Goal: Task Accomplishment & Management: Manage account settings

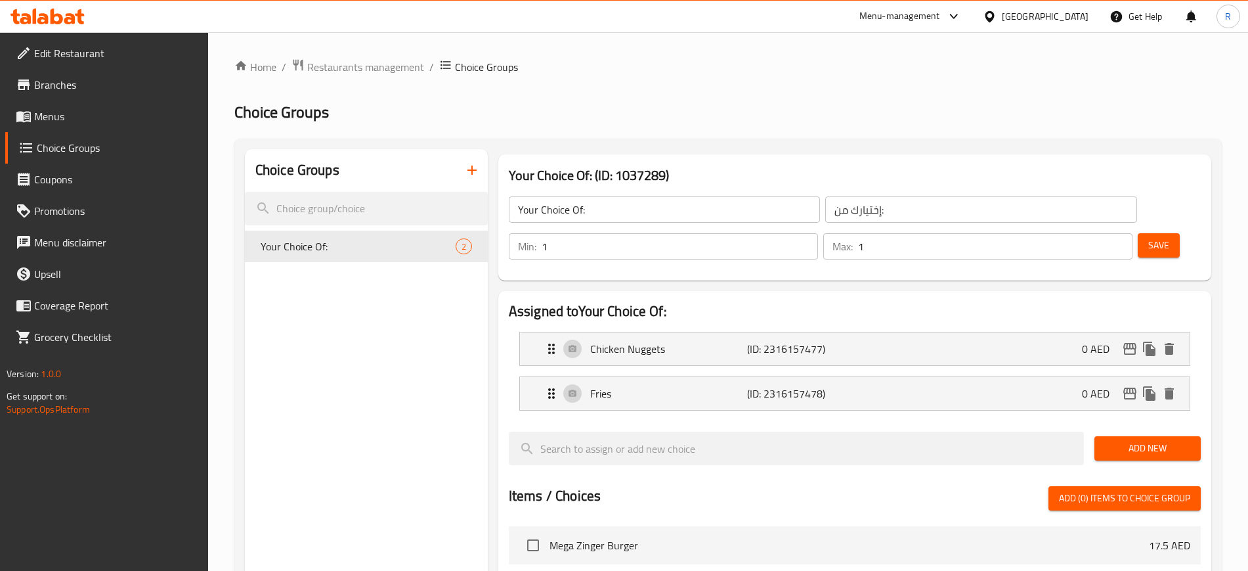
scroll to position [400, 0]
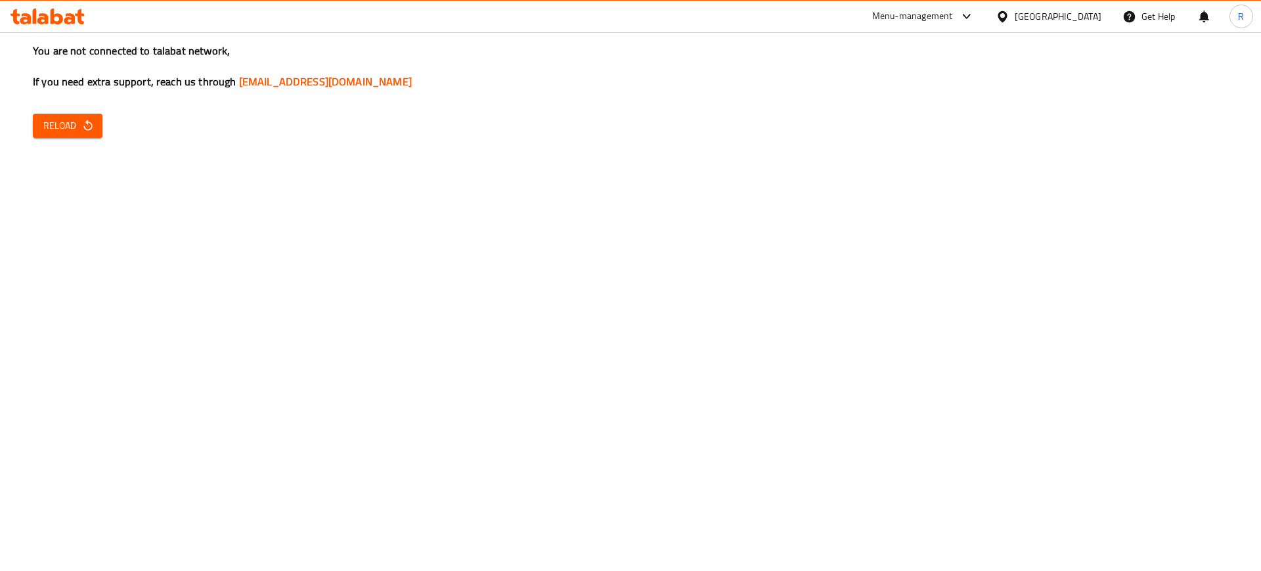
click at [60, 124] on span "Reload" at bounding box center [67, 126] width 49 height 16
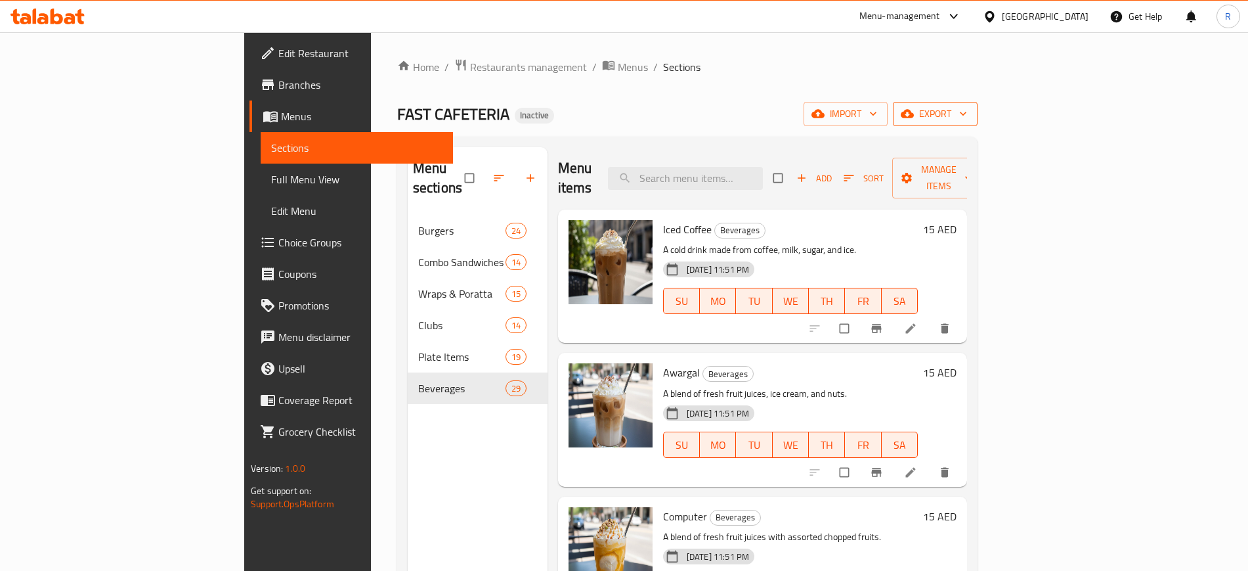
click at [914, 119] on icon "button" at bounding box center [907, 113] width 13 height 13
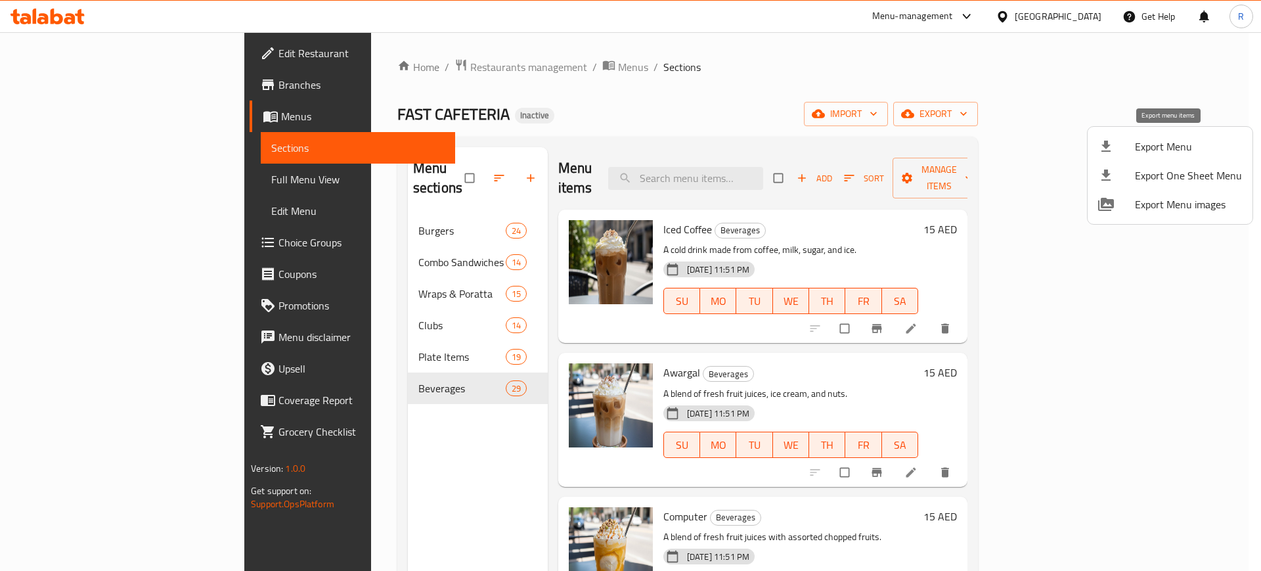
click at [1145, 151] on span "Export Menu" at bounding box center [1188, 147] width 107 height 16
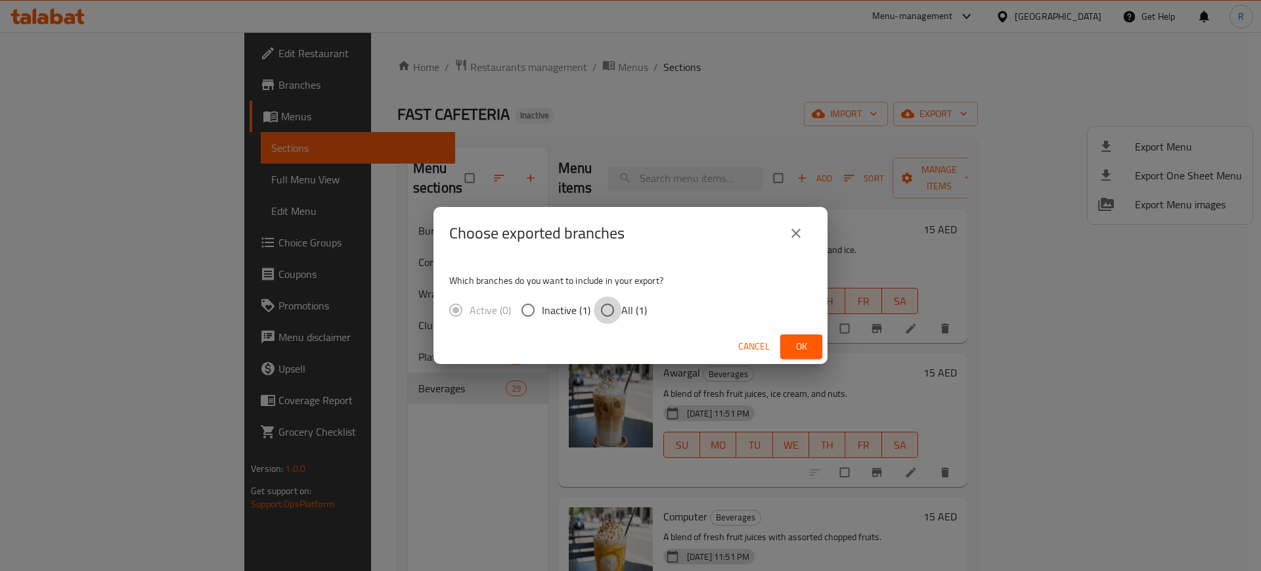
click at [609, 309] on input "All (1)" at bounding box center [608, 310] width 28 height 28
radio input "true"
click at [818, 342] on button "Ok" at bounding box center [801, 346] width 42 height 24
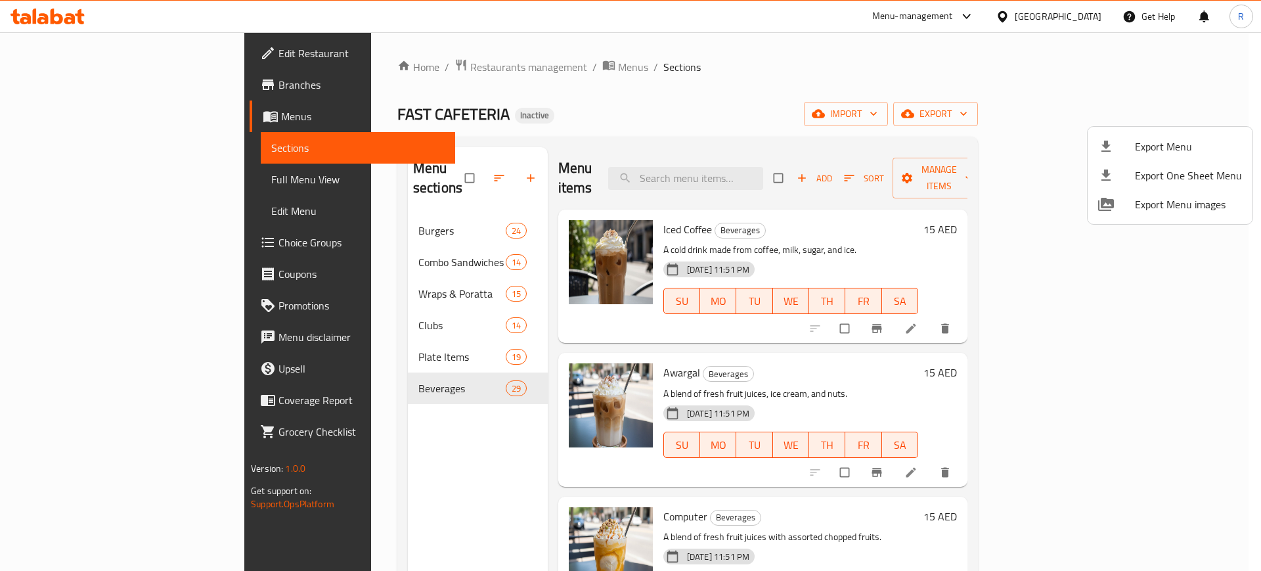
click at [735, 168] on div at bounding box center [630, 285] width 1261 height 571
click at [735, 168] on input "search" at bounding box center [685, 178] width 155 height 23
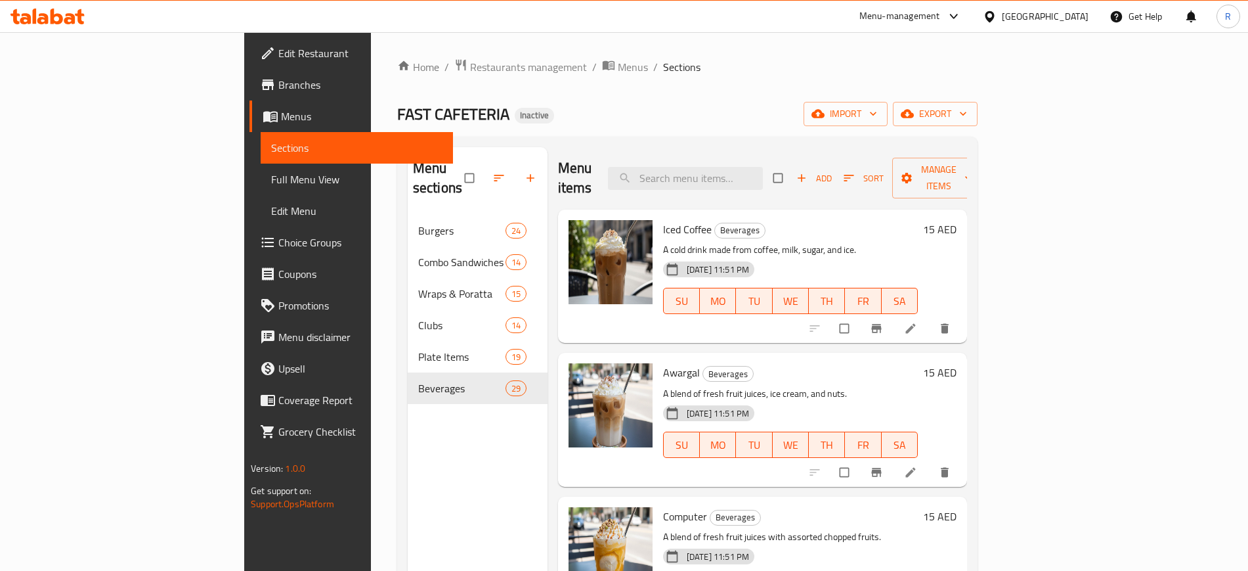
paste input "Zinger Burger"
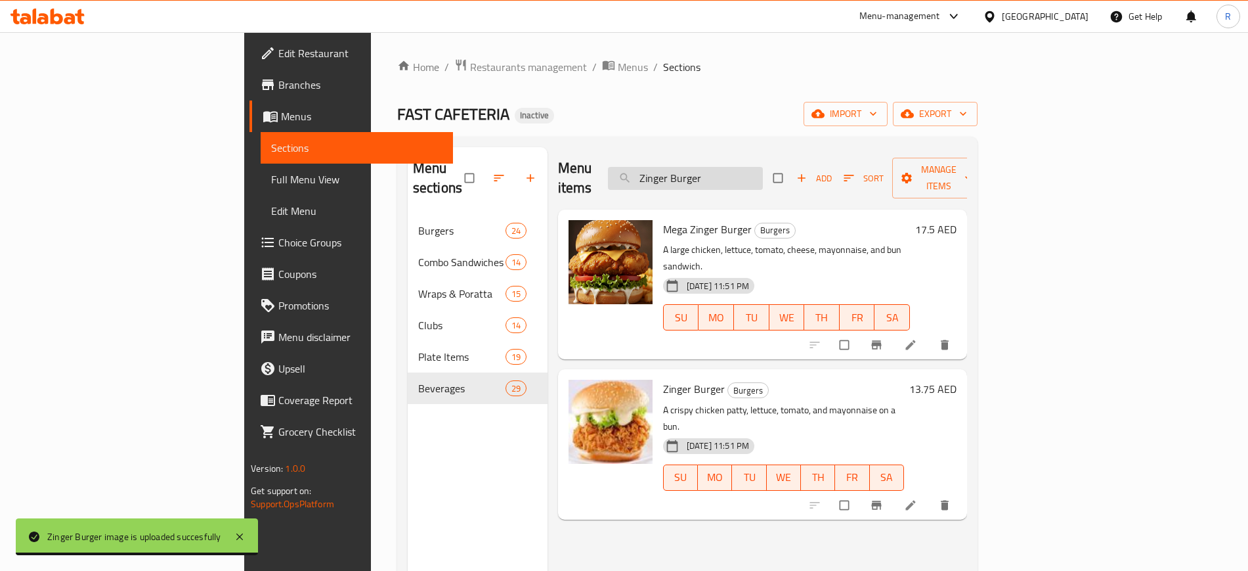
click at [758, 167] on input "Zinger Burger" at bounding box center [685, 178] width 155 height 23
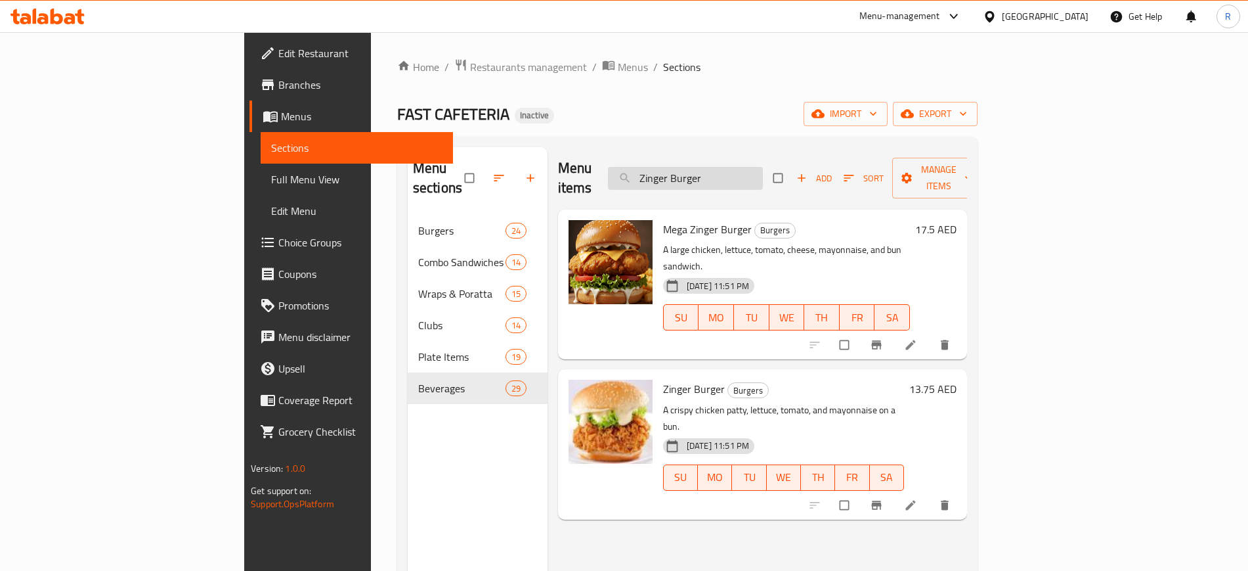
click at [758, 168] on input "Zinger Burger" at bounding box center [685, 178] width 155 height 23
paste input "Jumbo Prawns"
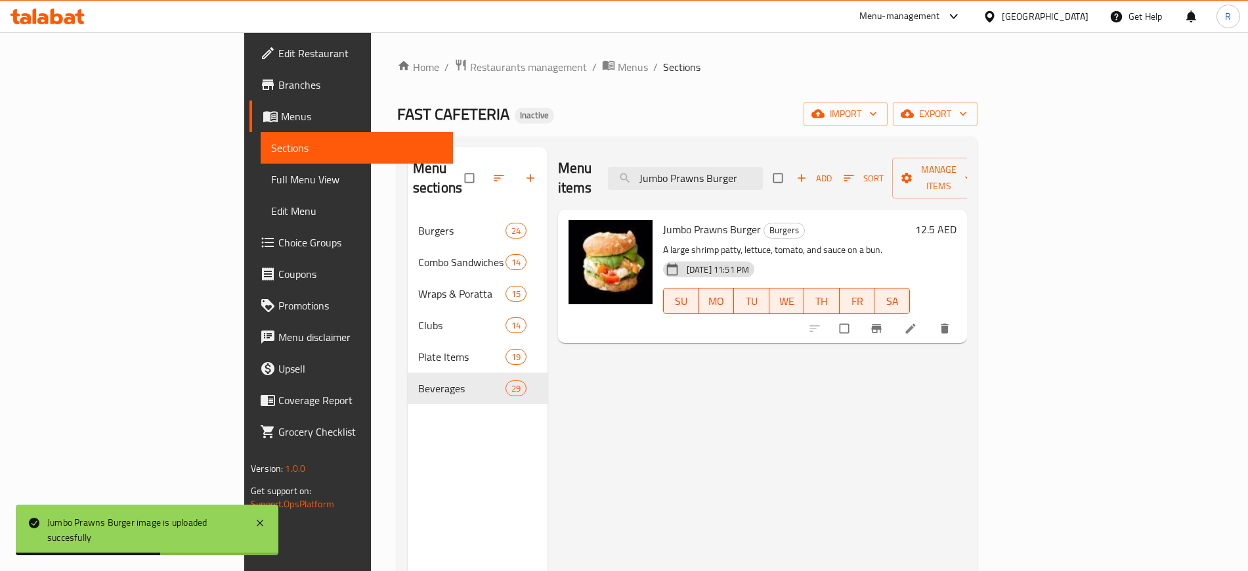
click at [597, 401] on div "Menu items Jumbo Prawns Burger Add Sort Manage items Jumbo Prawns Burger Burger…" at bounding box center [758, 432] width 420 height 571
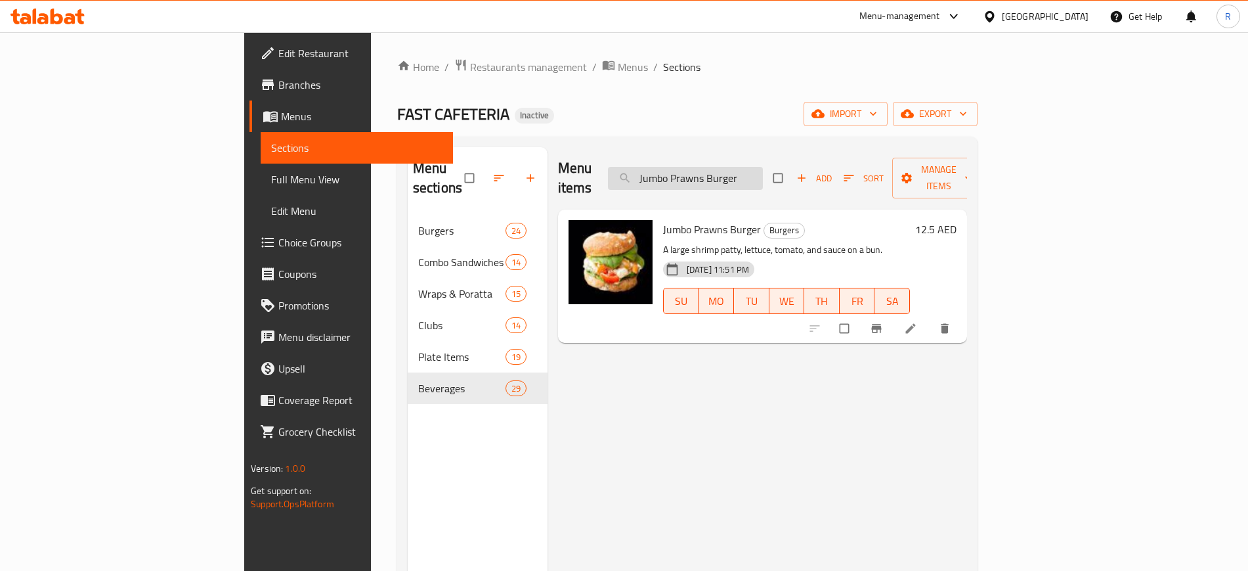
click at [763, 171] on input "Jumbo Prawns Burger" at bounding box center [685, 178] width 155 height 23
paste input "Fish"
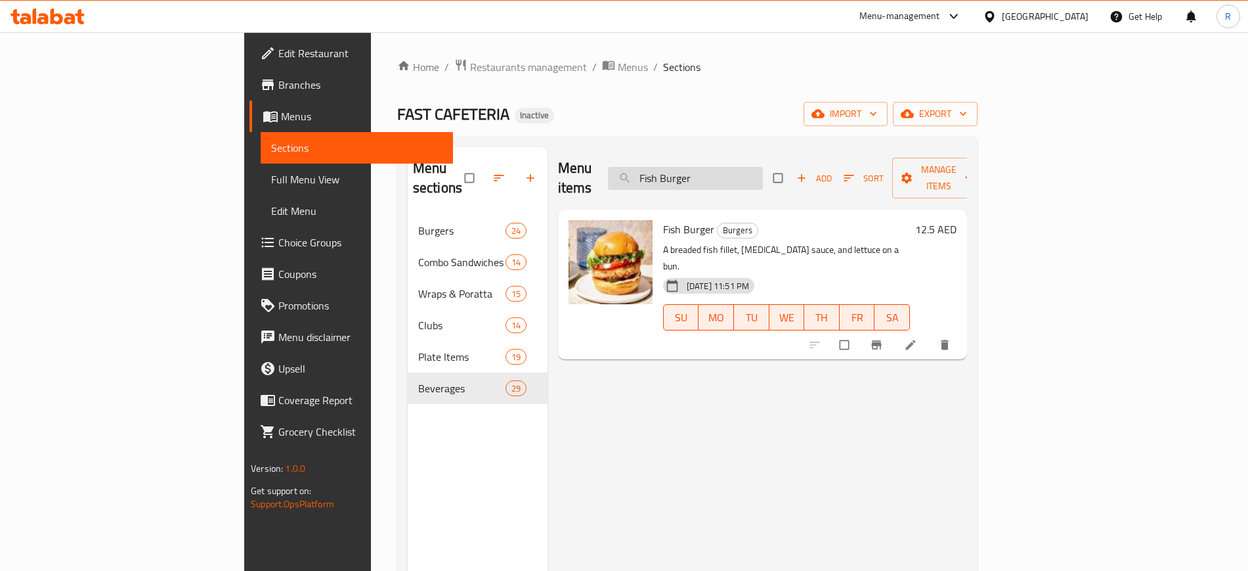
click at [763, 169] on input "Fish Burger" at bounding box center [685, 178] width 155 height 23
type input "v"
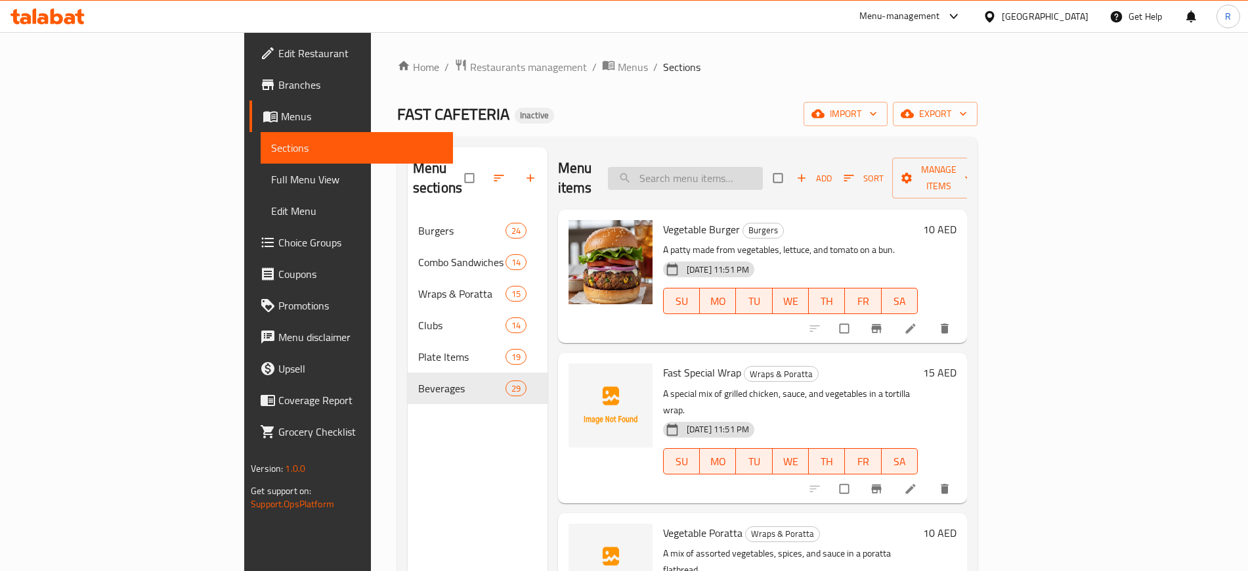
paste input "Oman Chips Poratta"
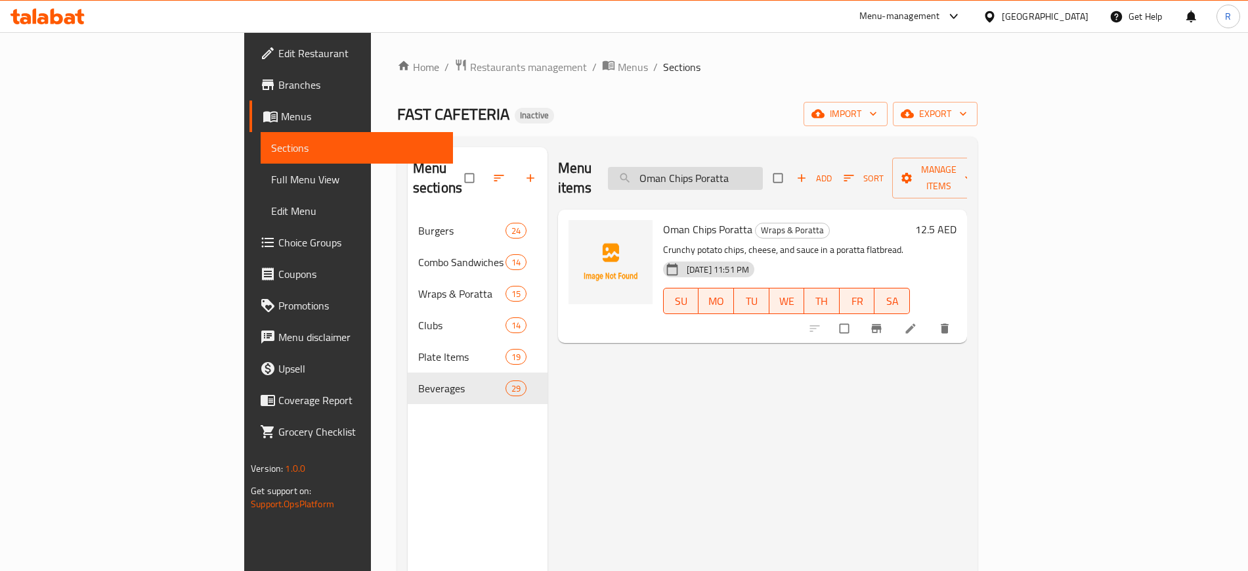
click at [763, 173] on input "Oman Chips Poratta" at bounding box center [685, 178] width 155 height 23
paste input "Nugget"
type input "Nuggets Poratta"
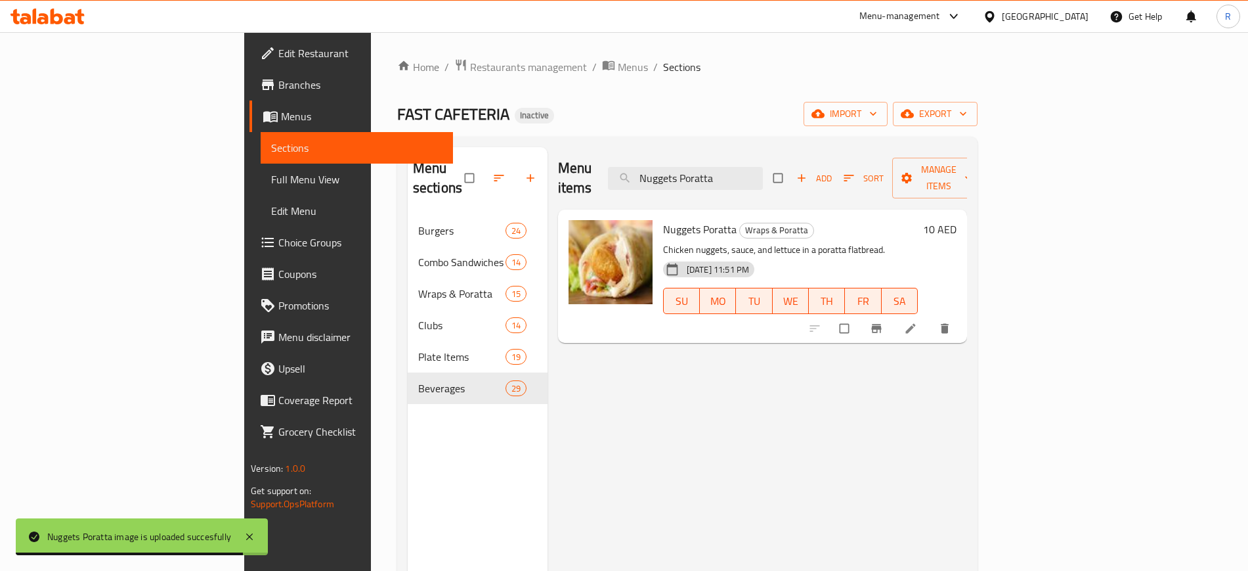
click at [598, 116] on div "FAST CAFETERIA Inactive import export" at bounding box center [687, 114] width 580 height 24
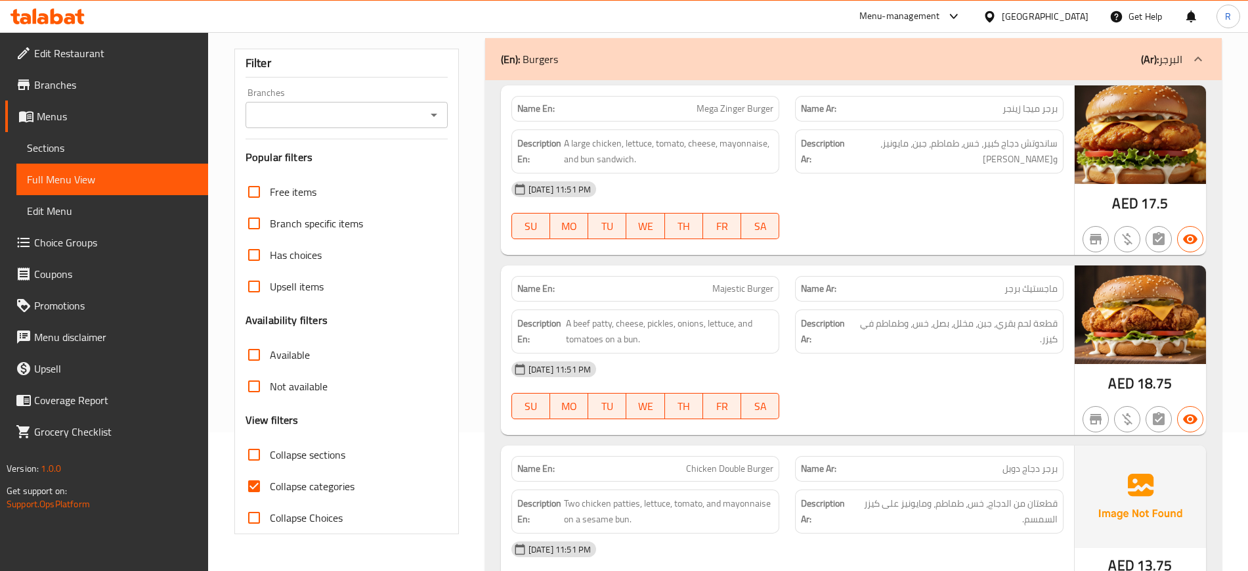
scroll to position [246, 0]
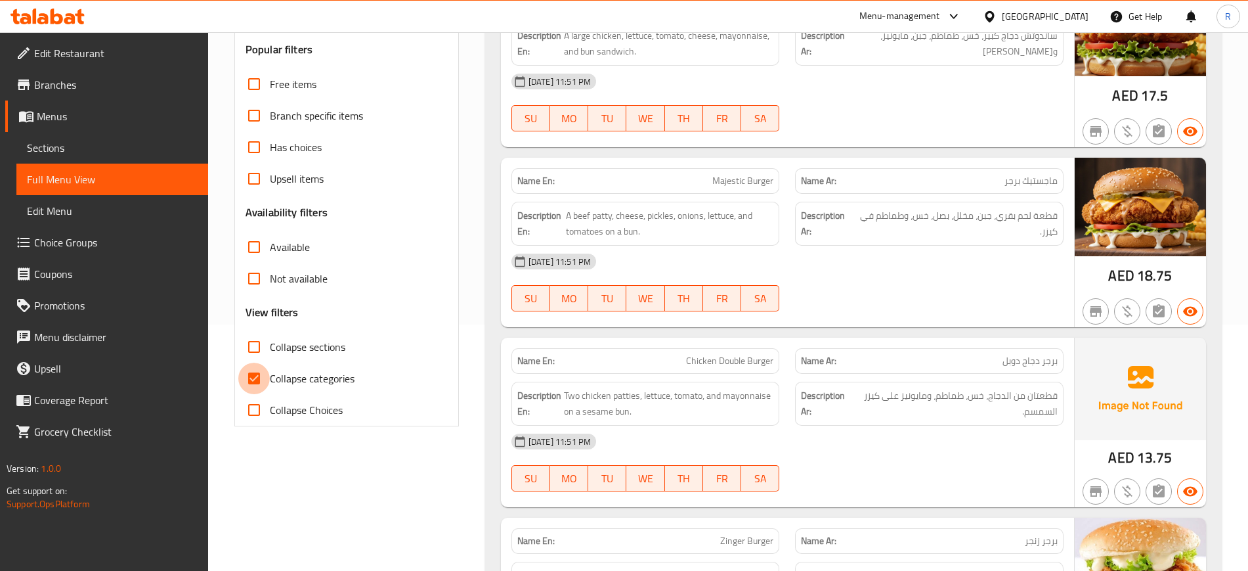
drag, startPoint x: 269, startPoint y: 380, endPoint x: 890, endPoint y: 343, distance: 622.2
click at [269, 380] on input "Collapse categories" at bounding box center [254, 378] width 32 height 32
checkbox input "false"
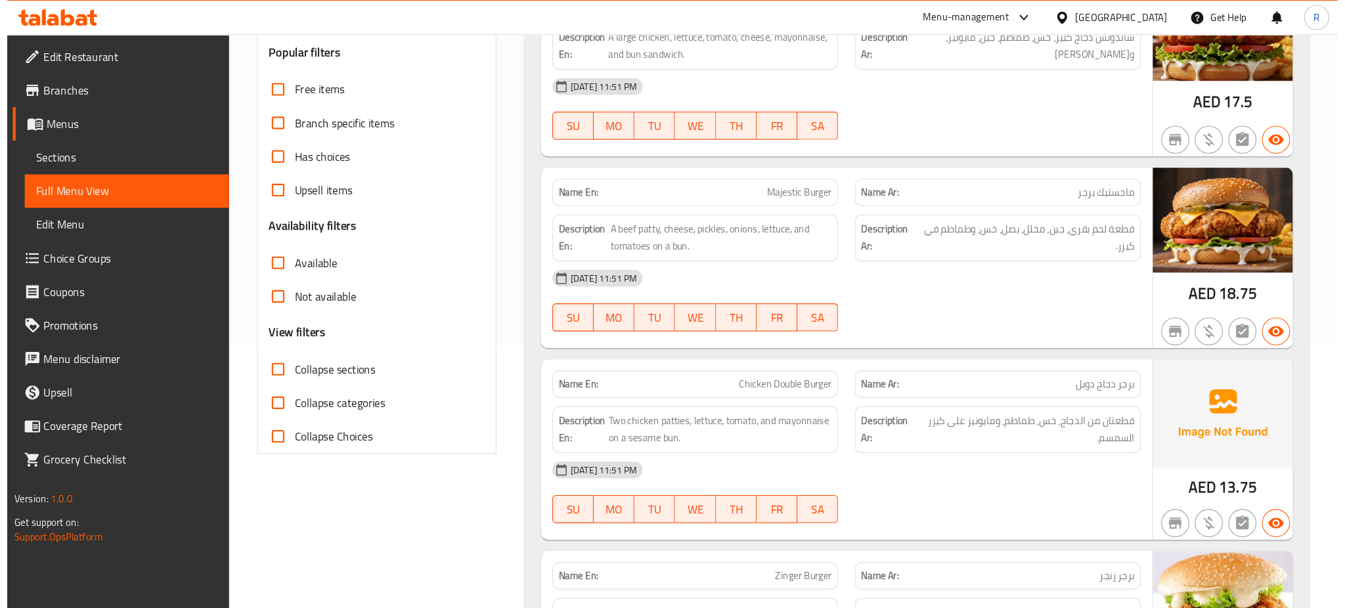
scroll to position [0, 0]
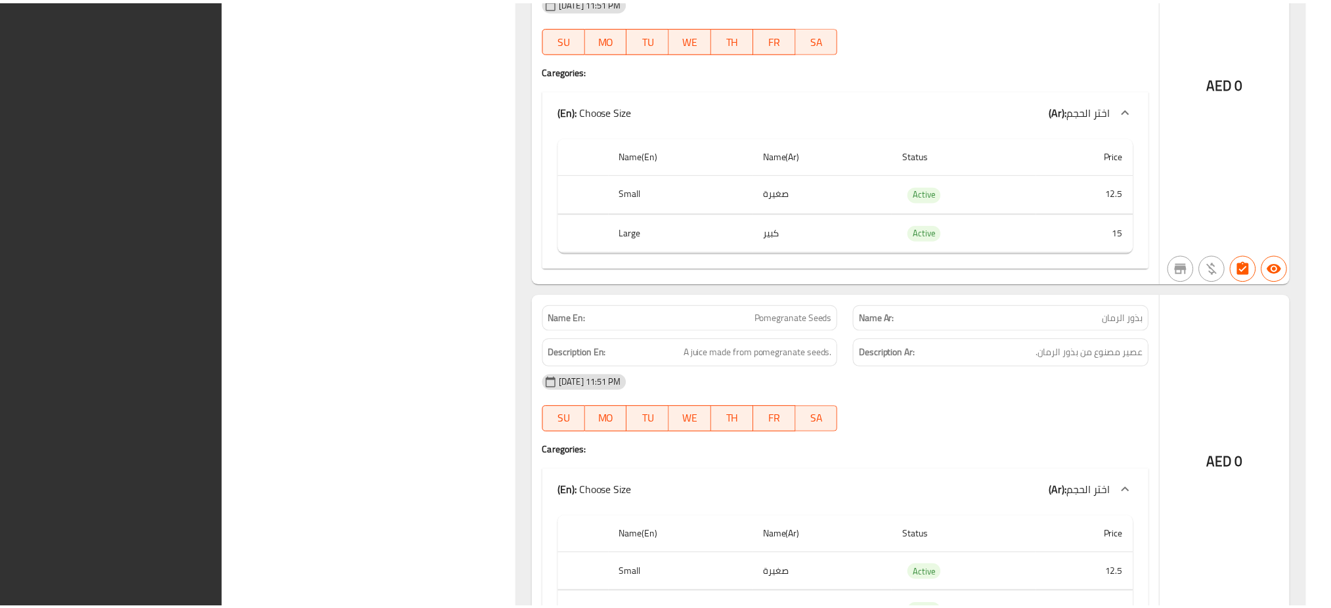
scroll to position [25281, 0]
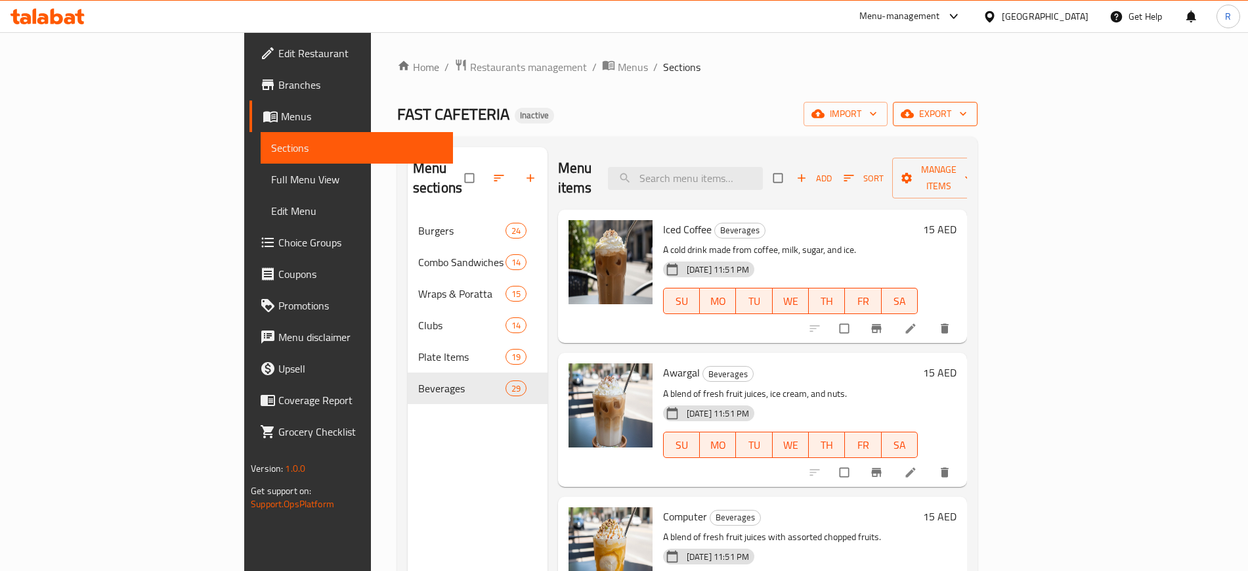
click at [967, 113] on span "export" at bounding box center [935, 114] width 64 height 16
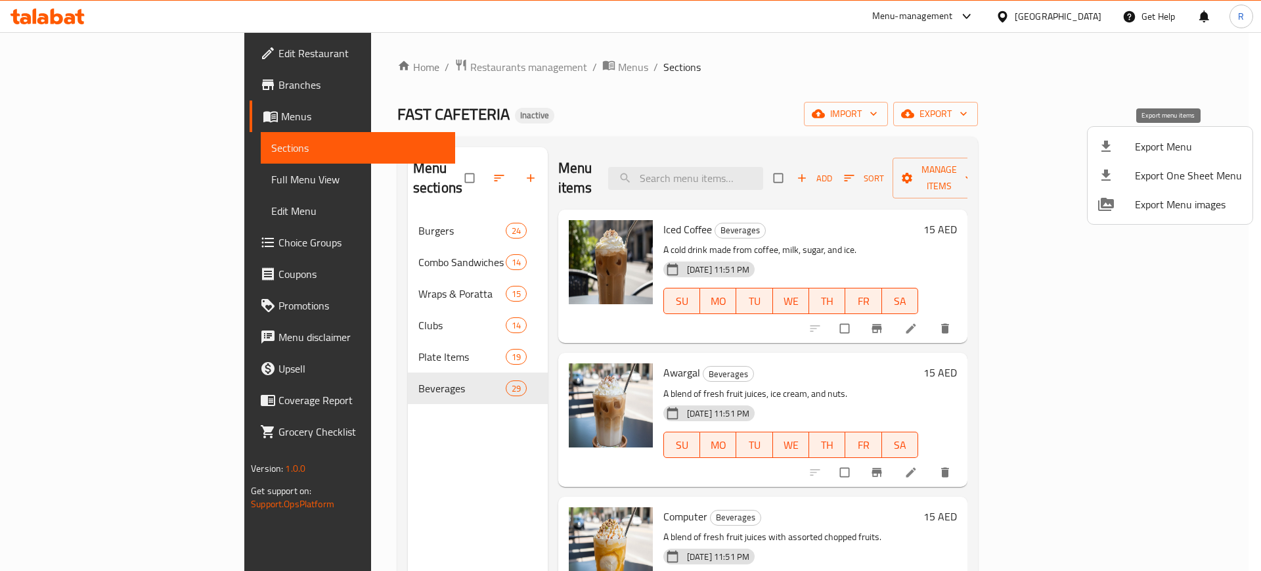
click at [1144, 142] on span "Export Menu" at bounding box center [1188, 147] width 107 height 16
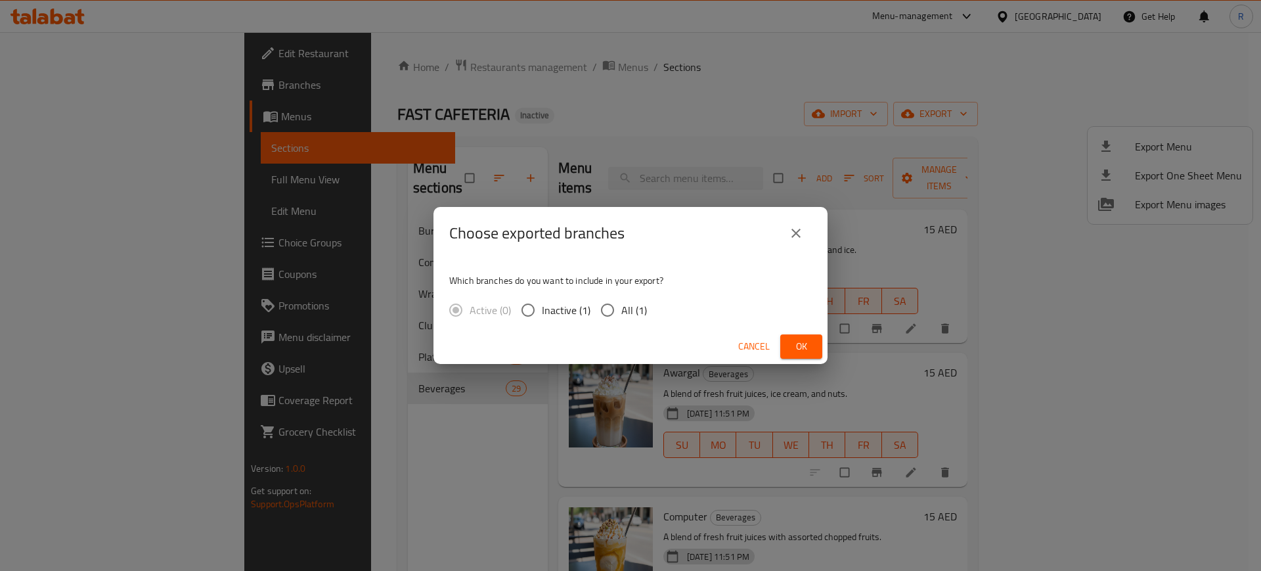
click at [607, 311] on input "All (1)" at bounding box center [608, 310] width 28 height 28
radio input "true"
click at [791, 342] on span "Ok" at bounding box center [801, 346] width 21 height 16
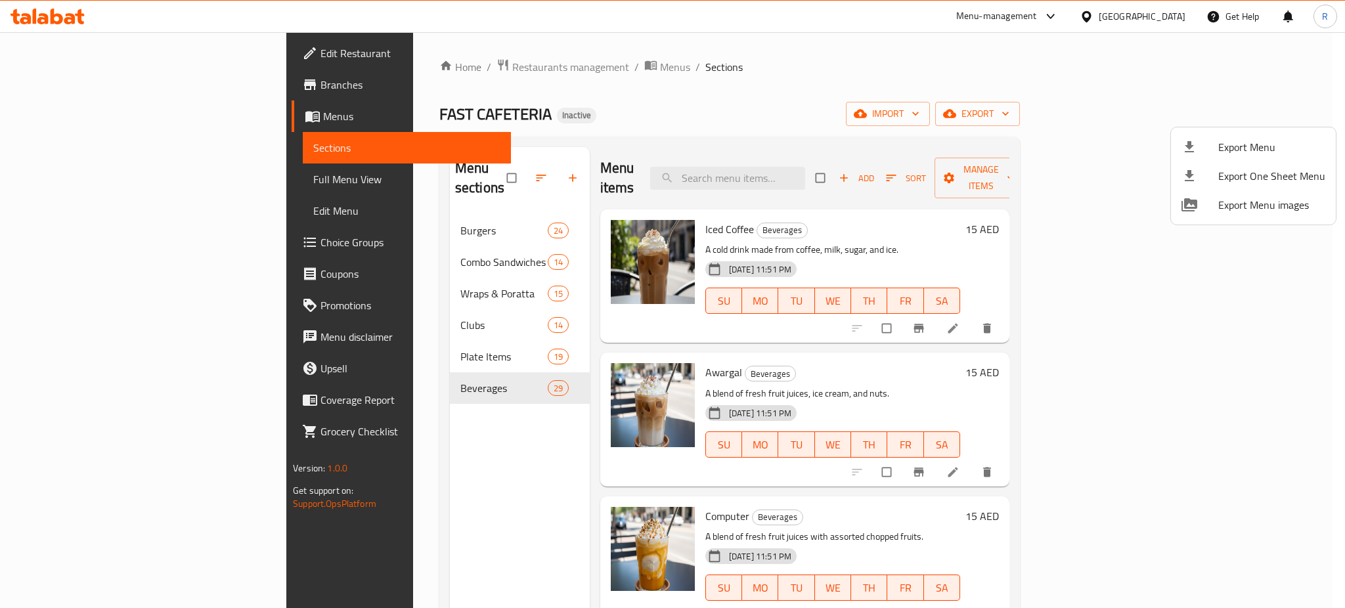
click at [50, 18] on div at bounding box center [672, 304] width 1345 height 608
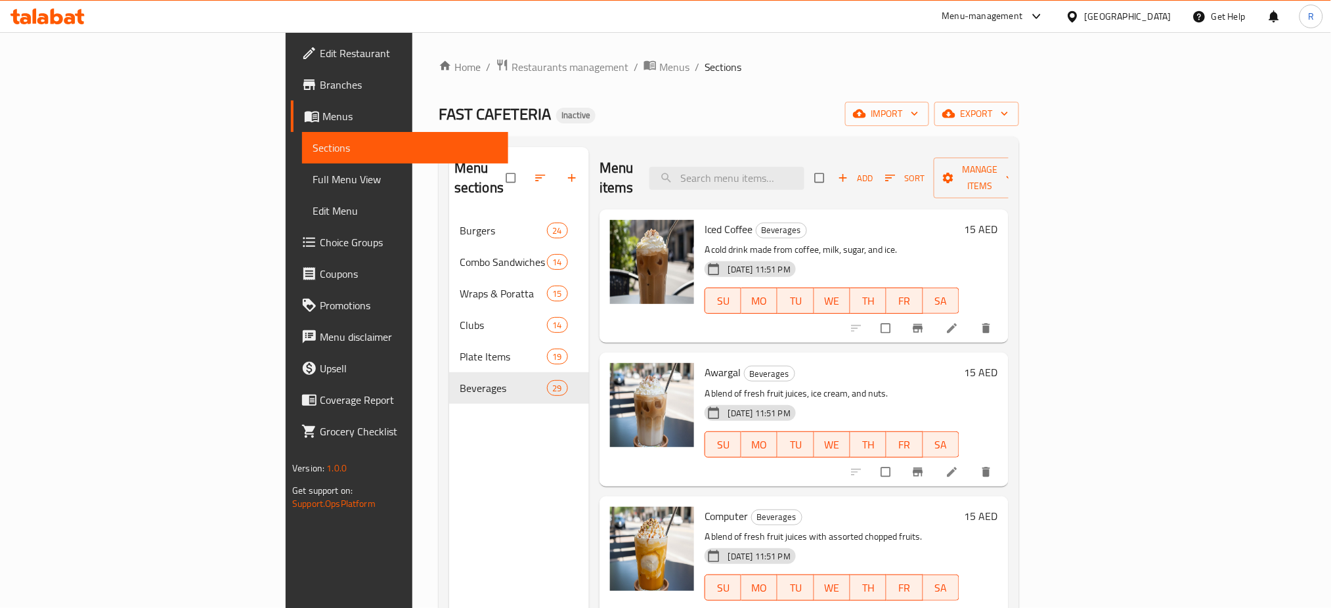
click at [51, 18] on icon at bounding box center [57, 17] width 12 height 16
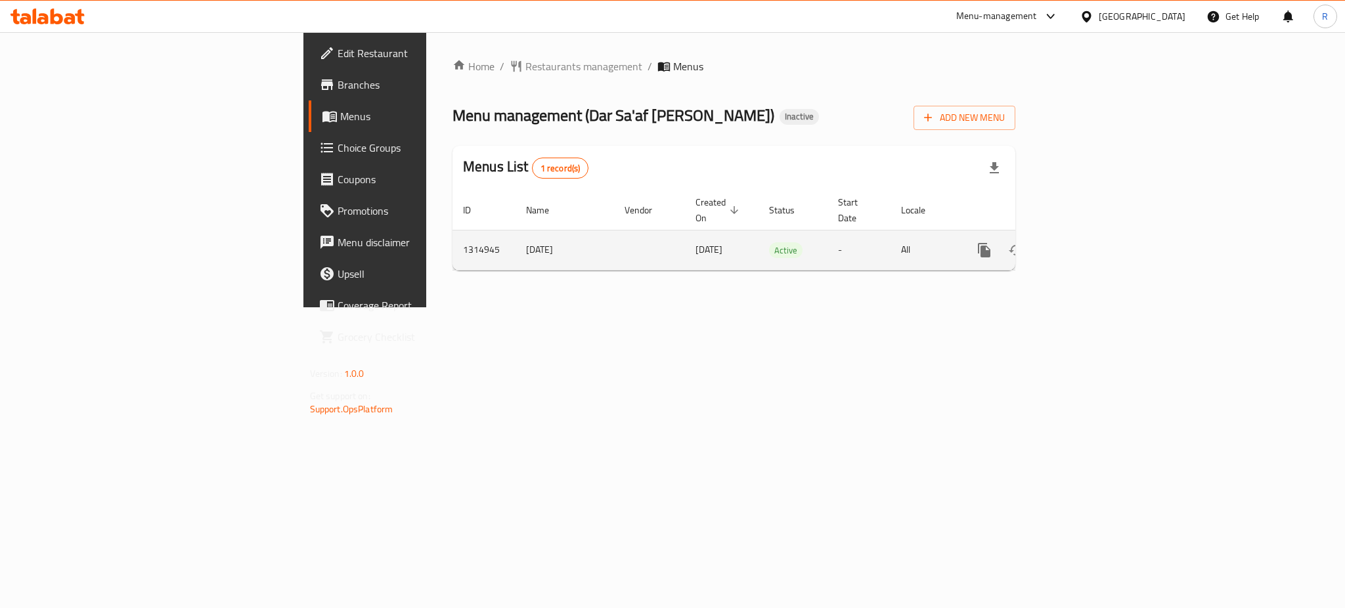
click at [1087, 242] on icon "enhanced table" at bounding box center [1079, 250] width 16 height 16
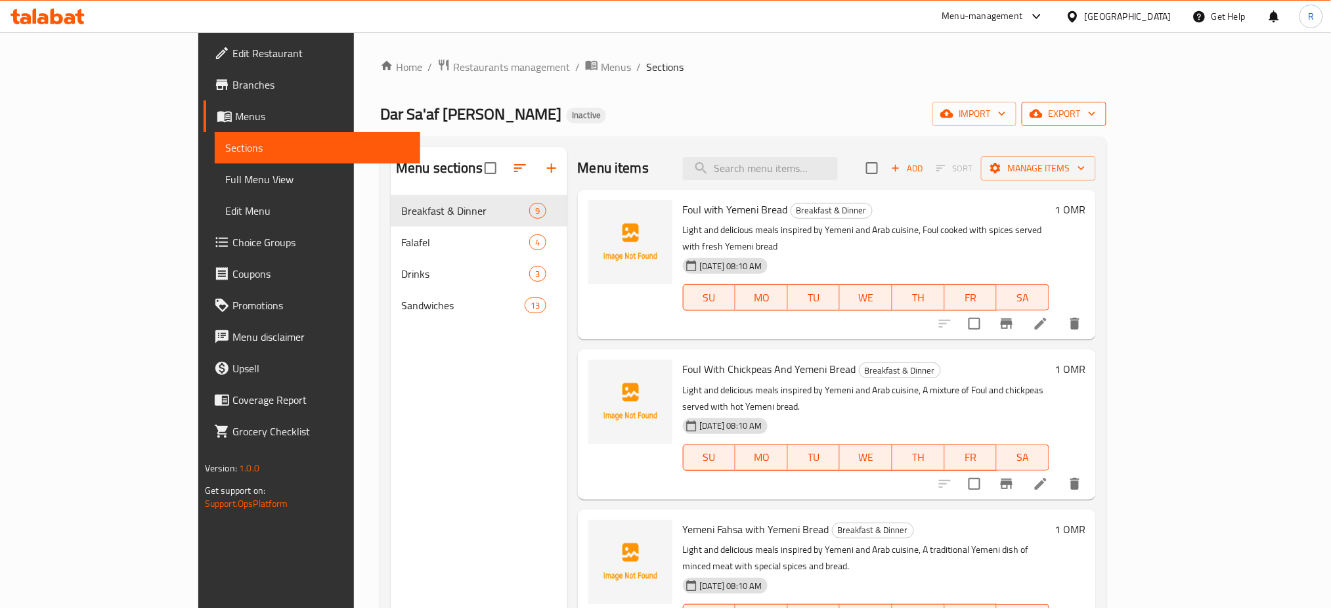
click at [1096, 113] on span "export" at bounding box center [1064, 114] width 64 height 16
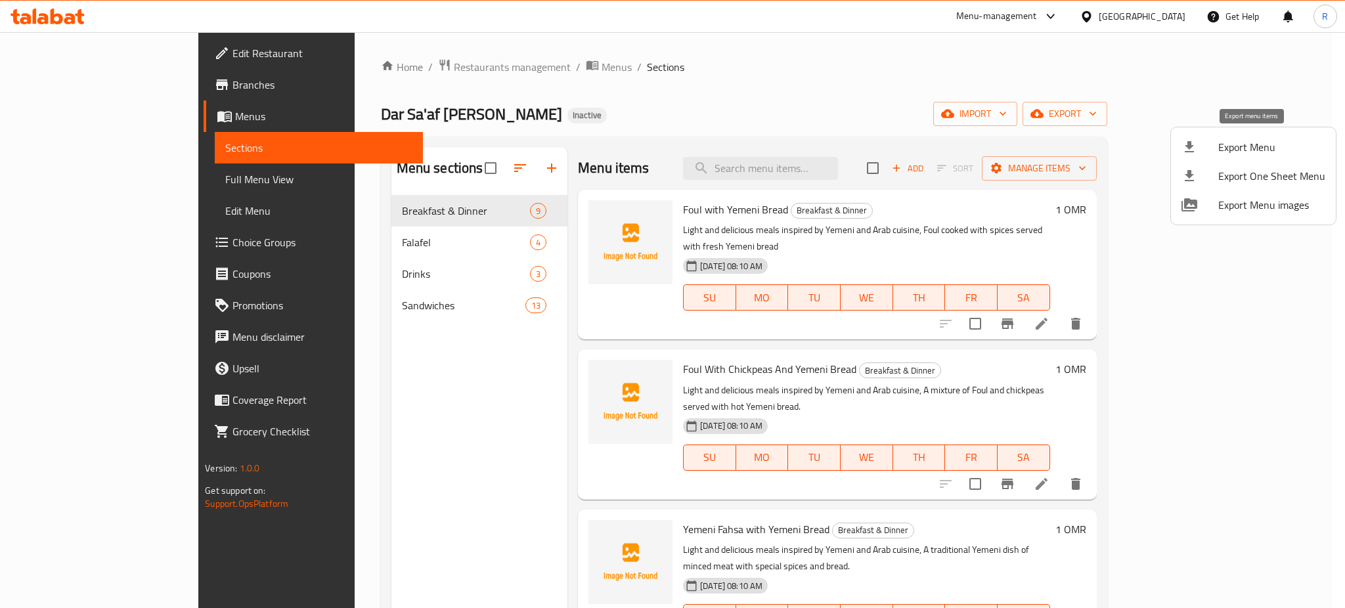
click at [1228, 148] on span "Export Menu" at bounding box center [1271, 147] width 107 height 16
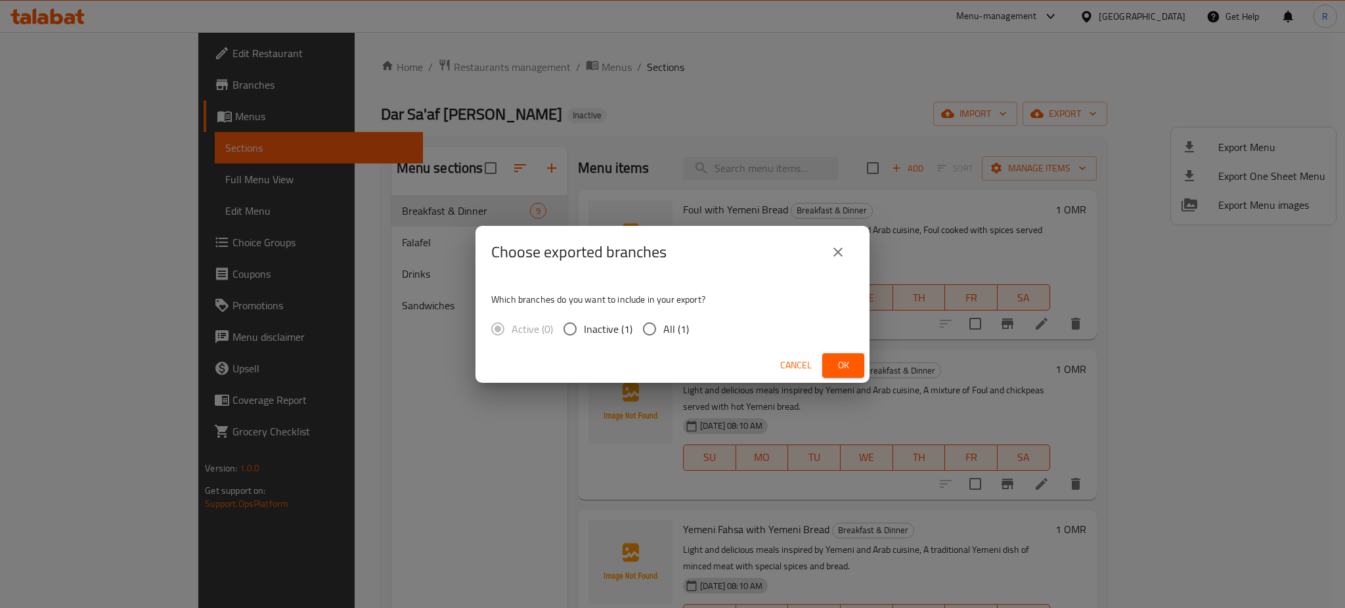
click at [650, 321] on input "All (1)" at bounding box center [650, 329] width 28 height 28
radio input "true"
click at [846, 365] on span "Ok" at bounding box center [843, 365] width 21 height 16
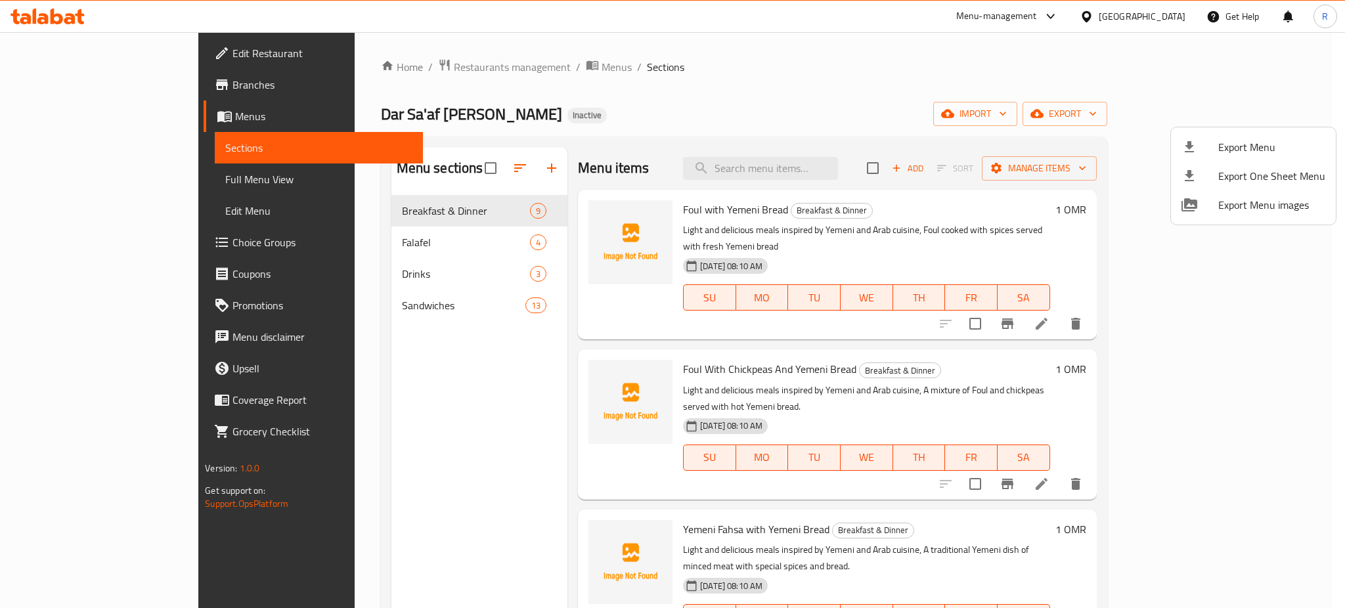
click at [301, 240] on div at bounding box center [672, 304] width 1345 height 608
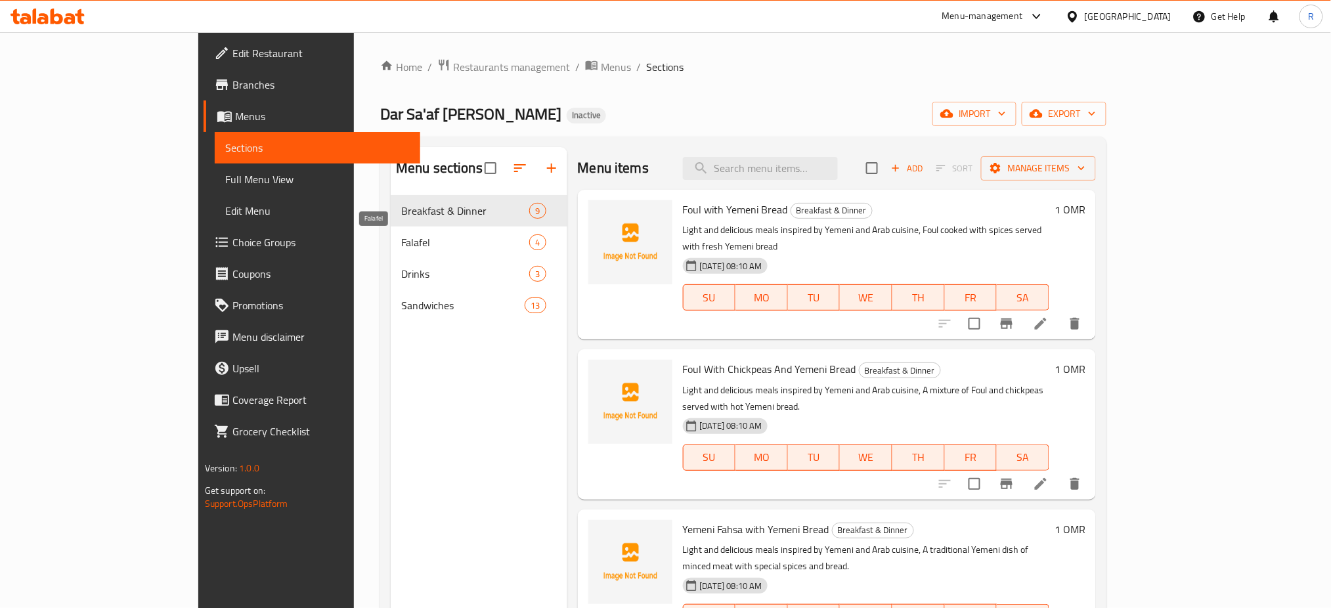
click at [401, 240] on span "Falafel" at bounding box center [465, 242] width 128 height 16
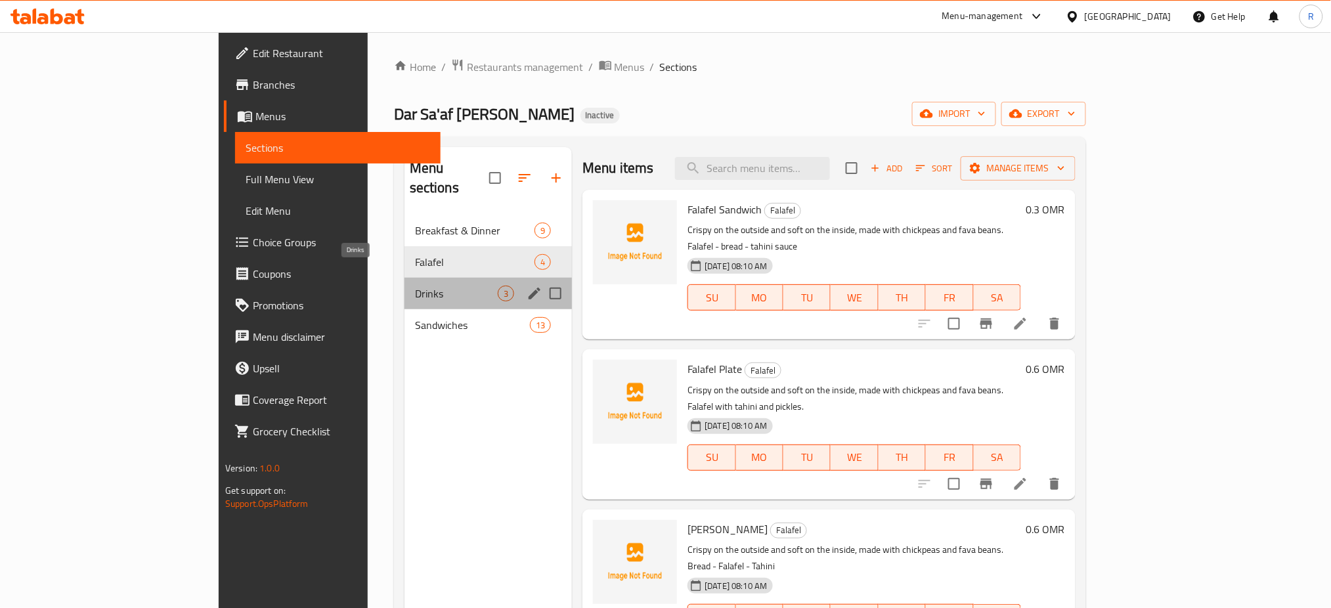
click at [415, 286] on span "Drinks" at bounding box center [456, 294] width 83 height 16
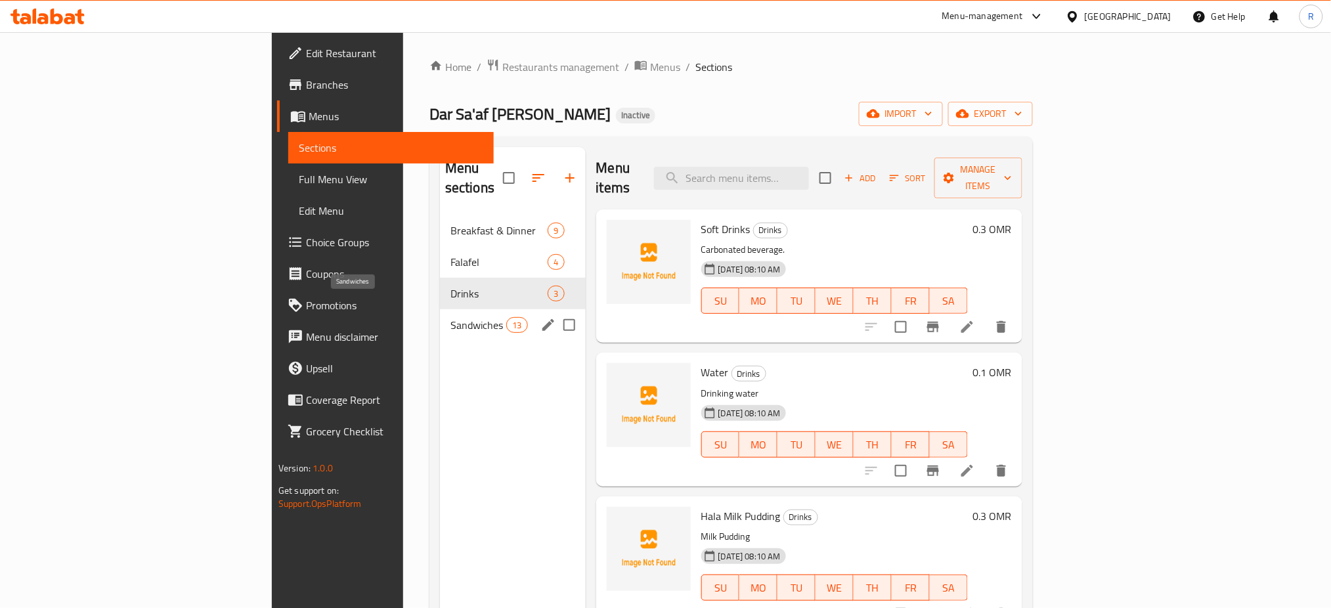
click at [450, 317] on span "Sandwiches" at bounding box center [478, 325] width 56 height 16
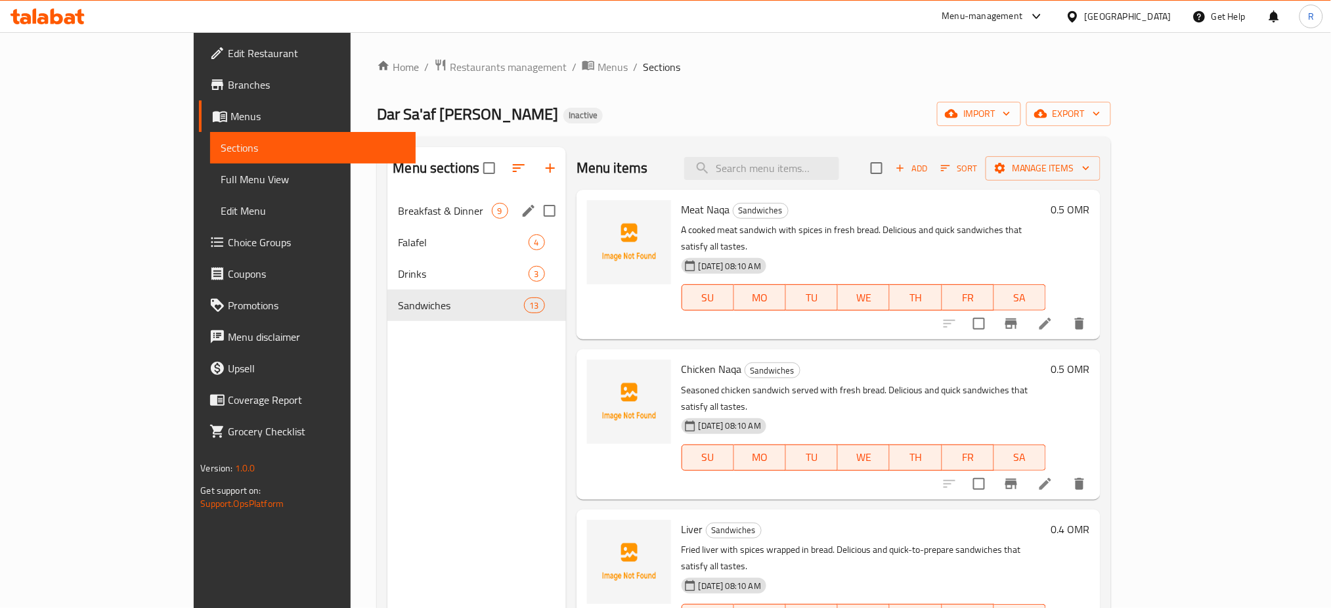
click at [387, 224] on div "Breakfast & Dinner 9" at bounding box center [476, 211] width 178 height 32
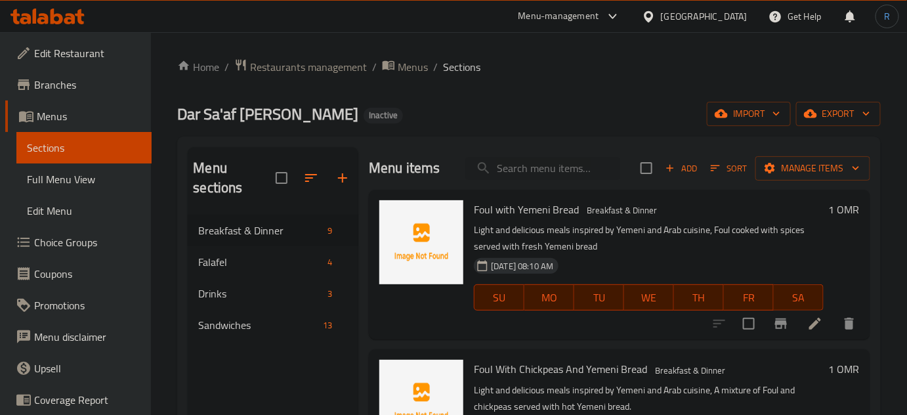
click at [469, 127] on div "Home / Restaurants management / Menus / Sections Dar Sa'af Al Nakhil Inactive i…" at bounding box center [529, 315] width 704 height 514
click at [305, 180] on icon "button" at bounding box center [311, 178] width 16 height 16
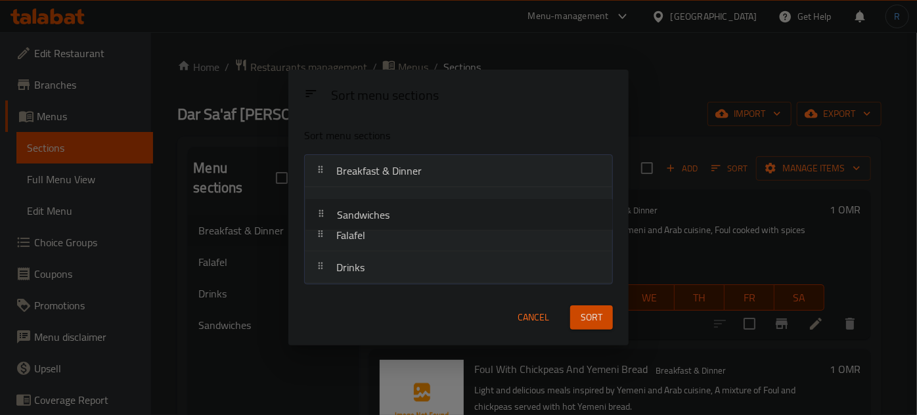
drag, startPoint x: 392, startPoint y: 268, endPoint x: 393, endPoint y: 208, distance: 59.8
click at [393, 208] on nav "Breakfast & Dinner Falafel Drinks Sandwiches" at bounding box center [458, 219] width 309 height 130
click at [589, 317] on span "Sort" at bounding box center [591, 317] width 22 height 16
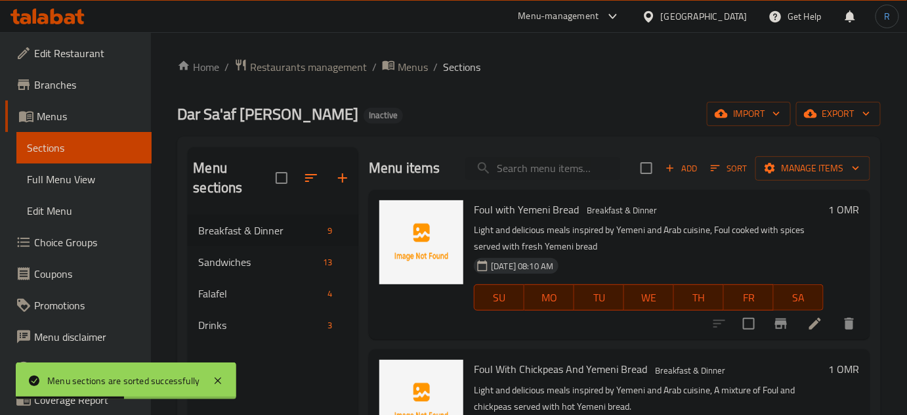
click at [476, 101] on div "Home / Restaurants management / Menus / Sections Dar Sa'af Al Nakhil Inactive i…" at bounding box center [529, 315] width 704 height 514
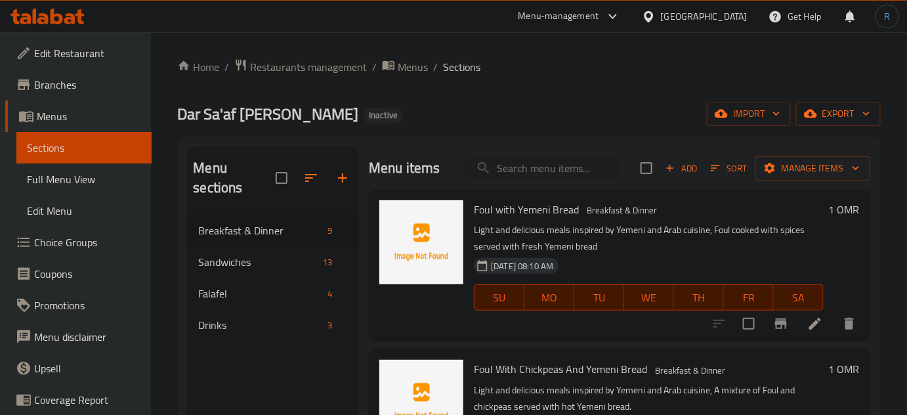
click at [619, 208] on span "Breakfast & Dinner" at bounding box center [622, 210] width 81 height 15
copy span "Breakfast & Dinner"
drag, startPoint x: 579, startPoint y: 70, endPoint x: 565, endPoint y: 77, distance: 16.1
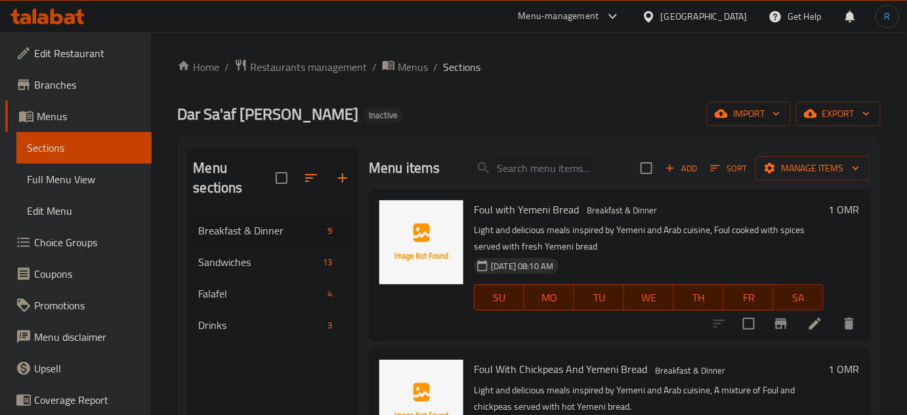
click at [579, 70] on ol "Home / Restaurants management / Menus / Sections" at bounding box center [529, 66] width 704 height 17
click at [240, 263] on span "Sandwiches" at bounding box center [239, 262] width 83 height 16
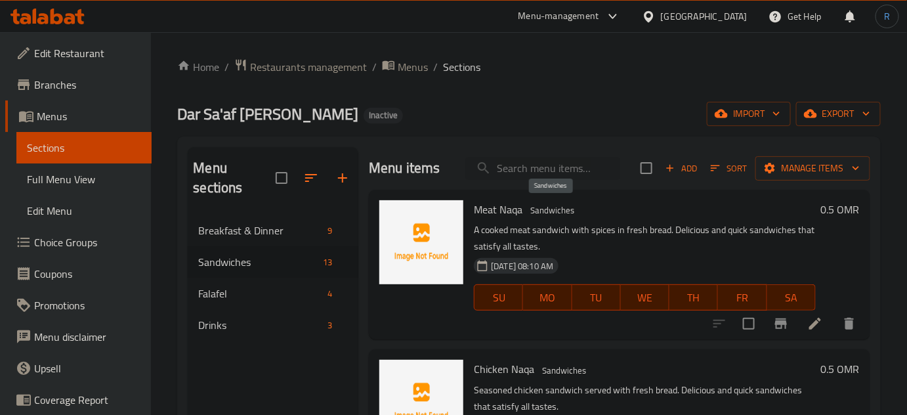
click at [558, 207] on span "Sandwiches" at bounding box center [552, 210] width 54 height 15
copy span "Sandwiches"
click at [479, 111] on div "Dar Sa'af Al Nakhil Inactive import export" at bounding box center [529, 114] width 704 height 24
click at [264, 232] on span "Breakfast & Dinner" at bounding box center [241, 231] width 87 height 16
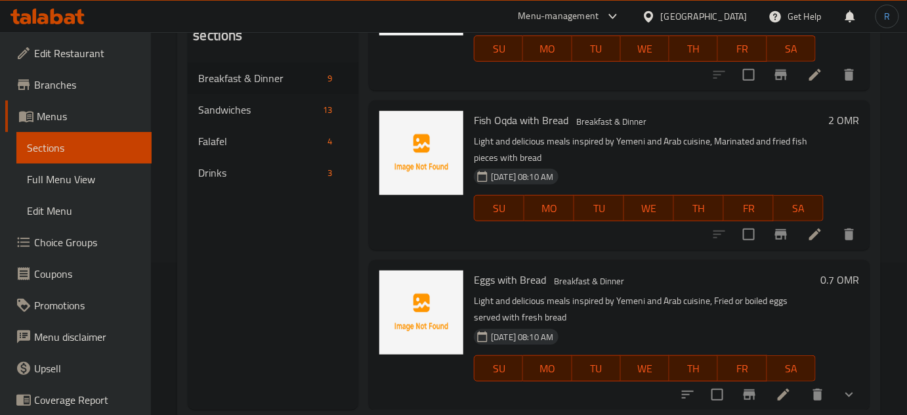
scroll to position [184, 0]
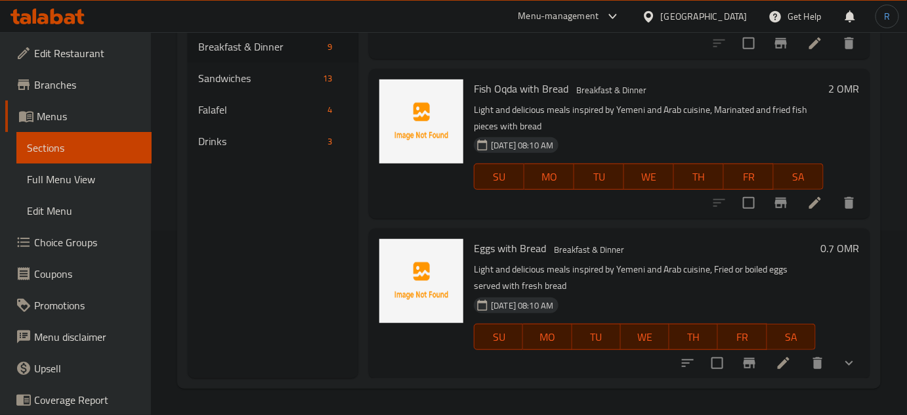
click at [60, 240] on span "Choice Groups" at bounding box center [87, 242] width 107 height 16
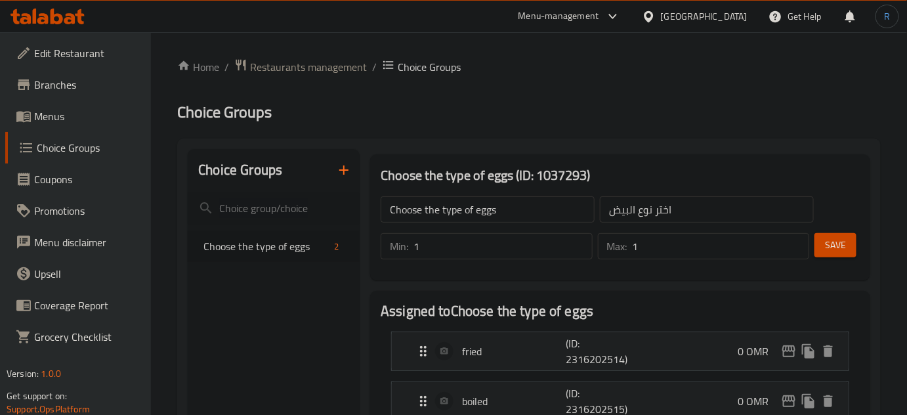
click at [526, 207] on input "Choose the type of eggs" at bounding box center [488, 209] width 214 height 26
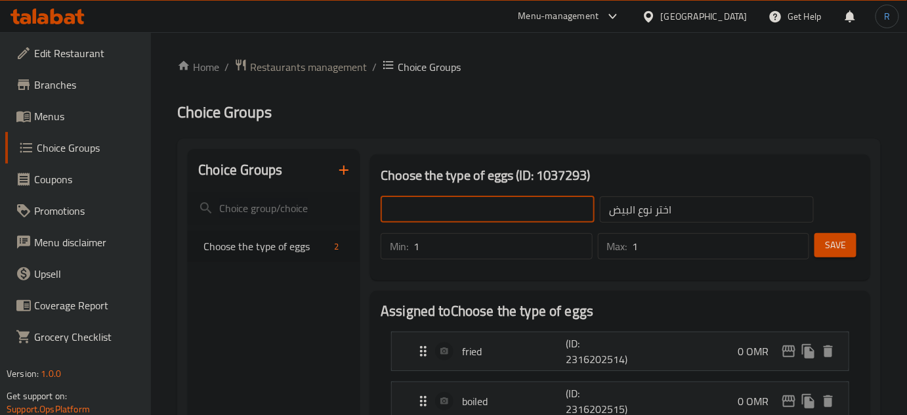
click at [526, 207] on input "text" at bounding box center [488, 209] width 214 height 26
type input "Your Choice Of:"
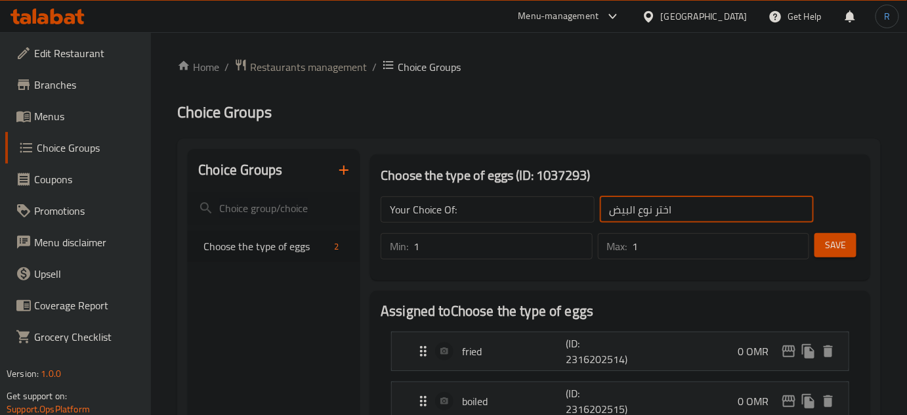
click at [682, 215] on input "اختر نوع البيض" at bounding box center [707, 209] width 214 height 26
click at [682, 215] on input "text" at bounding box center [707, 209] width 214 height 26
type input "إختيارك من:"
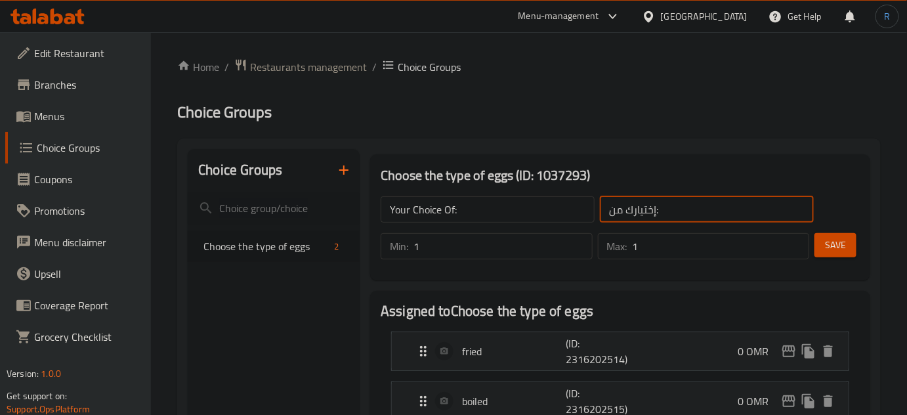
click at [849, 244] on button "Save" at bounding box center [836, 245] width 42 height 24
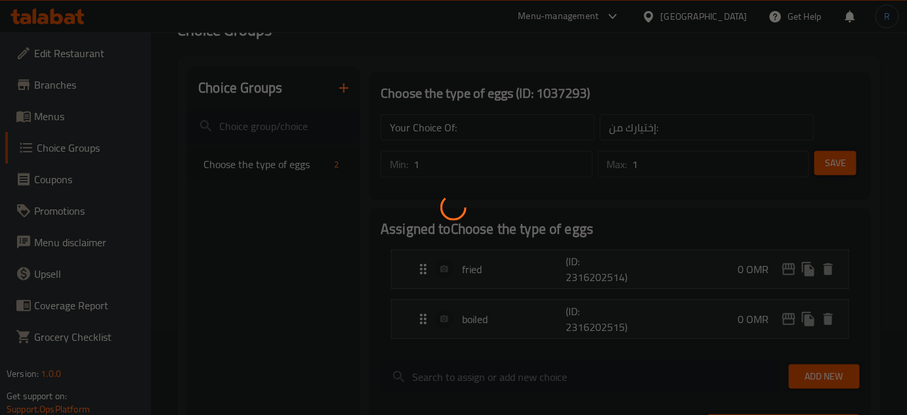
scroll to position [179, 0]
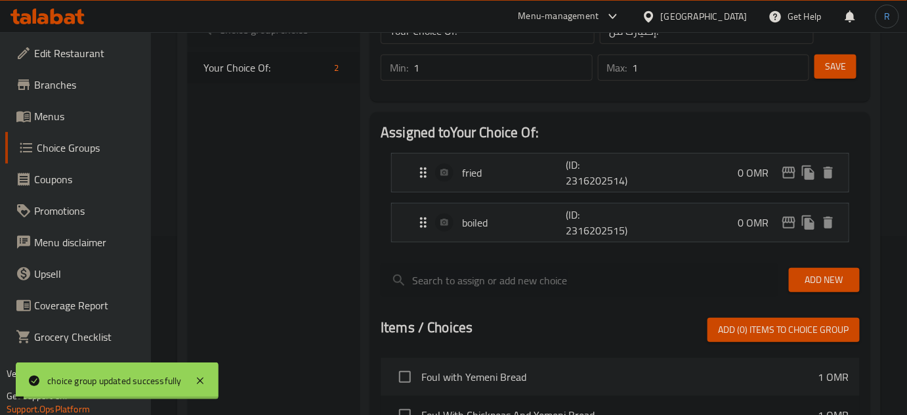
click at [525, 172] on p "fried" at bounding box center [514, 173] width 104 height 16
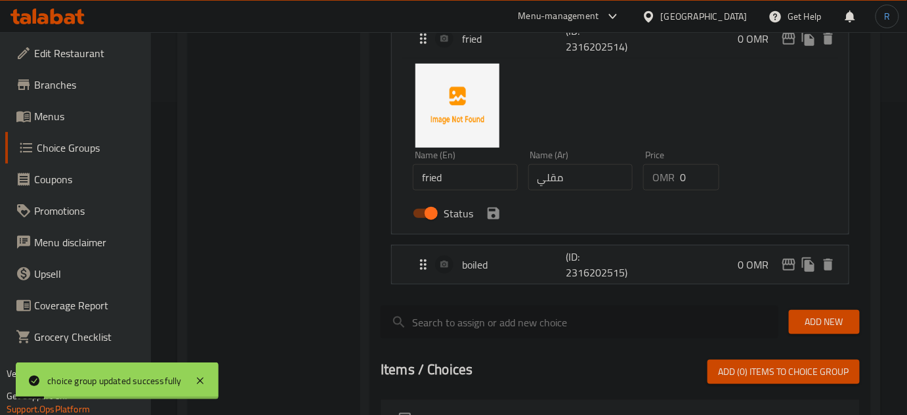
scroll to position [358, 0]
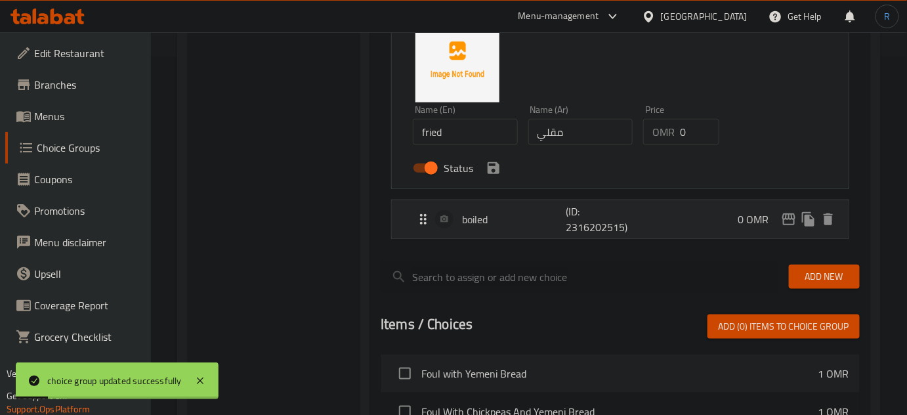
click at [518, 232] on div "boiled (ID: 2316202515) 0 OMR" at bounding box center [625, 219] width 418 height 38
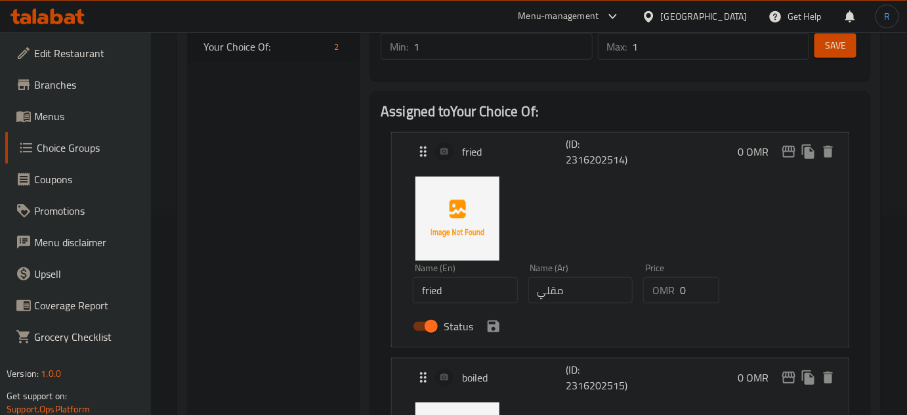
scroll to position [0, 0]
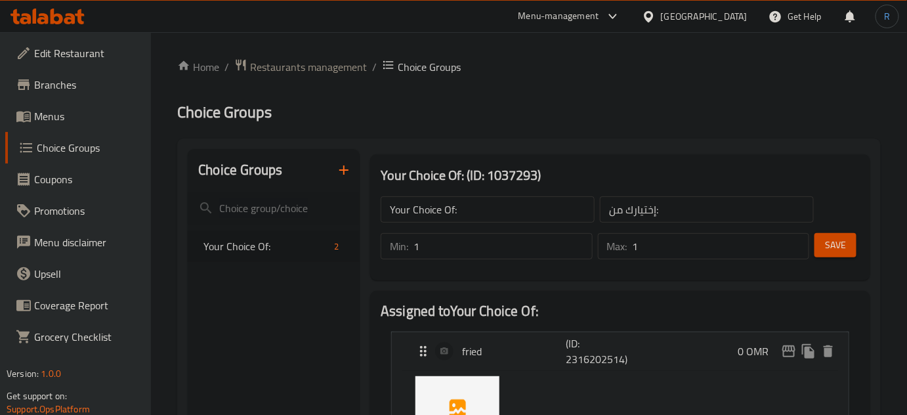
click at [339, 171] on icon "button" at bounding box center [344, 170] width 16 height 16
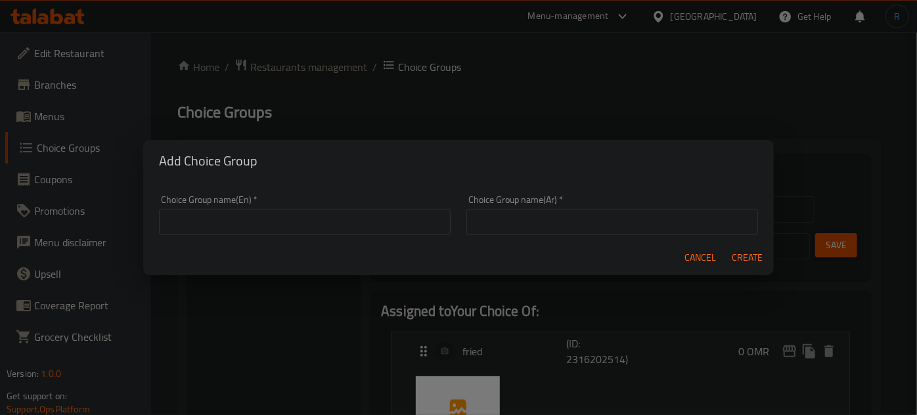
click at [286, 223] on input "text" at bounding box center [305, 222] width 292 height 26
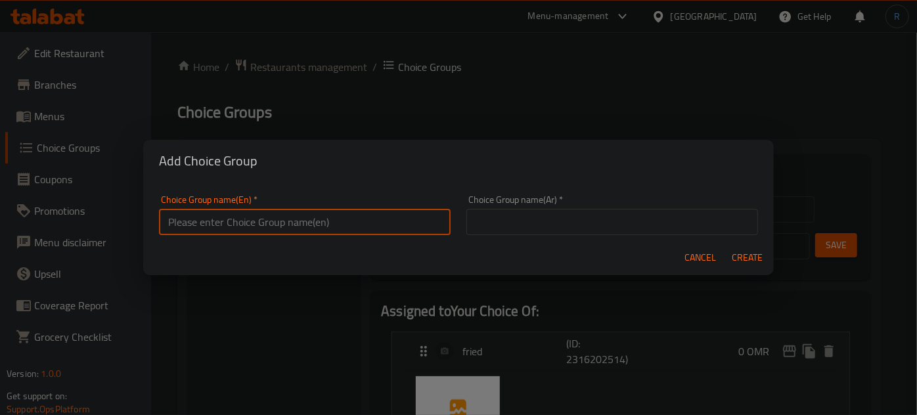
type input "test"
click at [527, 211] on input "text" at bounding box center [612, 222] width 292 height 26
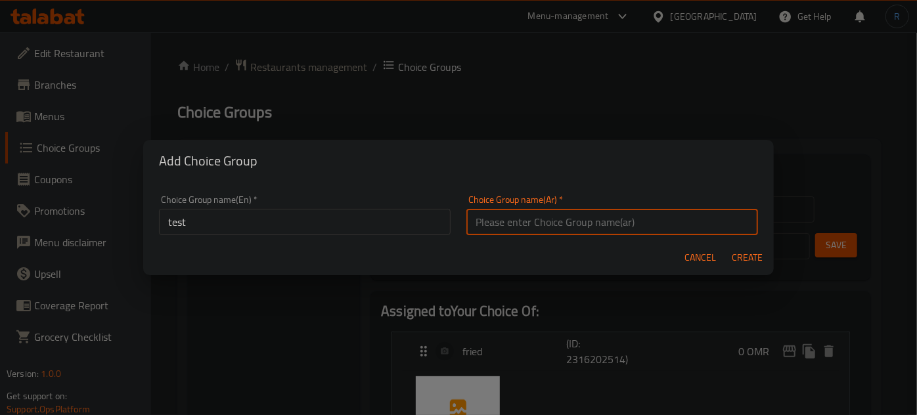
type input "إختيارك من:"
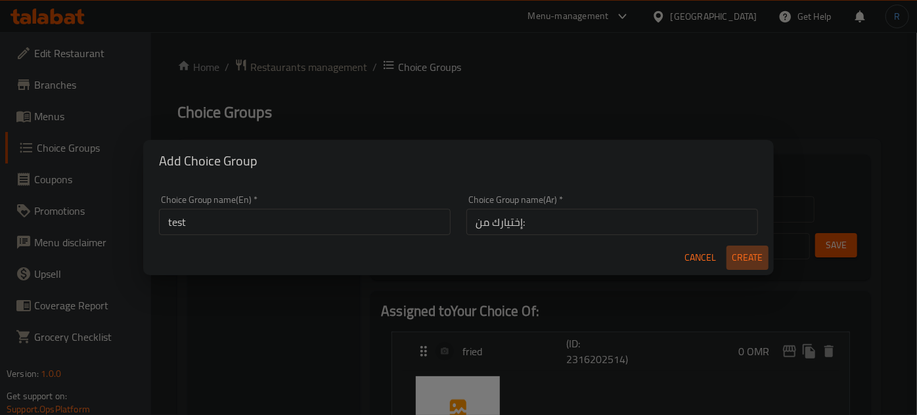
click at [762, 253] on span "Create" at bounding box center [747, 258] width 32 height 16
type input "test"
type input "0"
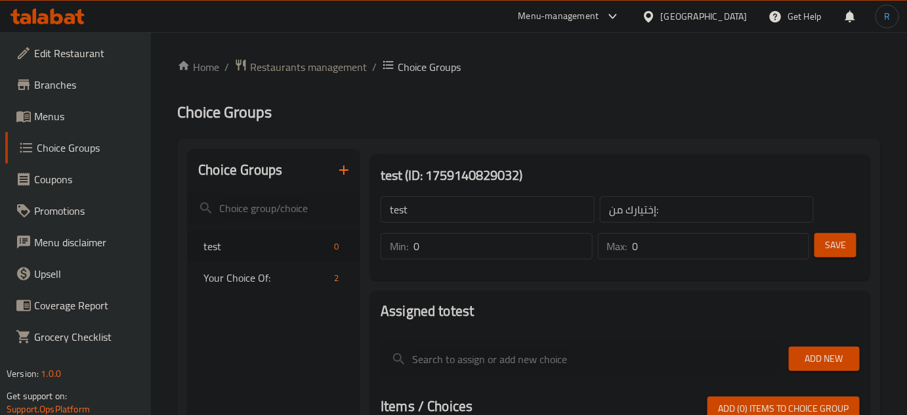
click at [443, 198] on input "test" at bounding box center [488, 209] width 214 height 26
click at [443, 215] on input "text" at bounding box center [488, 209] width 214 height 26
type input "Your Choice Of:"
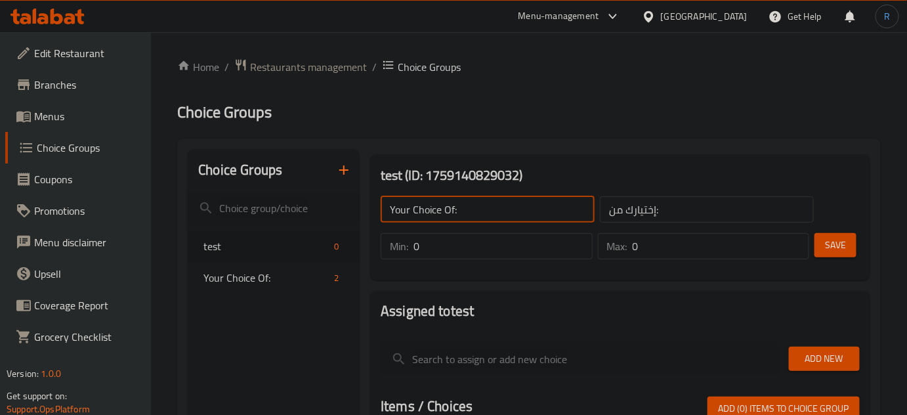
click at [490, 252] on input "0" at bounding box center [503, 246] width 179 height 26
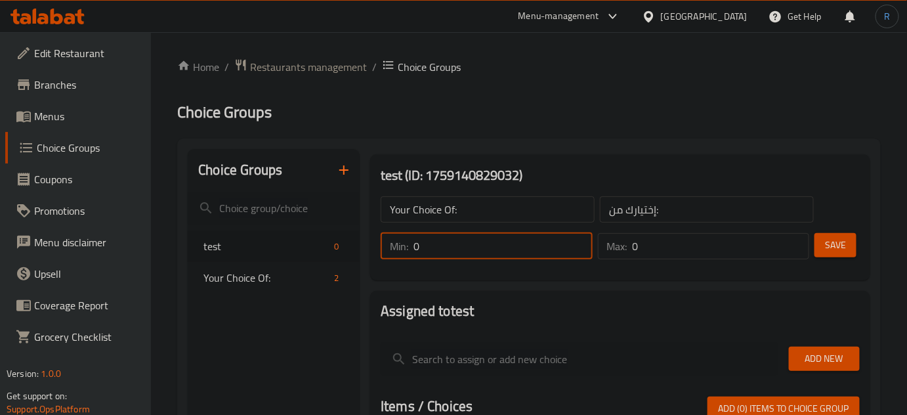
click at [490, 252] on input "0" at bounding box center [503, 246] width 179 height 26
type input "1"
click at [661, 243] on input "0" at bounding box center [721, 246] width 177 height 26
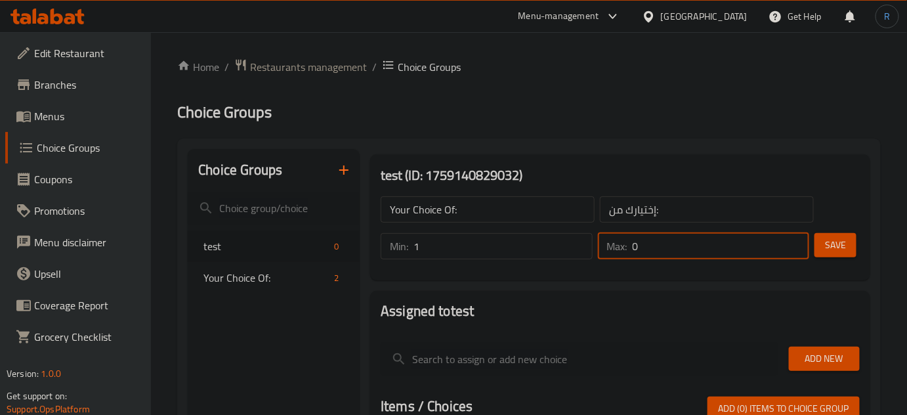
click at [661, 243] on input "0" at bounding box center [721, 246] width 177 height 26
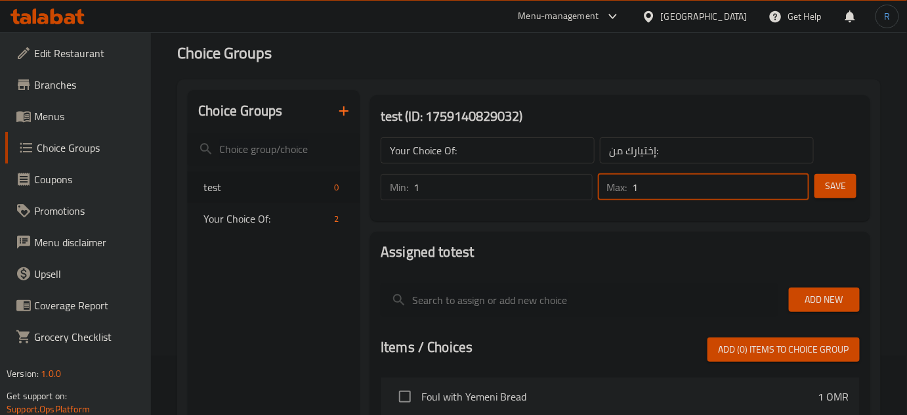
type input "1"
click at [827, 295] on span "Add New" at bounding box center [825, 300] width 50 height 16
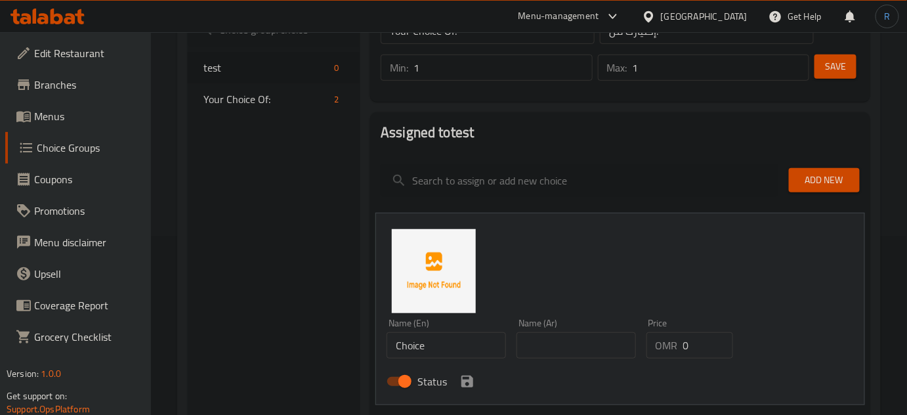
scroll to position [238, 0]
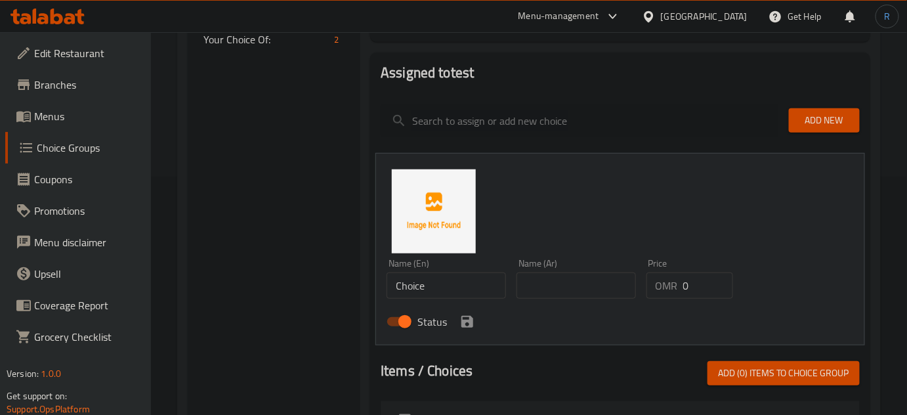
click at [455, 290] on input "Choice" at bounding box center [446, 285] width 119 height 26
click at [455, 290] on input "text" at bounding box center [446, 285] width 119 height 26
type input "Chicken"
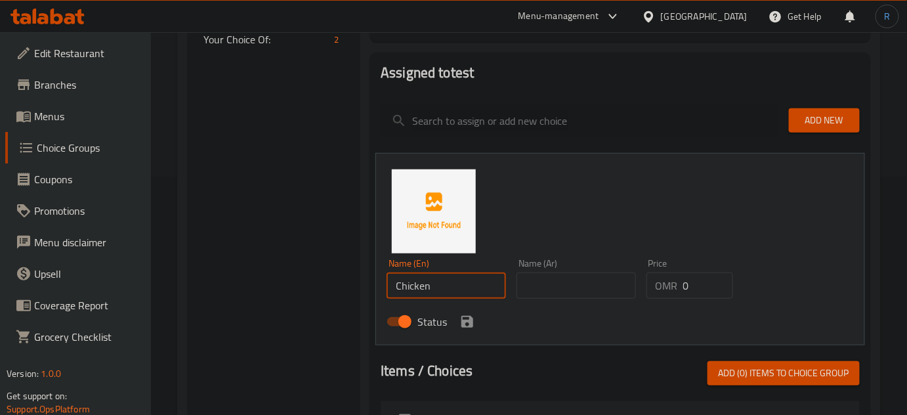
click at [560, 293] on input "text" at bounding box center [576, 285] width 119 height 26
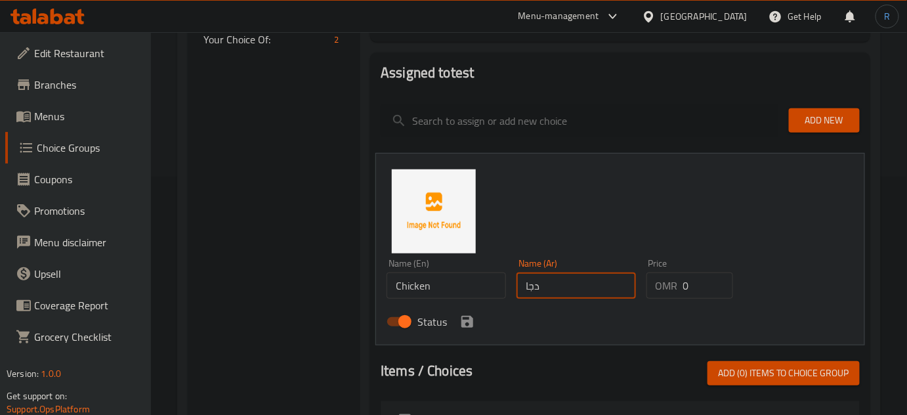
type input "دجاج"
click at [462, 322] on icon "save" at bounding box center [468, 322] width 12 height 12
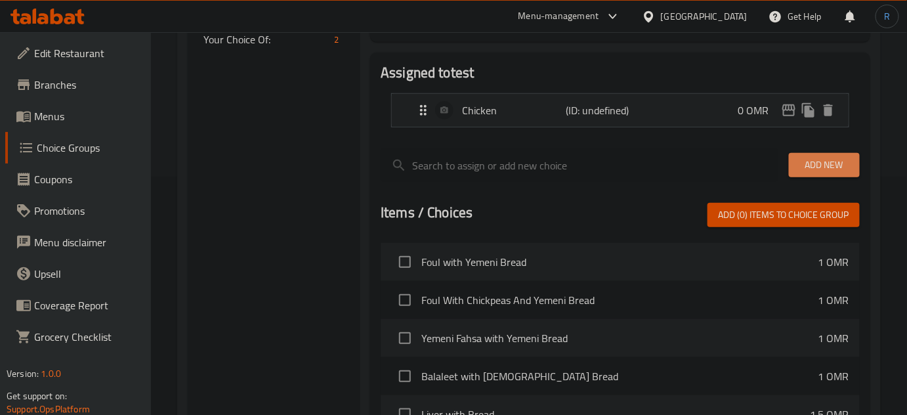
click at [804, 169] on span "Add New" at bounding box center [825, 165] width 50 height 16
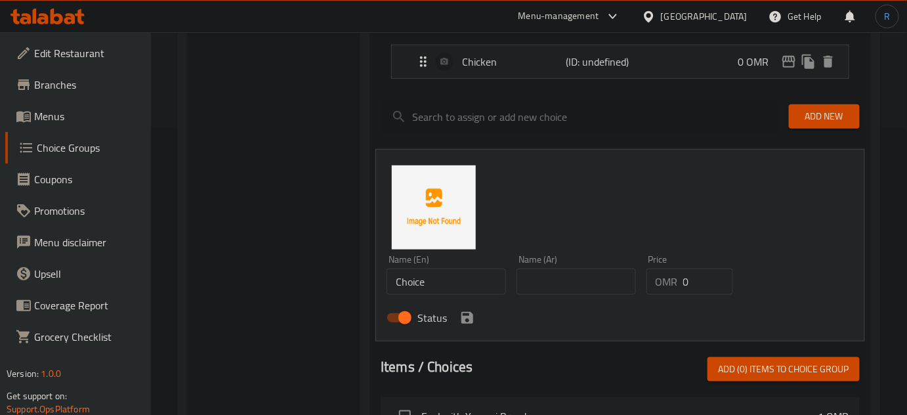
scroll to position [358, 0]
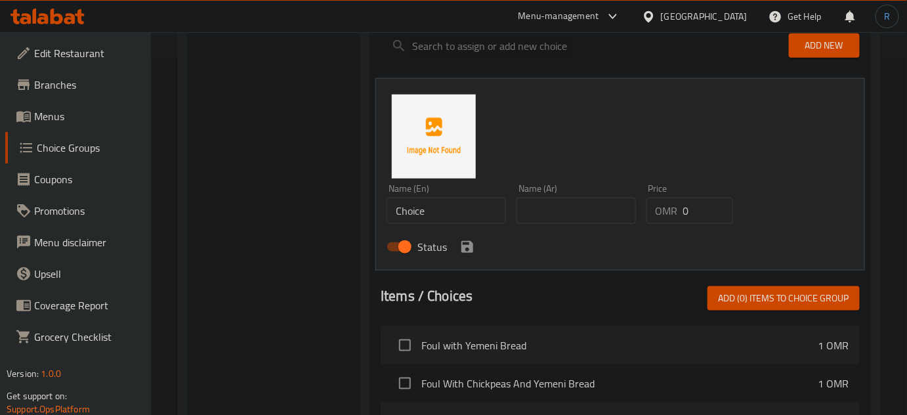
click at [550, 211] on input "text" at bounding box center [576, 211] width 119 height 26
type input "لحم"
click at [460, 212] on input "Choice" at bounding box center [446, 211] width 119 height 26
type input "Meat"
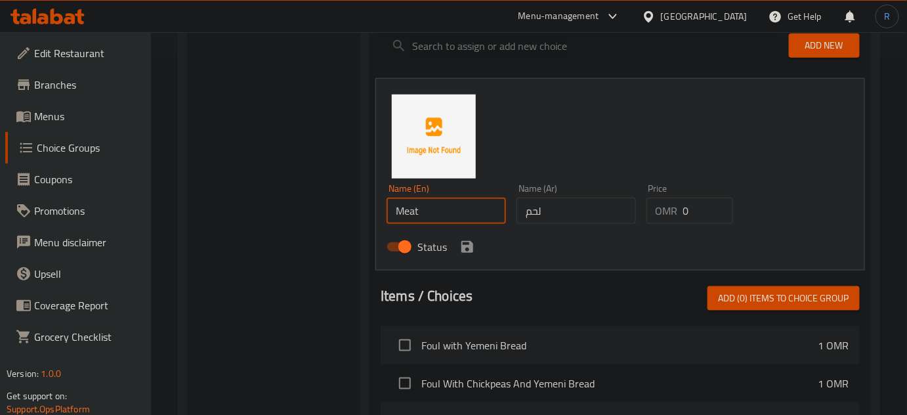
click at [609, 254] on div "Status" at bounding box center [575, 246] width 389 height 35
click at [457, 250] on div "Status" at bounding box center [575, 246] width 389 height 35
click at [466, 250] on icon "save" at bounding box center [468, 247] width 16 height 16
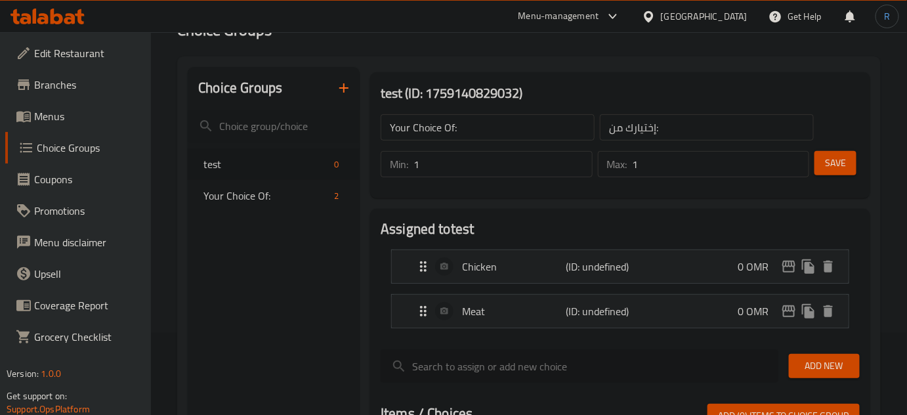
scroll to position [59, 0]
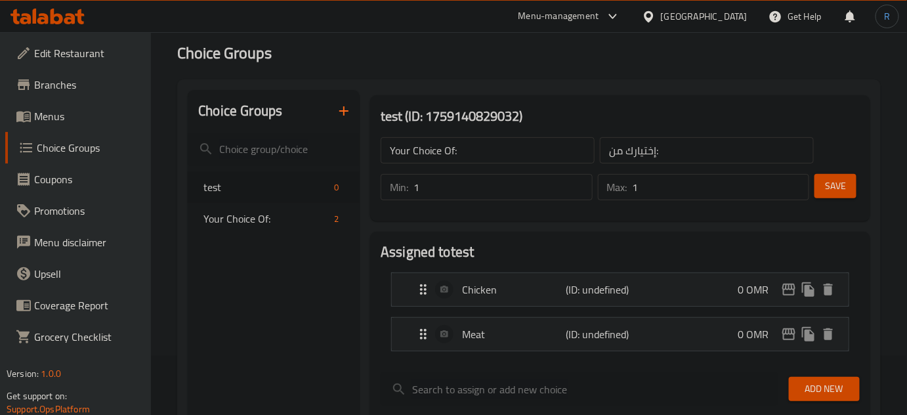
click at [840, 186] on span "Save" at bounding box center [835, 186] width 21 height 16
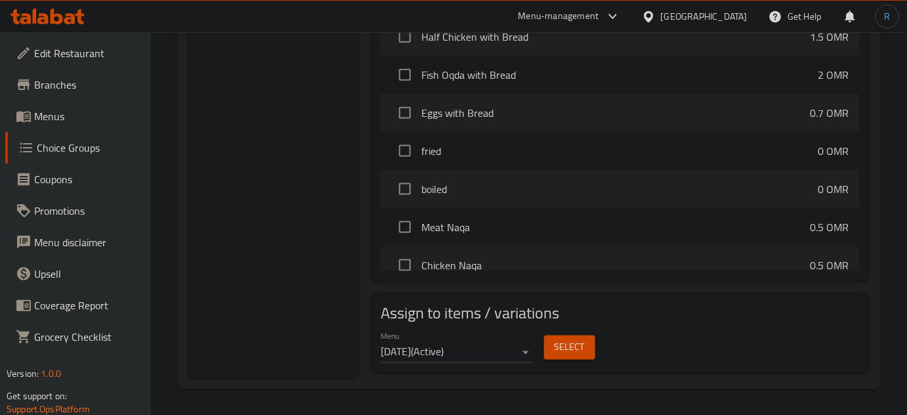
scroll to position [510, 0]
click at [564, 346] on span "Select" at bounding box center [570, 347] width 30 height 16
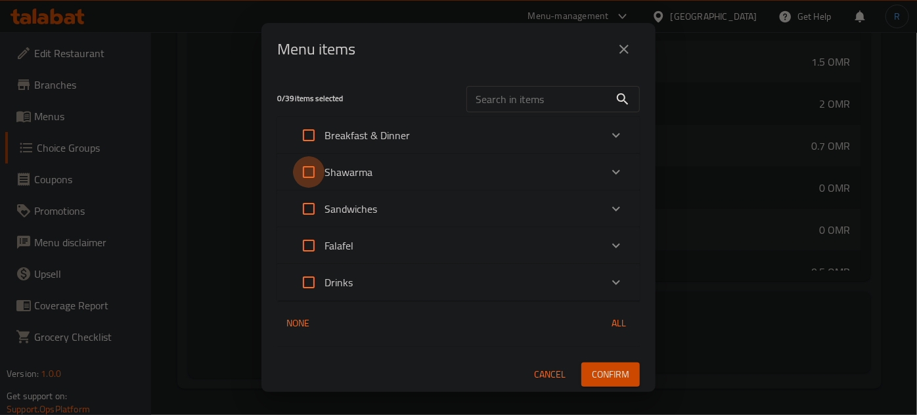
click at [315, 170] on input "Expand" at bounding box center [309, 172] width 32 height 32
checkbox input "true"
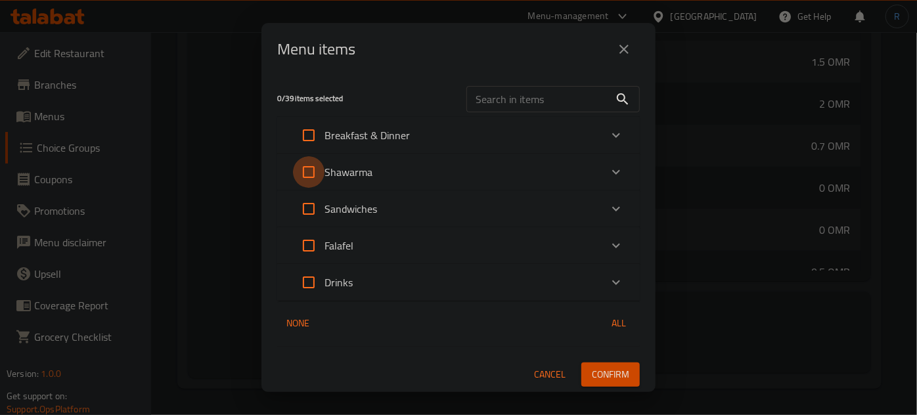
checkbox input "true"
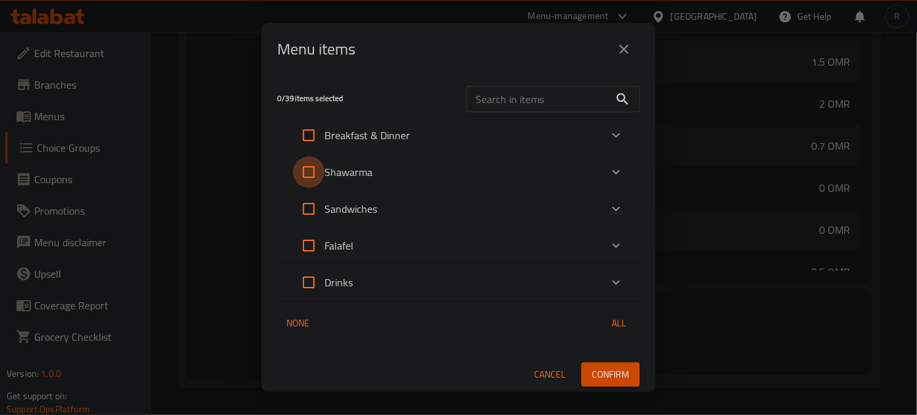
checkbox input "true"
click at [609, 374] on span "Confirm" at bounding box center [610, 374] width 37 height 16
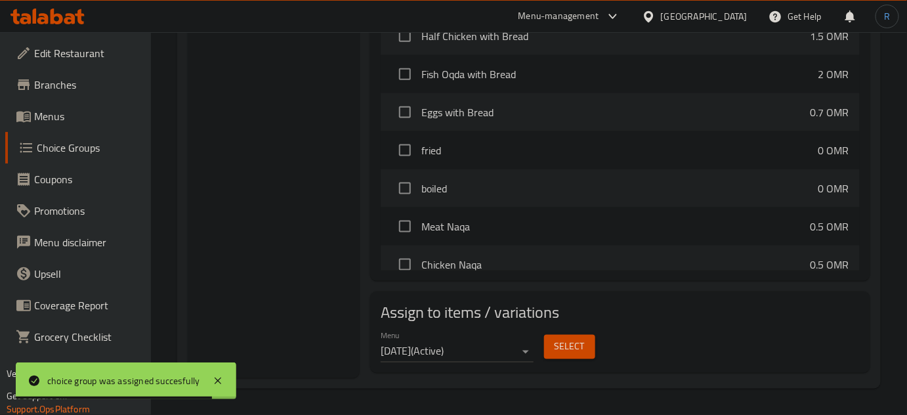
drag, startPoint x: 33, startPoint y: 22, endPoint x: 273, endPoint y: 83, distance: 248.1
click at [273, 83] on div "Choice Groups Your Choice Of: 2 Your Choice Of: 2" at bounding box center [274, 9] width 172 height 739
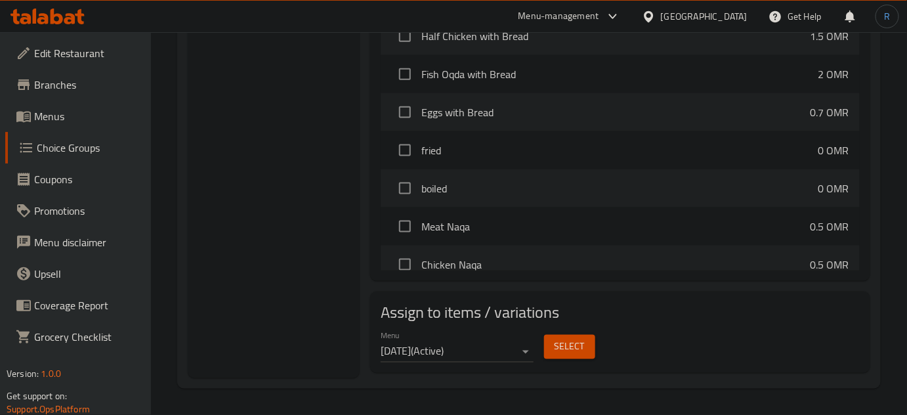
click at [56, 22] on icon at bounding box center [57, 17] width 12 height 16
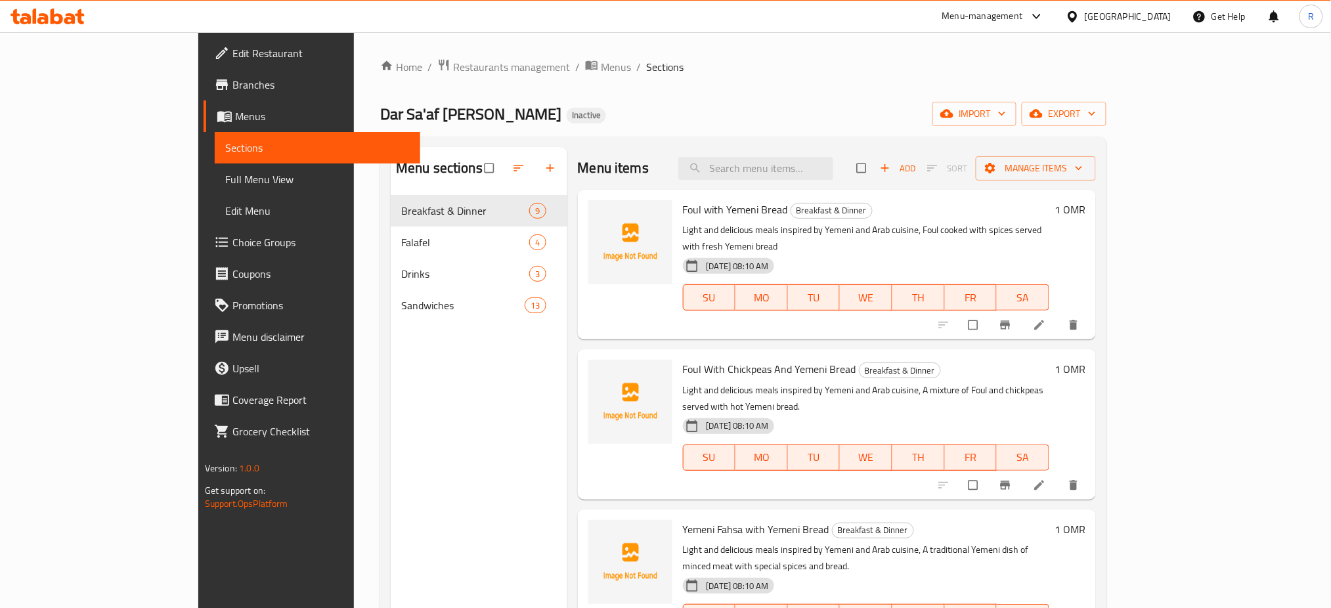
drag, startPoint x: 53, startPoint y: 178, endPoint x: 299, endPoint y: 4, distance: 301.5
click at [225, 178] on span "Full Menu View" at bounding box center [317, 179] width 185 height 16
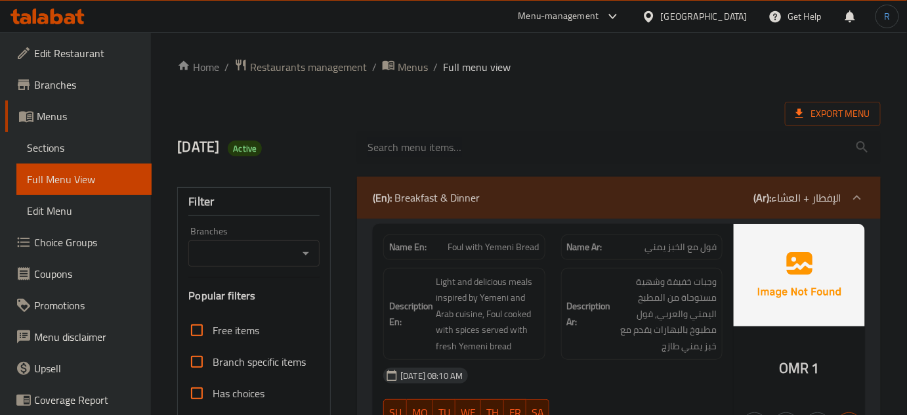
drag, startPoint x: 594, startPoint y: 71, endPoint x: 540, endPoint y: 64, distance: 54.2
click at [540, 64] on ol "Home / Restaurants management / Menus / Full menu view" at bounding box center [529, 66] width 704 height 17
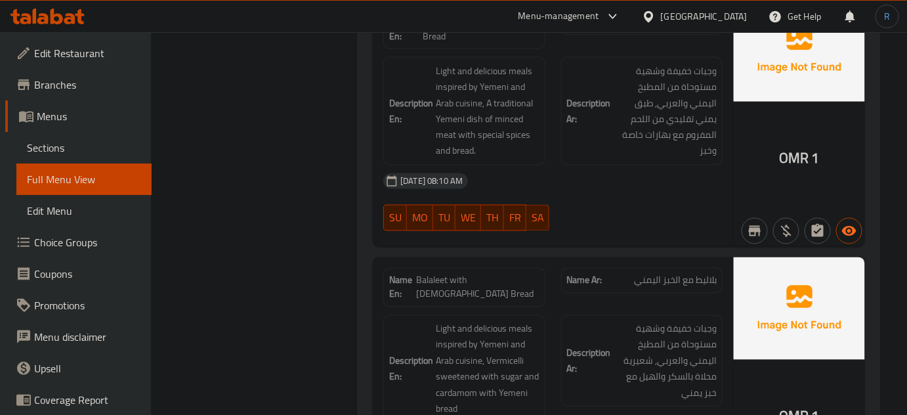
scroll to position [716, 0]
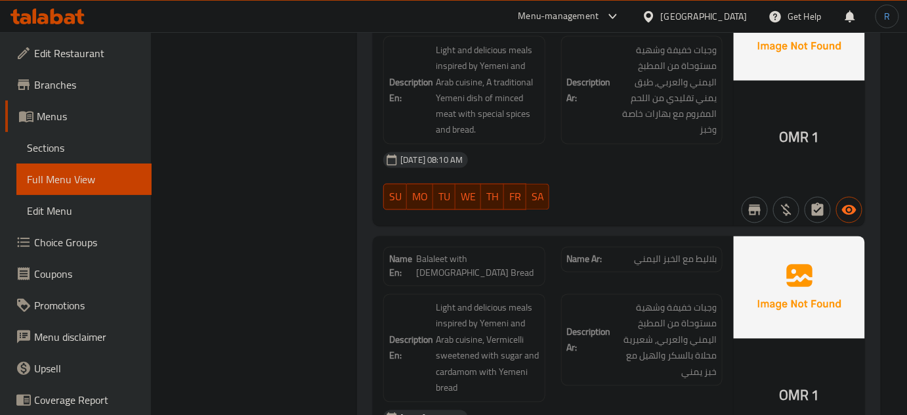
drag, startPoint x: 561, startPoint y: 153, endPoint x: 524, endPoint y: 129, distance: 43.7
click at [561, 153] on div "29-09-2025 08:10 AM" at bounding box center [553, 160] width 355 height 32
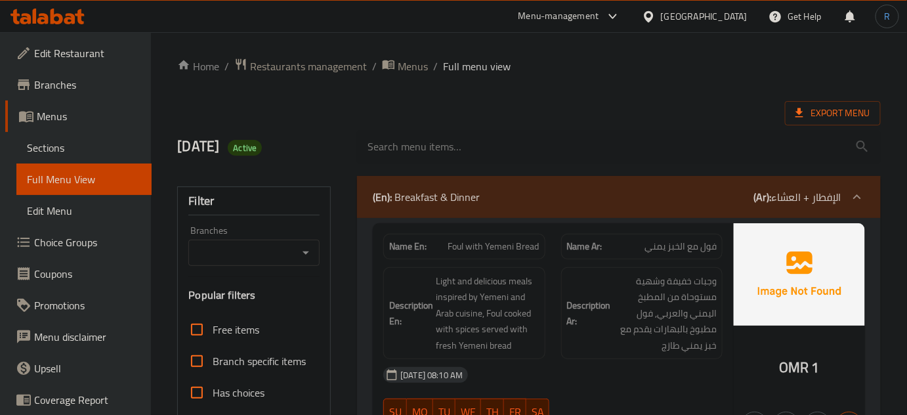
scroll to position [0, 0]
drag, startPoint x: 615, startPoint y: 78, endPoint x: 590, endPoint y: 73, distance: 25.5
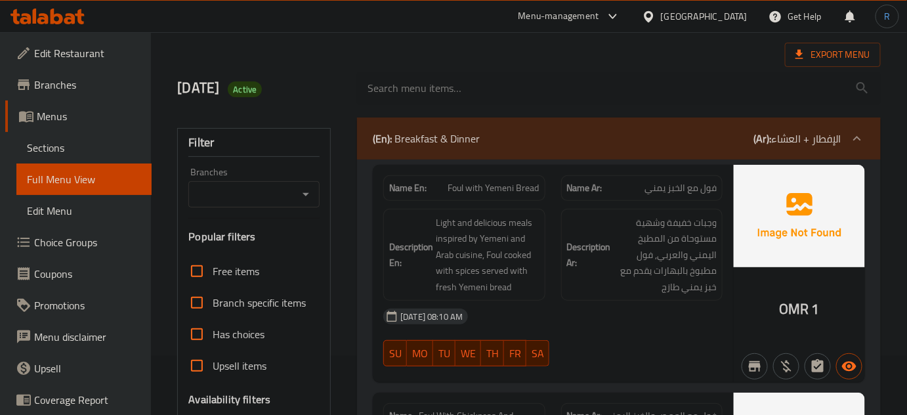
scroll to position [59, 0]
click at [564, 67] on div at bounding box center [619, 88] width 540 height 49
drag, startPoint x: 559, startPoint y: 287, endPoint x: 546, endPoint y: 248, distance: 40.9
click at [559, 287] on div "Description Ar: وجبات خفيفة وشهية مستوحاة من المطبخ اليمني والعربي, فول مطبوخ ب…" at bounding box center [641, 255] width 177 height 108
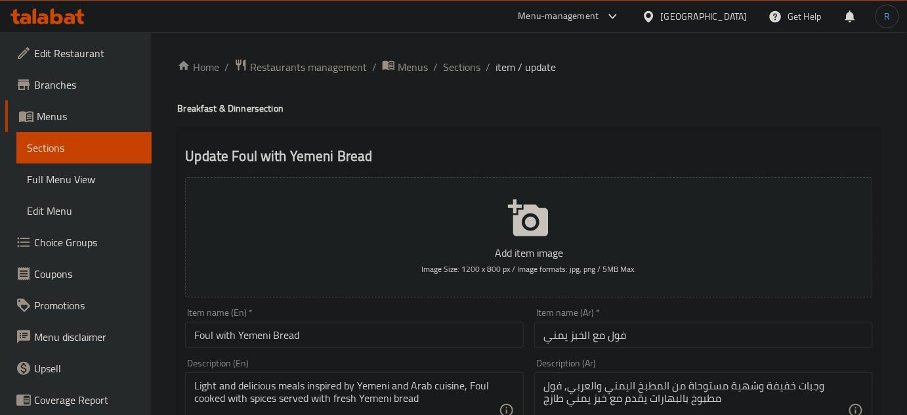
scroll to position [238, 0]
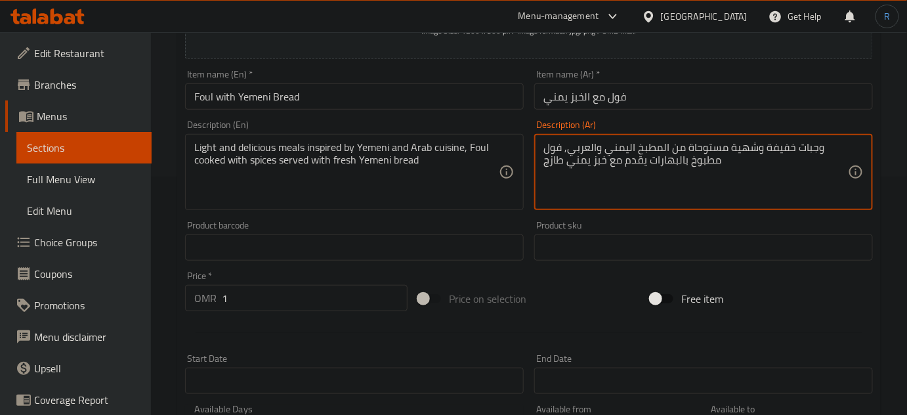
click at [748, 152] on textarea "وجبات خفيفة وشهية مستوحاة من المطبخ اليمني والعربي, فول مطبوخ بالبهارات يقدم مع…" at bounding box center [696, 172] width 305 height 62
type textarea "وجبات خفيفة مستوحاة من المطبخ اليمني والعربي, فول مطبوخ بالبهارات يقدم مع خبز ي…"
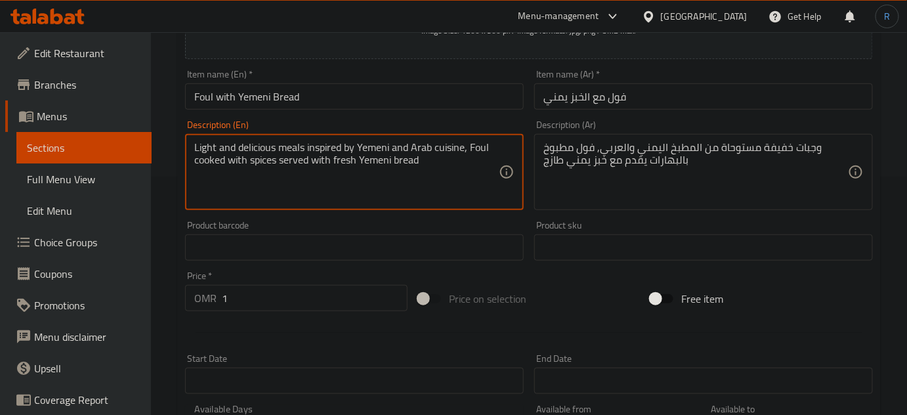
click at [259, 146] on textarea "Light and delicious meals inspired by Yemeni and Arab cuisine, Foul cooked with…" at bounding box center [346, 172] width 305 height 62
type textarea "Light meals inspired by Yemeni and Arab cuisine, Foul cooked with spices served…"
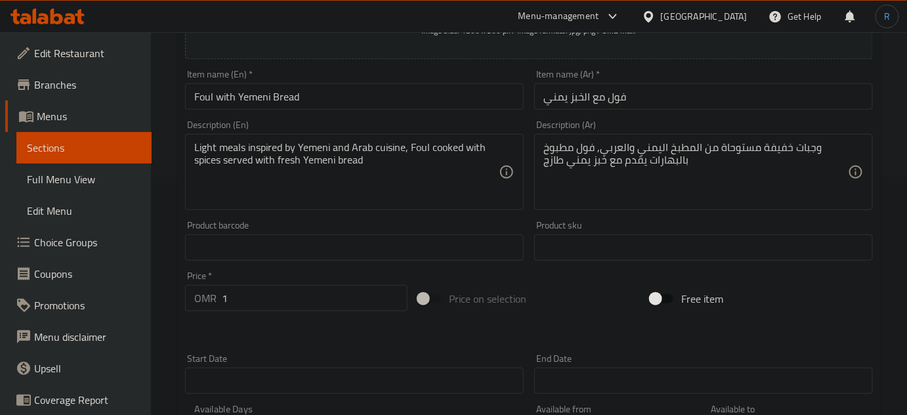
click at [477, 159] on textarea "Light meals inspired by Yemeni and Arab cuisine, Foul cooked with spices served…" at bounding box center [346, 172] width 305 height 62
click at [448, 182] on textarea "Light meals inspired by Yemeni and Arab cuisine, Foul cooked with spices served…" at bounding box center [346, 172] width 305 height 62
click at [354, 101] on input "Foul with Yemeni Bread" at bounding box center [354, 96] width 339 height 26
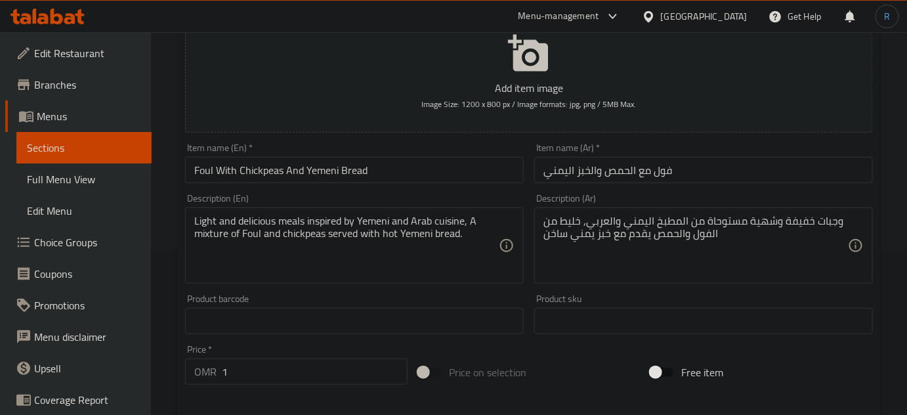
scroll to position [179, 0]
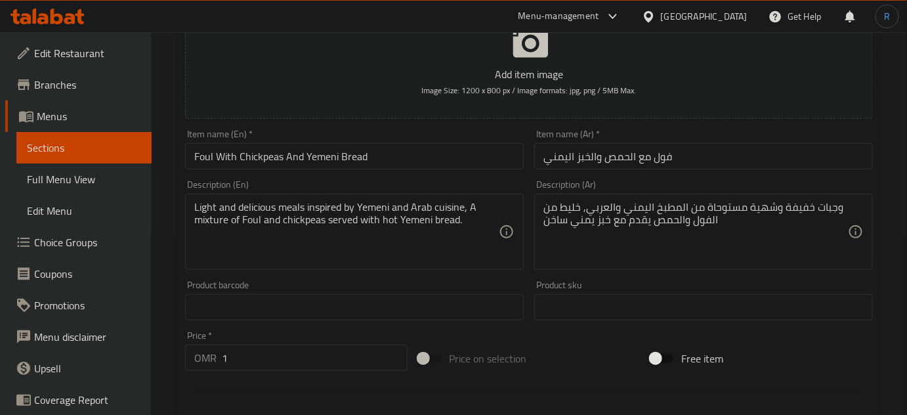
click at [447, 153] on input "Foul With Chickpeas And Yemeni Bread" at bounding box center [354, 156] width 339 height 26
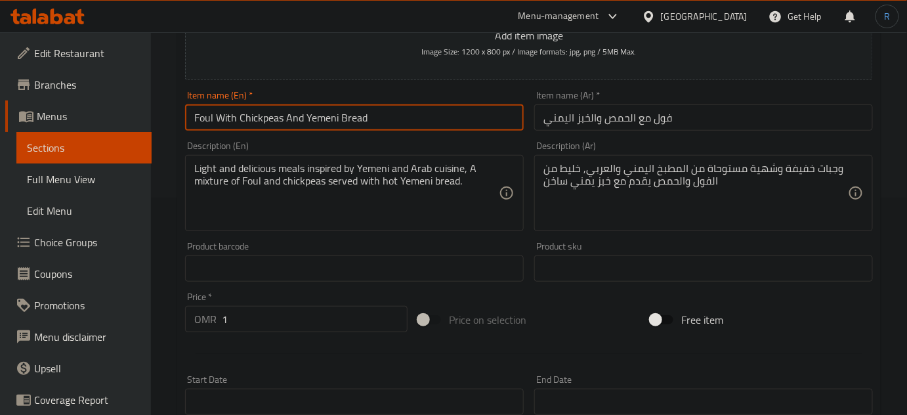
scroll to position [238, 0]
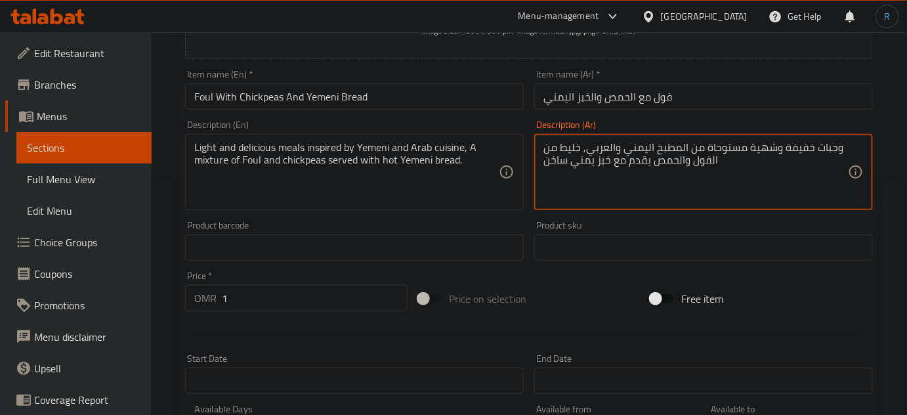
click at [758, 145] on textarea "وجبات خفيفة وشهية مستوحاة من المطبخ اليمني والعربي, خليط من الفول والحمص يقدم م…" at bounding box center [696, 172] width 305 height 62
type textarea "وجبات خفيفة مستوحاة من المطبخ اليمني والعربي, خليط من الفول والحمص يقدم مع خبز …"
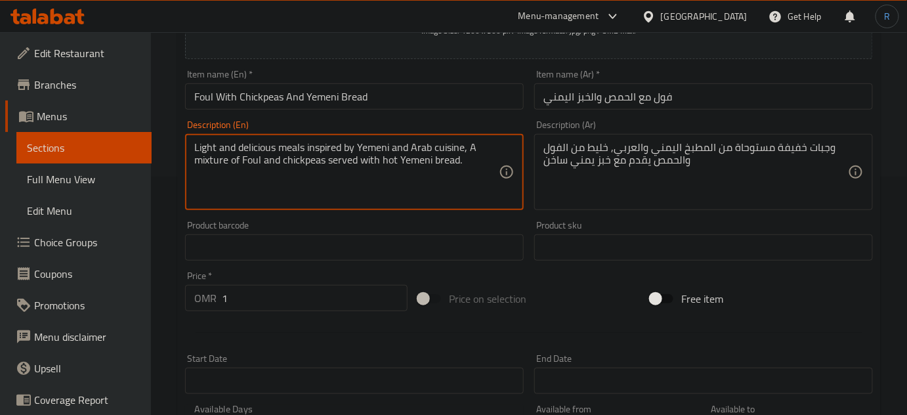
click at [254, 143] on textarea "Light and delicious meals inspired by Yemeni and Arab cuisine, A mixture of Fou…" at bounding box center [346, 172] width 305 height 62
type textarea "Light meals inspired by Yemeni and Arab cuisine, A mixture of Foul and chickpea…"
click at [452, 192] on textarea "Light meals inspired by Yemeni and Arab cuisine, A mixture of Foul and chickpea…" at bounding box center [346, 172] width 305 height 62
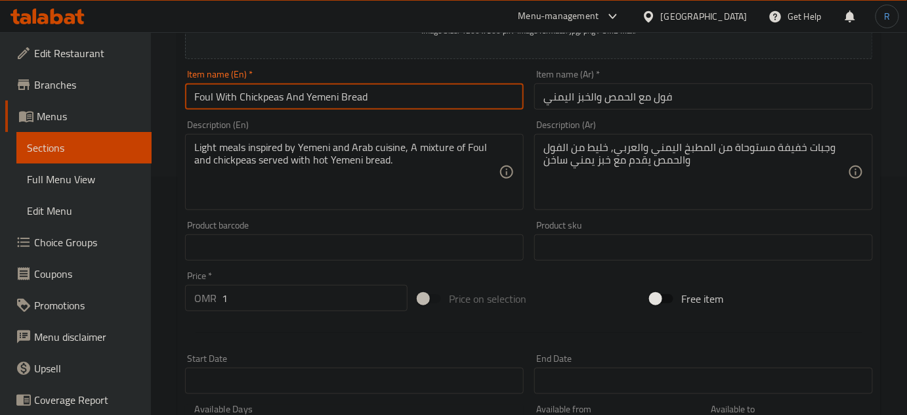
click at [401, 93] on input "Foul With Chickpeas And Yemeni Bread" at bounding box center [354, 96] width 339 height 26
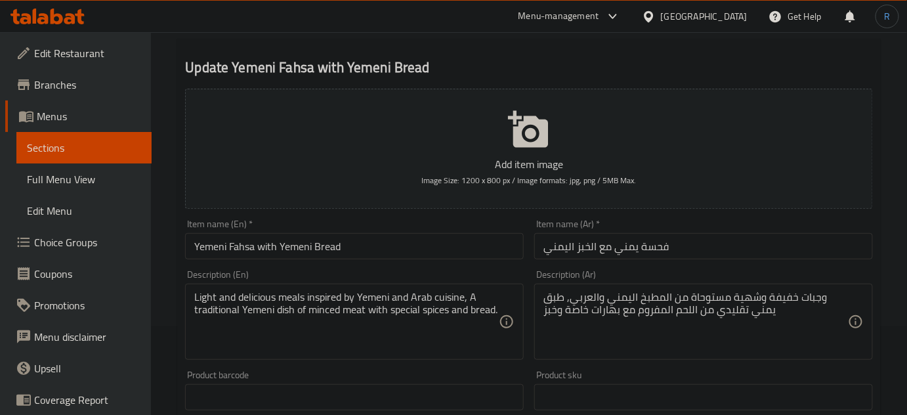
scroll to position [119, 0]
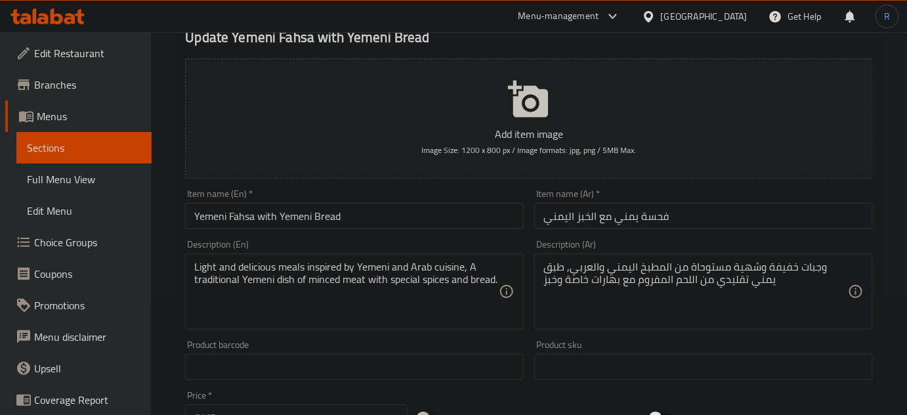
click at [497, 209] on input "Yemeni Fahsa with Yemeni Bread" at bounding box center [354, 216] width 339 height 26
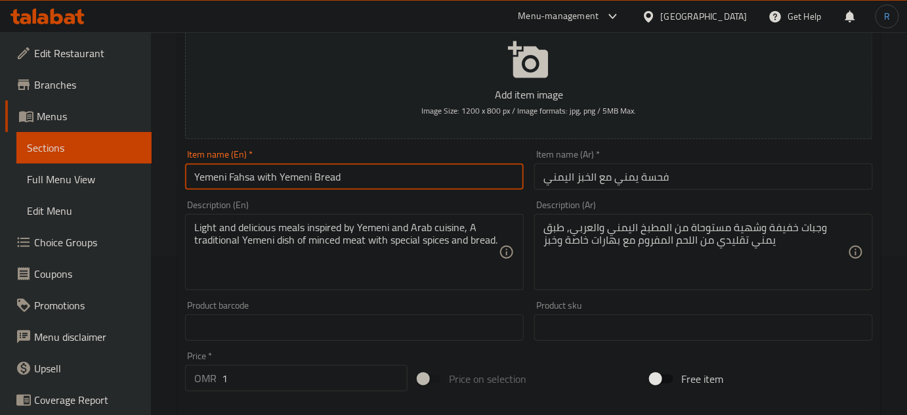
scroll to position [179, 0]
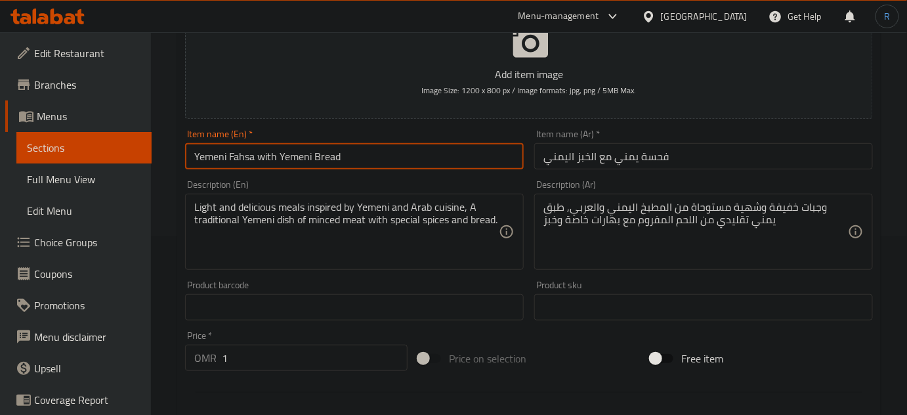
click at [657, 158] on input "فحسة يمني مع الخبز اليمني" at bounding box center [703, 156] width 339 height 26
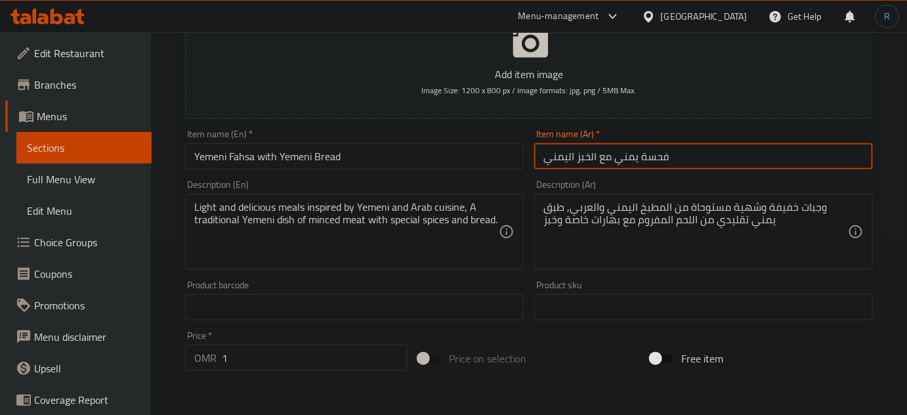
click at [657, 158] on input "فحسة يمني مع الخبز اليمني" at bounding box center [703, 156] width 339 height 26
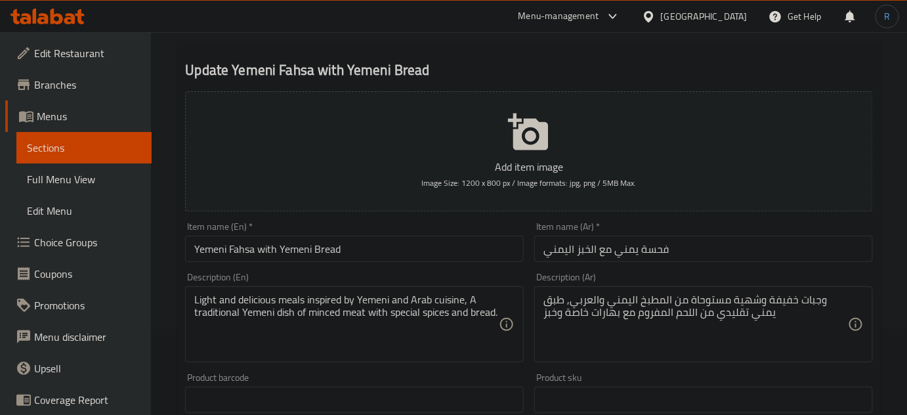
scroll to position [238, 0]
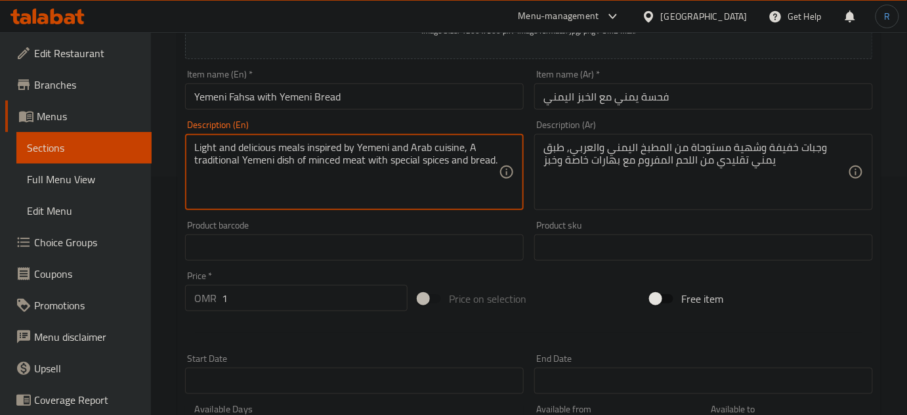
click at [257, 152] on textarea "Light and delicious meals inspired by Yemeni and Arab cuisine, A traditional Ye…" at bounding box center [346, 172] width 305 height 62
type textarea "Light meals inspired by Yemeni and Arab cuisine, A traditional Yemeni dish of m…"
click at [755, 148] on textarea "وجبات خفيفة وشهية مستوحاة من المطبخ اليمني والعربي, طبق يمني تقليدي من اللحم ال…" at bounding box center [696, 172] width 305 height 62
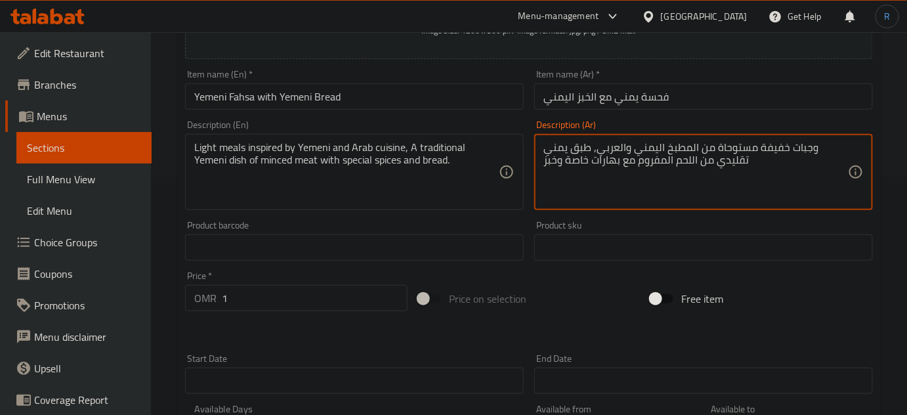
type textarea "وجبات خفيفة مستوحاة من المطبخ اليمني والعربي, طبق يمني تقليدي من اللحم المفروم …"
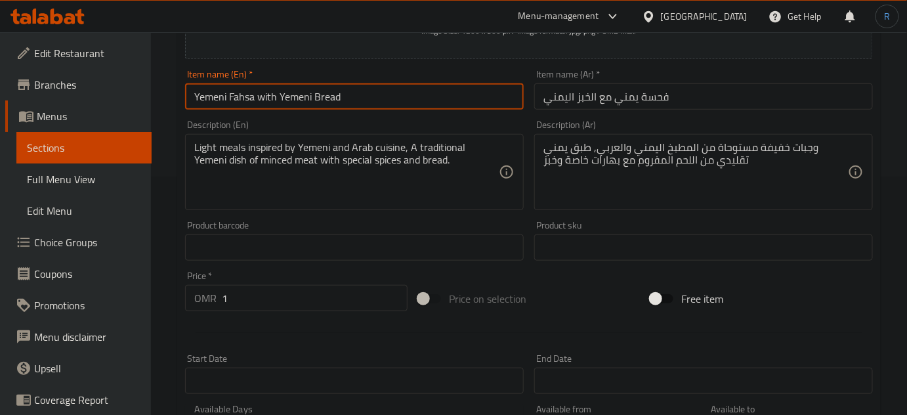
click at [432, 107] on input "Yemeni Fahsa with Yemeni Bread" at bounding box center [354, 96] width 339 height 26
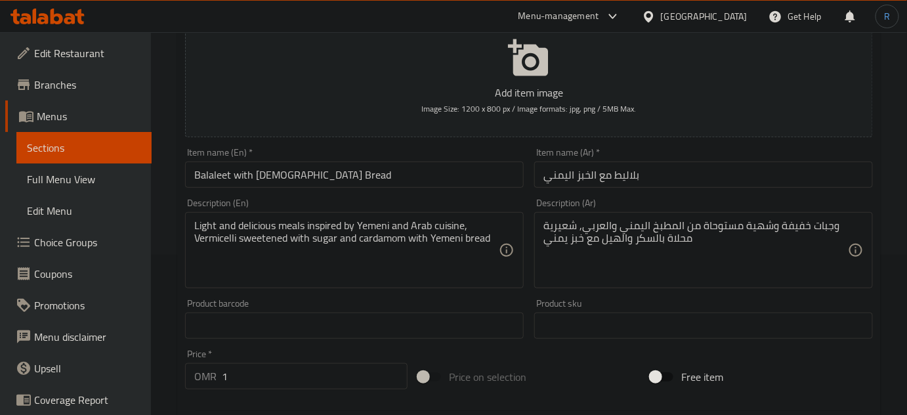
scroll to position [179, 0]
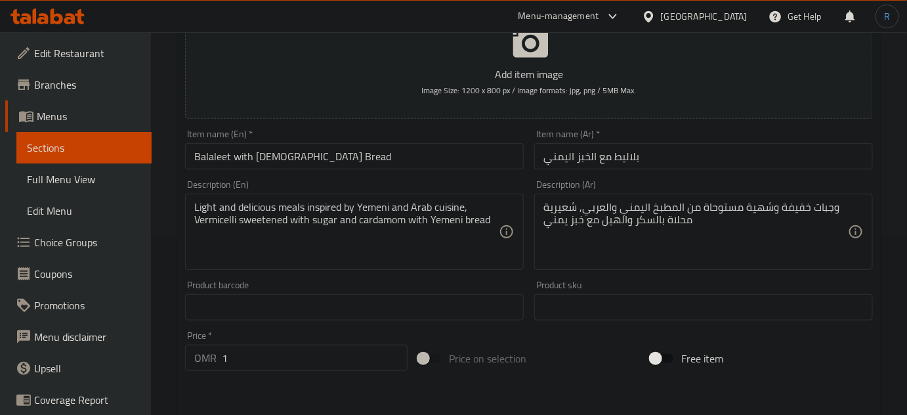
click at [464, 154] on input "Balaleet with [DEMOGRAPHIC_DATA] Bread" at bounding box center [354, 156] width 339 height 26
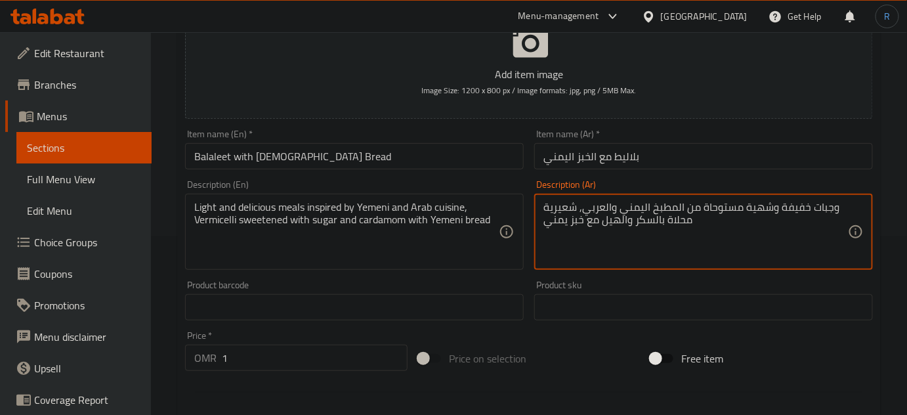
click at [756, 209] on textarea "وجبات خفيفة وشهية مستوحاة من المطبخ اليمني والعربي, شعيرية محلاة بالسكر والهيل …" at bounding box center [696, 232] width 305 height 62
type textarea "وجبات خفيفة مستوحاة من المطبخ اليمني والعربي, شعيرية محلاة بالسكر والهيل مع خبز…"
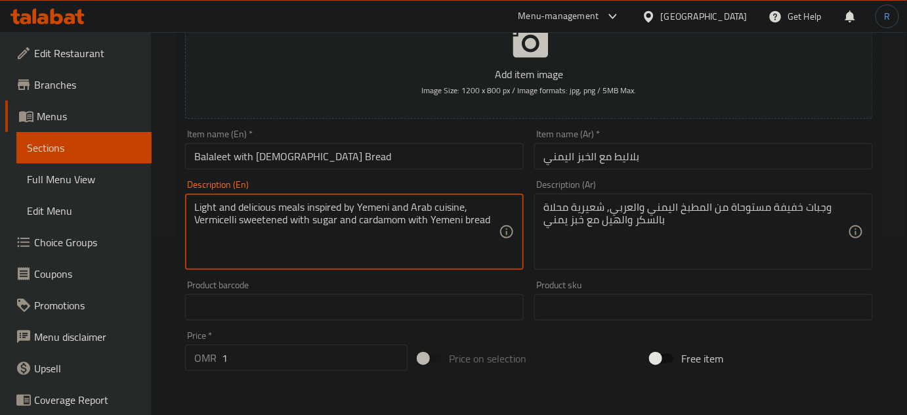
click at [259, 205] on textarea "Light and delicious meals inspired by Yemeni and Arab cuisine, Vermicelli sweet…" at bounding box center [346, 232] width 305 height 62
type textarea "Light meals inspired by Yemeni and Arab cuisine, Vermicelli sweetened with suga…"
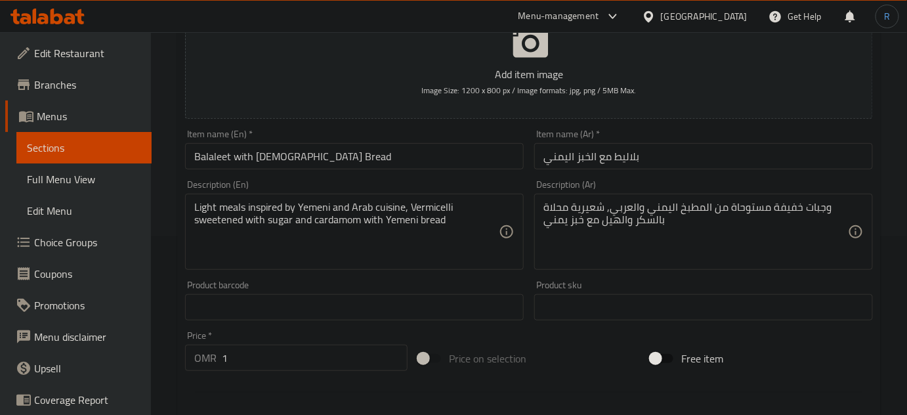
click at [474, 243] on textarea "Light meals inspired by Yemeni and Arab cuisine, Vermicelli sweetened with suga…" at bounding box center [346, 232] width 305 height 62
click at [355, 155] on input "Balaleet with [DEMOGRAPHIC_DATA] Bread" at bounding box center [354, 156] width 339 height 26
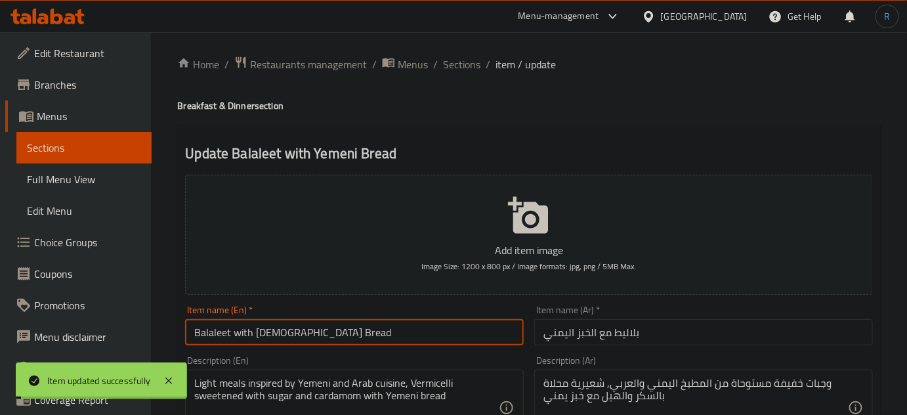
scroll to position [0, 0]
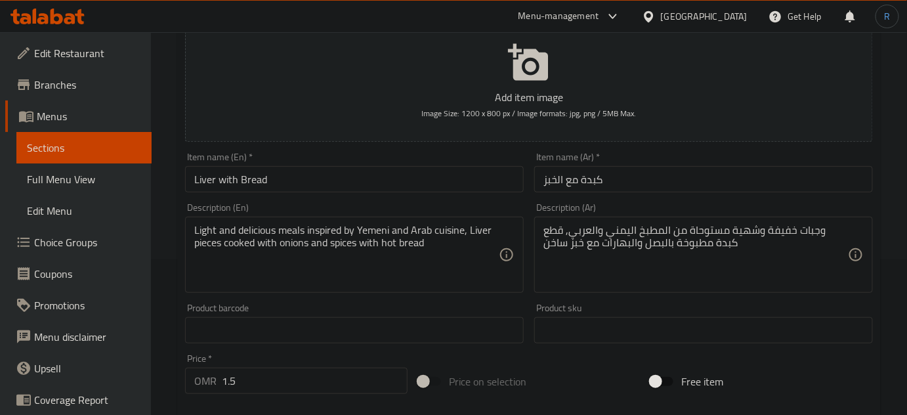
scroll to position [179, 0]
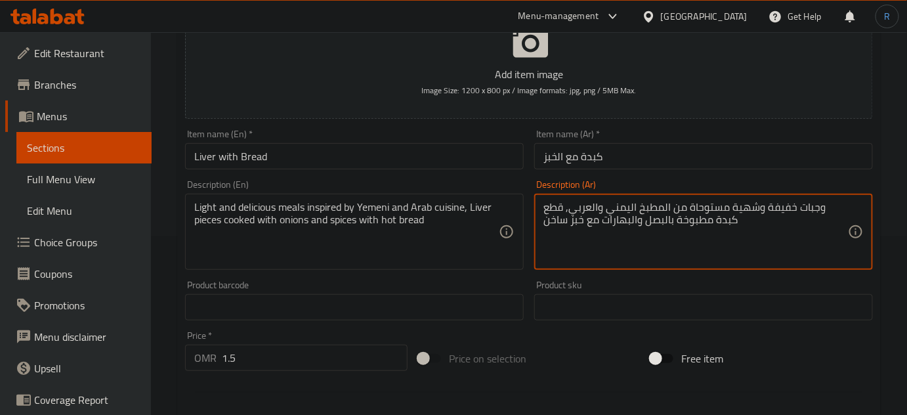
click at [777, 213] on textarea "وجبات خفيفة وشهية مستوحاة من المطبخ اليمني والعربي, قطع كبدة مطبوخة بالبصل والب…" at bounding box center [696, 232] width 305 height 62
type textarea "وجبات خفيفة مستوحاة من المطبخ اليمني والعربي, قطع كبدة مطبوخة بالبصل والبهارات …"
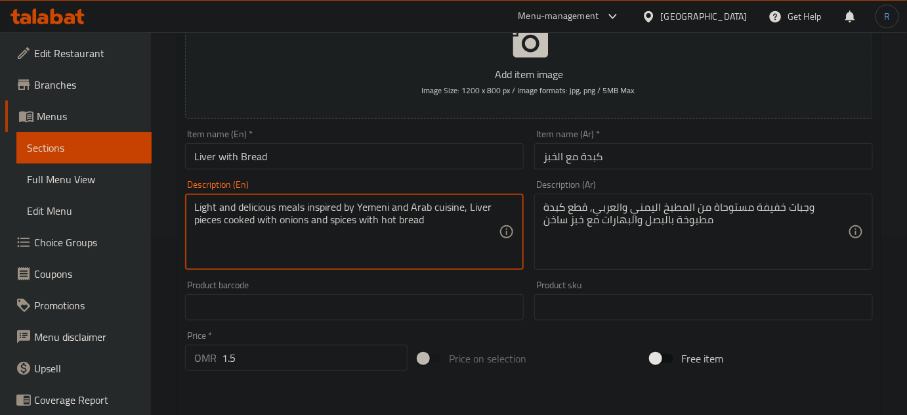
click at [261, 207] on textarea "Light and delicious meals inspired by Yemeni and Arab cuisine, Liver pieces coo…" at bounding box center [346, 232] width 305 height 62
type textarea "Light meals inspired by Yemeni and Arab cuisine, Liver pieces cooked with onion…"
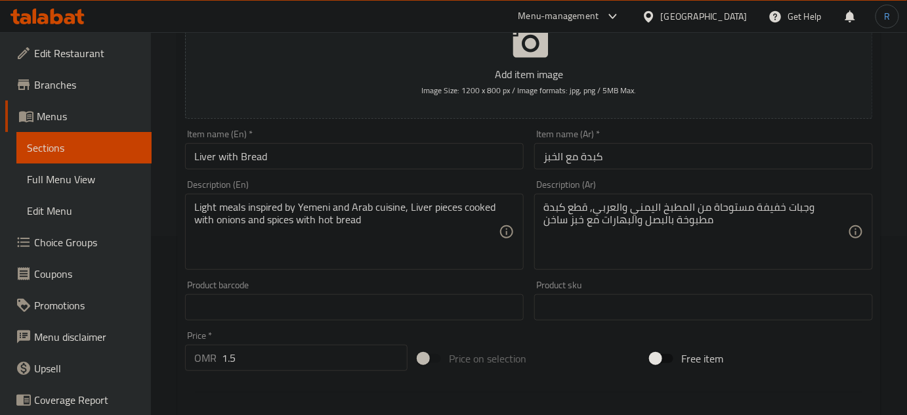
click at [462, 244] on textarea "Light meals inspired by Yemeni and Arab cuisine, Liver pieces cooked with onion…" at bounding box center [346, 232] width 305 height 62
click at [370, 165] on input "Liver with Bread" at bounding box center [354, 156] width 339 height 26
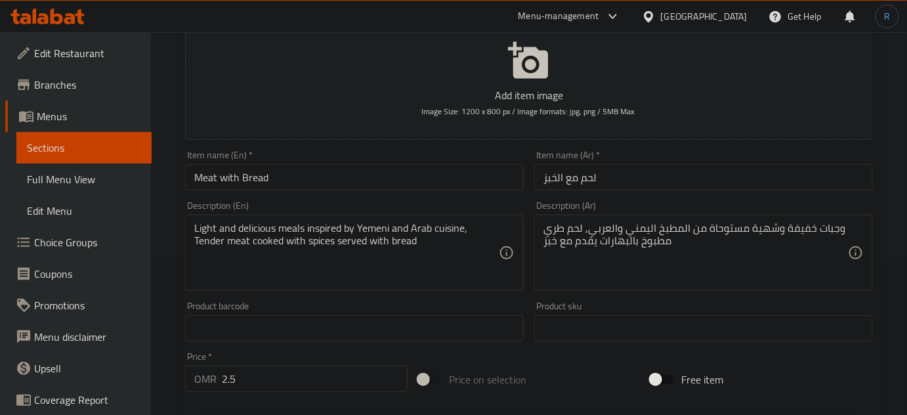
scroll to position [238, 0]
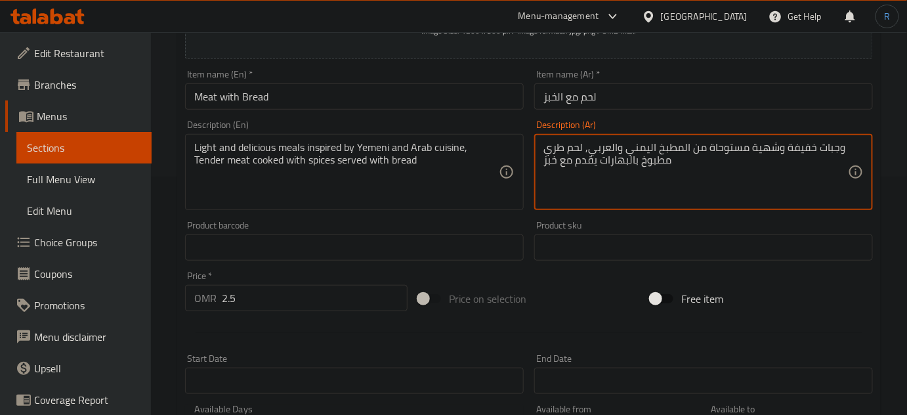
click at [765, 148] on textarea "وجبات خفيفة وشهية مستوحاة من المطبخ اليمني والعربي, لحم طري مطبوخ بالبهارات يقد…" at bounding box center [696, 172] width 305 height 62
type textarea "وجبات خفيفة مستوحاة من المطبخ اليمني والعربي, لحم طري مطبوخ بالبهارات يقدم مع خ…"
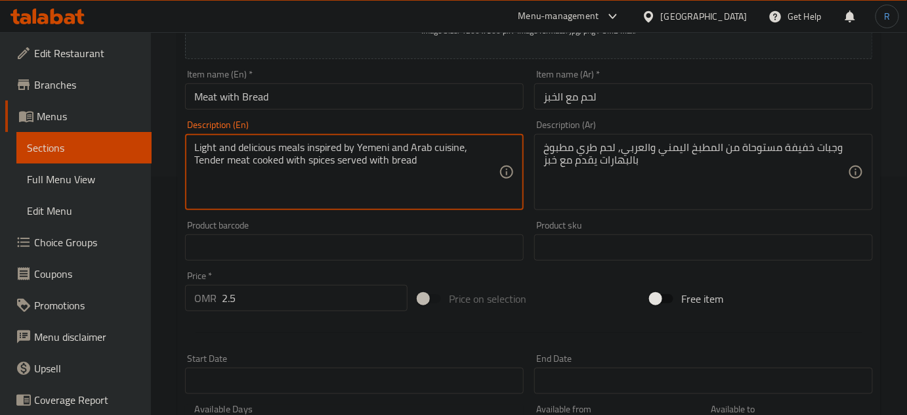
click at [260, 148] on textarea "Light and delicious meals inspired by Yemeni and Arab cuisine, Tender meat cook…" at bounding box center [346, 172] width 305 height 62
type textarea "Light meals inspired by Yemeni and Arab cuisine, Tender meat cooked with spices…"
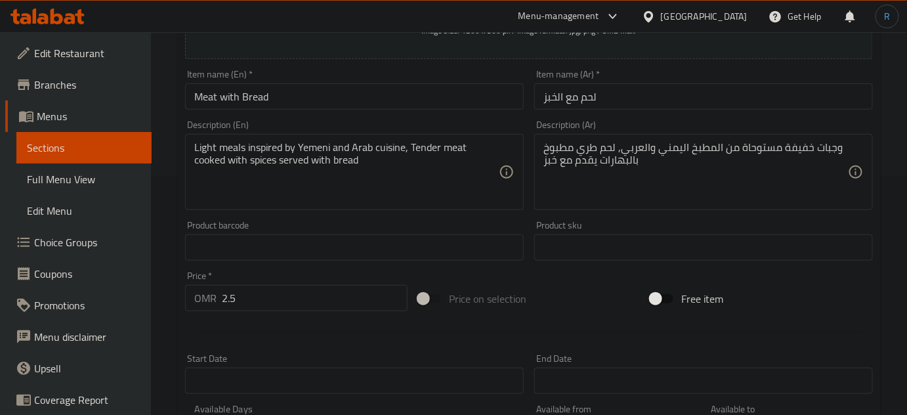
click at [483, 183] on textarea "Light meals inspired by Yemeni and Arab cuisine, Tender meat cooked with spices…" at bounding box center [346, 172] width 305 height 62
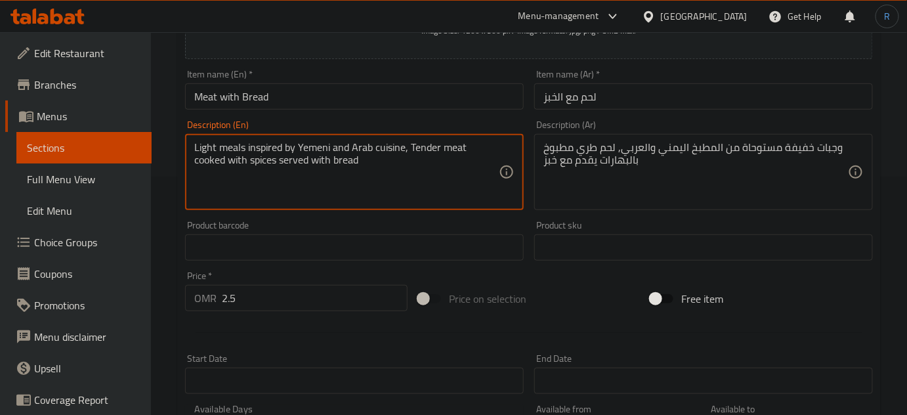
click at [453, 180] on textarea "Light meals inspired by Yemeni and Arab cuisine, Tender meat cooked with spices…" at bounding box center [346, 172] width 305 height 62
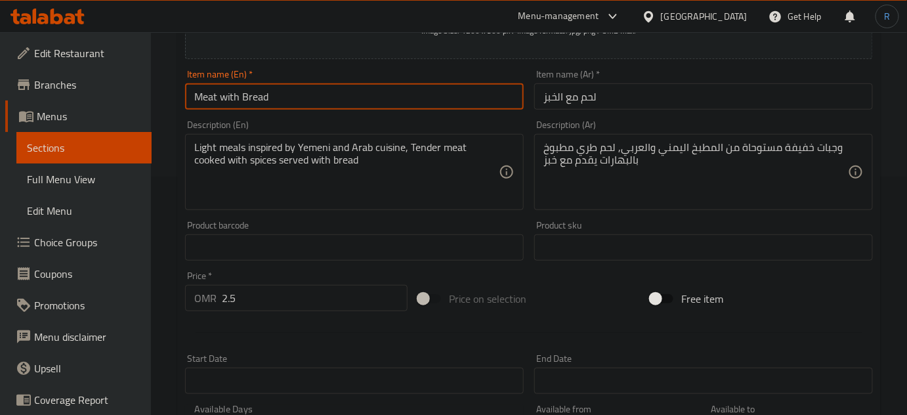
click at [359, 99] on input "Meat with Bread" at bounding box center [354, 96] width 339 height 26
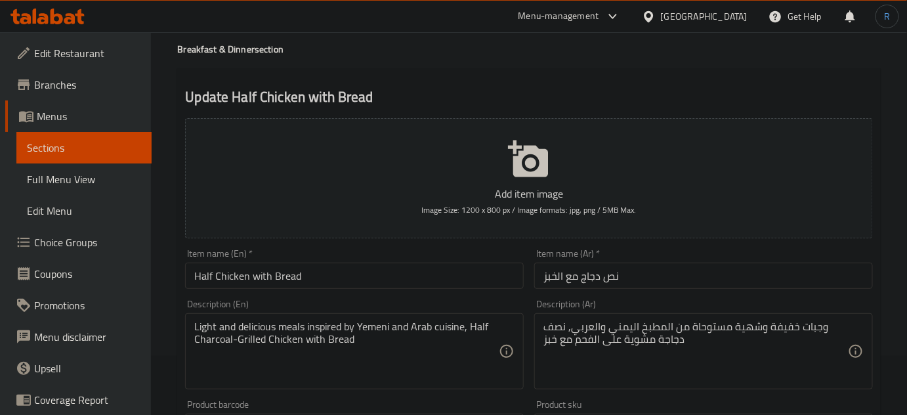
scroll to position [119, 0]
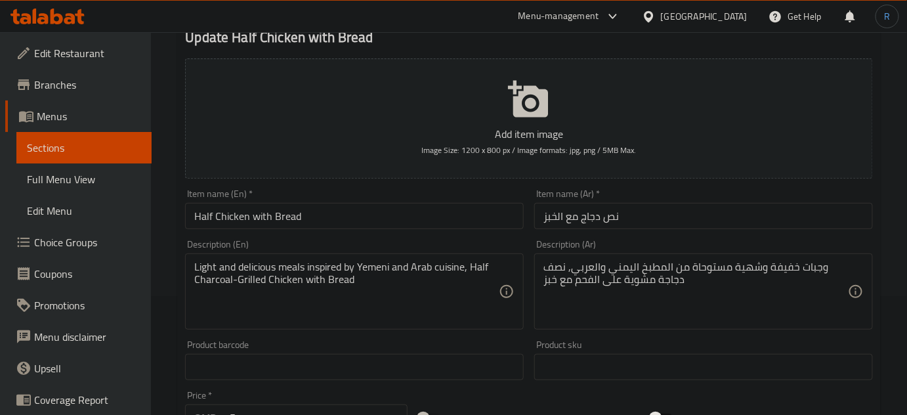
click at [751, 269] on textarea "وجبات خفيفة وشهية مستوحاة من المطبخ اليمني والعربي, نصف دجاجة مشوية على الفحم م…" at bounding box center [696, 292] width 305 height 62
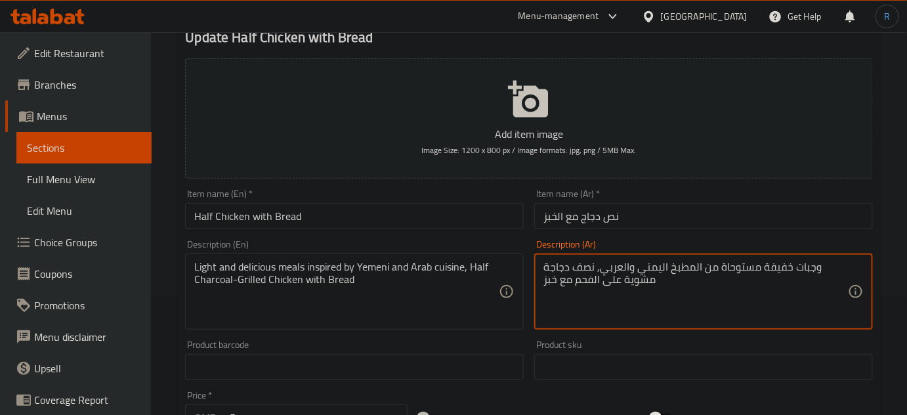
type textarea "وجبات خفيفة مستوحاة من المطبخ اليمني والعربي, نصف دجاجة مشوية على الفحم مع خبز"
click at [252, 265] on textarea "Light and delicious meals inspired by Yemeni and Arab cuisine, Half Charcoal-Gr…" at bounding box center [346, 292] width 305 height 62
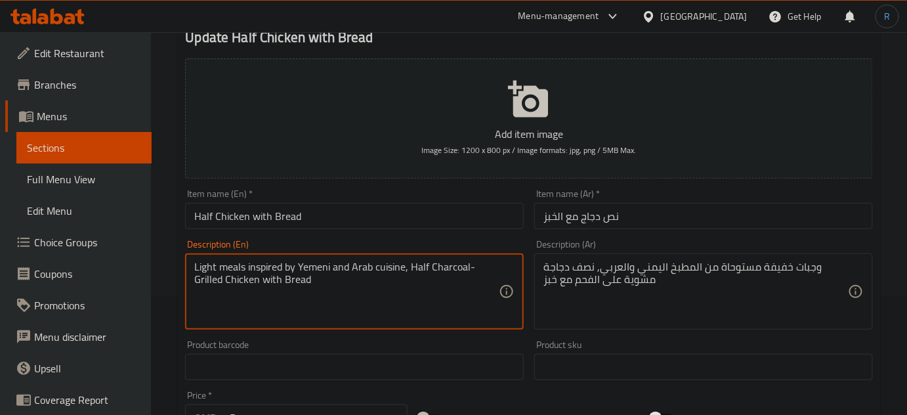
type textarea "Light meals inspired by Yemeni and Arab cuisine, Half Charcoal-Grilled Chicken …"
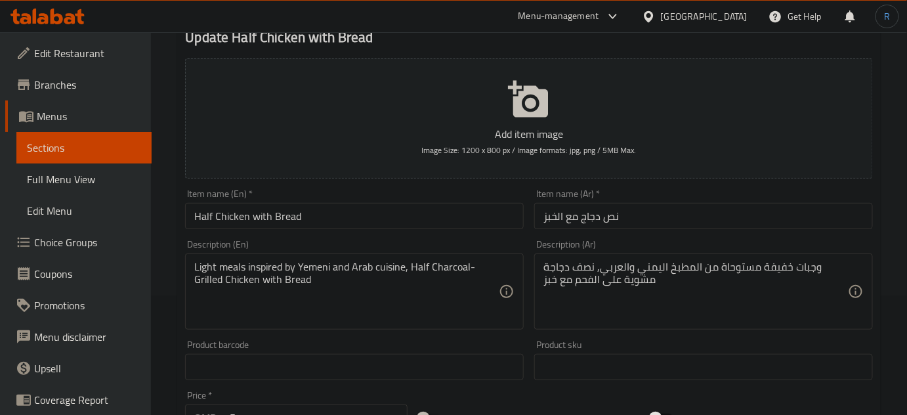
click at [500, 315] on div "Light meals inspired by Yemeni and Arab cuisine, Half Charcoal-Grilled Chicken …" at bounding box center [354, 291] width 339 height 76
click at [362, 226] on input "Half Chicken with Bread" at bounding box center [354, 216] width 339 height 26
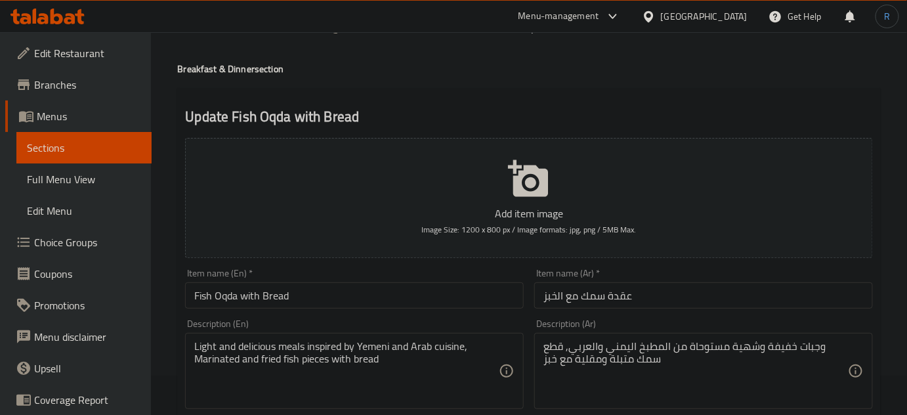
scroll to position [179, 0]
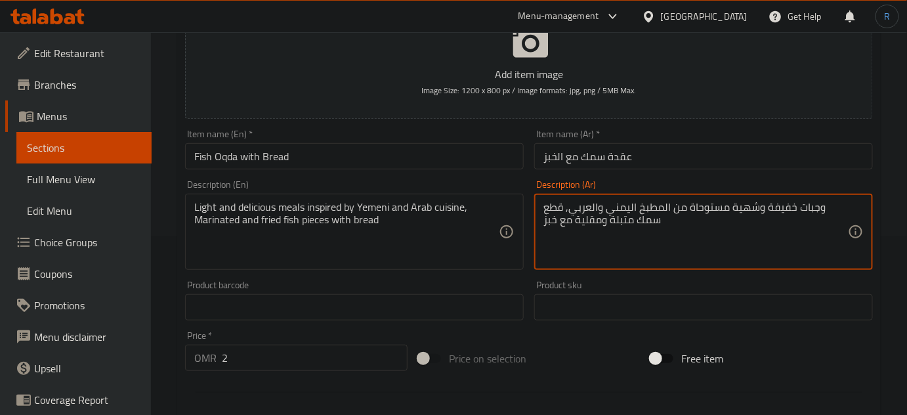
click at [748, 207] on textarea "وجبات خفيفة وشهية مستوحاة من المطبخ اليمني والعربي, قطع سمك متبلة ومقلية مع خبز" at bounding box center [696, 232] width 305 height 62
type textarea "وجبات خفيفة مستوحاة من المطبخ اليمني والعربي, قطع سمك متبلة ومقلية مع خبز"
click at [263, 207] on textarea "Light and delicious meals inspired by Yemeni and Arab cuisine, Marinated and fr…" at bounding box center [346, 232] width 305 height 62
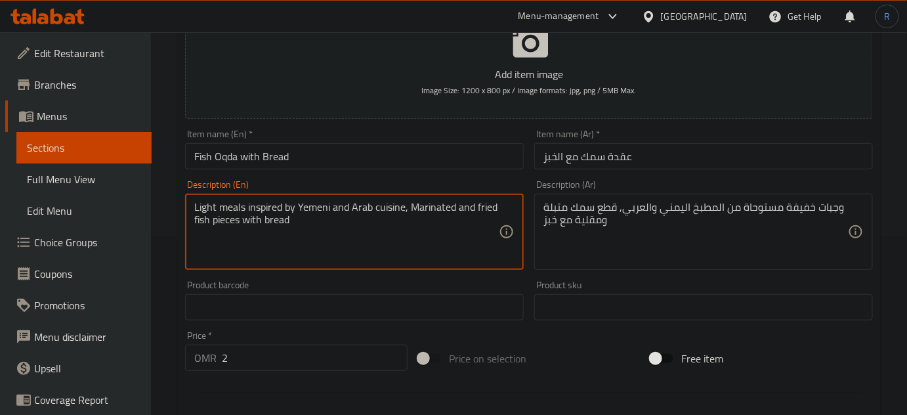
type textarea "Light meals inspired by Yemeni and Arab cuisine, Marinated and fried fish piece…"
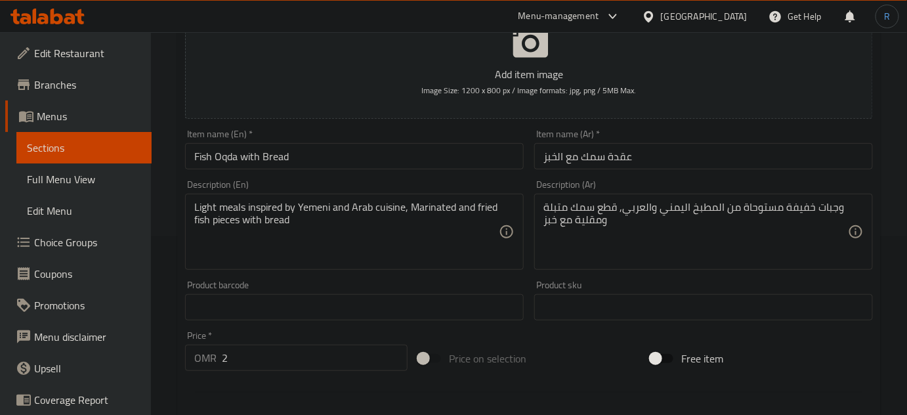
click at [461, 244] on textarea "Light meals inspired by Yemeni and Arab cuisine, Marinated and fried fish piece…" at bounding box center [346, 232] width 305 height 62
click at [471, 247] on textarea "Light meals inspired by Yemeni and Arab cuisine, Marinated and fried fish piece…" at bounding box center [346, 232] width 305 height 62
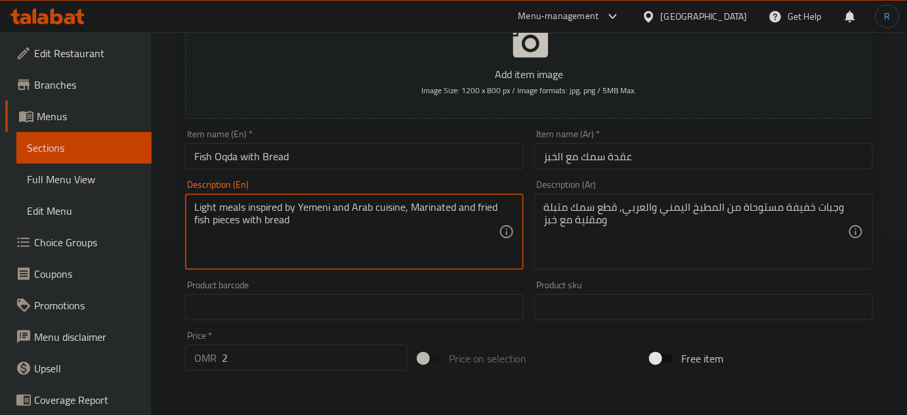
click at [373, 158] on input "Fish Oqda with Bread" at bounding box center [354, 156] width 339 height 26
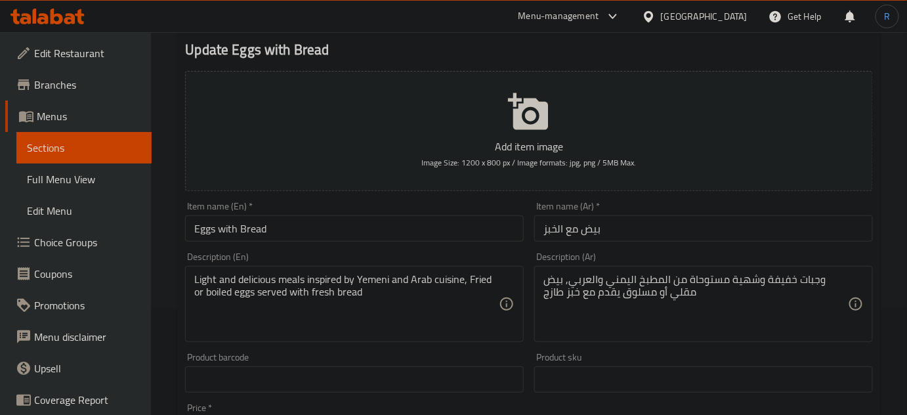
scroll to position [119, 0]
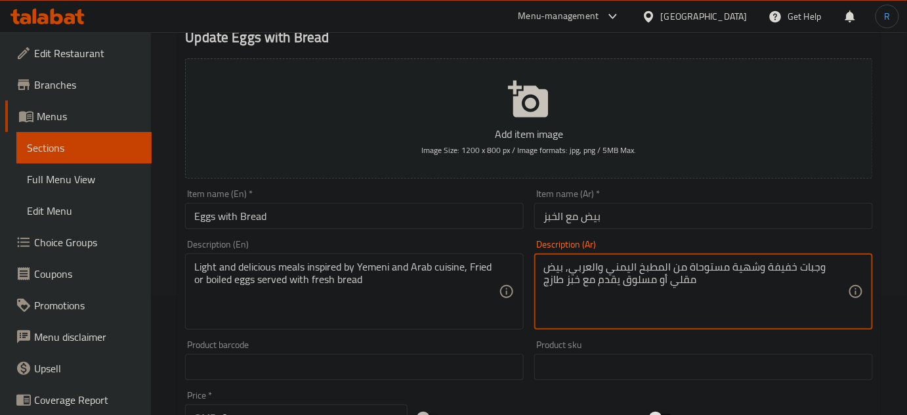
click at [752, 269] on textarea "وجبات خفيفة وشهية مستوحاة من المطبخ اليمني والعربي, بيض مقلي أو مسلوق يقدم مع خ…" at bounding box center [696, 292] width 305 height 62
type textarea "وجبات خفيفة مستوحاة من المطبخ اليمني والعربي, بيض مقلي أو مسلوق يقدم مع خبز طازج"
click at [257, 265] on textarea "Light and delicious meals inspired by Yemeni and Arab cuisine, Fried or boiled …" at bounding box center [346, 292] width 305 height 62
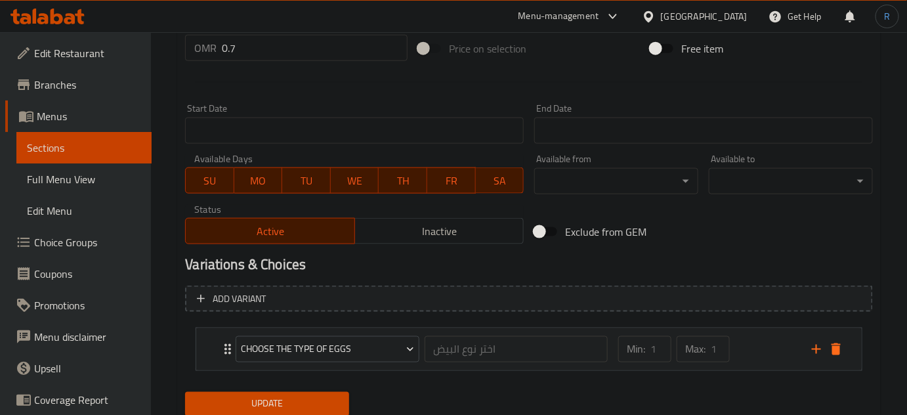
scroll to position [532, 0]
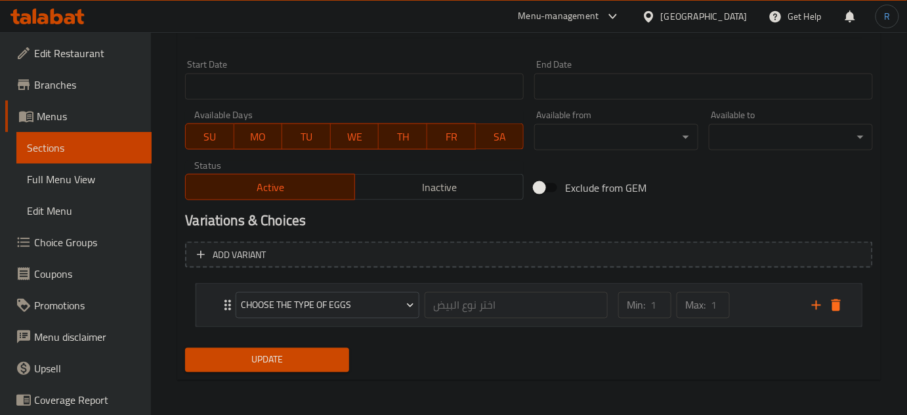
click at [218, 309] on div "Choose the type of eggs اختر نوع البيض ​ Min: 1 ​ Max: 1 ​" at bounding box center [529, 305] width 666 height 42
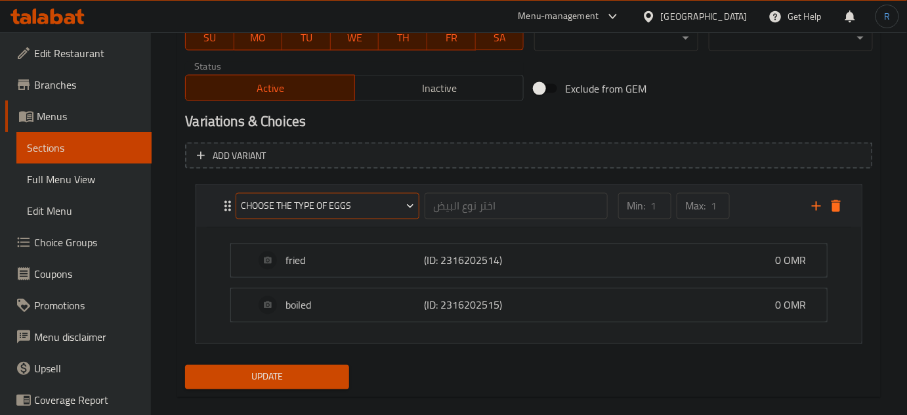
scroll to position [648, 0]
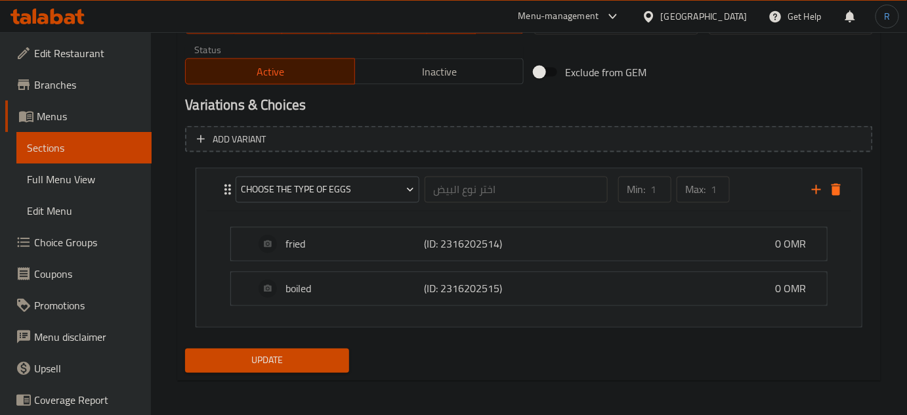
type textarea "Light meals inspired by Yemeni and Arab cuisine, Fried or boiled eggs served wi…"
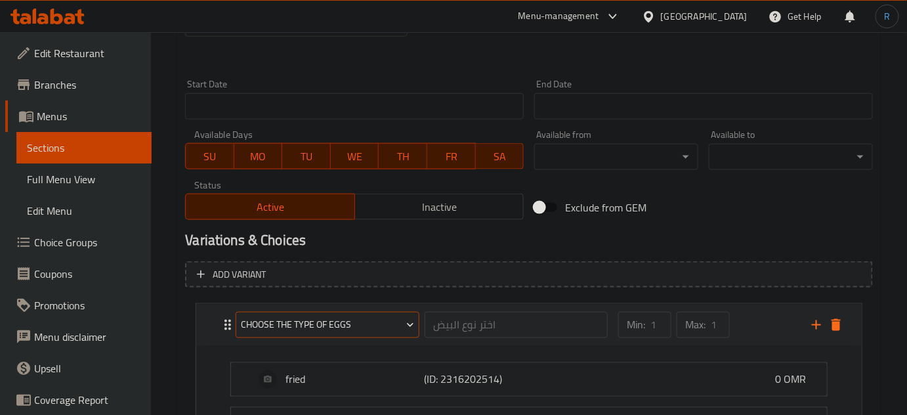
scroll to position [290, 0]
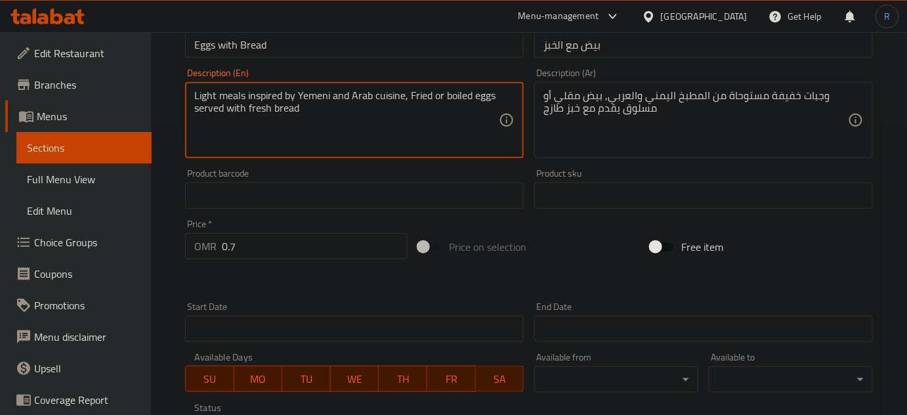
click at [450, 143] on textarea "Light meals inspired by Yemeni and Arab cuisine, Fried or boiled eggs served wi…" at bounding box center [346, 120] width 305 height 62
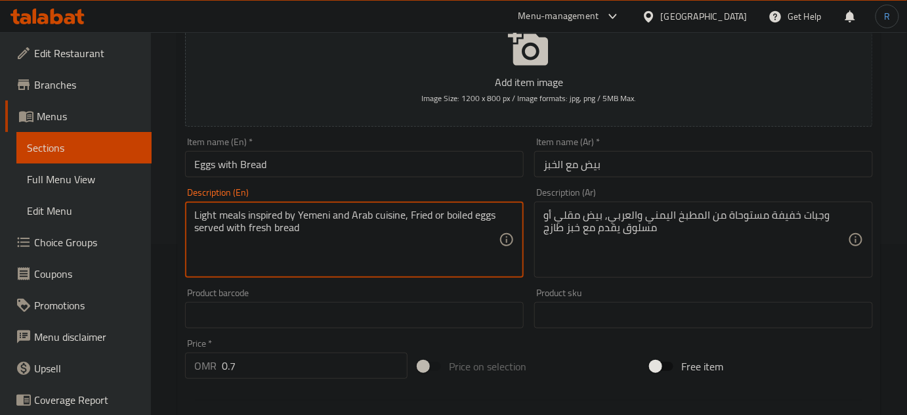
click at [349, 170] on input "Eggs with Bread" at bounding box center [354, 164] width 339 height 26
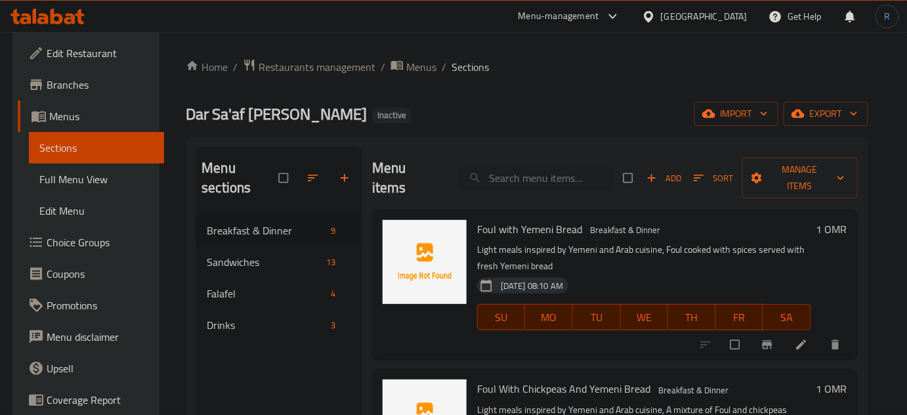
click at [342, 181] on icon "button" at bounding box center [344, 177] width 13 height 13
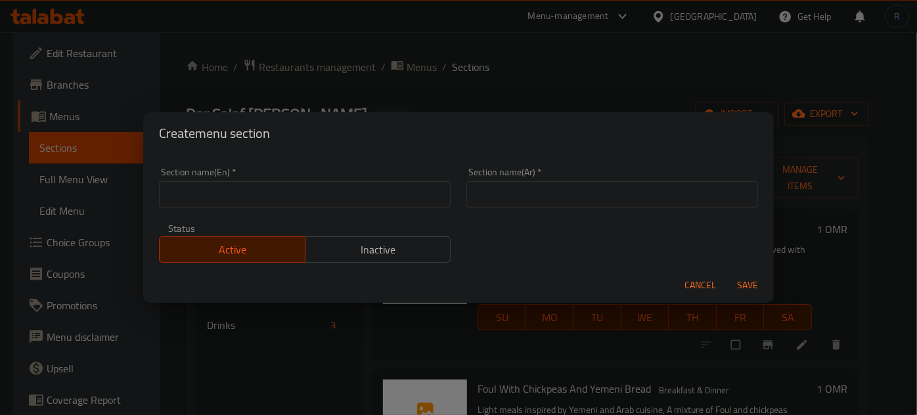
click at [460, 187] on div "Section name(Ar)   * Section name(Ar) *" at bounding box center [611, 188] width 307 height 56
click at [387, 191] on input "text" at bounding box center [305, 194] width 292 height 26
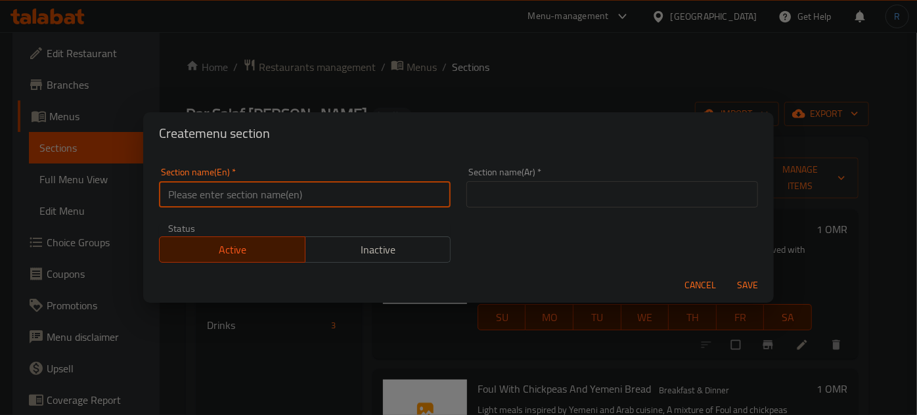
paste input "Shawarma"
type input "Shawarma"
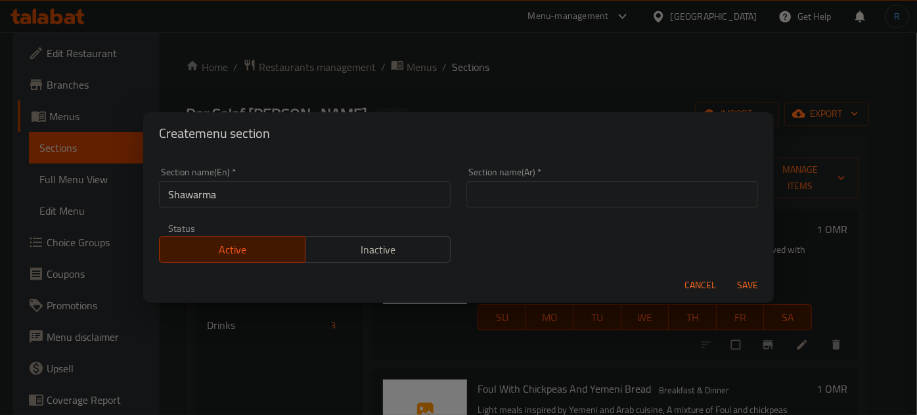
drag, startPoint x: 448, startPoint y: 212, endPoint x: 491, endPoint y: 199, distance: 44.7
click at [448, 212] on div "Section name(En)   * Shawarma Section name(En) *" at bounding box center [304, 188] width 307 height 56
click at [509, 194] on input "text" at bounding box center [612, 194] width 292 height 26
paste input "الشاورما"
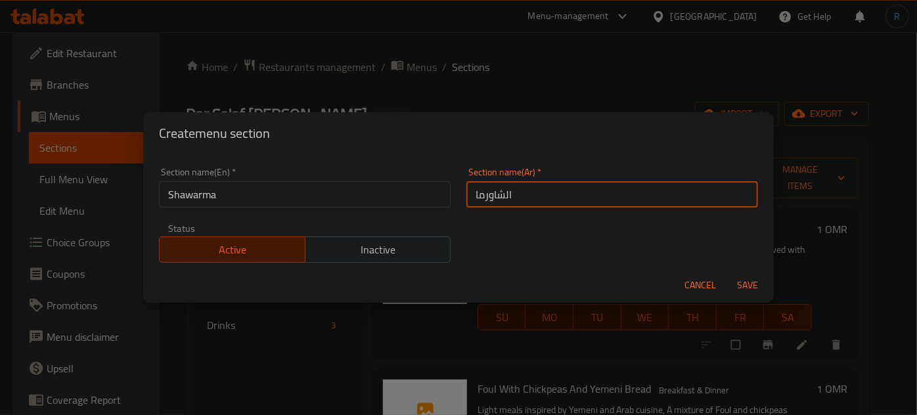
type input "الشاورما"
click at [741, 288] on span "Save" at bounding box center [747, 285] width 32 height 16
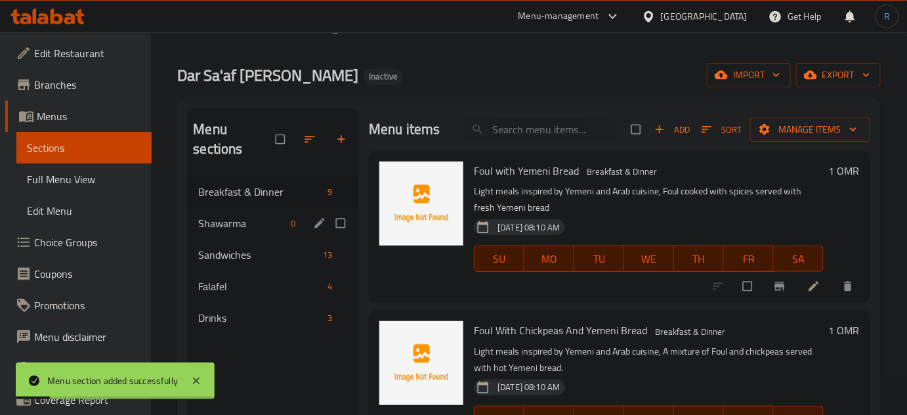
scroll to position [59, 0]
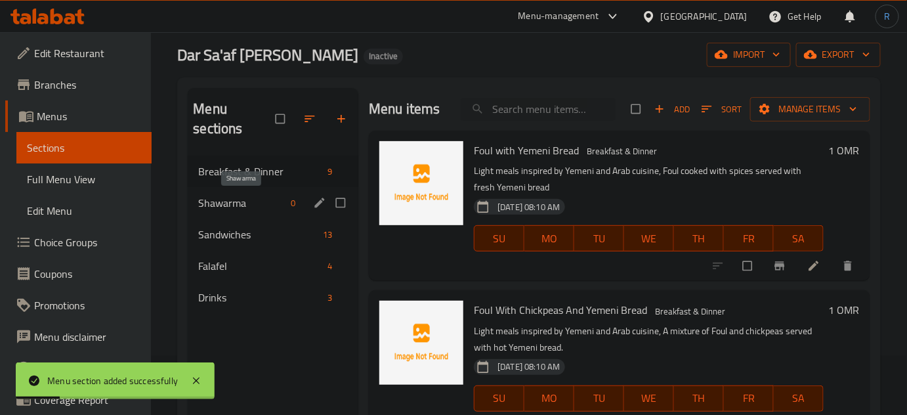
click at [260, 204] on span "Shawarma" at bounding box center [241, 203] width 87 height 16
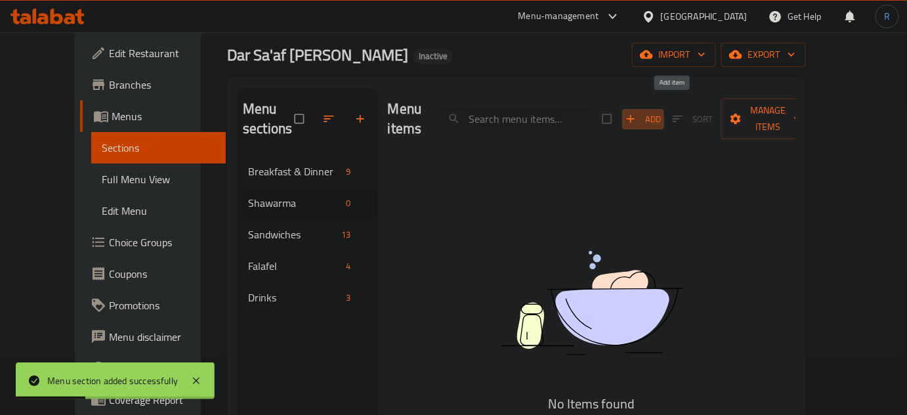
click at [661, 112] on span "Add" at bounding box center [643, 119] width 35 height 15
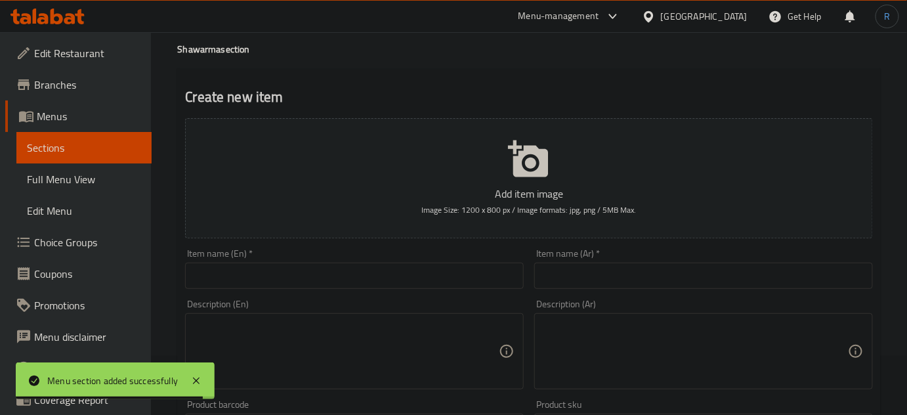
click at [671, 279] on input "text" at bounding box center [703, 276] width 339 height 26
paste input "ساندويتش شاورما صغير"
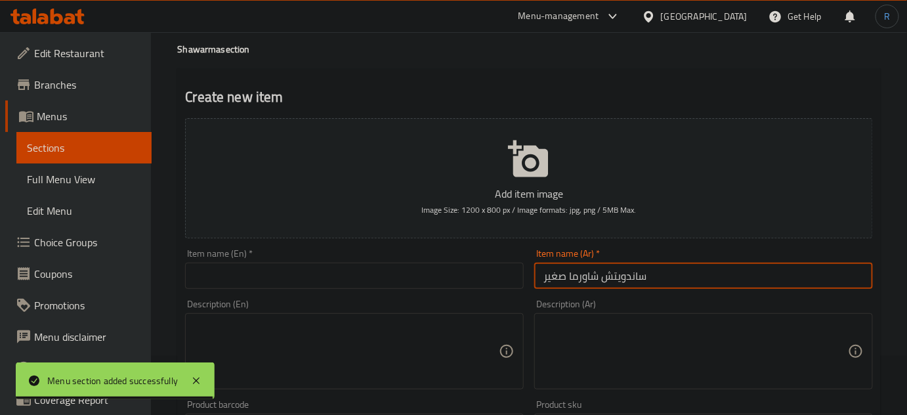
type input "ساندويتش شاورما صغير"
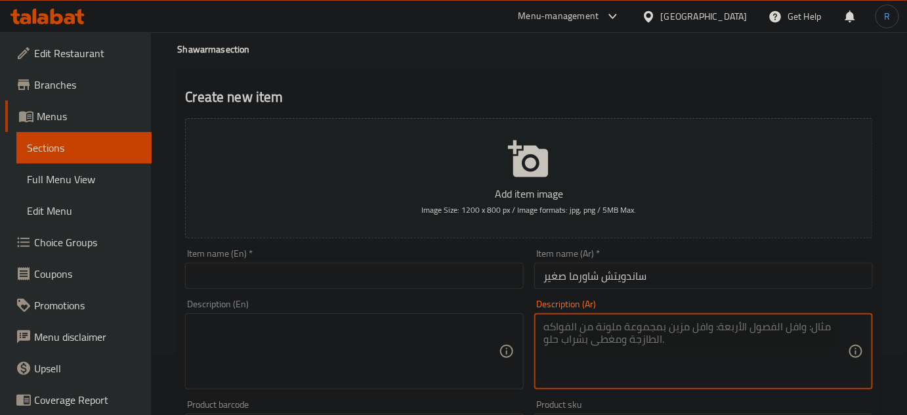
click at [674, 341] on textarea at bounding box center [696, 351] width 305 height 62
paste textarea "صوص خاص- خبز شاورما"
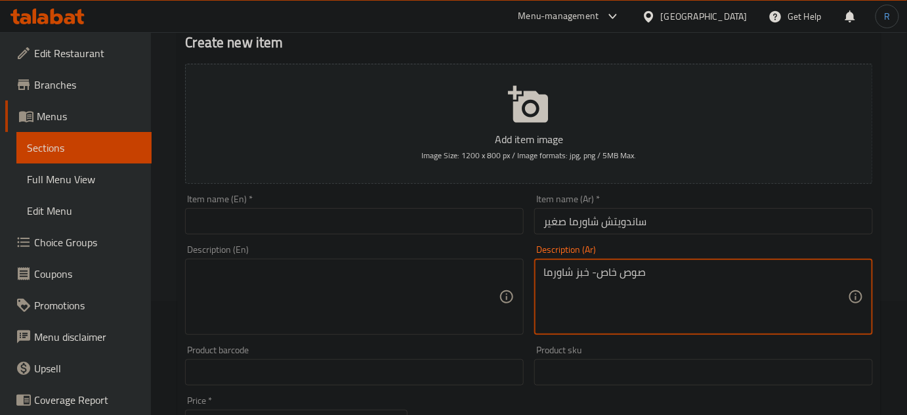
scroll to position [179, 0]
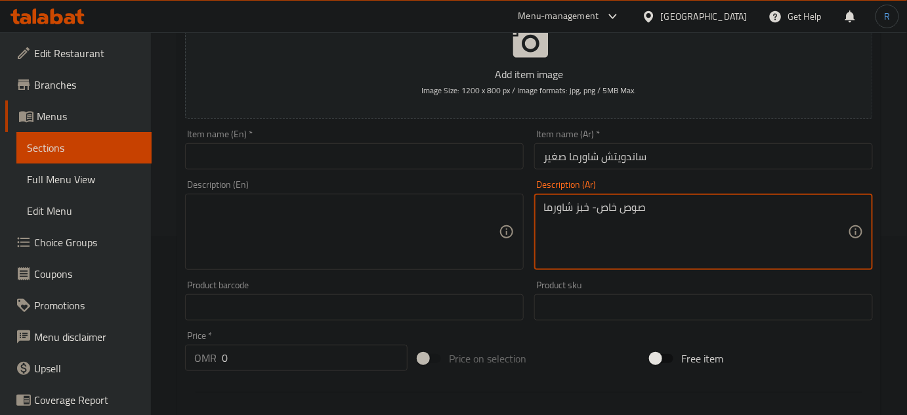
type textarea "صوص خاص- خبز شاورما"
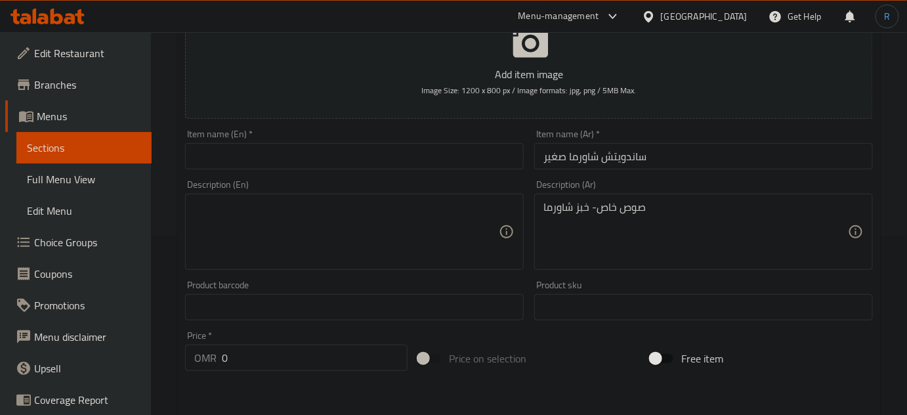
drag, startPoint x: 447, startPoint y: 219, endPoint x: 427, endPoint y: 225, distance: 20.4
click at [447, 219] on textarea at bounding box center [346, 232] width 305 height 62
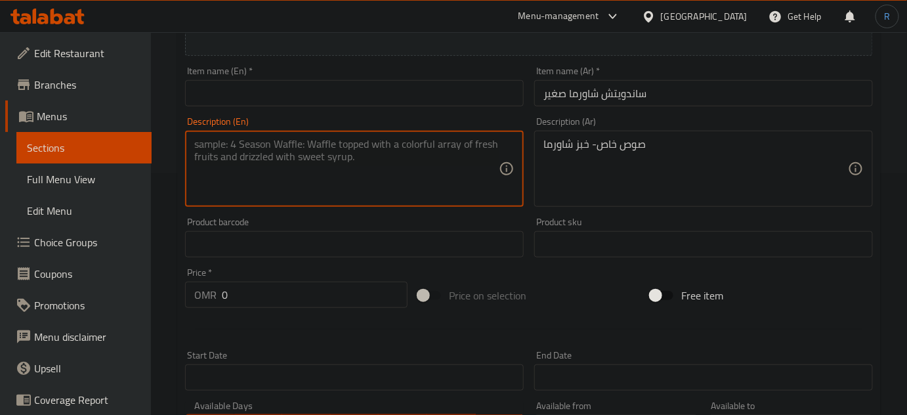
scroll to position [298, 0]
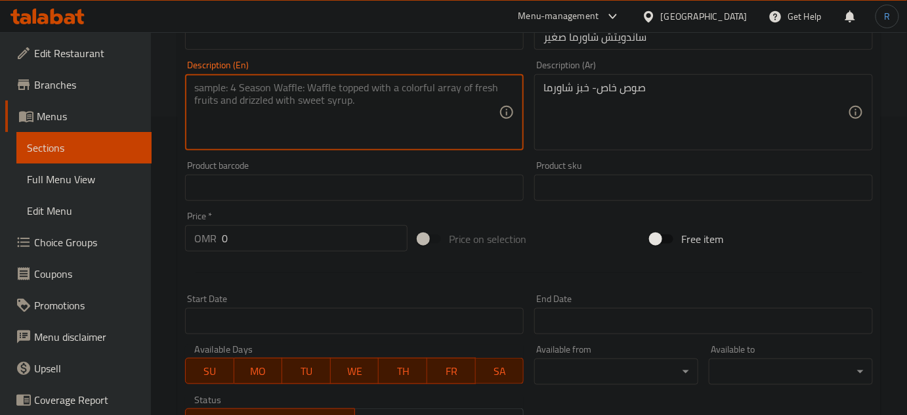
click at [294, 236] on input "0" at bounding box center [315, 238] width 186 height 26
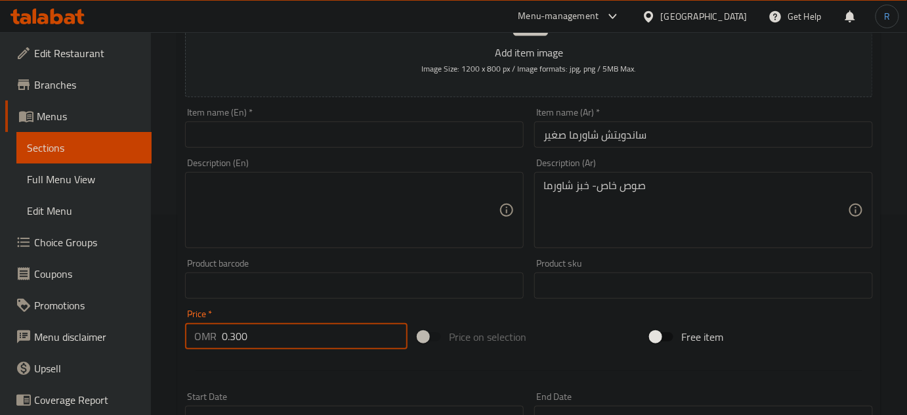
scroll to position [179, 0]
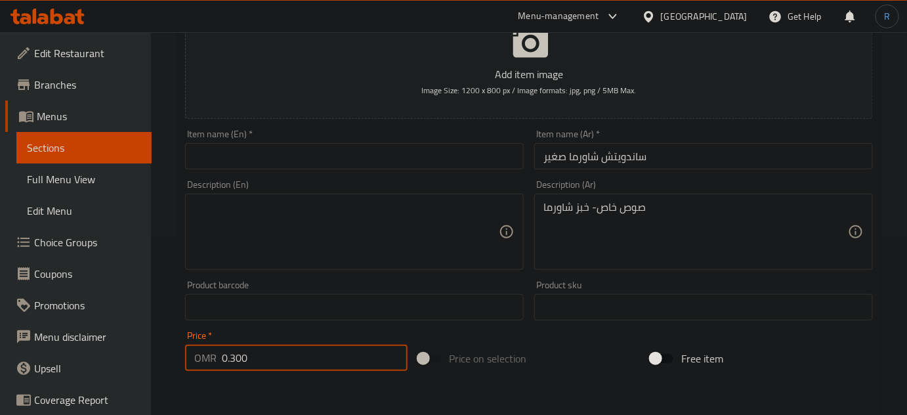
type input "0.300"
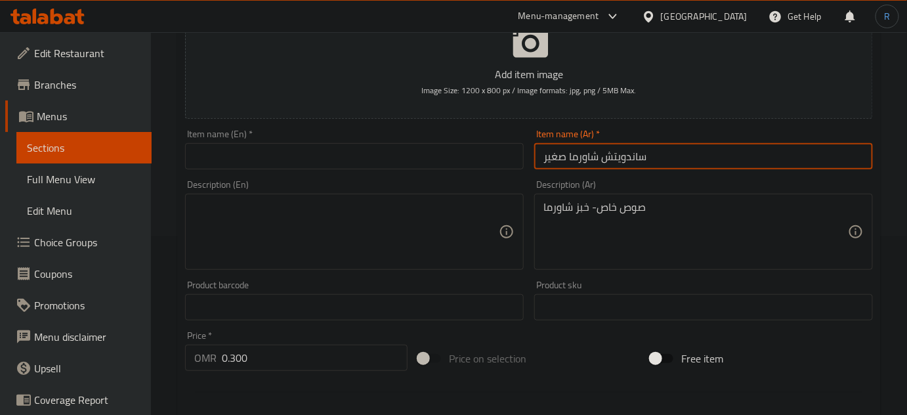
click at [588, 158] on input "ساندويتش شاورما صغير" at bounding box center [703, 156] width 339 height 26
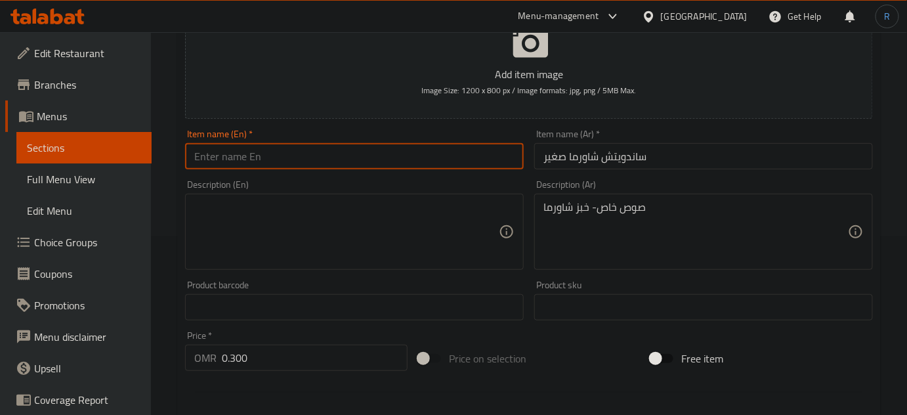
click at [349, 168] on input "text" at bounding box center [354, 156] width 339 height 26
paste input "Small shawarma sandwich"
type input "Small shawarma sandwich"
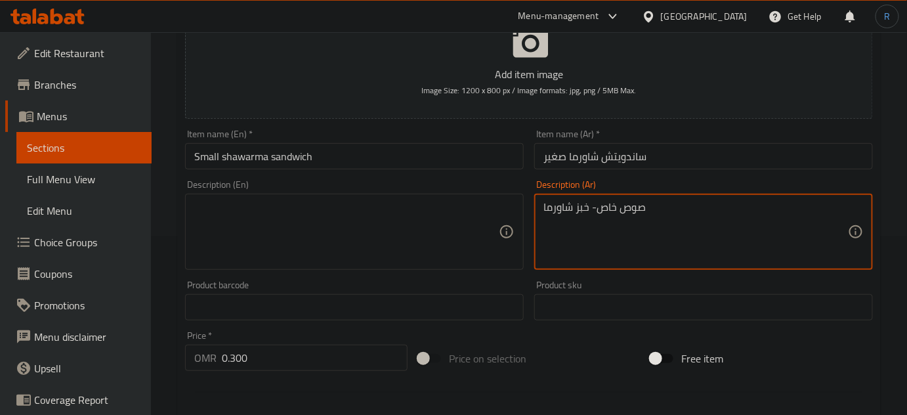
click at [604, 212] on textarea "صوص خاص- خبز شاورما" at bounding box center [696, 232] width 305 height 62
click at [352, 204] on textarea at bounding box center [346, 232] width 305 height 62
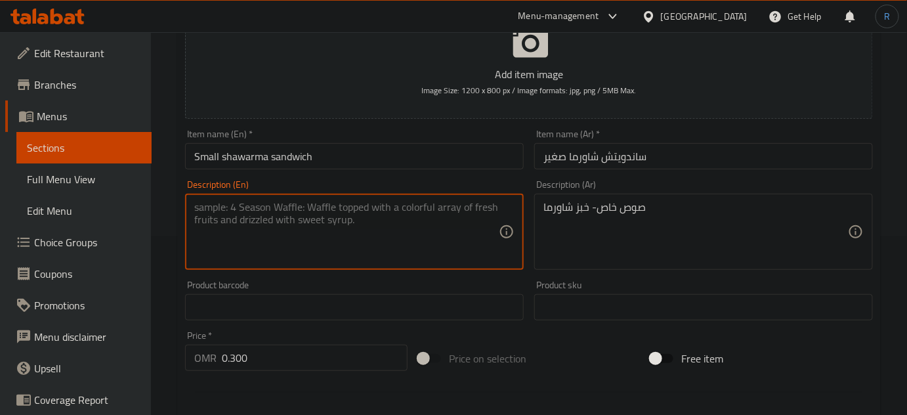
paste textarea "Special sauce - shawarma bread"
type textarea "Special sauce - shawarma bread"
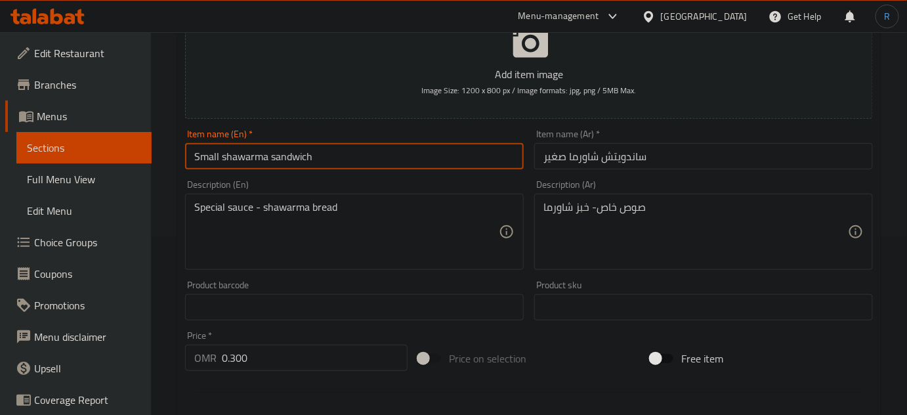
click at [362, 156] on input "Small shawarma sandwich" at bounding box center [354, 156] width 339 height 26
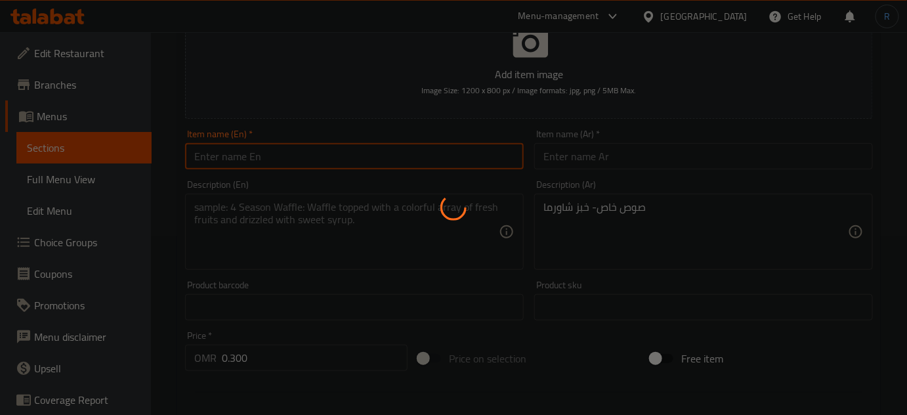
type input "0"
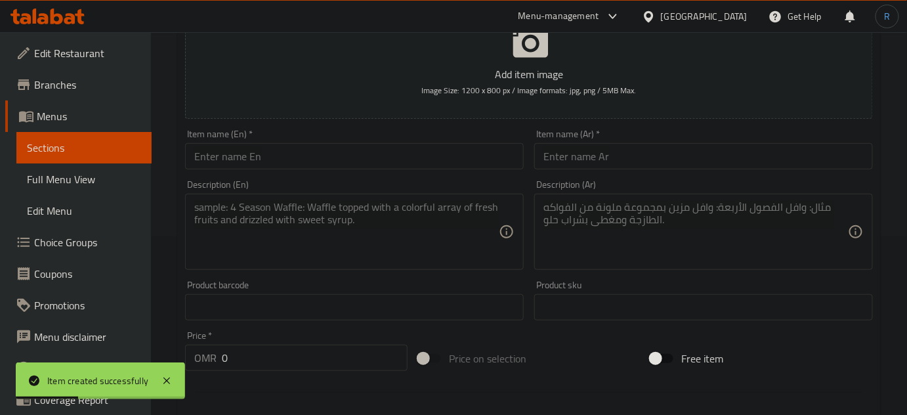
click at [435, 261] on textarea at bounding box center [346, 232] width 305 height 62
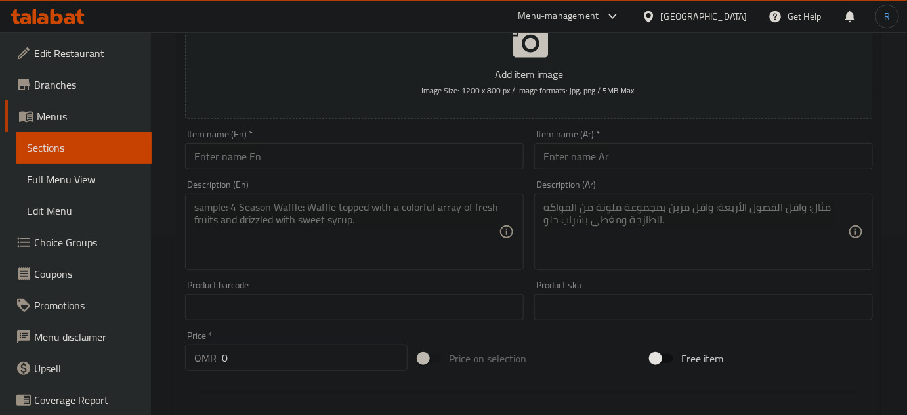
click at [617, 153] on input "text" at bounding box center [703, 156] width 339 height 26
paste input "صاروخ شاورما"
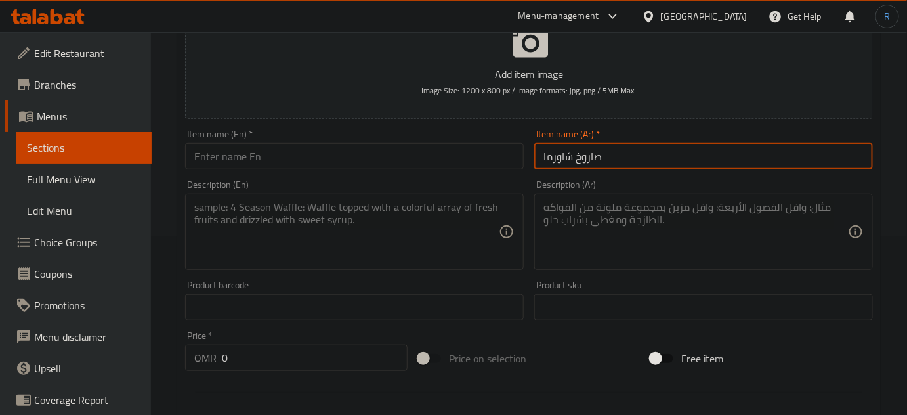
type input "صاروخ شاورما"
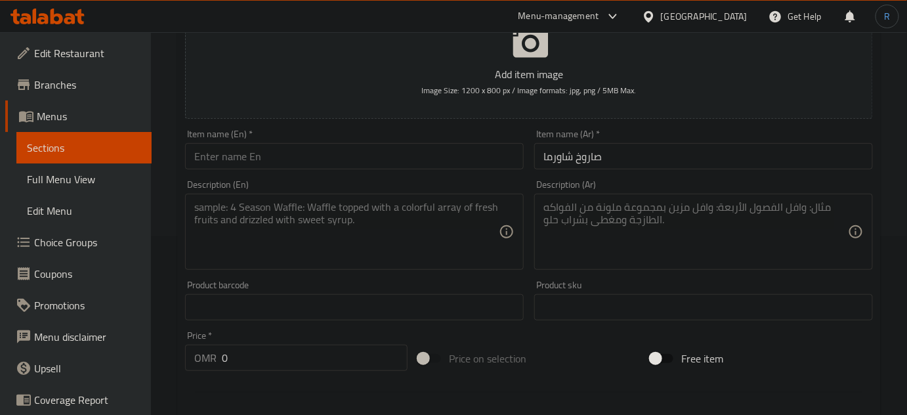
click at [575, 206] on textarea at bounding box center [696, 232] width 305 height 62
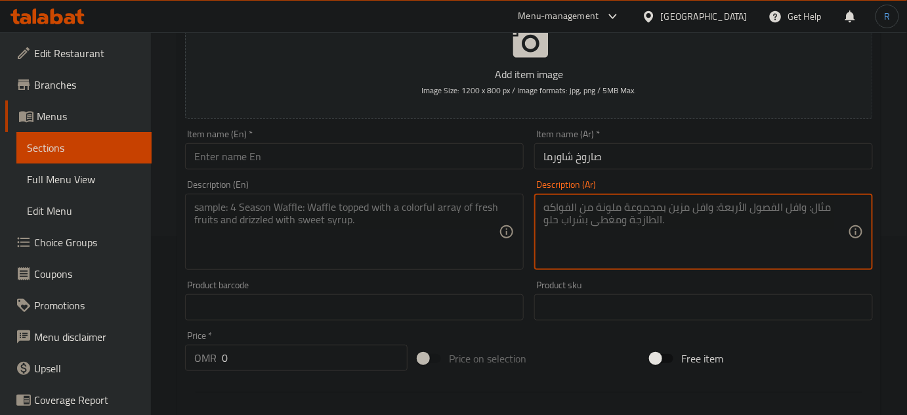
paste textarea "خبز-صوص خاص"
type textarea "خبز-صوص خاص"
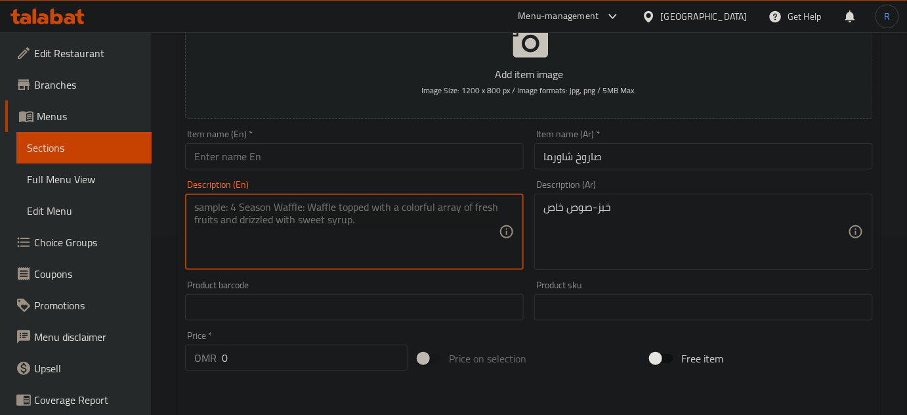
click at [331, 220] on textarea at bounding box center [346, 232] width 305 height 62
paste textarea "bread-special sauce"
type textarea "bread-special sauce"
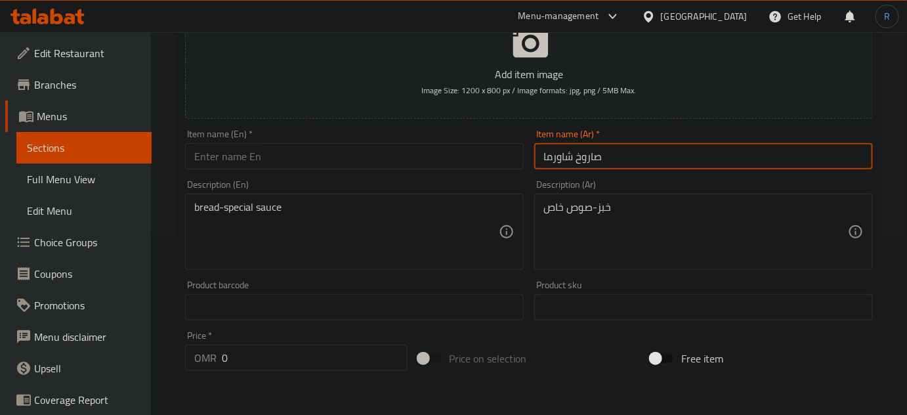
click at [594, 152] on input "صاروخ شاورما" at bounding box center [703, 156] width 339 height 26
click at [267, 157] on input "text" at bounding box center [354, 156] width 339 height 26
paste input "Shawarma Rocket"
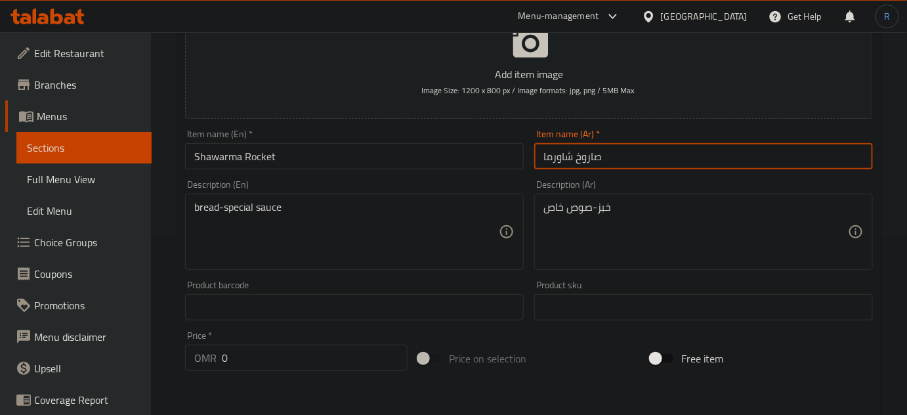
click at [590, 155] on input "صاروخ شاورما" at bounding box center [703, 156] width 339 height 26
click at [592, 153] on input "صاروخ شاورما" at bounding box center [703, 156] width 339 height 26
click at [586, 162] on input "صاروخ شاورما" at bounding box center [703, 156] width 339 height 26
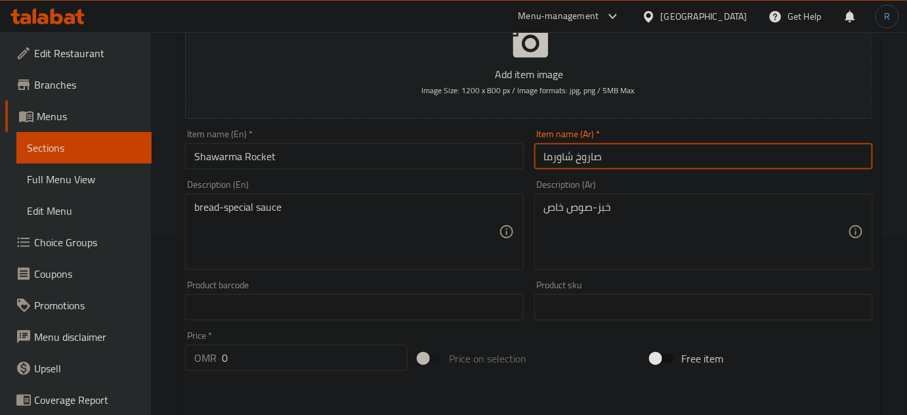
click at [586, 162] on input "صاروخ شاورما" at bounding box center [703, 156] width 339 height 26
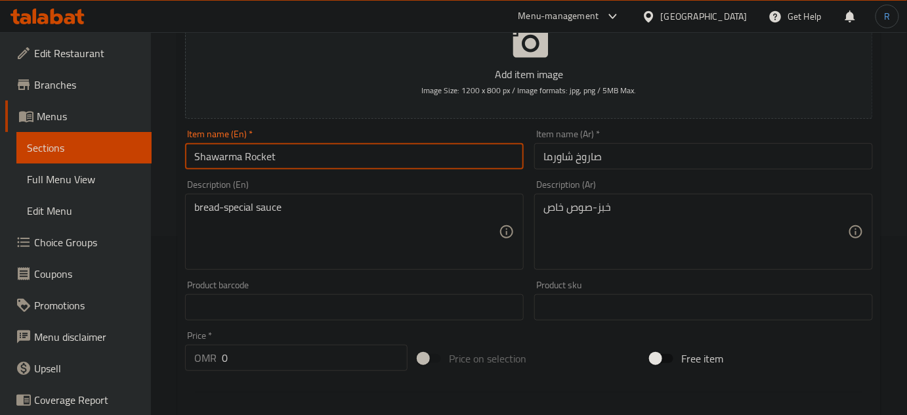
click at [264, 154] on input "Shawarma Rocket" at bounding box center [354, 156] width 339 height 26
paste input "Saroukh"
type input "Shawarma Saroukh"
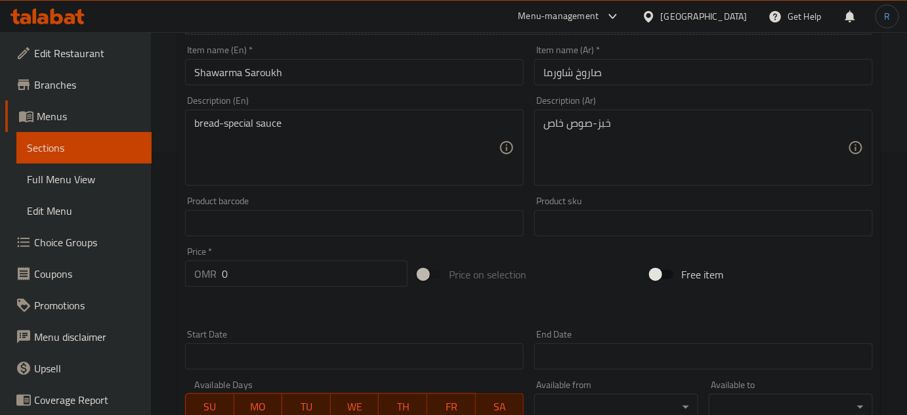
scroll to position [298, 0]
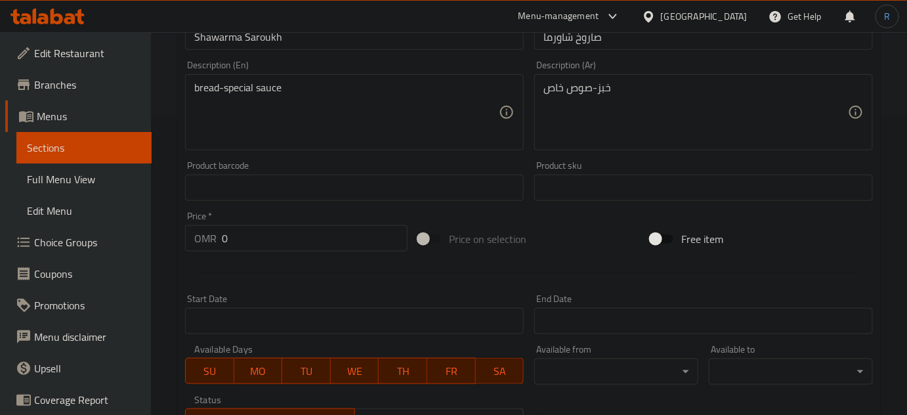
click at [464, 219] on div "Add item image Image Size: 1200 x 800 px / Image formats: jpg, png / 5MB Max. I…" at bounding box center [529, 157] width 699 height 566
click at [278, 248] on input "0" at bounding box center [315, 238] width 186 height 26
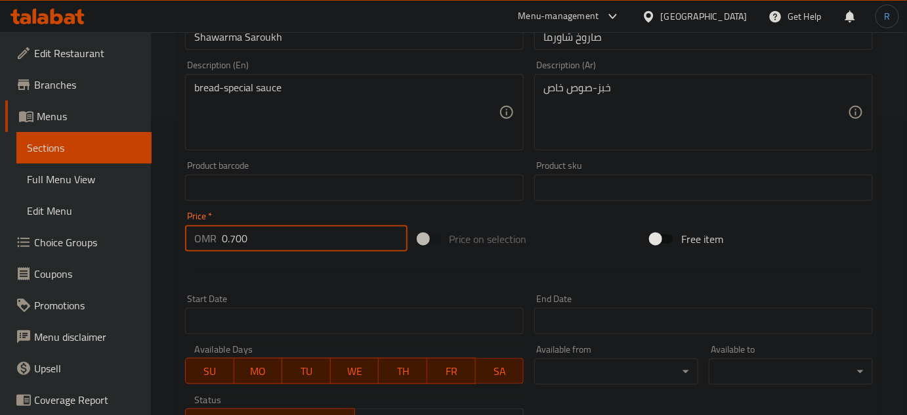
type input "0.700"
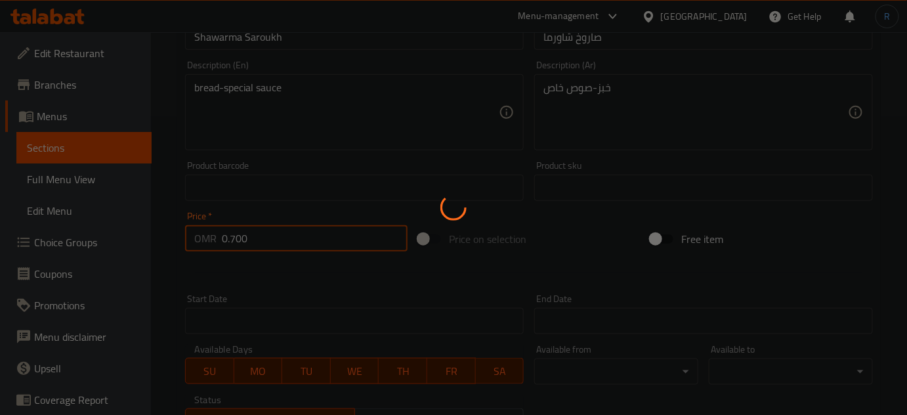
type input "0"
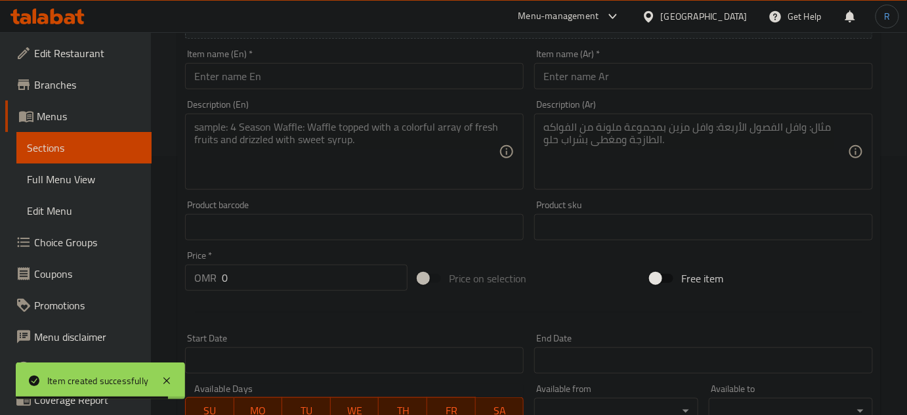
scroll to position [179, 0]
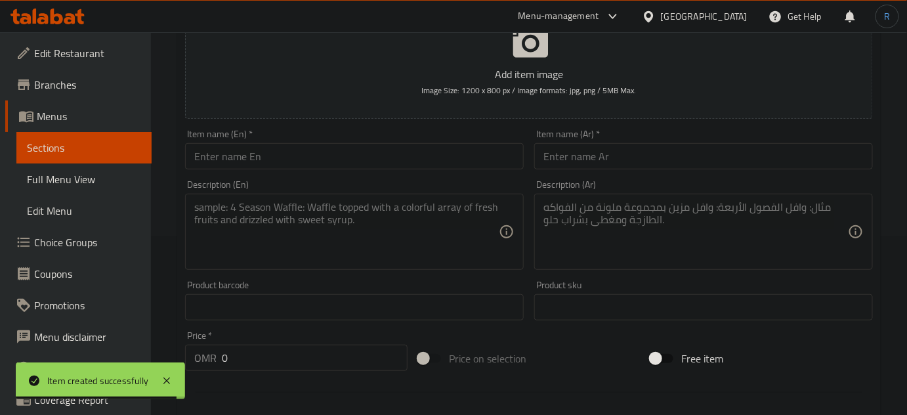
click at [597, 156] on input "text" at bounding box center [703, 156] width 339 height 26
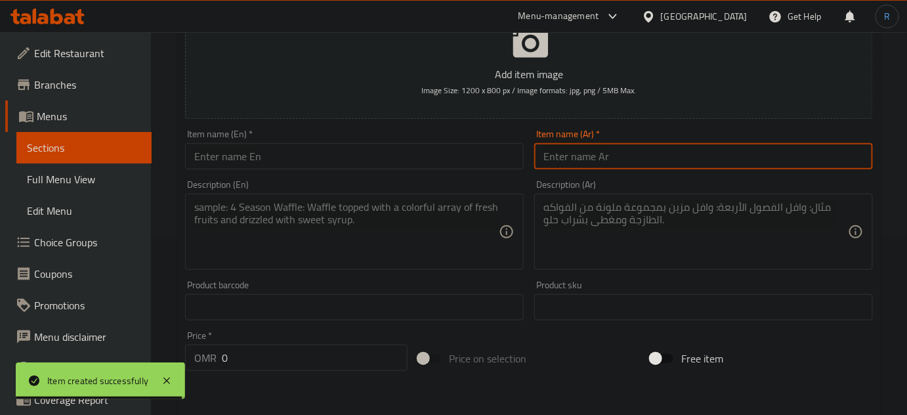
paste input "صحن شاورما عربي خاص"
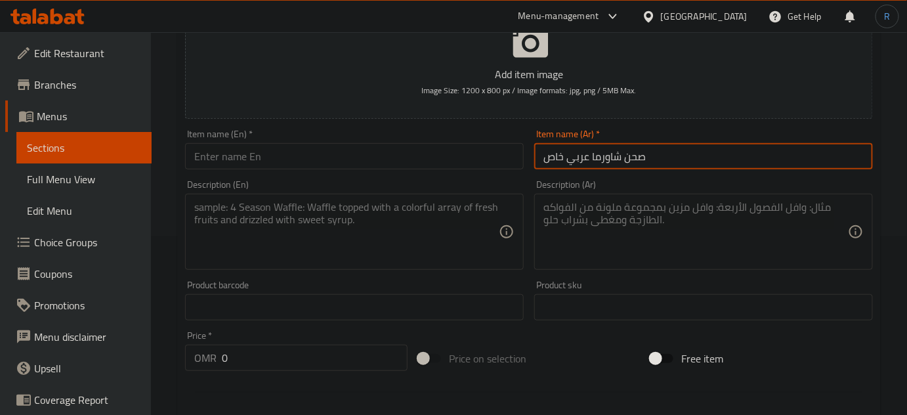
type input "صحن شاورما عربي خاص"
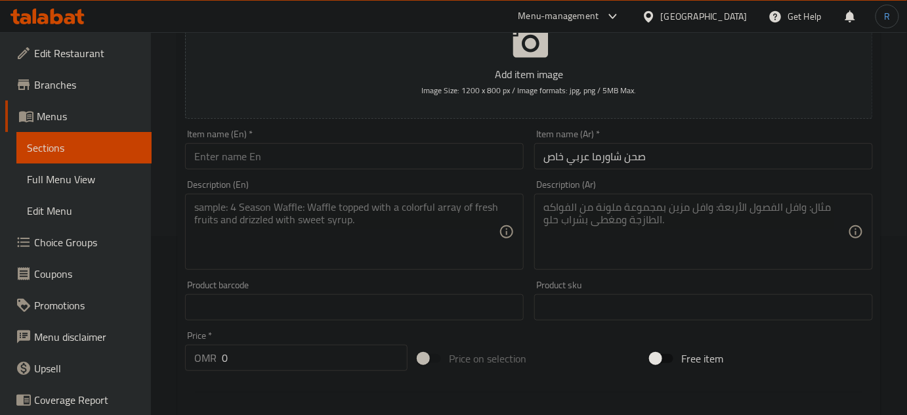
click at [593, 215] on textarea at bounding box center [696, 232] width 305 height 62
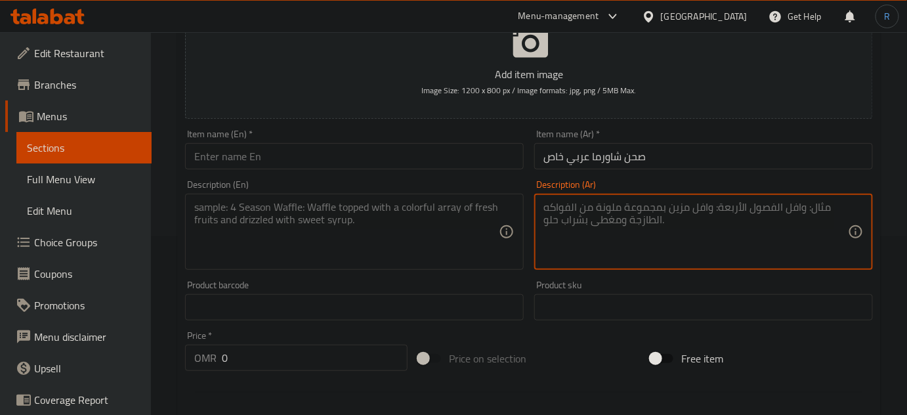
paste textarea "خبز-صوص خاص -بطاطا"
type textarea "خبز-صوص خاص -بطاطا"
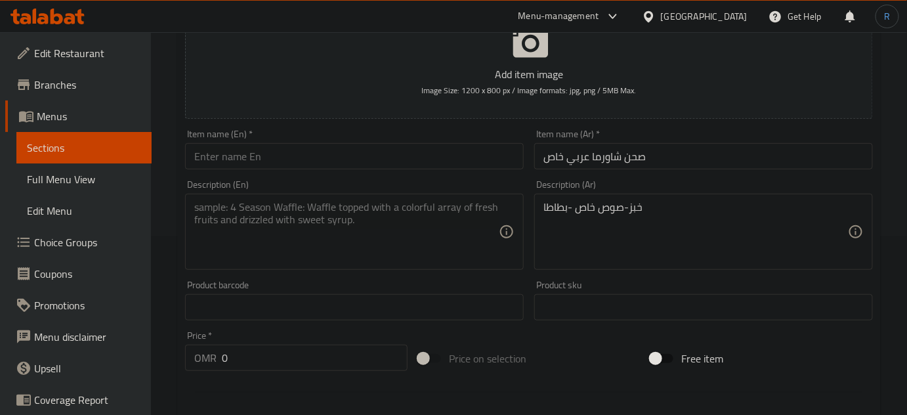
click at [473, 228] on textarea at bounding box center [346, 232] width 305 height 62
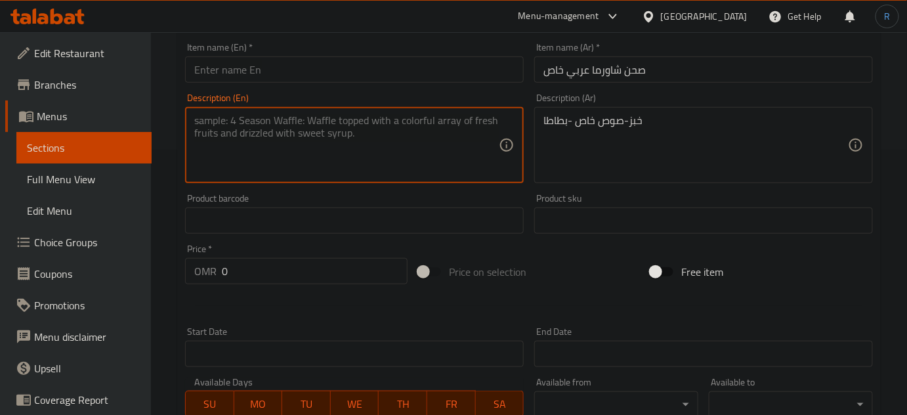
scroll to position [358, 0]
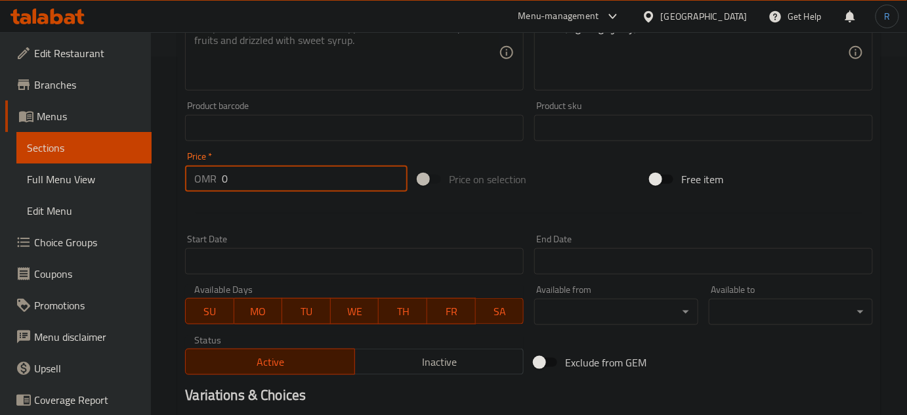
click at [294, 180] on input "0" at bounding box center [315, 178] width 186 height 26
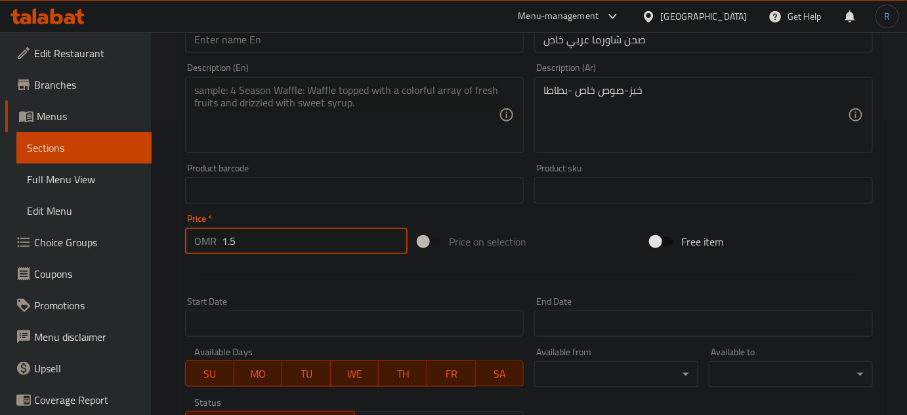
scroll to position [179, 0]
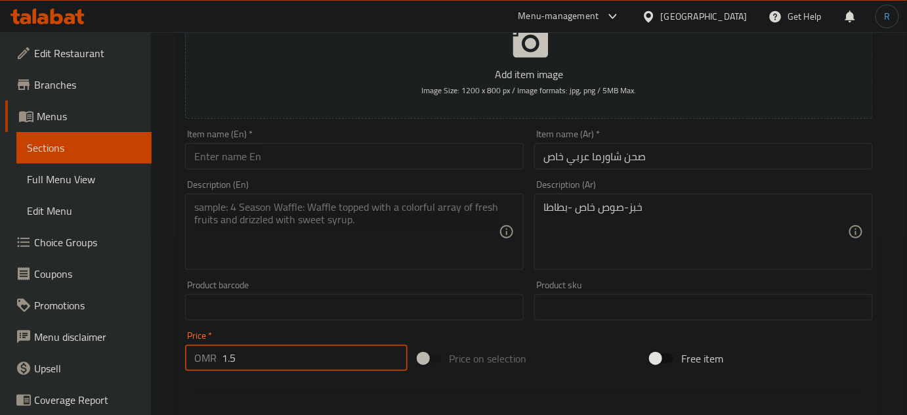
type input "1.5"
click at [603, 157] on input "صحن شاورما عربي خاص" at bounding box center [703, 156] width 339 height 26
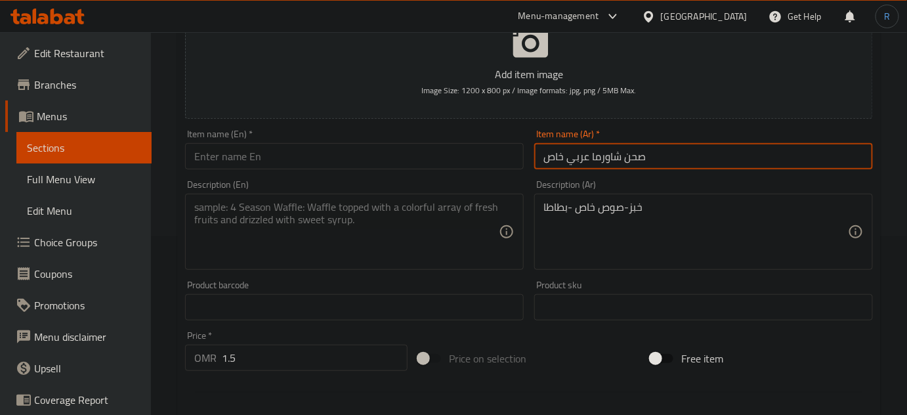
click at [603, 157] on input "صحن شاورما عربي خاص" at bounding box center [703, 156] width 339 height 26
click at [311, 164] on input "text" at bounding box center [354, 156] width 339 height 26
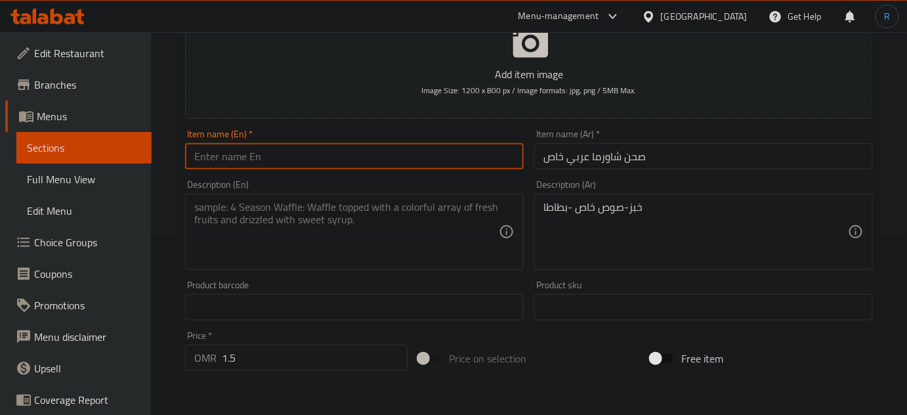
paste input "Special Arabic Shawarma Platter"
type input "Special Arabic Shawarma Platter"
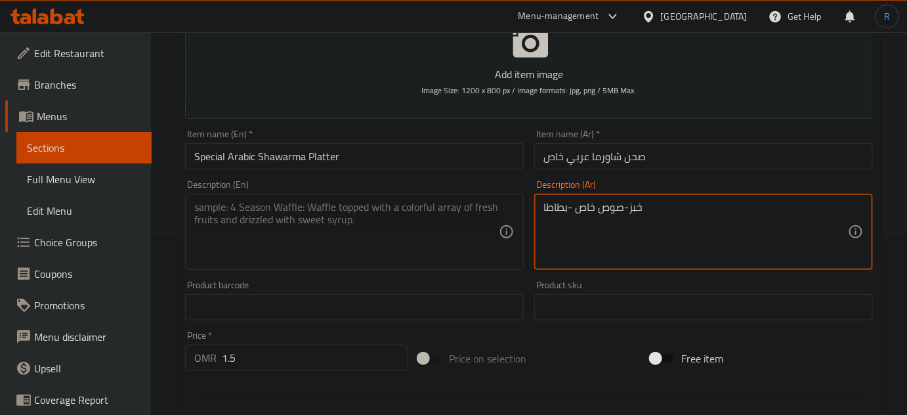
click at [602, 211] on textarea "خبز-صوص خاص -بطاطا" at bounding box center [696, 232] width 305 height 62
click at [313, 223] on textarea at bounding box center [346, 232] width 305 height 62
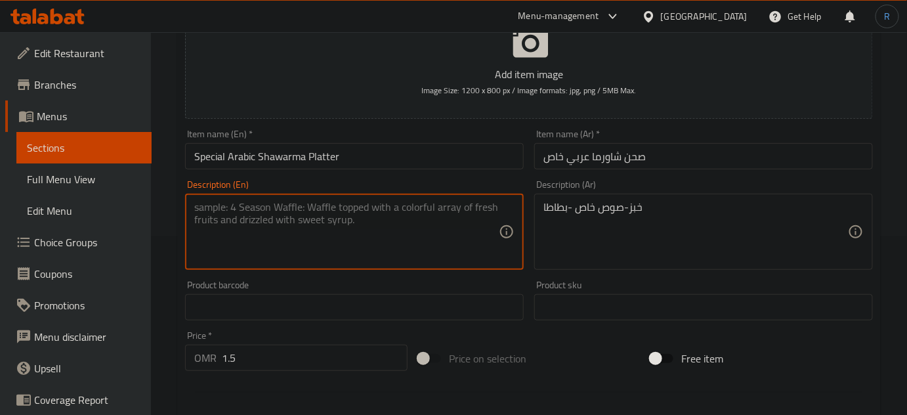
paste textarea "Bread - Special Sauce - Potatoes"
type textarea "Bread - Special Sauce - Potatoes"
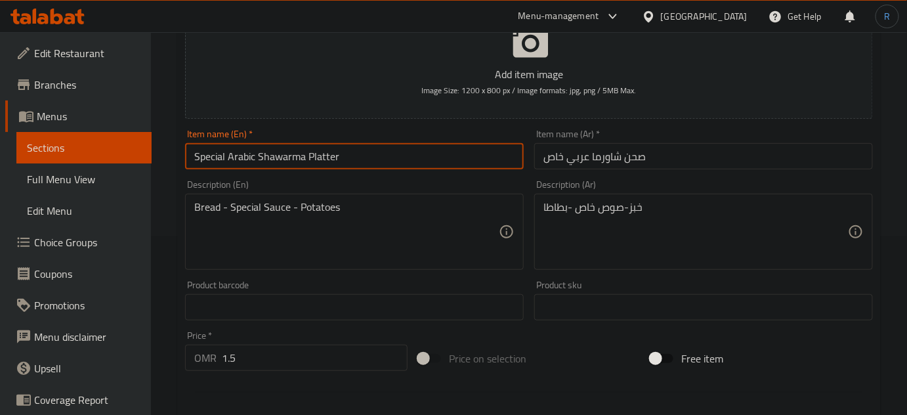
click at [353, 165] on input "Special Arabic Shawarma Platter" at bounding box center [354, 156] width 339 height 26
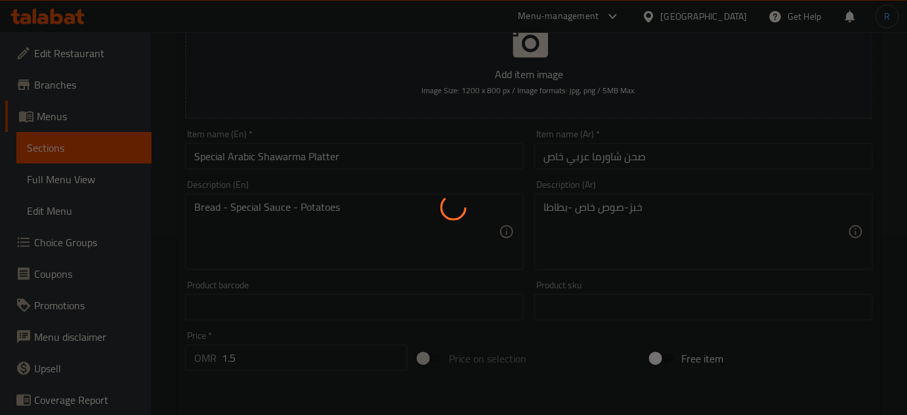
type input "0"
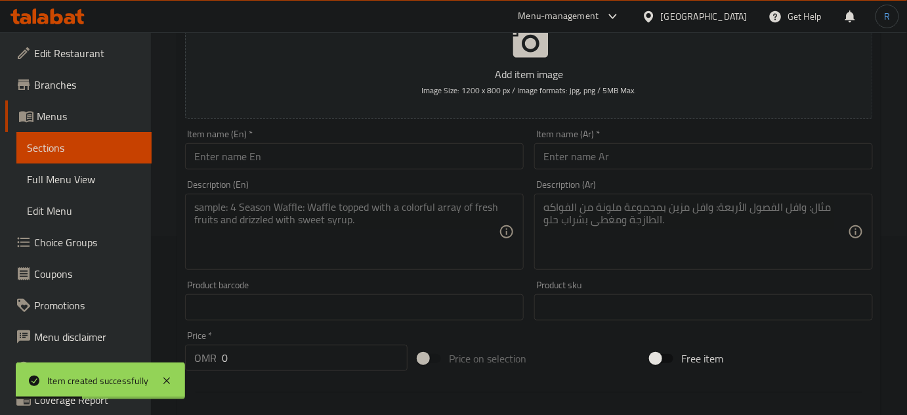
click at [590, 159] on input "text" at bounding box center [703, 156] width 339 height 26
paste input "صحن شاورما صغير"
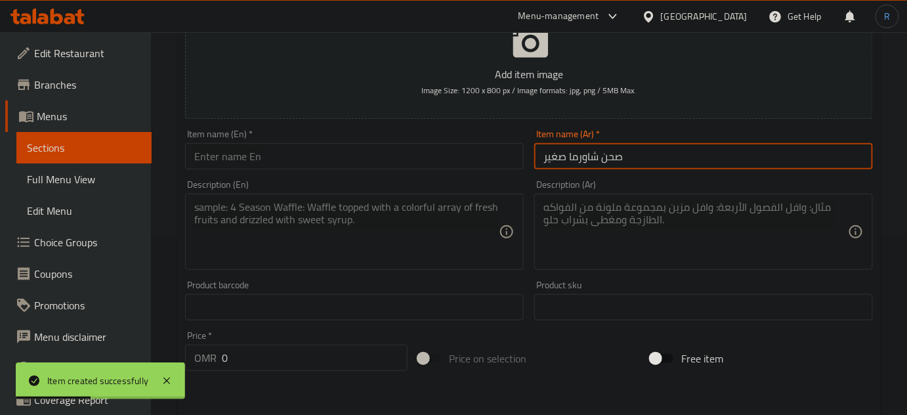
type input "صحن شاورما صغير"
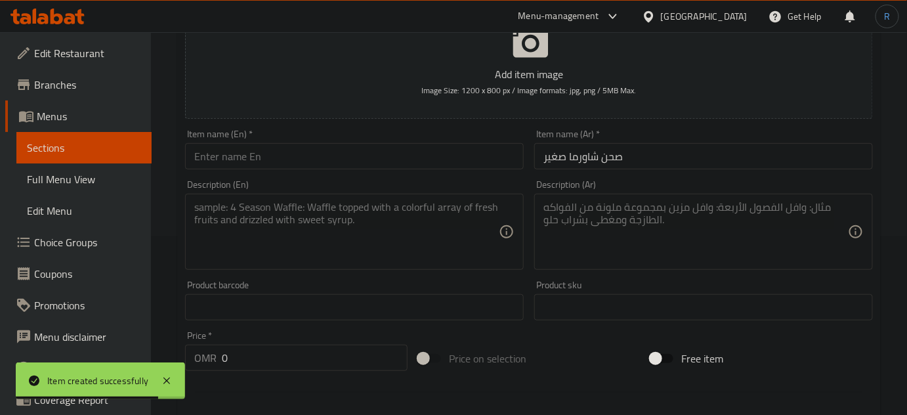
click at [670, 231] on textarea at bounding box center [696, 232] width 305 height 62
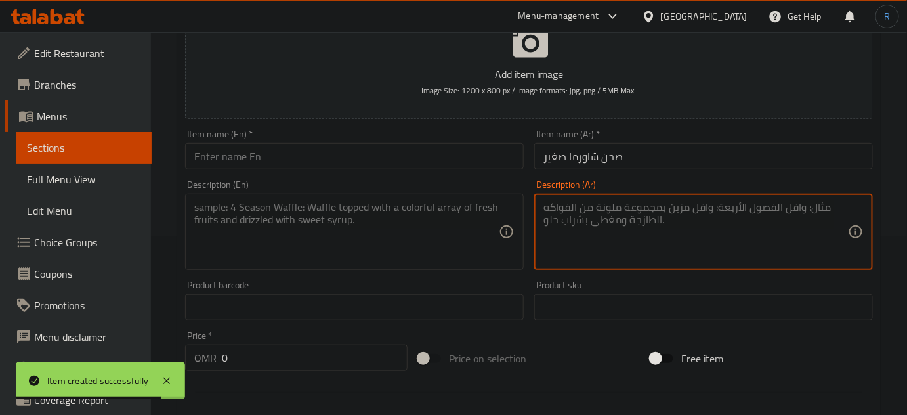
paste textarea "خبز -دجاج -صوص خاص"
click at [609, 207] on textarea "خبز -دجاج -صوص خاص" at bounding box center [696, 232] width 305 height 62
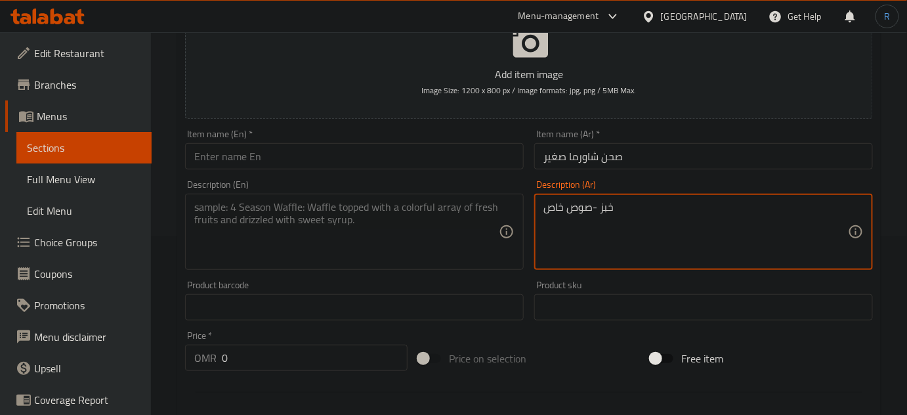
click at [609, 207] on textarea "خبز -صوص خاص" at bounding box center [696, 232] width 305 height 62
type textarea "خبز -صوص خاص"
click at [353, 231] on textarea at bounding box center [346, 232] width 305 height 62
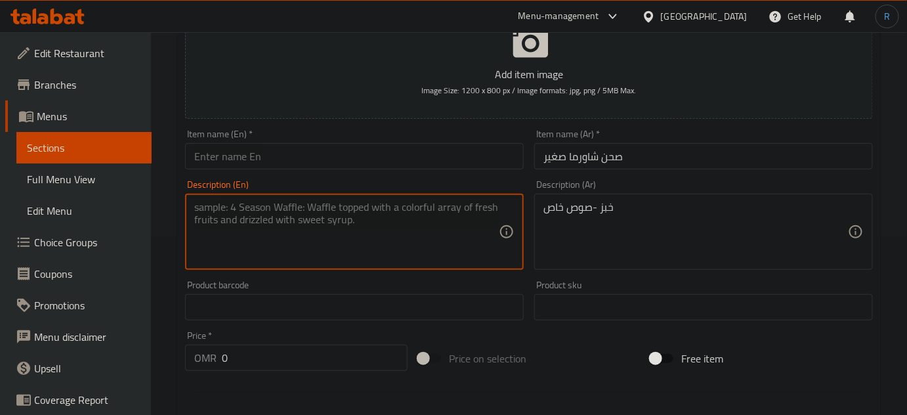
paste textarea "Bread - Special Sauce"
type textarea "Bread - Special Sauce"
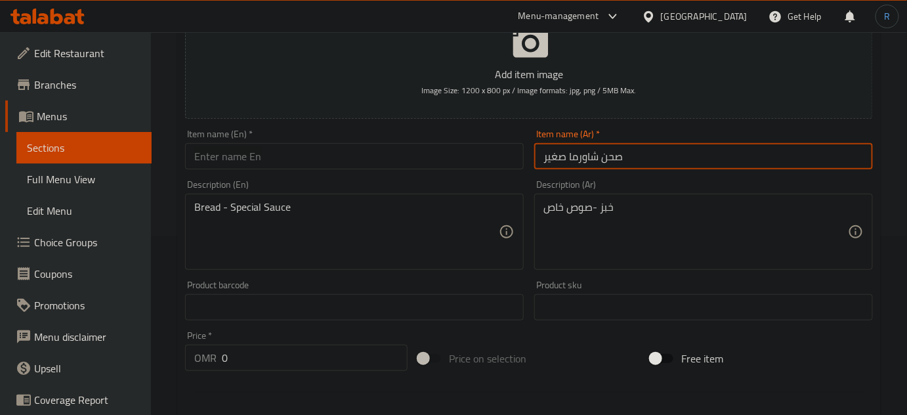
click at [572, 161] on input "صحن شاورما صغير" at bounding box center [703, 156] width 339 height 26
click at [266, 162] on input "text" at bounding box center [354, 156] width 339 height 26
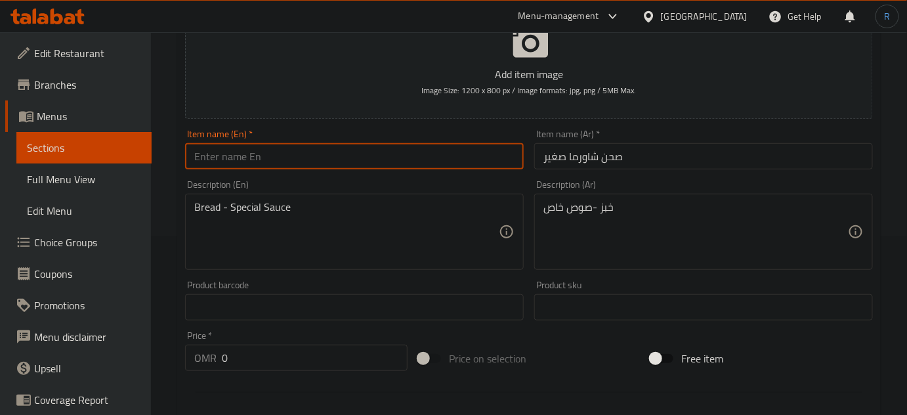
paste input "Small shawarma plate"
type input "Small shawarma plate"
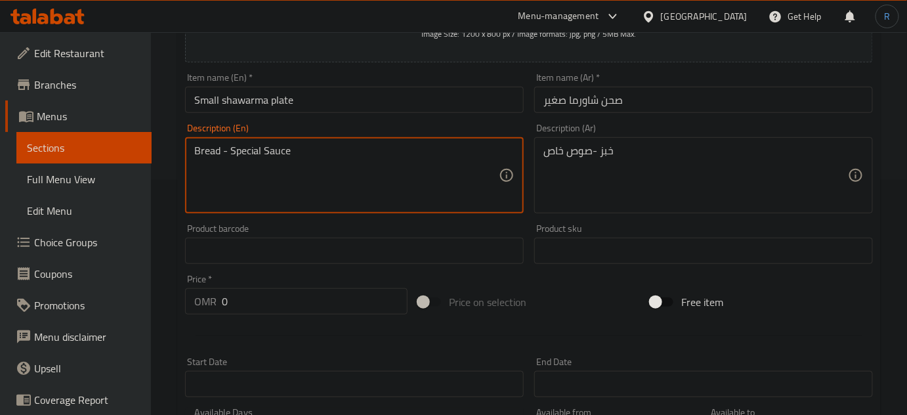
scroll to position [298, 0]
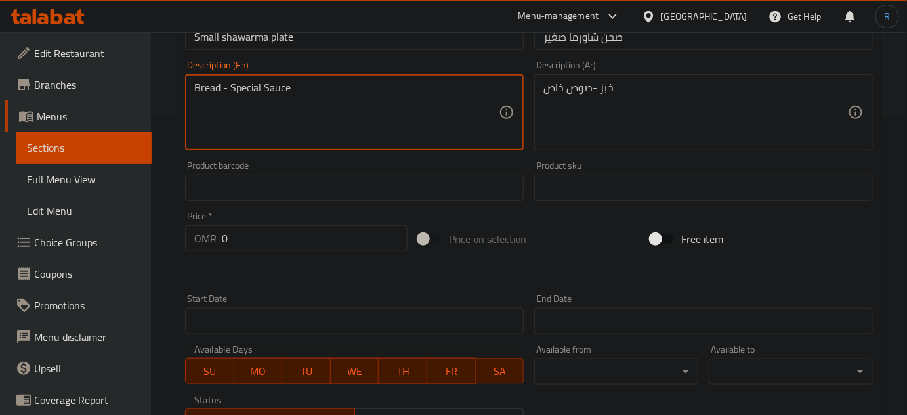
click at [294, 241] on input "0" at bounding box center [315, 238] width 186 height 26
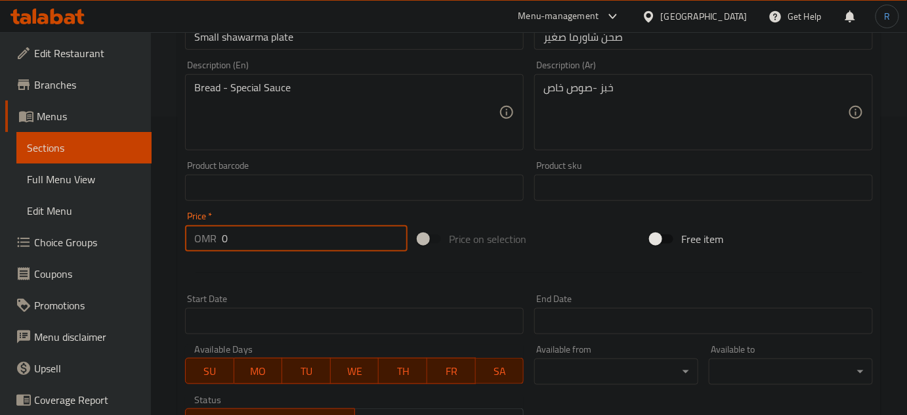
click at [294, 241] on input "0" at bounding box center [315, 238] width 186 height 26
type input "1"
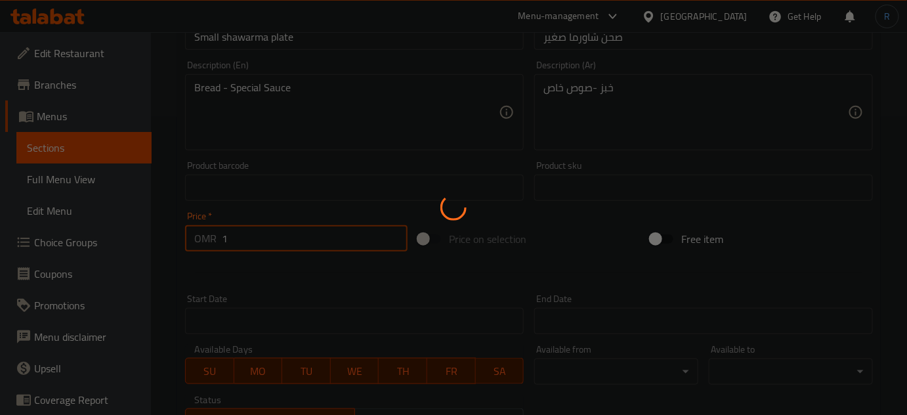
type input "0"
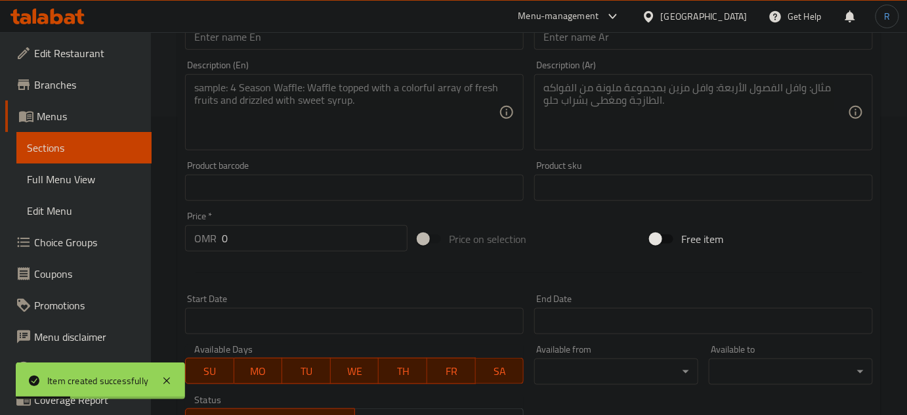
scroll to position [238, 0]
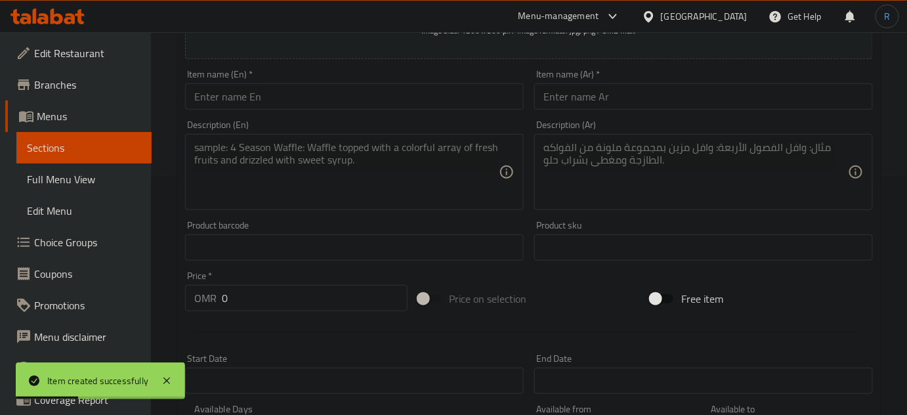
click at [592, 115] on div "Description (Ar) Description (Ar)" at bounding box center [703, 165] width 349 height 100
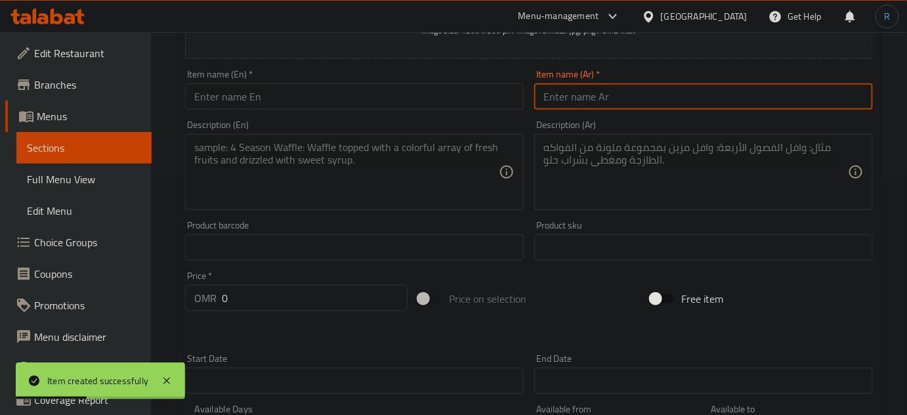
click at [592, 94] on input "text" at bounding box center [703, 96] width 339 height 26
paste input "صحن شاورما وسط –"
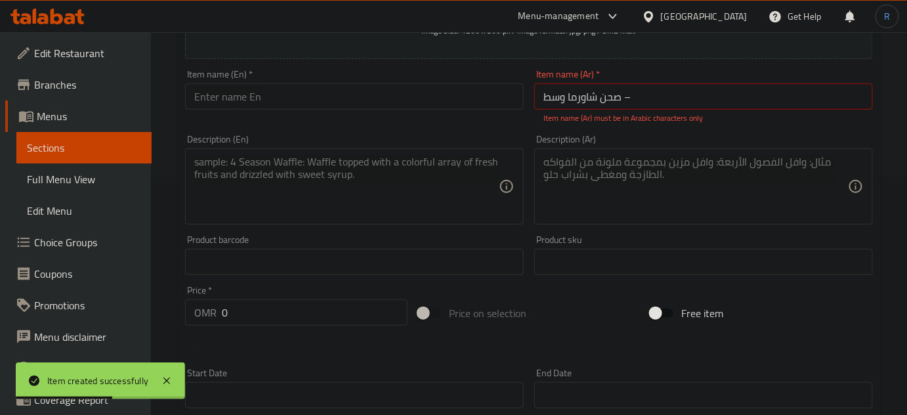
click at [651, 104] on input "صحن شاورما وسط –" at bounding box center [703, 96] width 339 height 26
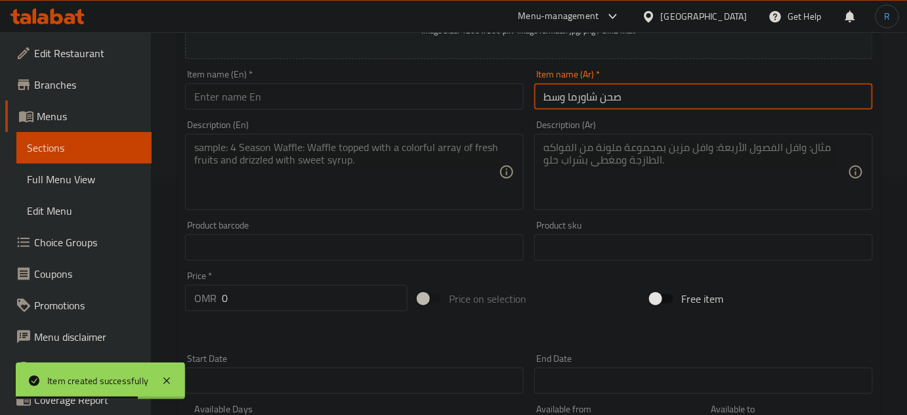
type input "صحن شاورما وسط"
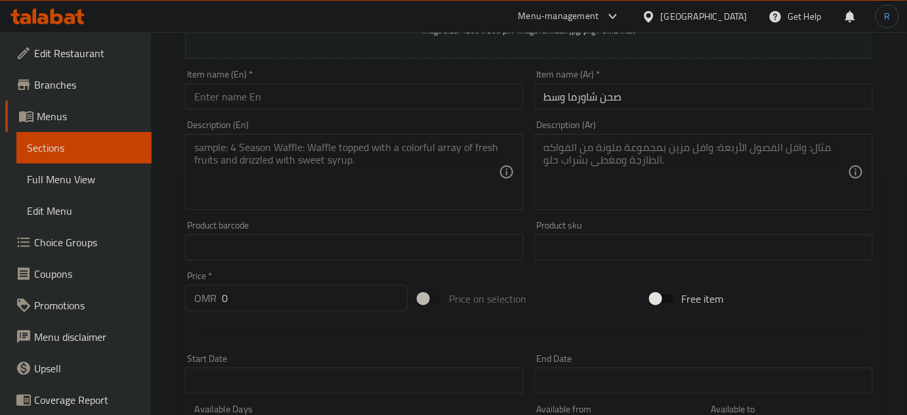
click at [651, 199] on textarea at bounding box center [696, 172] width 305 height 62
paste textarea "خبز-دجاج-صوص خاص"
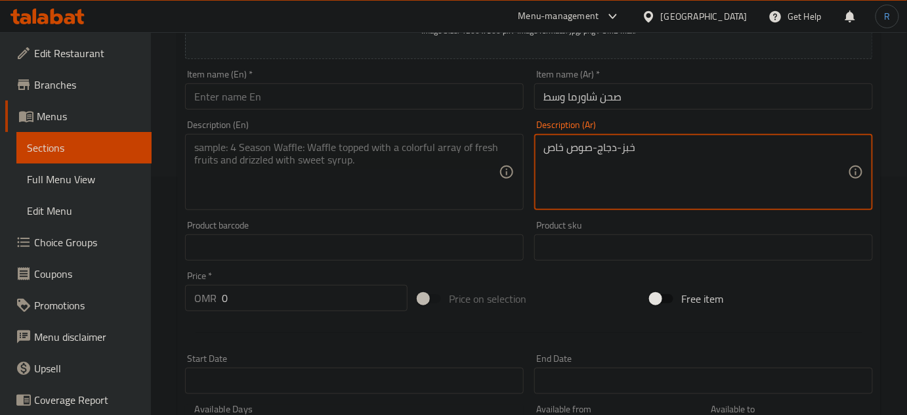
click at [610, 150] on textarea "خبز-دجاج-صوص خاص" at bounding box center [696, 172] width 305 height 62
click at [610, 150] on textarea "خبز-صوص خاص" at bounding box center [696, 172] width 305 height 62
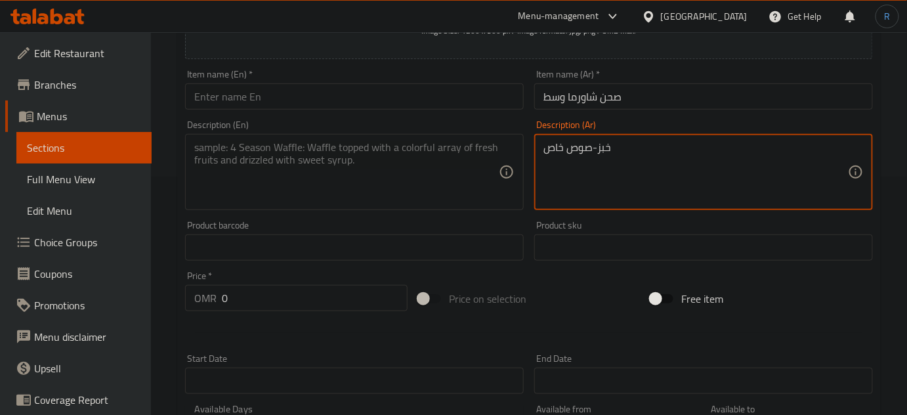
type textarea "خبز-صوص خاص"
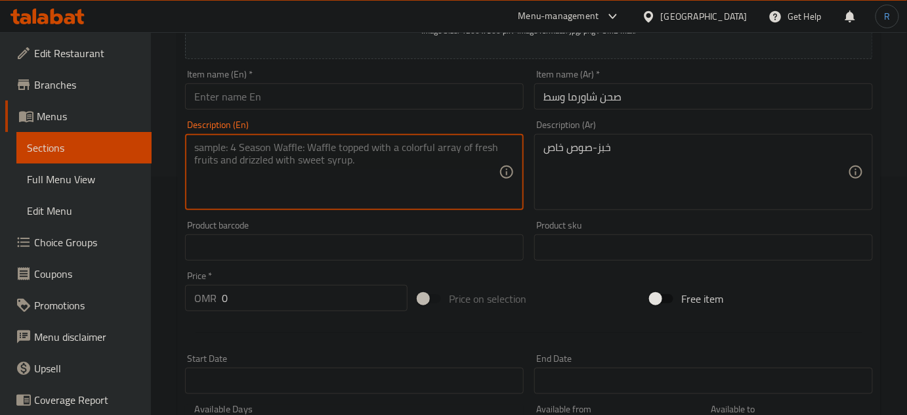
click at [336, 194] on textarea at bounding box center [346, 172] width 305 height 62
paste textarea "bread-special sauce"
type textarea "bread-special sauce"
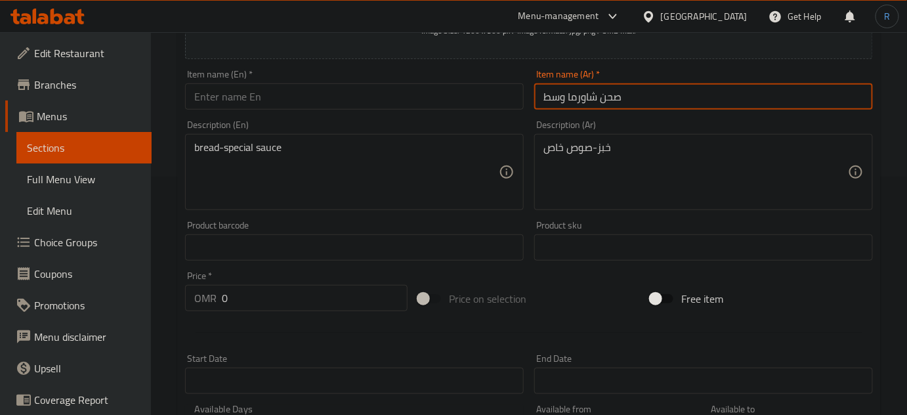
click at [588, 101] on input "صحن شاورما وسط" at bounding box center [703, 96] width 339 height 26
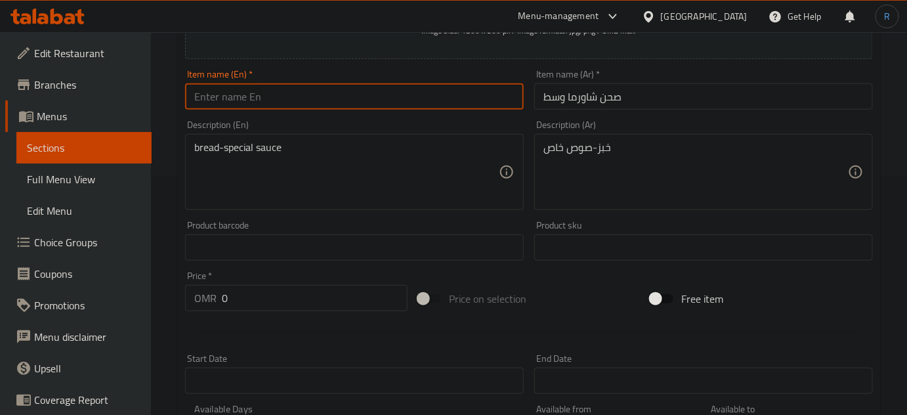
click at [292, 94] on input "text" at bounding box center [354, 96] width 339 height 26
paste input "Medium shawarma plate"
type input "Medium shawarma plate"
click at [246, 299] on input "0" at bounding box center [315, 298] width 186 height 26
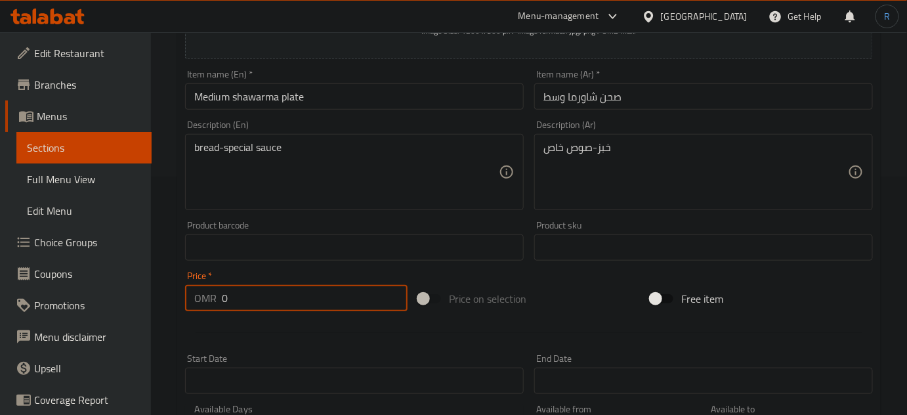
click at [246, 299] on input "0" at bounding box center [315, 298] width 186 height 26
type input "1.5"
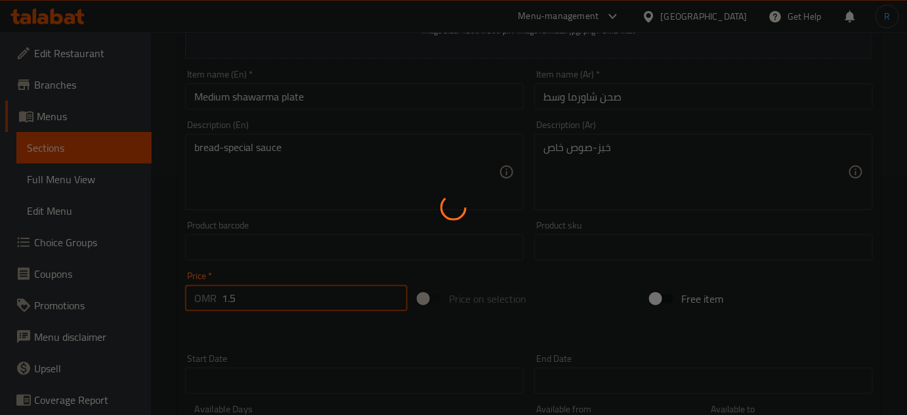
type input "0"
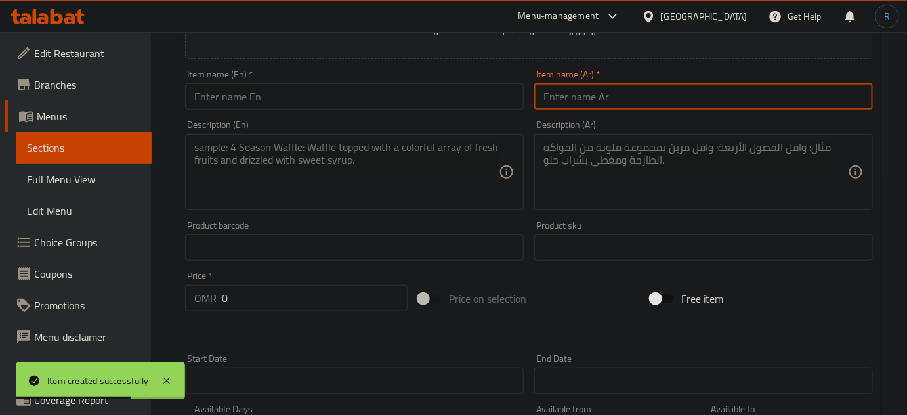
click at [628, 87] on input "text" at bounding box center [703, 96] width 339 height 26
paste input "صحن شاورما كبير"
type input "صحن شاورما كبير"
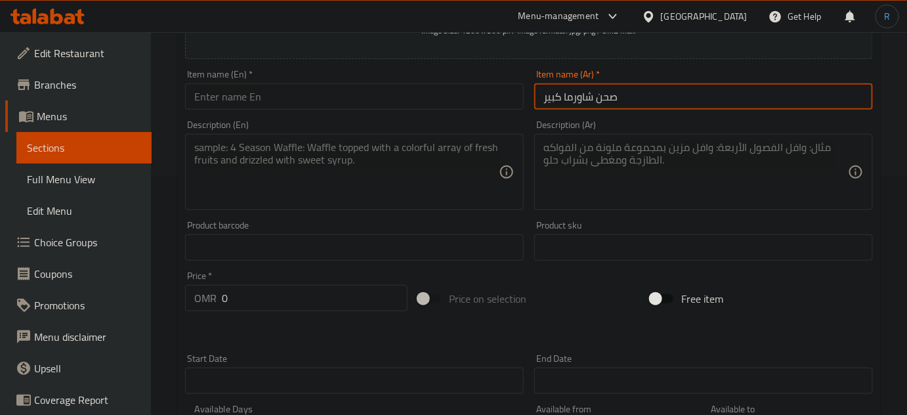
click at [303, 101] on input "text" at bounding box center [354, 96] width 339 height 26
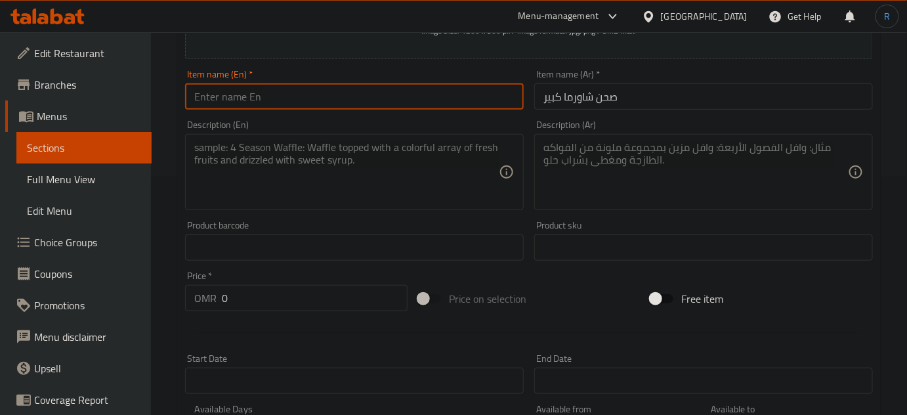
paste input "Large shawarma plate"
type input "Large shawarma plate"
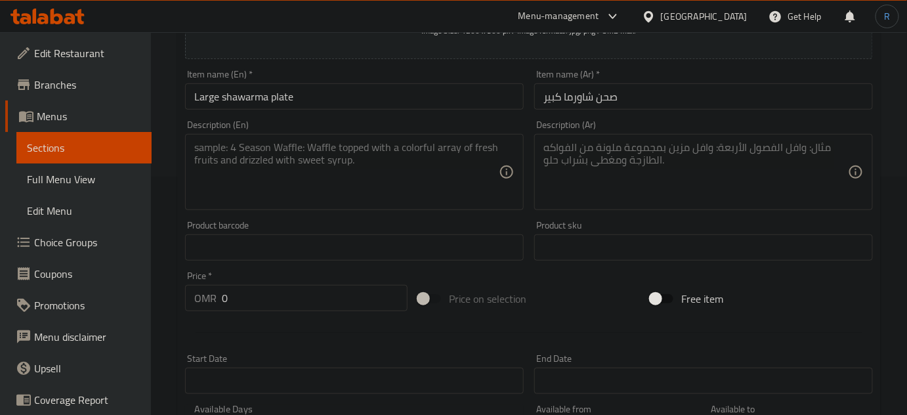
click at [655, 186] on textarea at bounding box center [696, 172] width 305 height 62
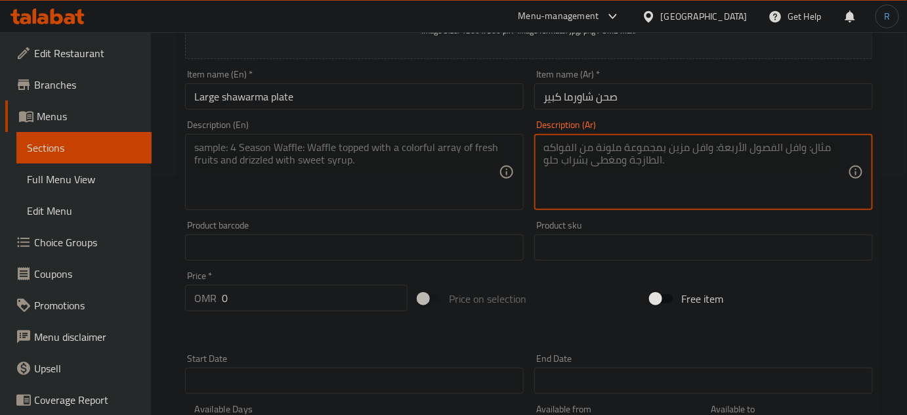
paste textarea "خبز-دجاج-صوص خاص"
click at [605, 143] on textarea "خبز-دجاج-صوص خاص" at bounding box center [696, 172] width 305 height 62
click at [605, 143] on textarea "خبز-صوص خاص" at bounding box center [696, 172] width 305 height 62
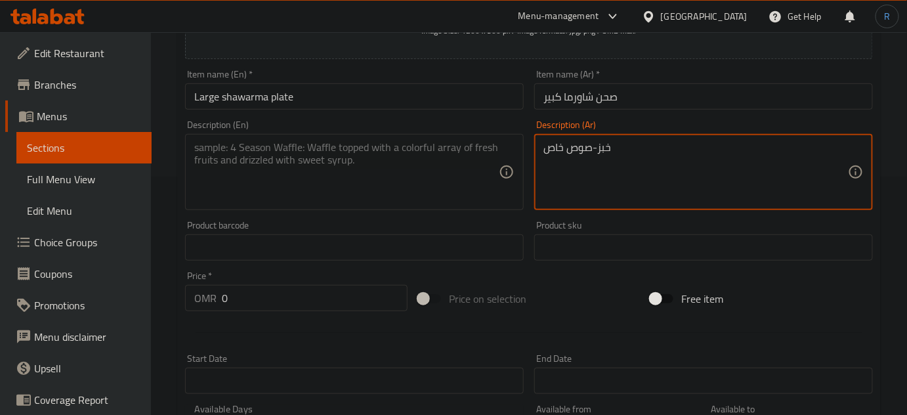
click at [605, 143] on textarea "خبز-صوص خاص" at bounding box center [696, 172] width 305 height 62
type textarea "خبز-صوص خاص"
click at [307, 188] on textarea at bounding box center [346, 172] width 305 height 62
paste textarea "bread-special sauce"
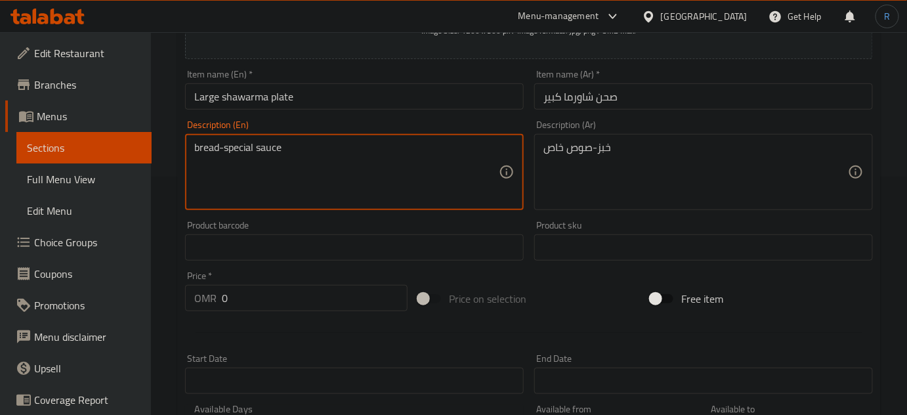
type textarea "bread-special sauce"
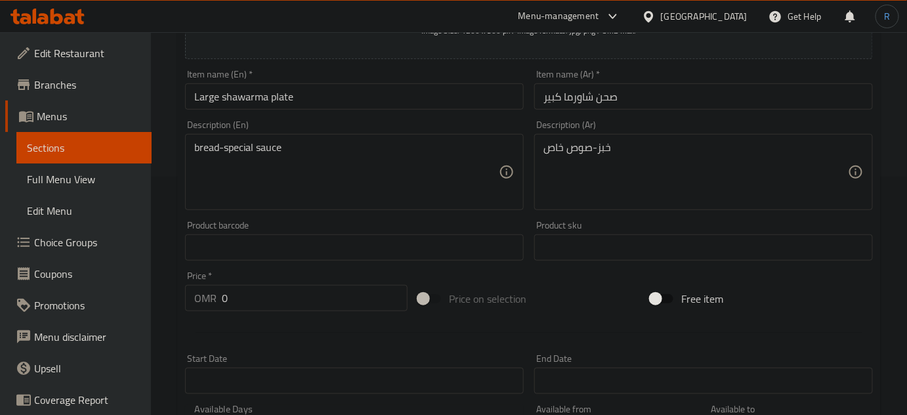
click at [439, 197] on textarea "bread-special sauce" at bounding box center [346, 172] width 305 height 62
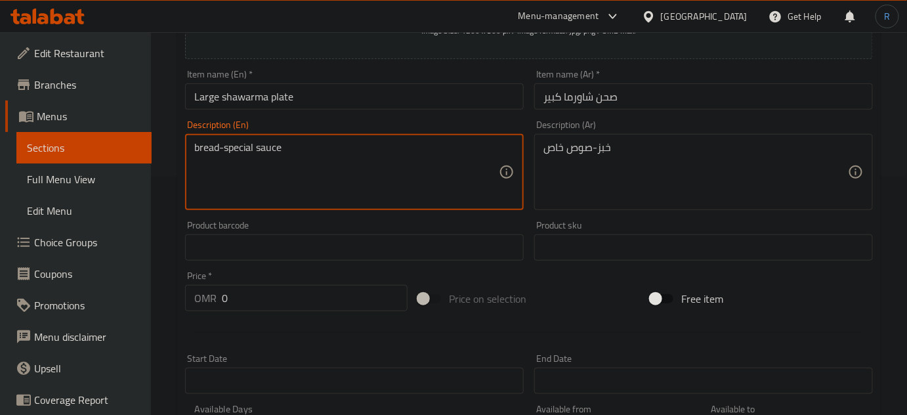
click at [269, 301] on input "0" at bounding box center [315, 298] width 186 height 26
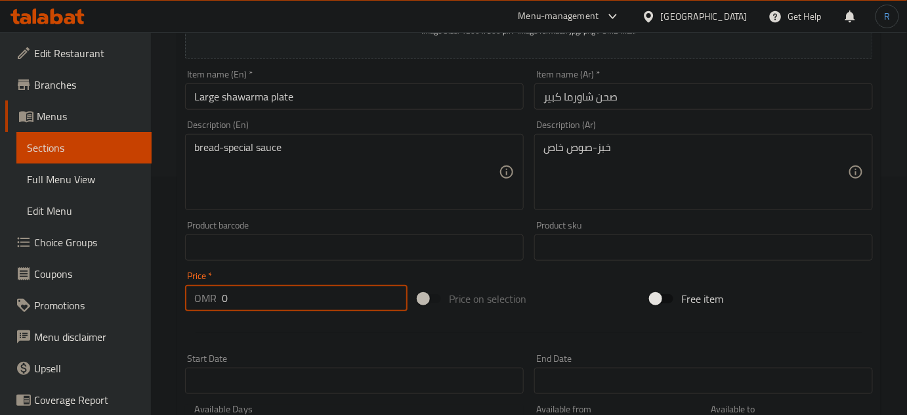
click at [269, 301] on input "0" at bounding box center [315, 298] width 186 height 26
type input "2"
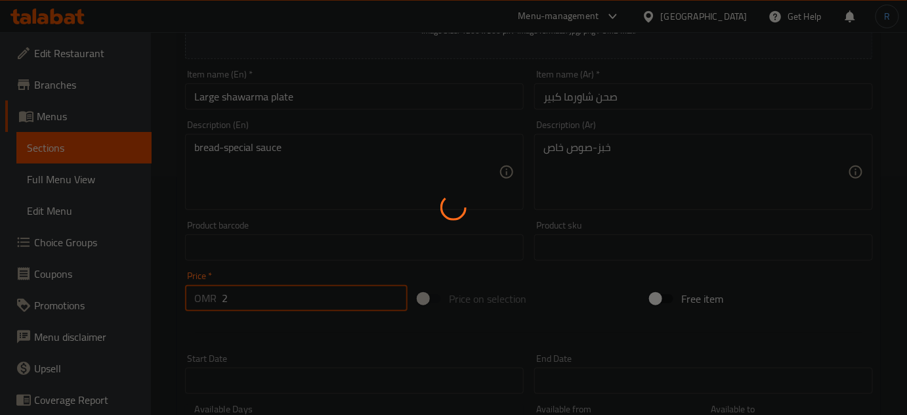
type input "0"
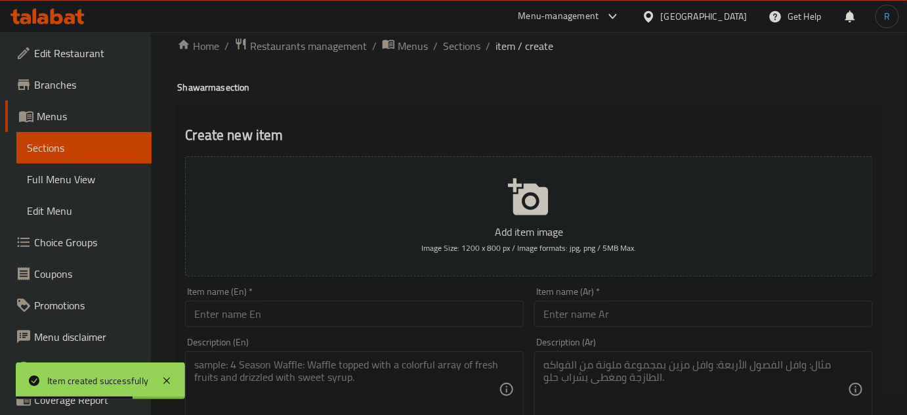
scroll to position [0, 0]
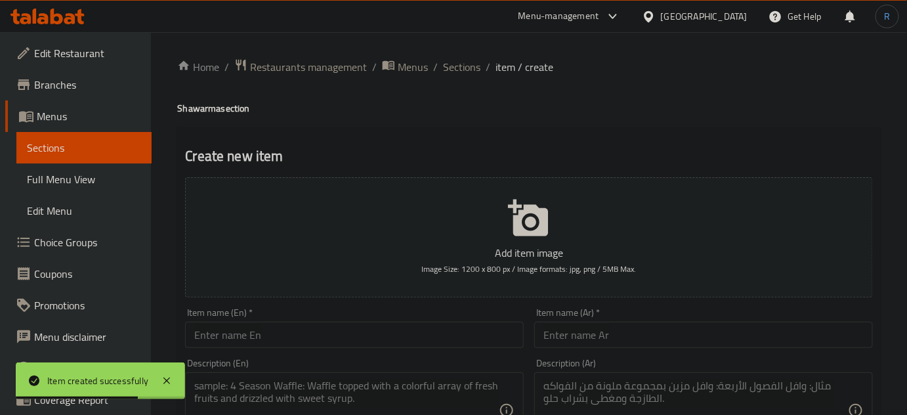
drag, startPoint x: 487, startPoint y: 130, endPoint x: 475, endPoint y: 123, distance: 13.3
click at [462, 72] on span "Sections" at bounding box center [461, 67] width 37 height 16
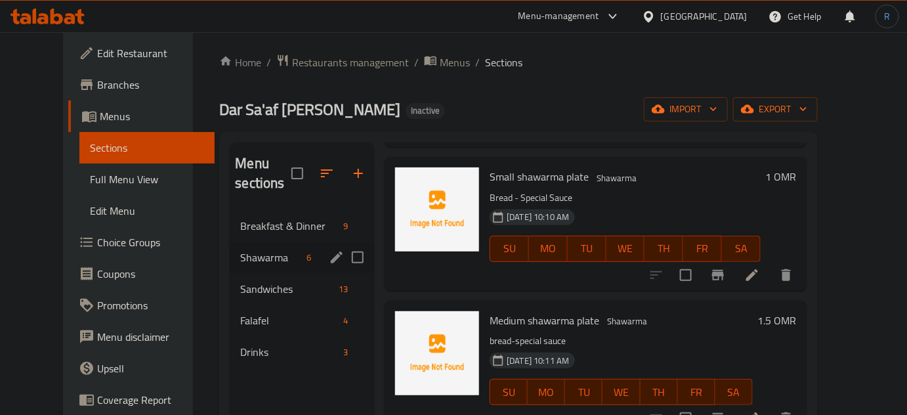
scroll to position [64, 0]
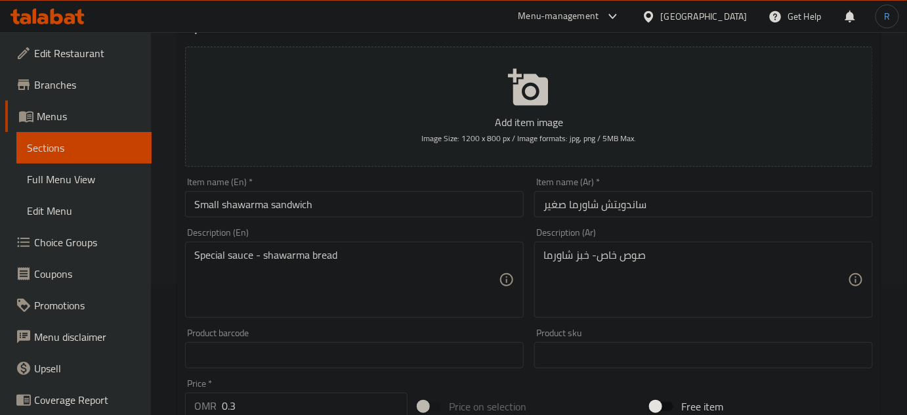
scroll to position [179, 0]
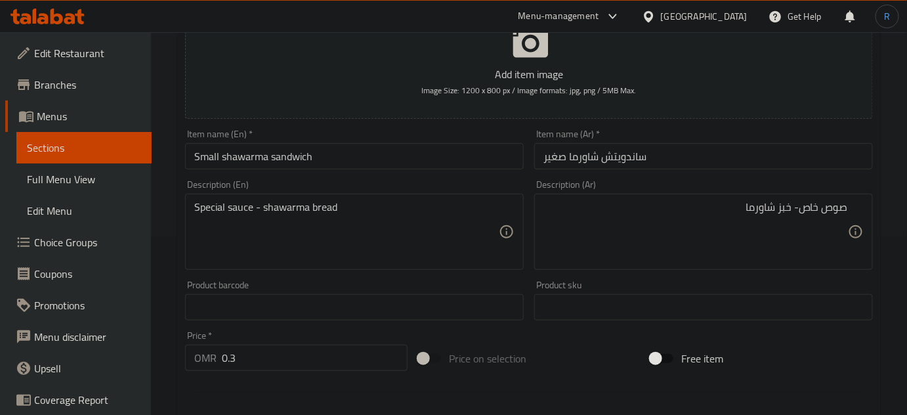
click at [849, 213] on div "صوص خاص- خبز شاورما Description (Ar)" at bounding box center [703, 232] width 339 height 76
click at [849, 209] on div "صوص خاص- خبز شاورما Description (Ar)" at bounding box center [703, 232] width 339 height 76
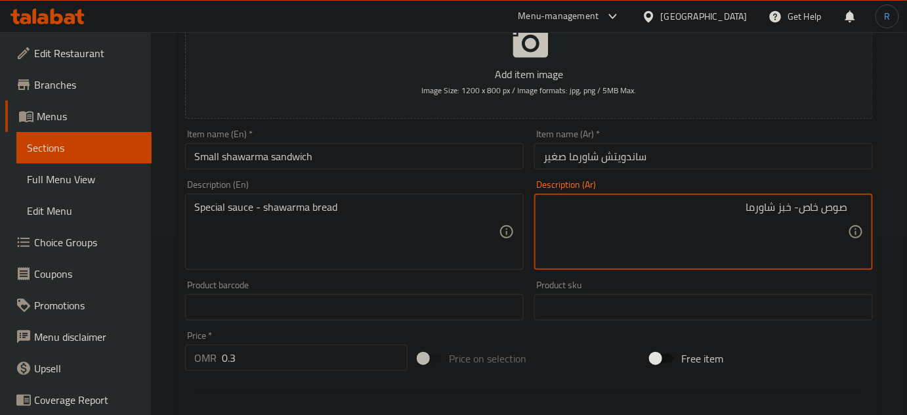
click at [847, 205] on textarea "صوص خاص- خبز شاورما" at bounding box center [696, 232] width 305 height 62
paste textarea "دجاج أو لحم متبل بطريقة خاصة"
drag, startPoint x: 709, startPoint y: 206, endPoint x: 852, endPoint y: 204, distance: 143.1
click at [852, 204] on div "دجاج أو لحم متبل بطريقة خاصة - صوص خاص- خبز شاورما Description (Ar)" at bounding box center [703, 232] width 339 height 76
type textarea "دجاج أو لحم متبل بطريقة خاصة - صوص خاص- خبز شاورما"
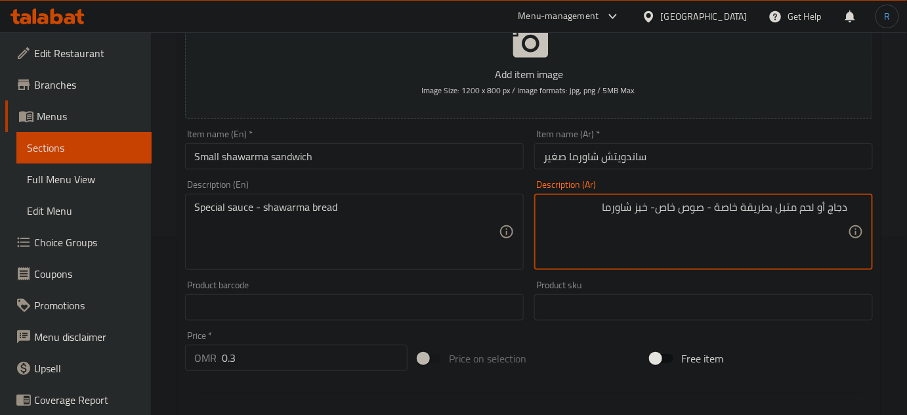
click at [189, 214] on div "Special sauce - shawarma bread Description (En)" at bounding box center [354, 232] width 339 height 76
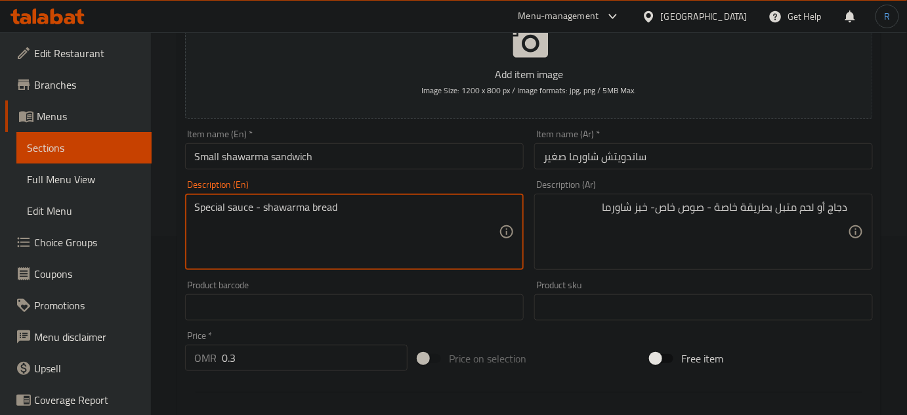
paste textarea "Specially marinated chicken or meat"
drag, startPoint x: 360, startPoint y: 207, endPoint x: 183, endPoint y: 207, distance: 177.9
click at [183, 207] on div "Description (En) Specially marinated chicken or meat - Special sauce - shawarma…" at bounding box center [354, 225] width 349 height 100
type textarea "Specially marinated chicken or meat - Special sauce - shawarma bread"
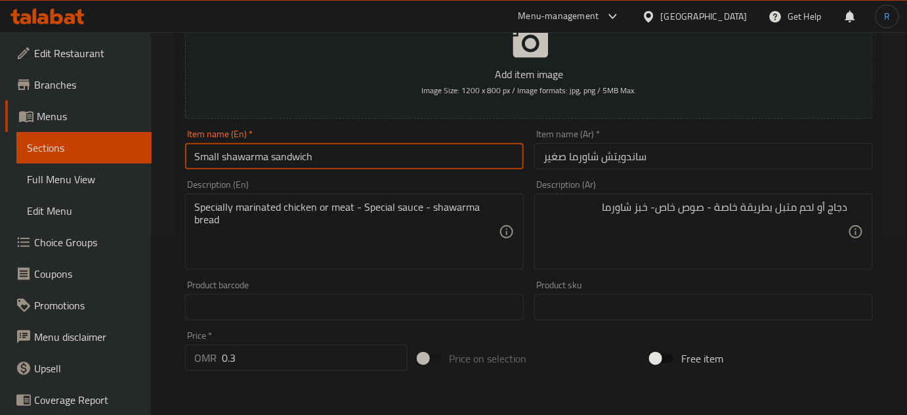
click at [348, 155] on input "Small shawarma sandwich" at bounding box center [354, 156] width 339 height 26
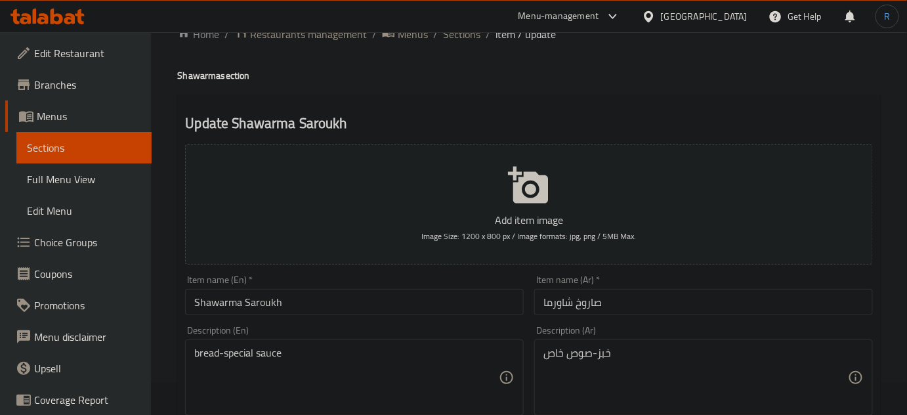
scroll to position [59, 0]
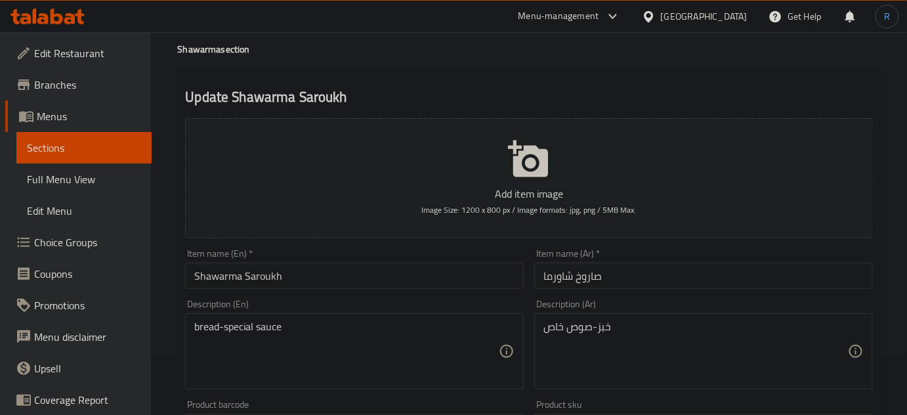
click at [539, 322] on div "خبز-صوص خاص Description (Ar)" at bounding box center [703, 351] width 339 height 76
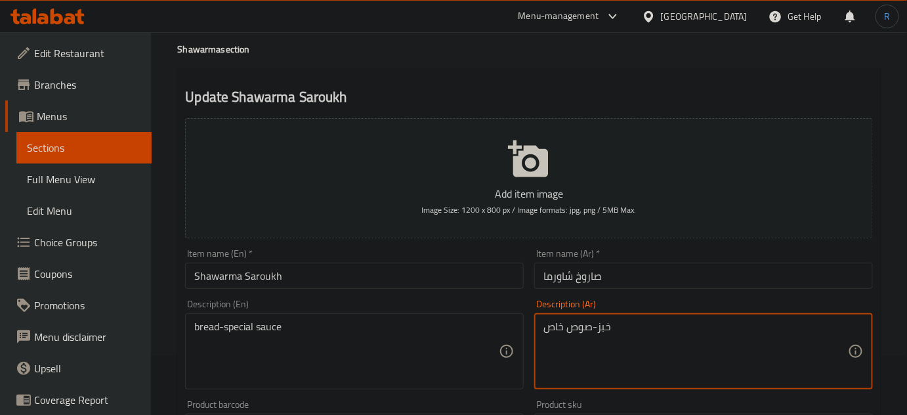
paste textarea "دجاج أو لحم متبل بطريقة خاصة -"
type textarea "دجاج أو لحم متبل بطريقة خاصة -خبز-صوص خاص"
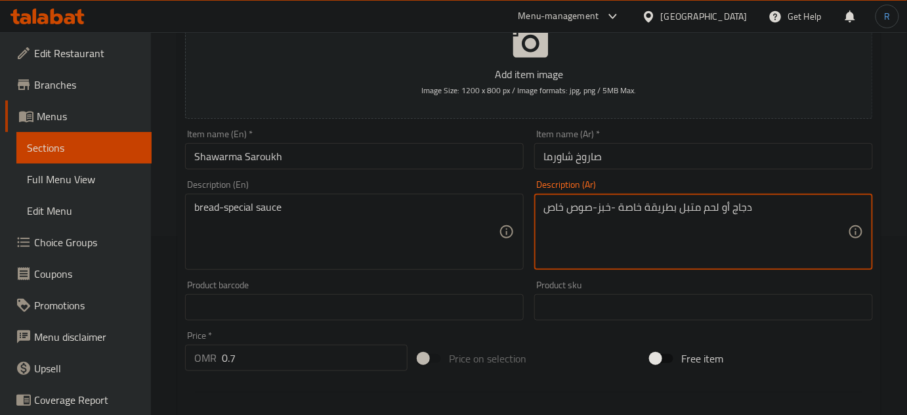
scroll to position [179, 0]
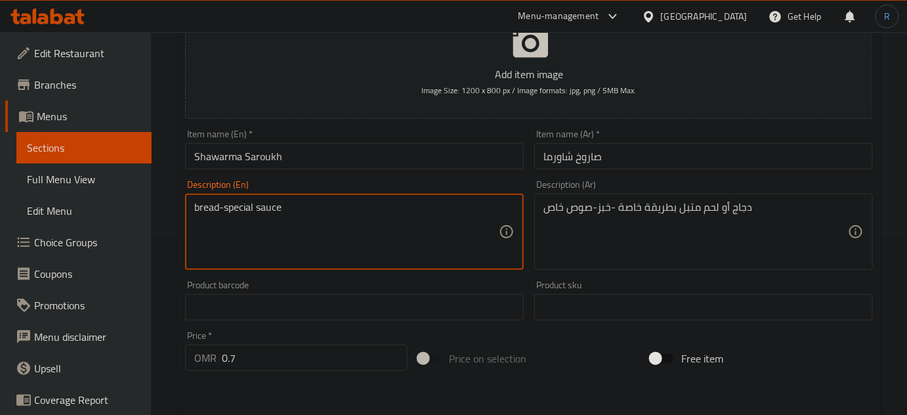
paste textarea "Specially marinated chicken or meat -"
type textarea "Specially marinated chicken or meat - bread-special sauce"
click at [292, 152] on input "Shawarma Saroukh" at bounding box center [354, 156] width 339 height 26
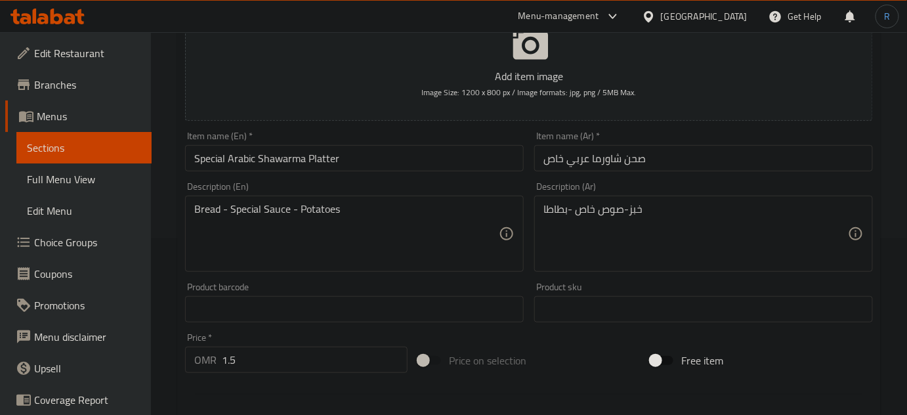
scroll to position [179, 0]
click at [540, 207] on div "خبز-صوص خاص -بطاطا Description (Ar)" at bounding box center [703, 232] width 339 height 76
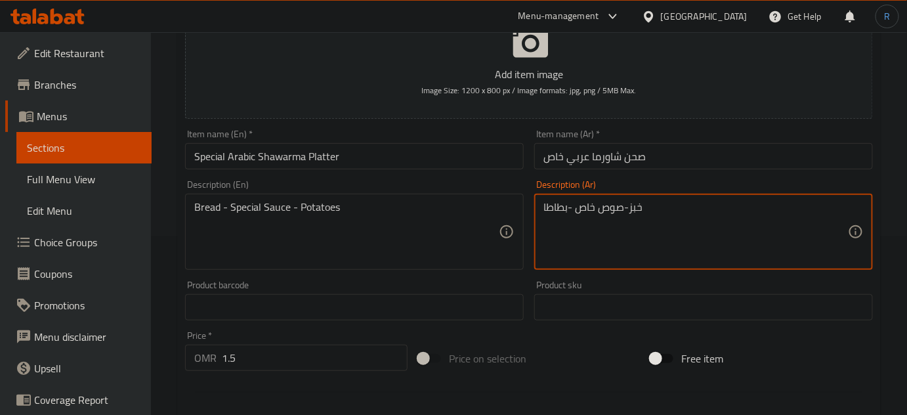
paste textarea "دجاج أو لحم متبل بطريقة خاصة -"
type textarea "دجاج أو لحم متبل بطريقة خاصة - خبز-صوص خاص -بطاطا"
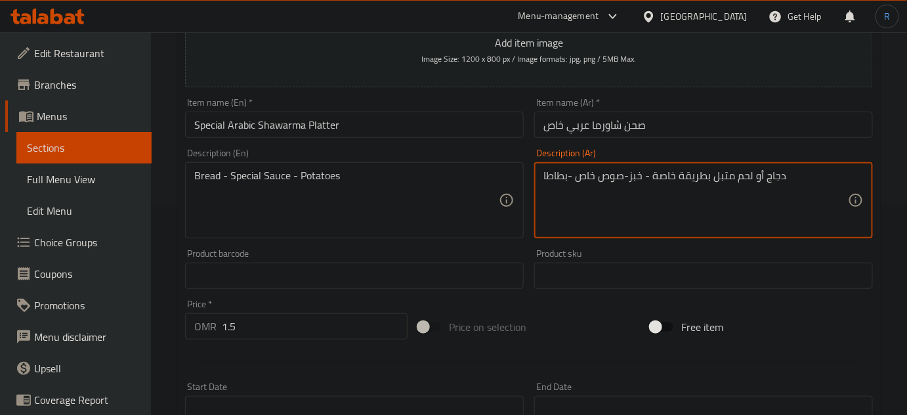
scroll to position [238, 0]
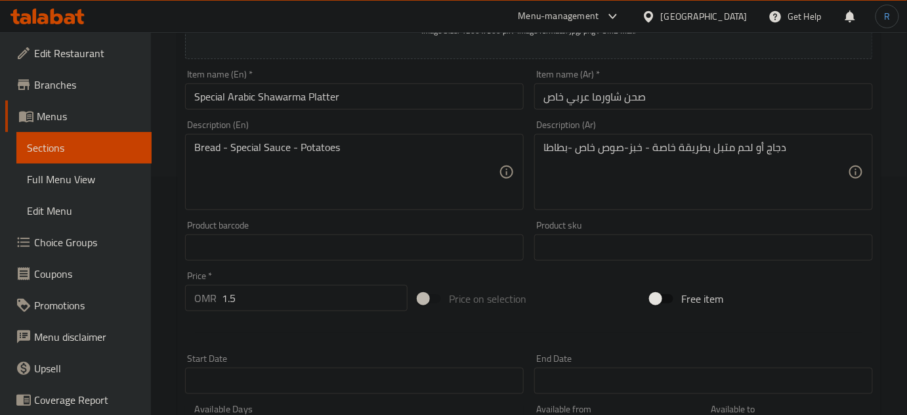
click at [194, 153] on div "Bread - Special Sauce - Potatoes Description (En)" at bounding box center [354, 172] width 339 height 76
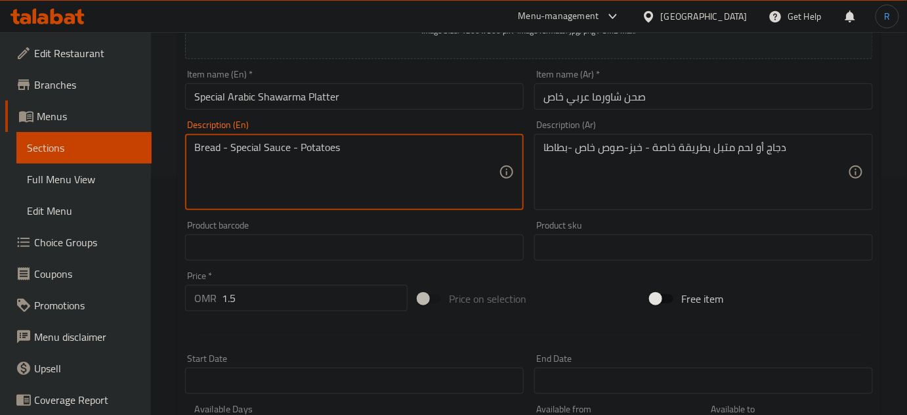
paste textarea "Specially marinated chicken or meat -"
type textarea "Specially marinated chicken or meat - Bread - Special Sauce - Potatoes"
click at [360, 94] on input "Special Arabic Shawarma Platter" at bounding box center [354, 96] width 339 height 26
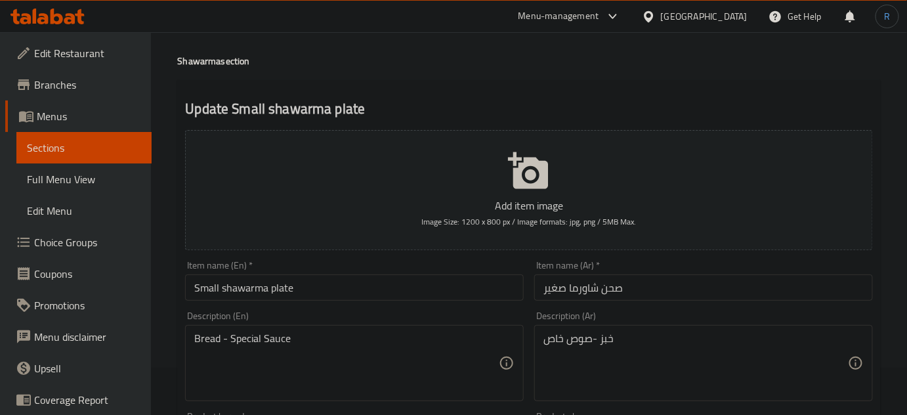
scroll to position [119, 0]
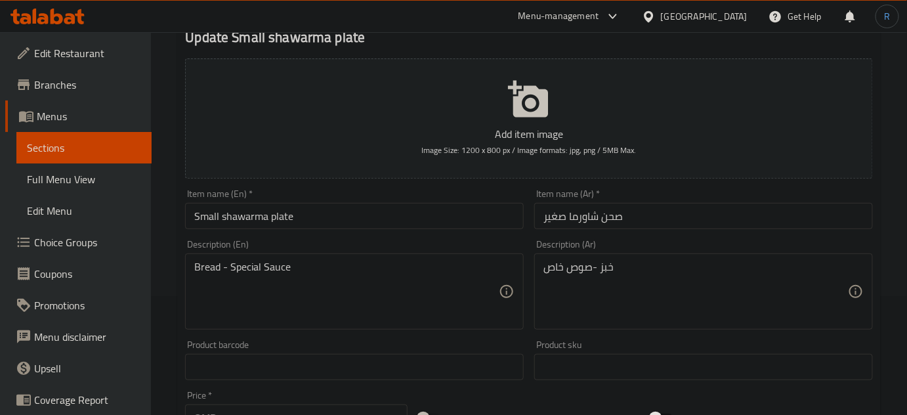
click at [542, 272] on div "خبز -صوص خاص Description (Ar)" at bounding box center [703, 291] width 339 height 76
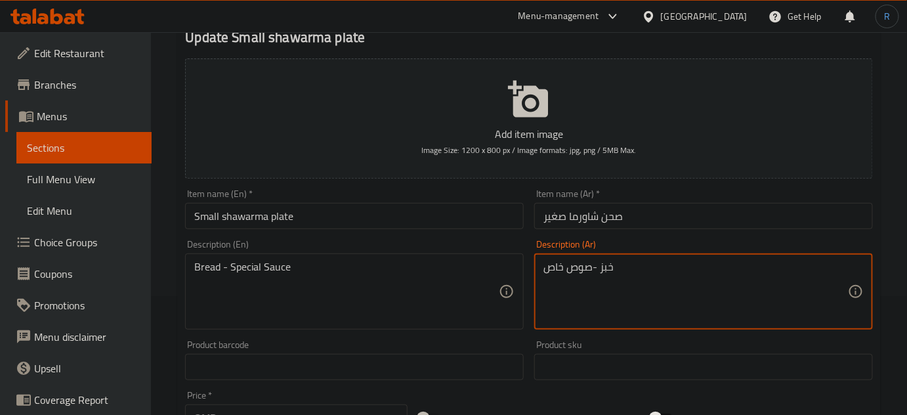
paste textarea "دجاج أو لحم متبل بطريقة خاصة -"
type textarea "دجاج أو لحم متبل بطريقة خاصة -خبز -صوص خاص"
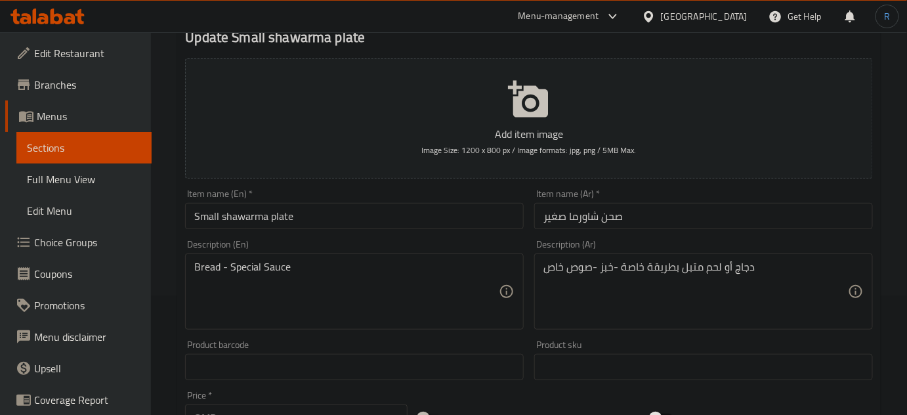
click at [194, 273] on div "Bread - Special Sauce Description (En)" at bounding box center [354, 291] width 339 height 76
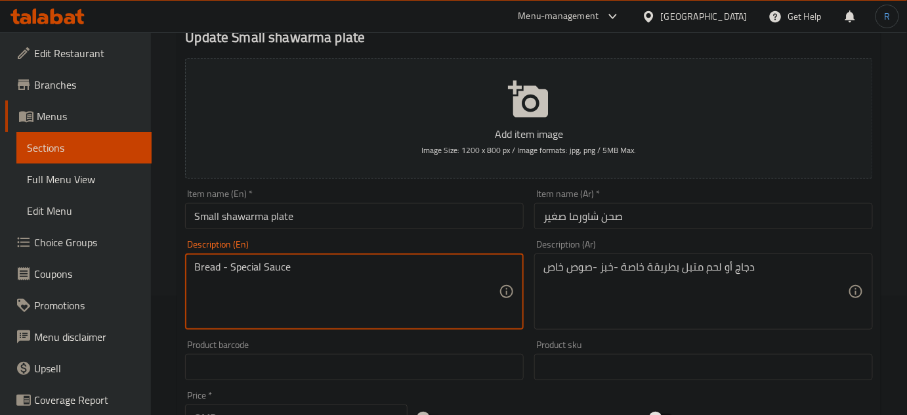
paste textarea "Specially marinated chicken or meat -"
type textarea "Specially marinated chicken or meat - Bread - Special Sauce"
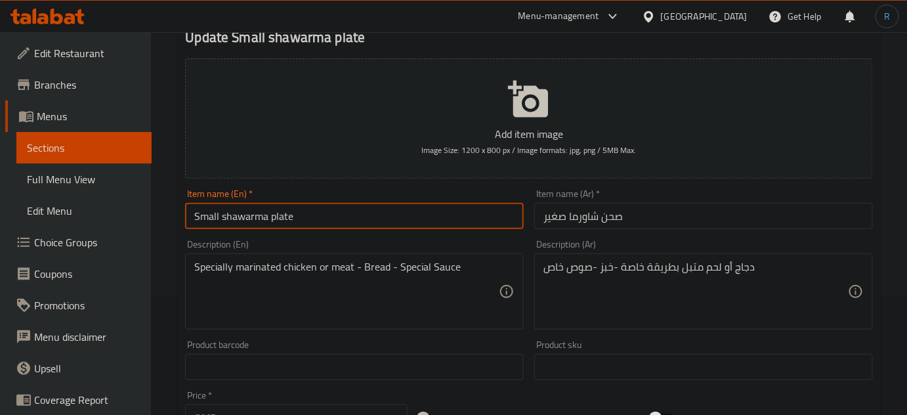
click at [360, 219] on input "Small shawarma plate" at bounding box center [354, 216] width 339 height 26
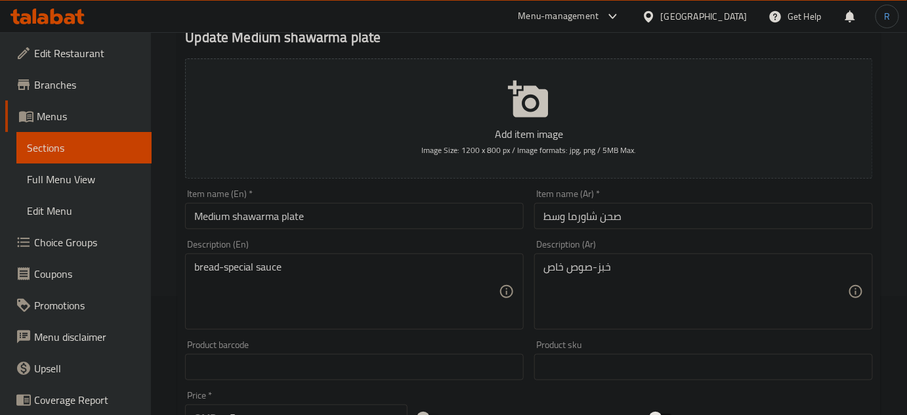
scroll to position [119, 0]
click at [539, 270] on div "خبز-صوص خاص Description (Ar)" at bounding box center [703, 291] width 339 height 76
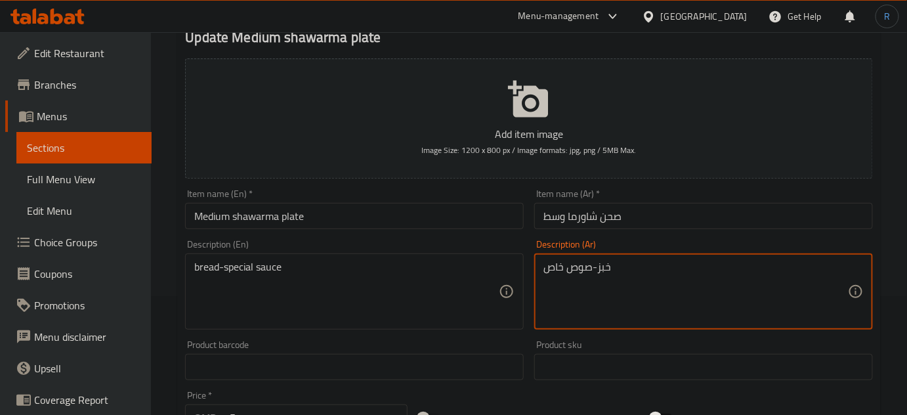
paste textarea "دجاج أو لحم متبل بطريقة خاصة -"
type textarea "دجاج أو لحم متبل بطريقة خاصة -خبز-صوص خاص"
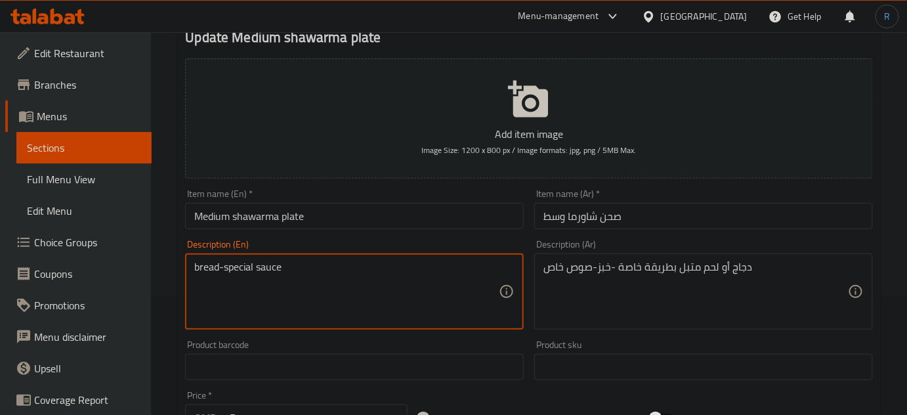
paste textarea "Specially marinated chicken or meat -"
type textarea "Specially marinated chicken or meat - bread-special sauce"
click at [338, 222] on input "Medium shawarma plate" at bounding box center [354, 216] width 339 height 26
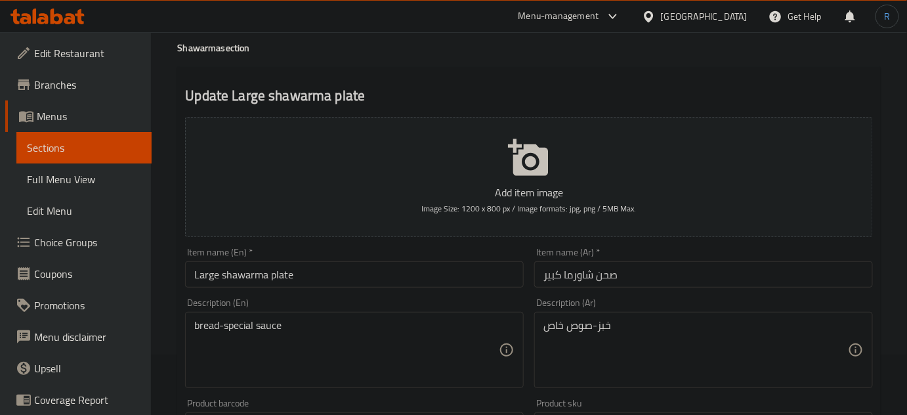
scroll to position [119, 0]
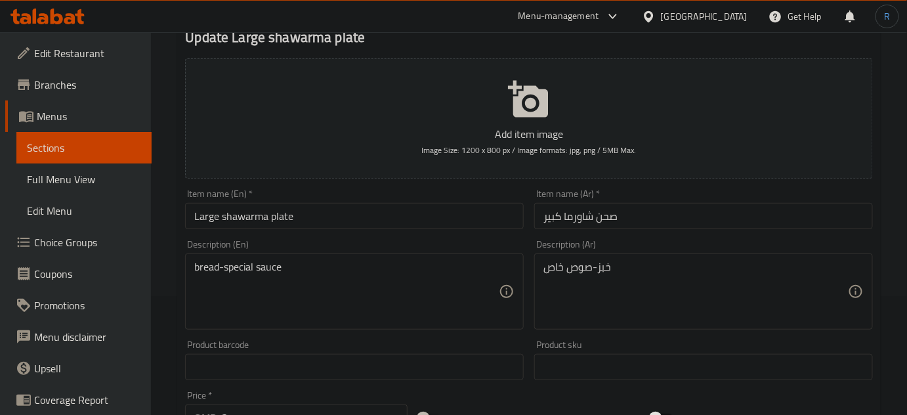
click at [542, 270] on div "خبز-صوص خاص Description (Ar)" at bounding box center [703, 291] width 339 height 76
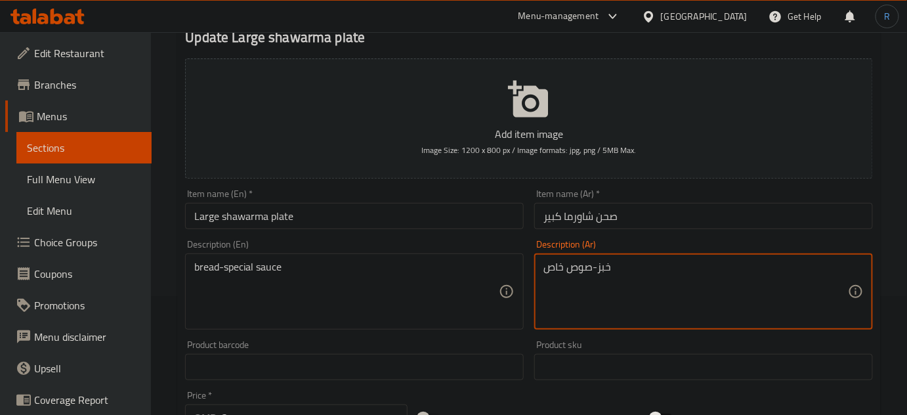
paste textarea "دجاج أو لحم متبل بطريقة خاصة -"
type textarea "دجاج أو لحم متبل بطريقة خاصة -خبز-صوص خاص"
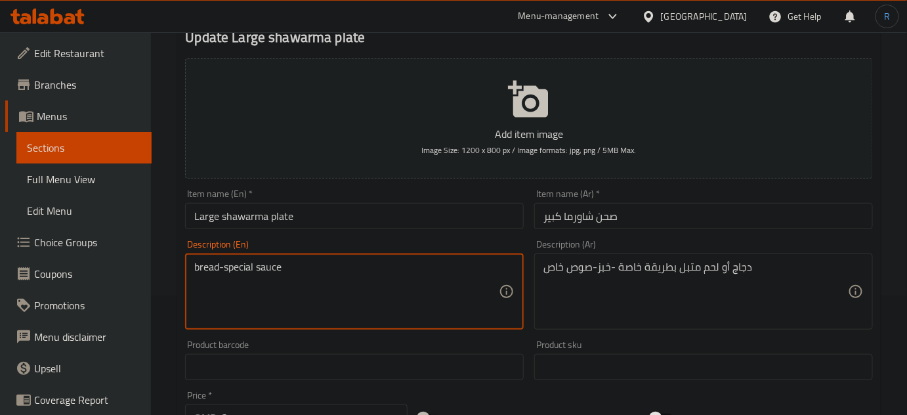
paste textarea "Specially marinated chicken or meat -"
type textarea "Specially marinated chicken or meat - bread-special sauce"
click at [317, 215] on input "Large shawarma plate" at bounding box center [354, 216] width 339 height 26
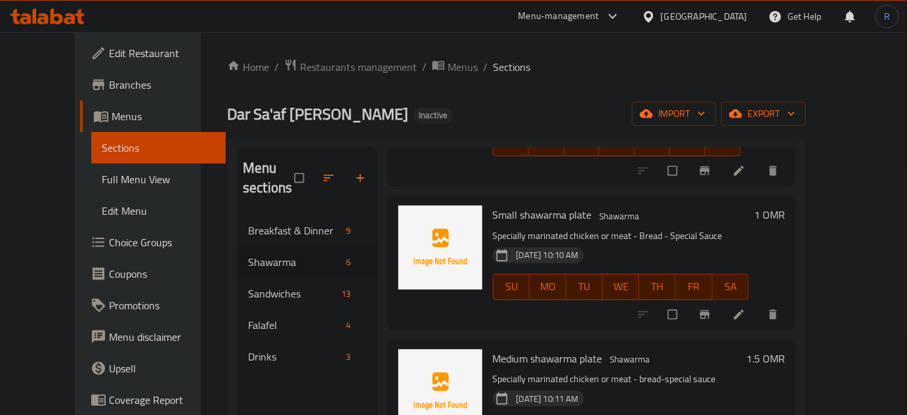
scroll to position [478, 0]
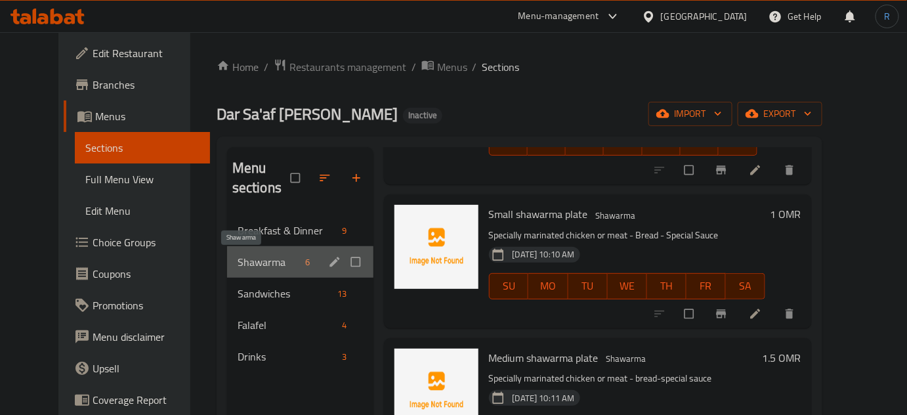
drag, startPoint x: 271, startPoint y: 258, endPoint x: 288, endPoint y: 247, distance: 20.4
click at [271, 258] on span "Shawarma" at bounding box center [269, 262] width 63 height 16
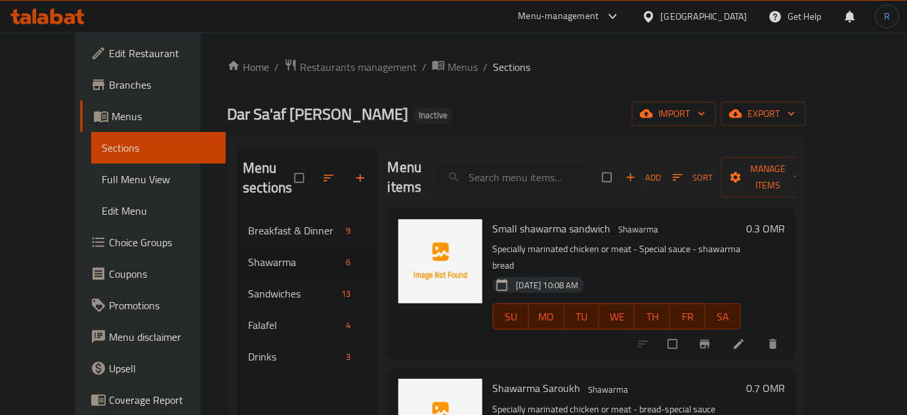
scroll to position [0, 0]
click at [661, 171] on span "Add" at bounding box center [643, 178] width 35 height 15
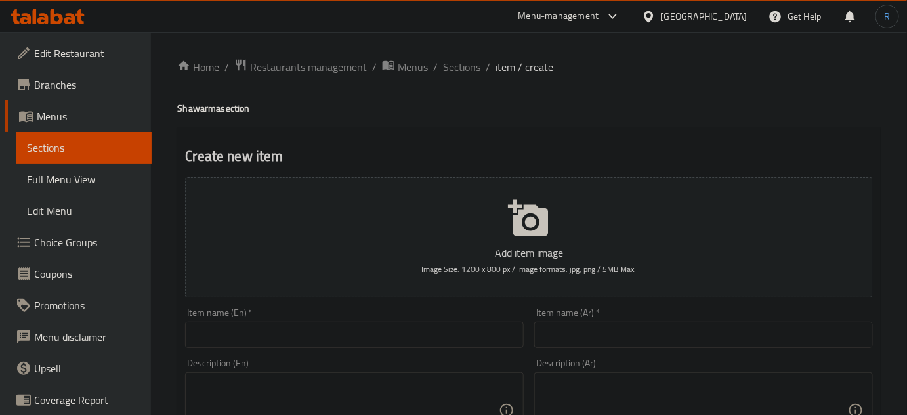
click at [609, 341] on input "text" at bounding box center [703, 335] width 339 height 26
paste input "صحن شاورما نص كيلو"
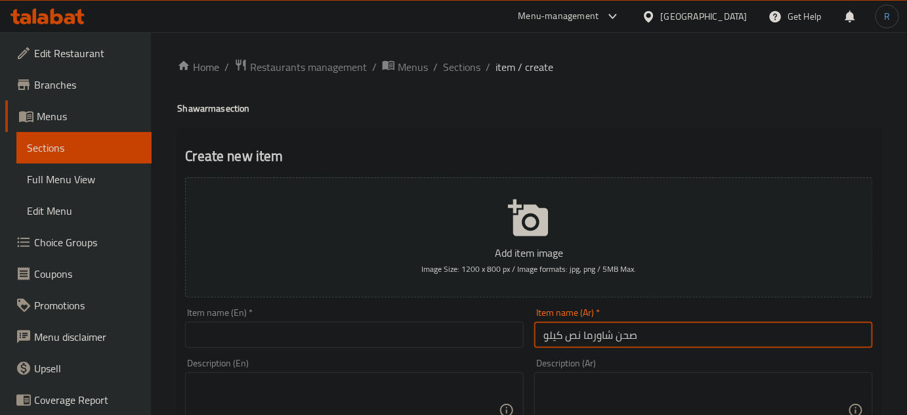
type input "صحن شاورما نص كيلو"
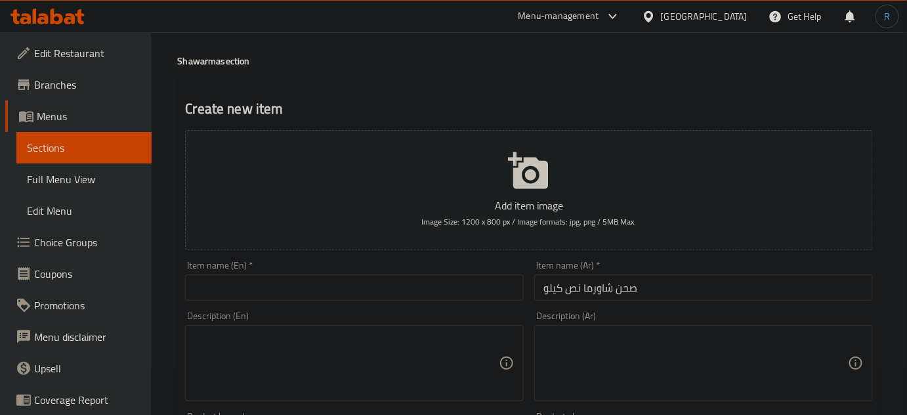
scroll to position [179, 0]
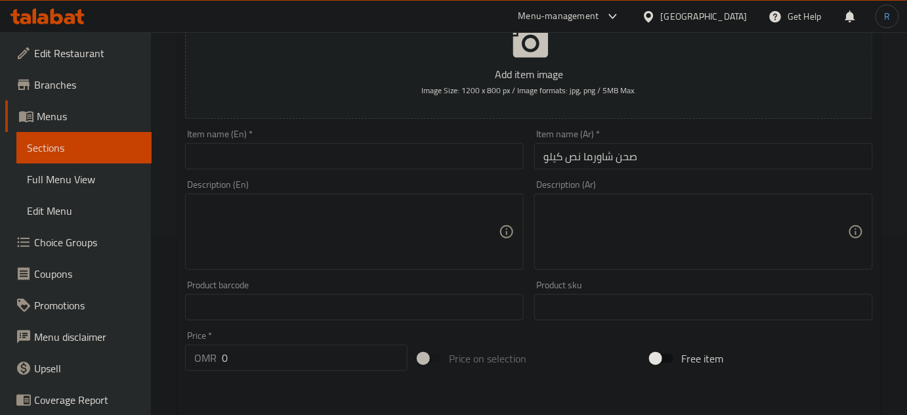
click at [595, 217] on textarea at bounding box center [696, 232] width 305 height 62
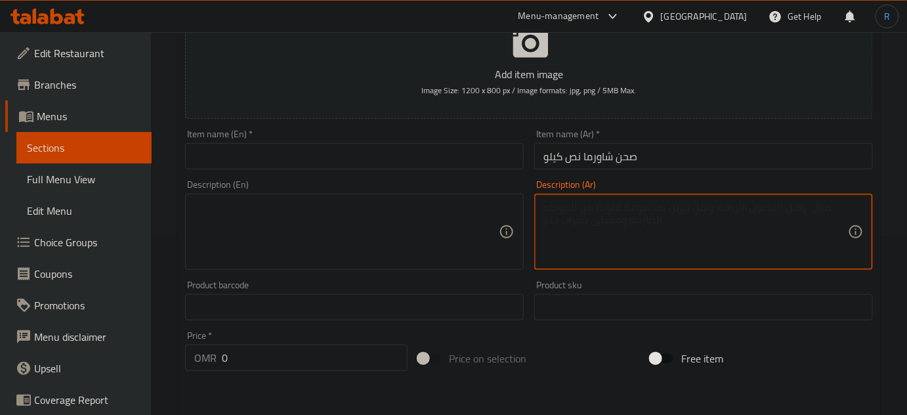
paste textarea "شاورما قطع -بطاطا-صوص خاص"
type textarea "شاورما قطع -بطاطا-صوص خاص"
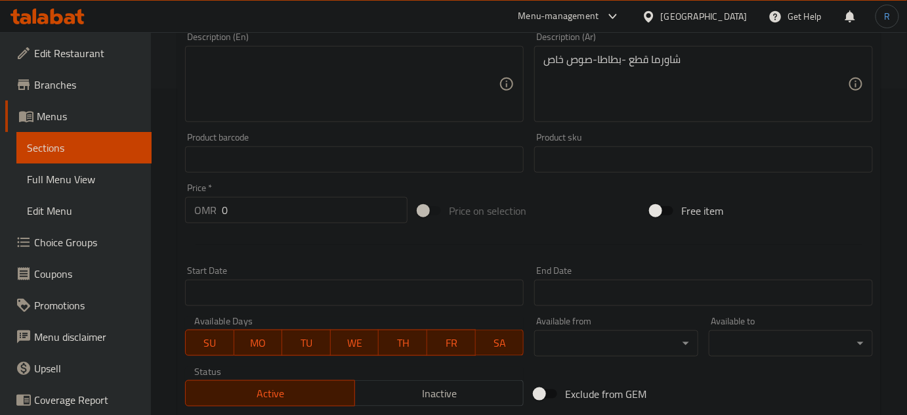
scroll to position [358, 0]
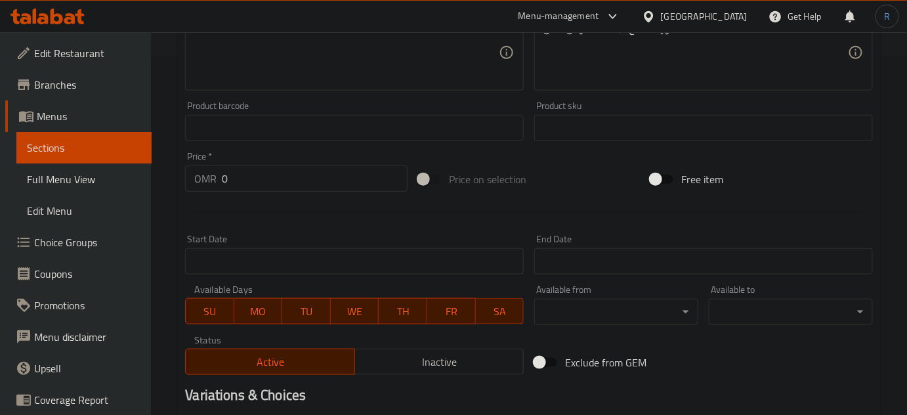
click at [506, 219] on div at bounding box center [529, 213] width 699 height 32
click at [257, 178] on input "0" at bounding box center [315, 178] width 186 height 26
type input "4.5"
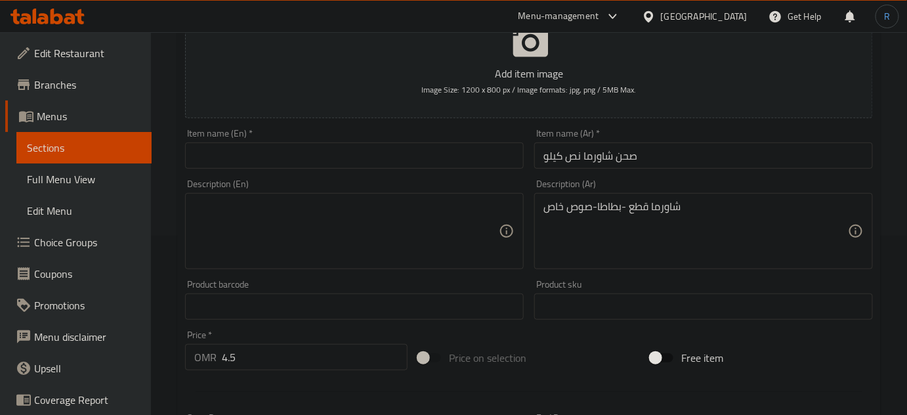
scroll to position [179, 0]
click at [536, 211] on div "شاورما قطع -بطاطا-صوص خاص Description (Ar)" at bounding box center [703, 232] width 339 height 76
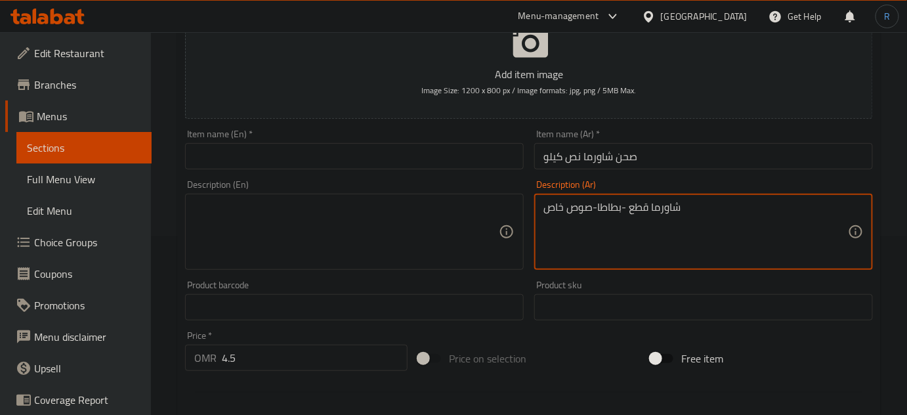
paste textarea "دجاج أو لحم متبل بطريقة خاصة"
click at [674, 207] on textarea "شاورما قطع -بطاطا-صوص خاصدجاج أو لحم متبل بطريقة خاصة" at bounding box center [696, 232] width 305 height 62
click at [847, 210] on textarea "شاورما قطع -بطاطا-صوص خاص" at bounding box center [696, 232] width 305 height 62
paste textarea "دجاج أو لحم متبل بطريقة خاصة"
type textarea "دجاج أو لحم متبل بطريقة خاصة - شاورما قطع -بطاطا-صوص خاص"
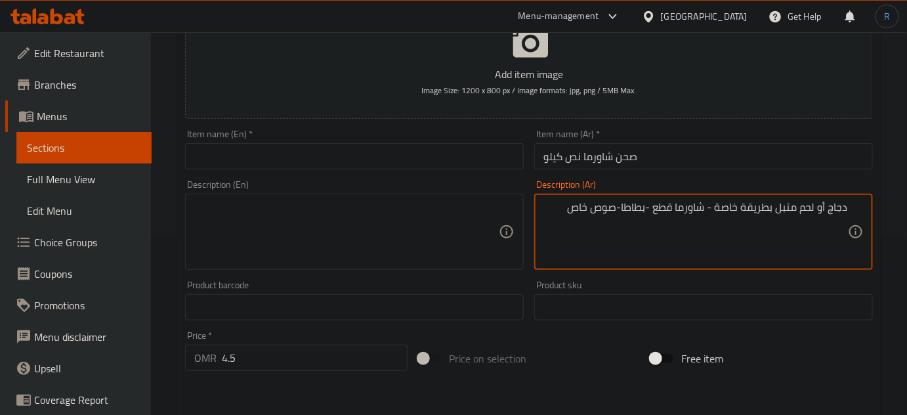
click at [613, 156] on input "صحن شاورما نص كيلو" at bounding box center [703, 156] width 339 height 26
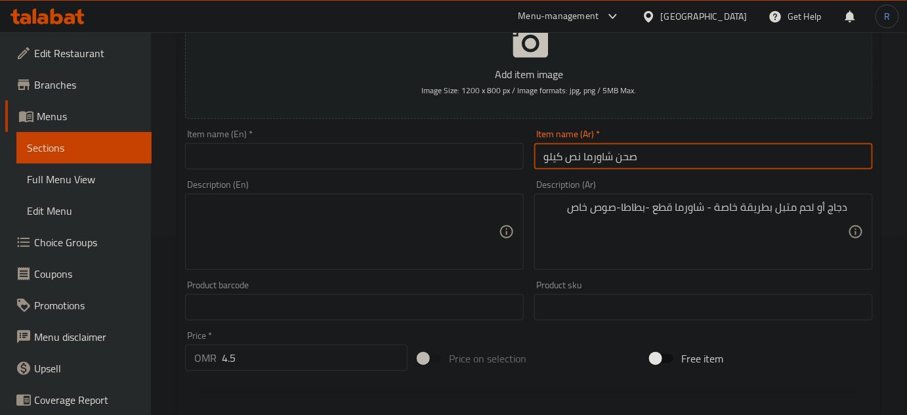
click at [613, 156] on input "صحن شاورما نص كيلو" at bounding box center [703, 156] width 339 height 26
click at [337, 150] on input "text" at bounding box center [354, 156] width 339 height 26
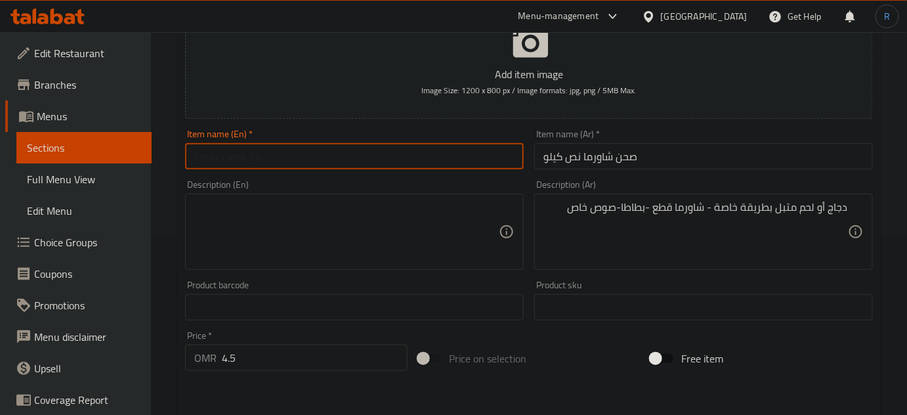
paste input "Half a kilo shawarma plate"
click at [222, 159] on input "Half a kilo shawarma plate" at bounding box center [354, 156] width 339 height 26
type input "Half kilo shawarma plate"
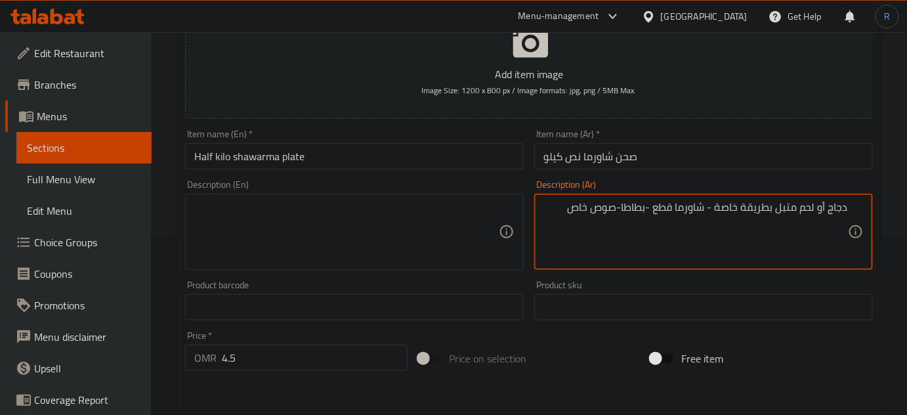
click at [613, 213] on textarea "دجاج أو لحم متبل بطريقة خاصة - شاورما قطع -بطاطا-صوص خاص" at bounding box center [696, 232] width 305 height 62
click at [274, 248] on textarea at bounding box center [346, 232] width 305 height 62
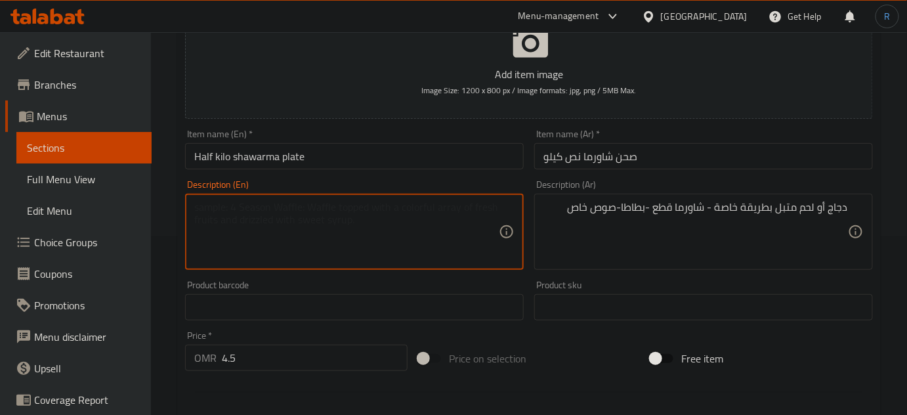
paste textarea "Specially marinated chicken or meat - shawarma pieces - potatoes - special sauce"
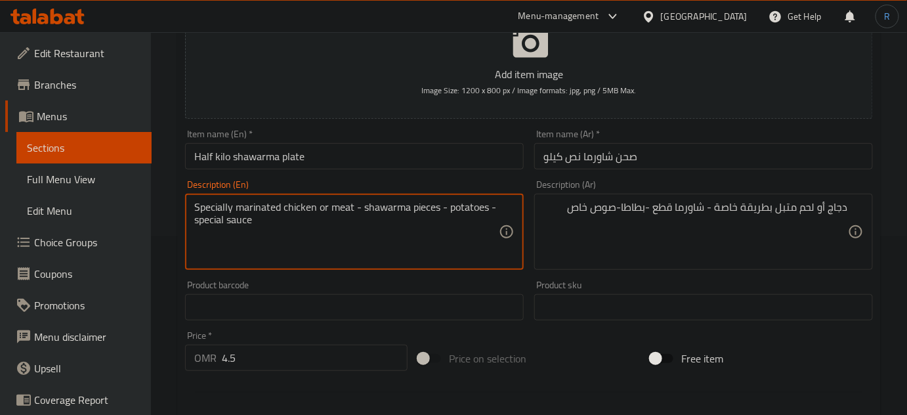
type textarea "Specially marinated chicken or meat - shawarma pieces - potatoes - special sauce"
click at [368, 156] on input "Half kilo shawarma plate" at bounding box center [354, 156] width 339 height 26
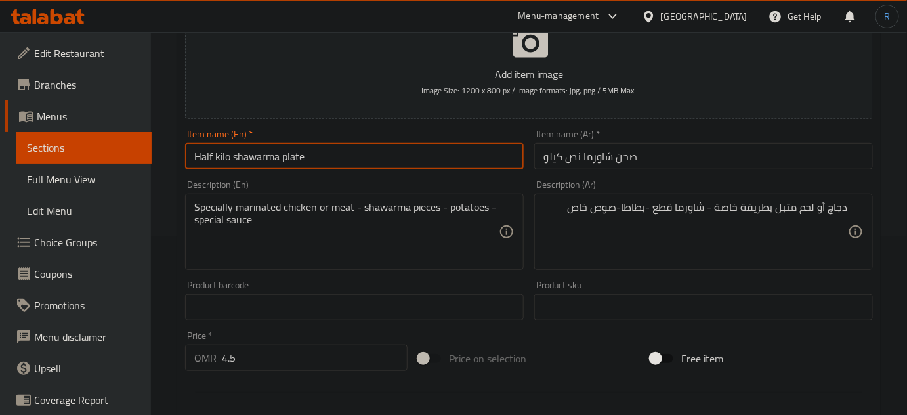
click at [368, 156] on input "Half kilo shawarma plate" at bounding box center [354, 156] width 339 height 26
click at [482, 163] on input "Half kilo shawarma plate" at bounding box center [354, 156] width 339 height 26
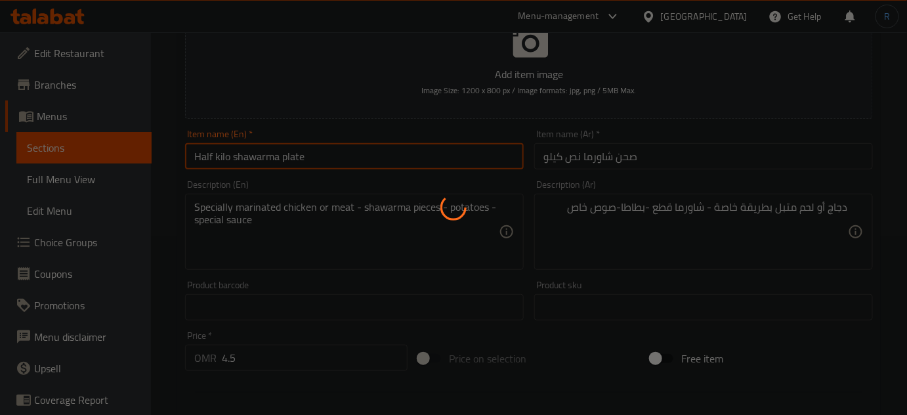
type input "0"
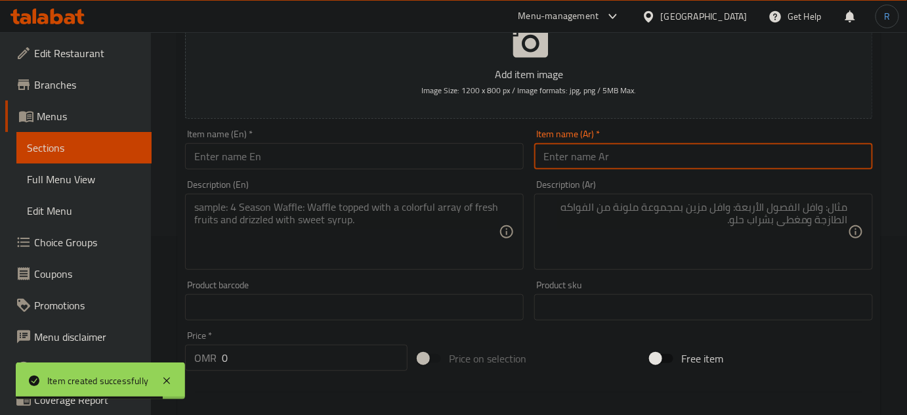
click at [612, 154] on input "text" at bounding box center [703, 156] width 339 height 26
paste input "صحن شاورما على الفحم نص كيلو"
type input "صحن شاورما على الفحم نص كيلو"
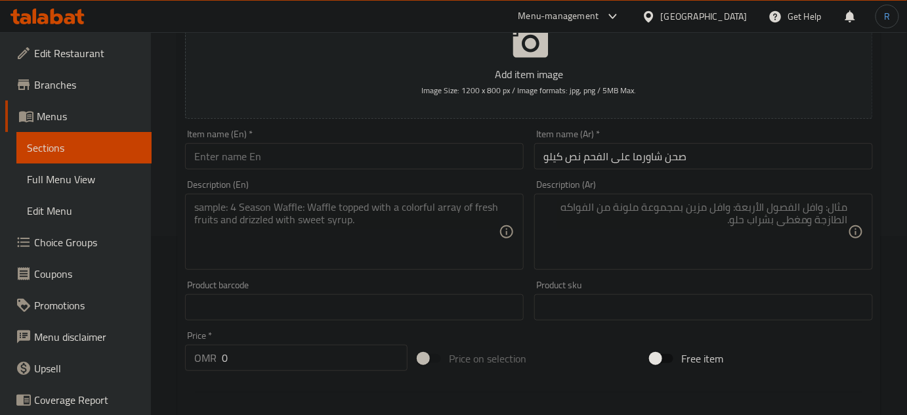
click at [586, 236] on textarea at bounding box center [696, 232] width 305 height 62
paste textarea "شاورما قطع -بطاطا-صوص خاص"
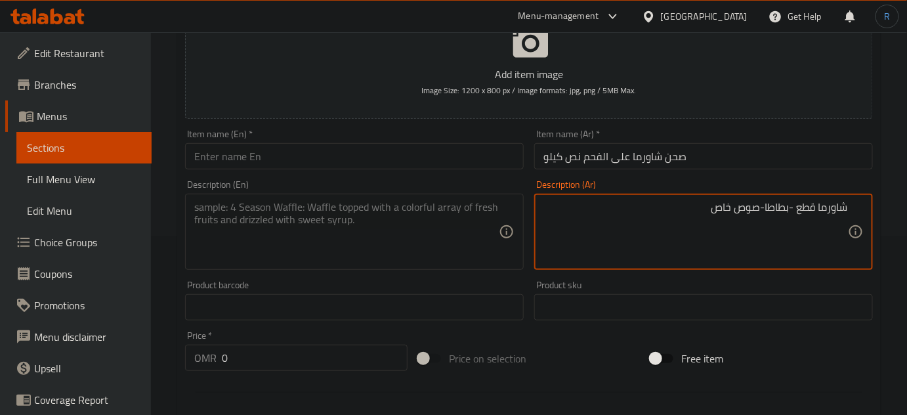
type textarea "شاورما قطع -بطاطا-صوص خاص"
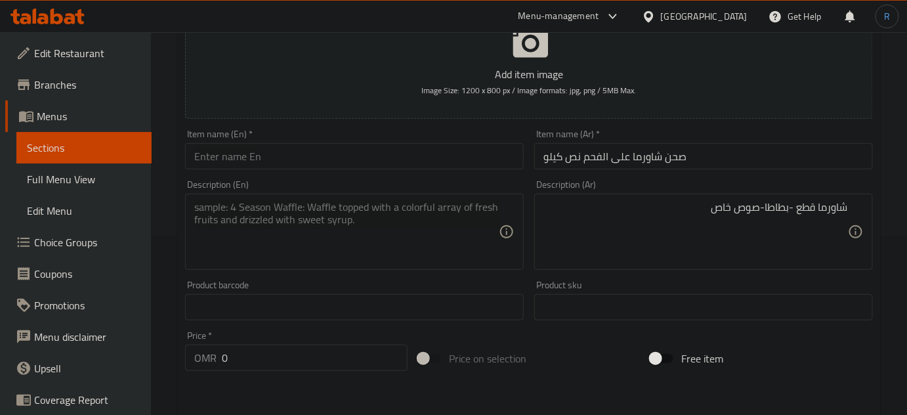
click at [464, 232] on textarea at bounding box center [346, 232] width 305 height 62
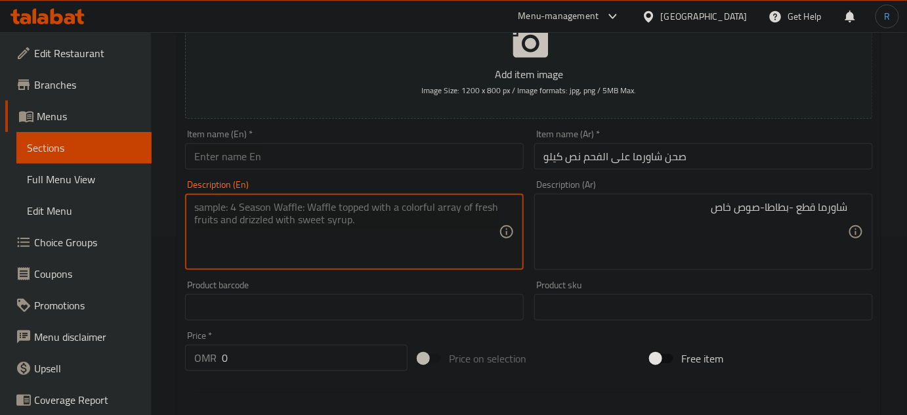
scroll to position [358, 0]
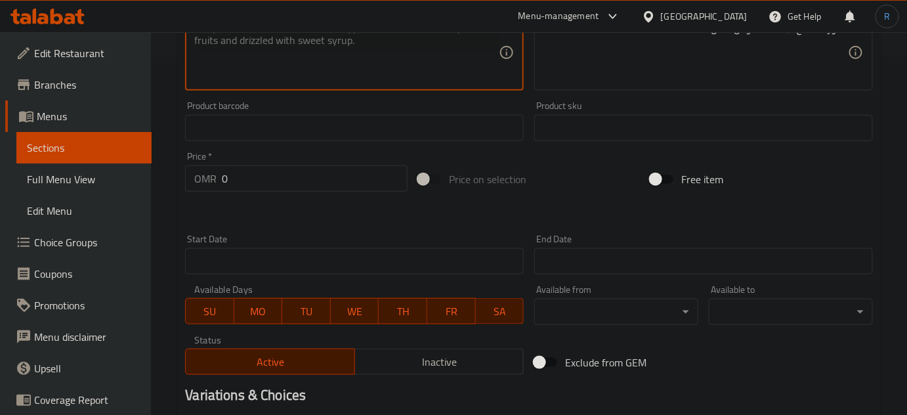
click at [238, 189] on input "0" at bounding box center [315, 178] width 186 height 26
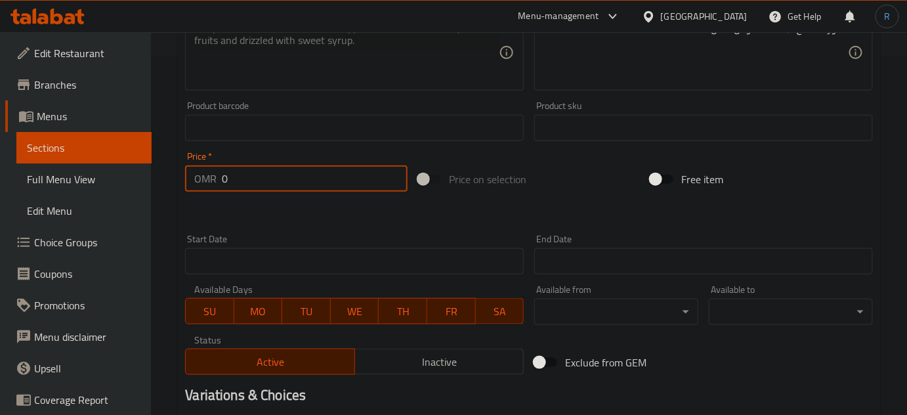
click at [238, 189] on input "0" at bounding box center [315, 178] width 186 height 26
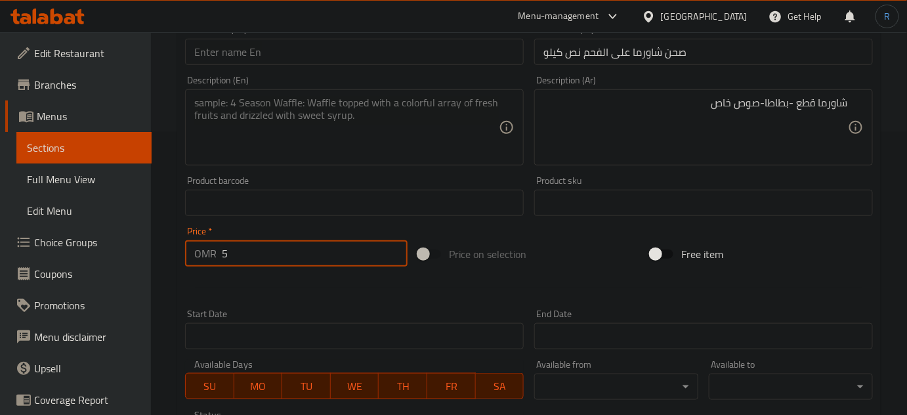
scroll to position [179, 0]
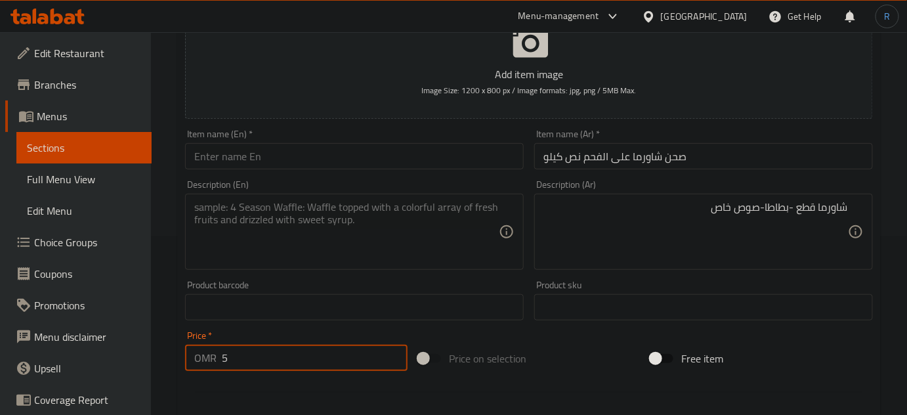
type input "5"
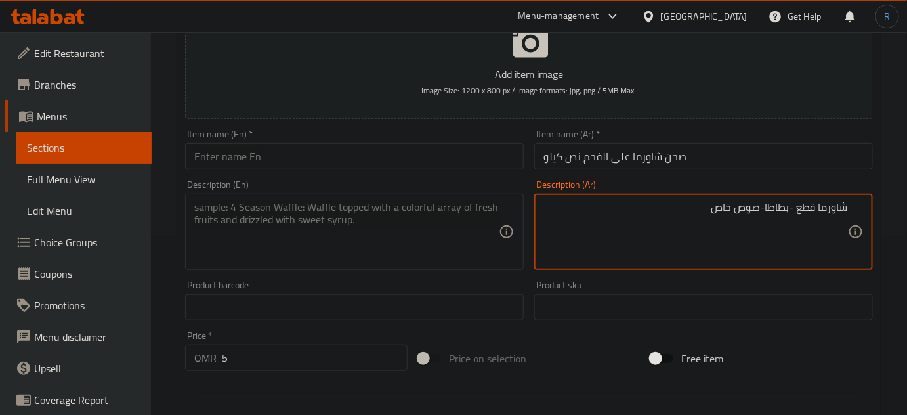
click at [671, 209] on textarea "شاورما قطع -بطاطا-صوص خاص" at bounding box center [696, 232] width 305 height 62
click at [380, 244] on textarea at bounding box center [346, 232] width 305 height 62
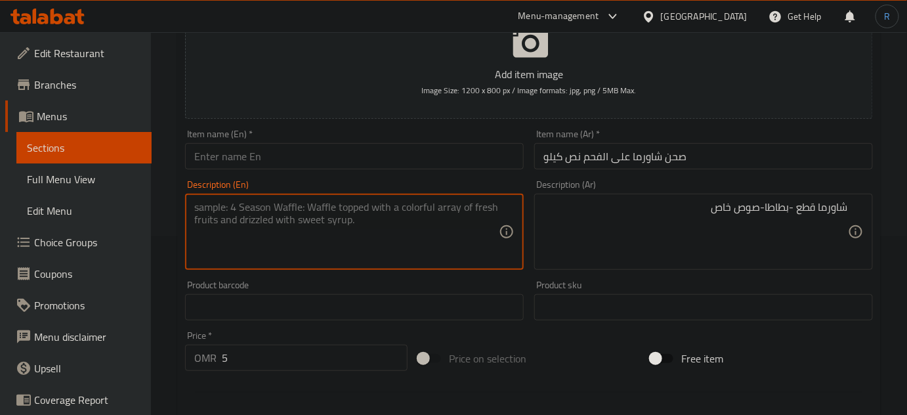
paste textarea "دجاج أو لحم متبل بطريقة خاصة - شاورما قطع -بطاطا-صوص خاص"
type textarea "دجاج أو لحم متبل بطريقة خاصة - شاورما قطع -بطاطا-صوص خاص"
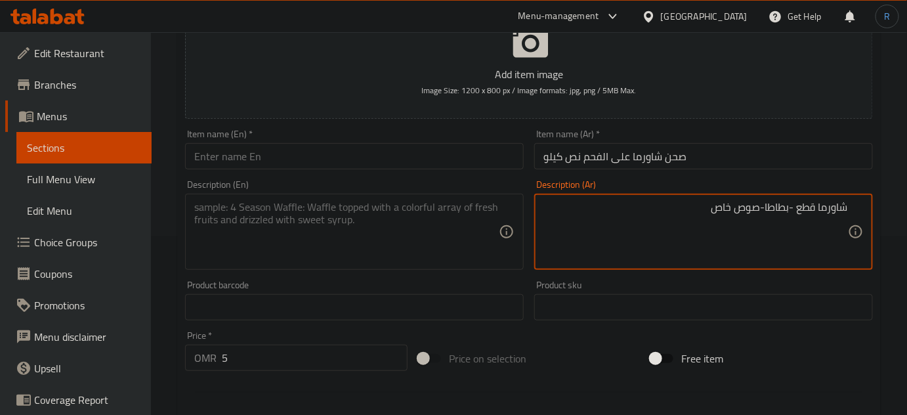
click at [663, 218] on textarea "شاورما قطع -بطاطا-صوص خاص" at bounding box center [696, 232] width 305 height 62
paste textarea "دجاج أو لحم متبل بطريقة خاصة -"
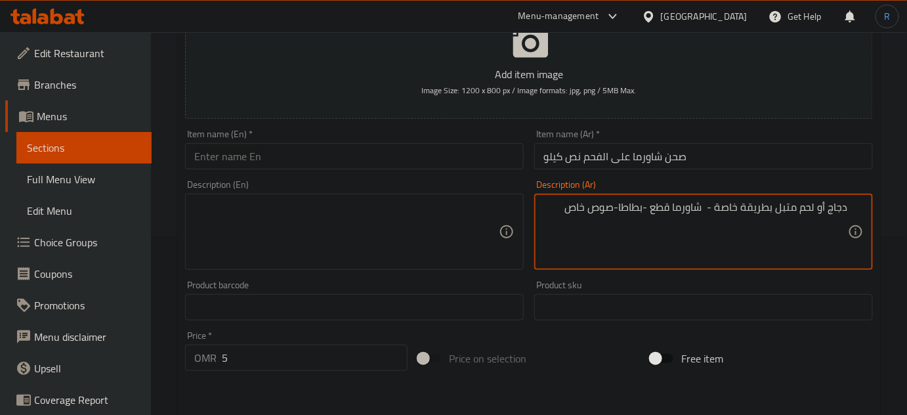
click at [706, 204] on textarea "دجاج أو لحم متبل بطريقة خاصة - شاورما قطع -بطاطا-صوص خاص" at bounding box center [696, 232] width 305 height 62
type textarea "دجاج أو لحم متبل بطريقة خاصة - شاورما قطع -بطاطا-صوص خاص"
click at [341, 237] on textarea at bounding box center [346, 232] width 305 height 62
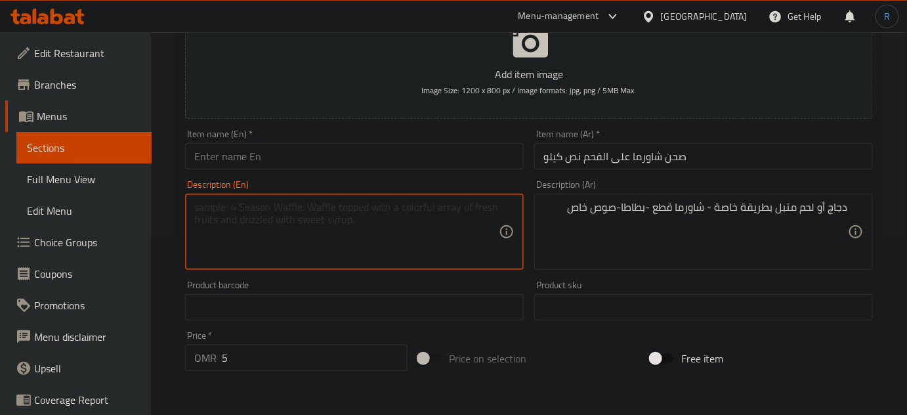
paste textarea "Specially marinated chicken or meat - shawarma pieces - potatoes - special sauce"
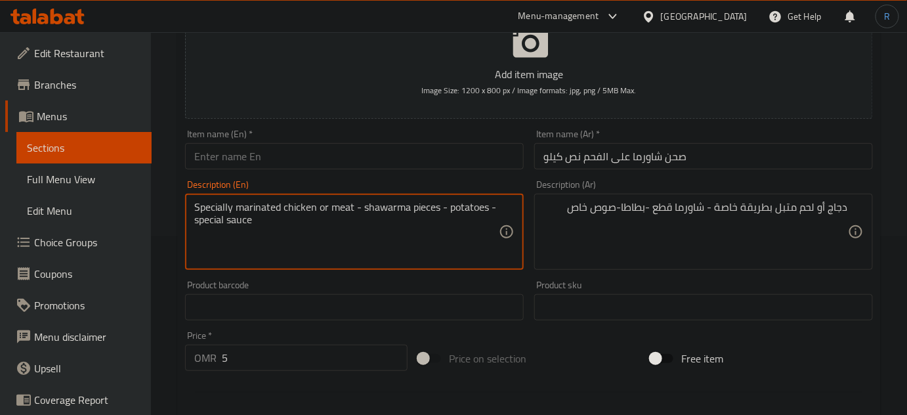
type textarea "Specially marinated chicken or meat - shawarma pieces - potatoes - special sauce"
click at [581, 148] on input "صحن شاورما على الفحم نص كيلو" at bounding box center [703, 156] width 339 height 26
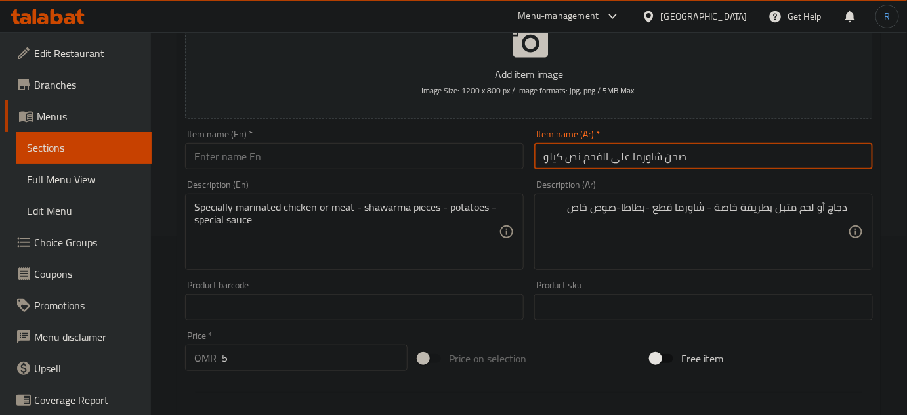
click at [581, 148] on input "صحن شاورما على الفحم نص كيلو" at bounding box center [703, 156] width 339 height 26
click at [320, 162] on input "text" at bounding box center [354, 156] width 339 height 26
paste input "Half a kilo shawarma plate on charcoal"
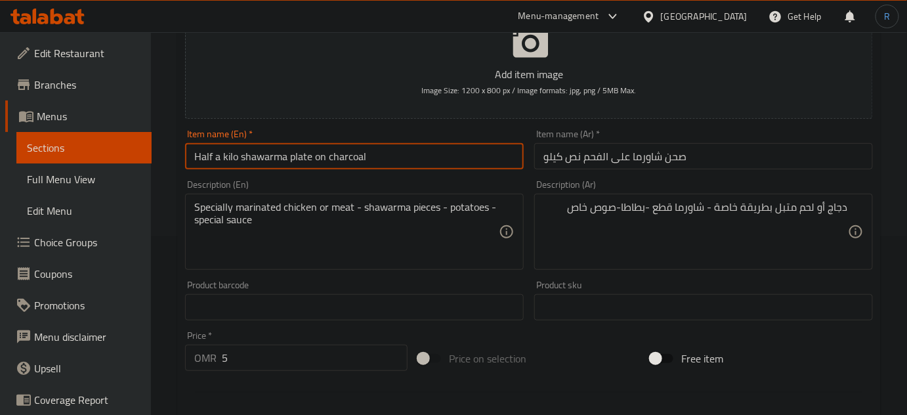
click at [222, 155] on input "Half a kilo shawarma plate on charcoal" at bounding box center [354, 156] width 339 height 26
click at [328, 160] on input "Half kilo shawarma plate on charcoal" at bounding box center [354, 156] width 339 height 26
click at [233, 157] on input "Half kilo shawarma plate on" at bounding box center [354, 156] width 339 height 26
paste input "charcoal"
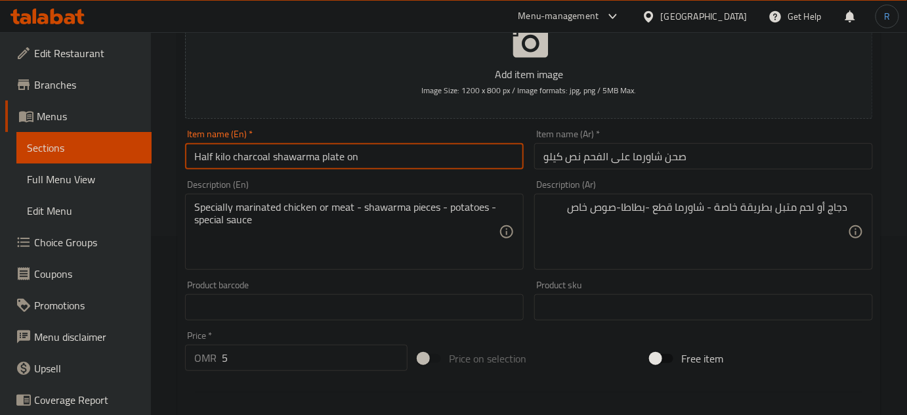
click at [384, 159] on input "Half kilo charcoal shawarma plate on" at bounding box center [354, 156] width 339 height 26
type input "Half kilo charcoal shawarma plate"
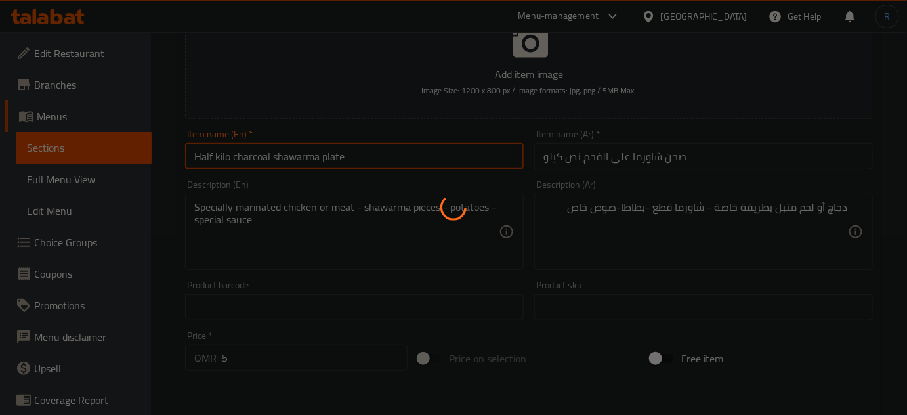
type input "0"
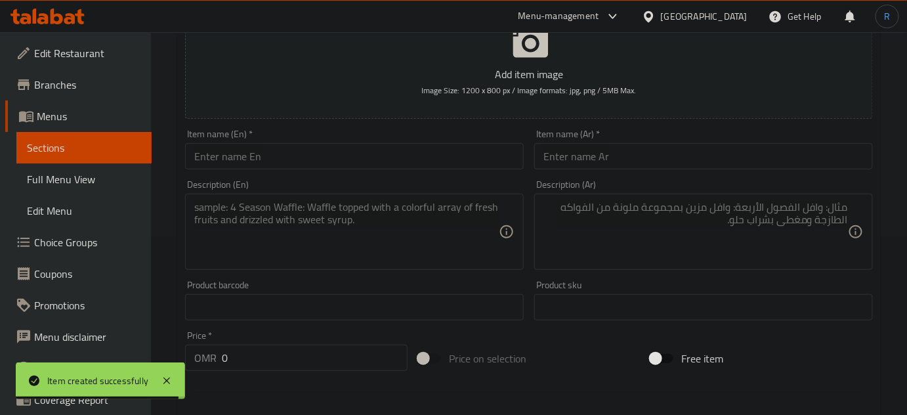
click at [634, 155] on input "text" at bounding box center [703, 156] width 339 height 26
paste input "صحن شاورما عربي كيلو"
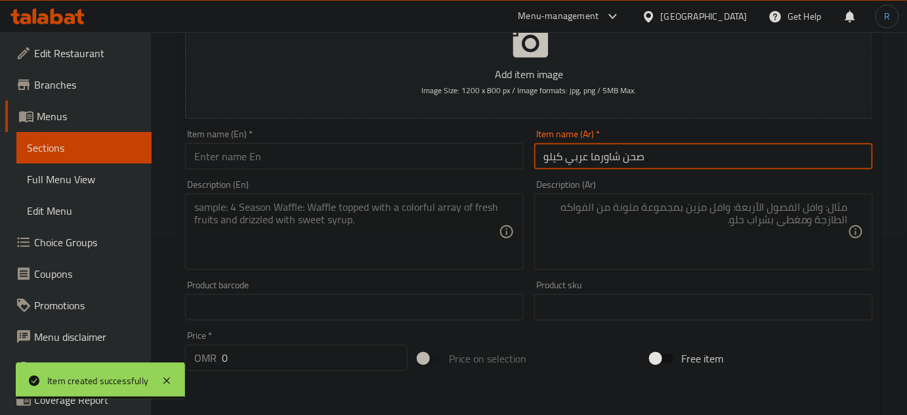
type input "صحن شاورما عربي كيلو"
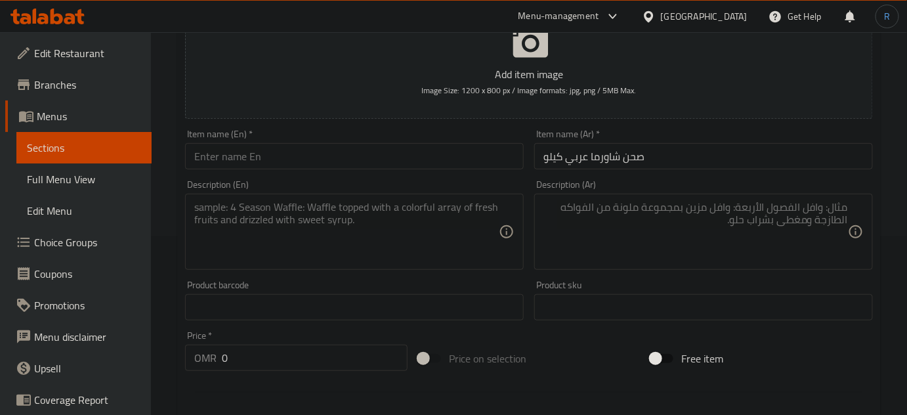
click at [444, 230] on textarea at bounding box center [346, 232] width 305 height 62
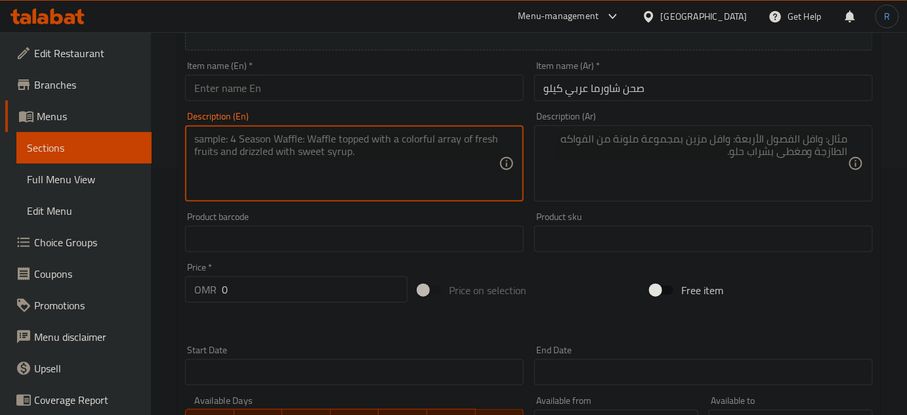
scroll to position [298, 0]
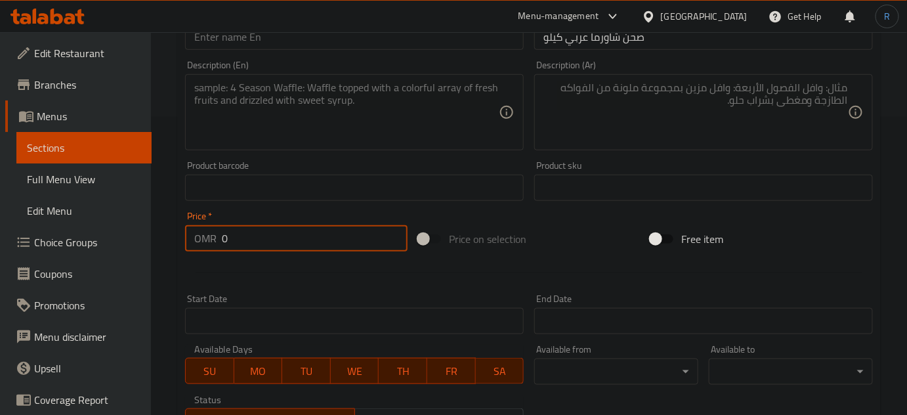
click at [276, 236] on input "0" at bounding box center [315, 238] width 186 height 26
type input "9"
click at [274, 112] on textarea at bounding box center [346, 112] width 305 height 62
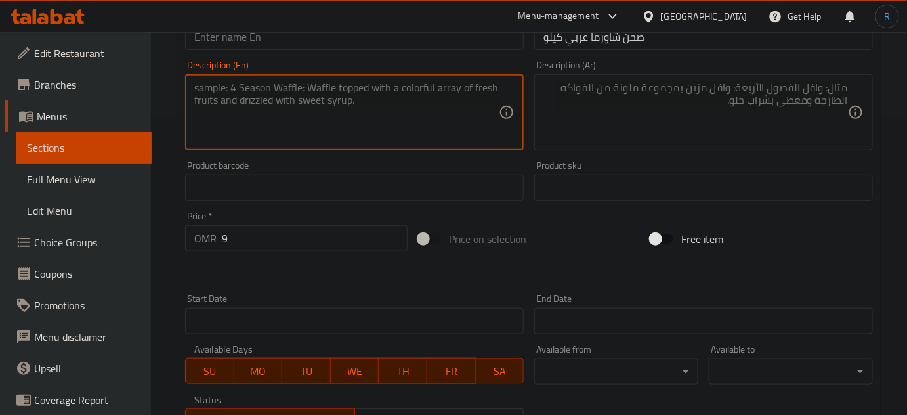
paste textarea "Specially marinated chicken or meat - shawarma pieces - potatoes - special sauce"
type textarea "Specially marinated chicken or meat - shawarma pieces - potatoes - special sauce"
click at [604, 104] on textarea at bounding box center [696, 112] width 305 height 62
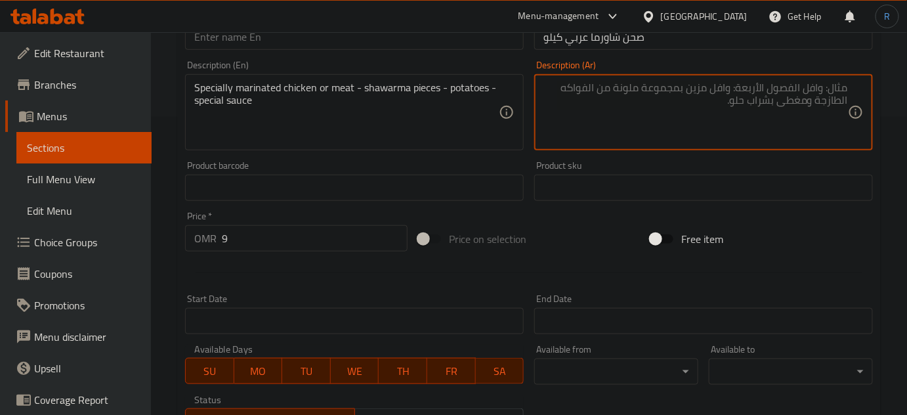
paste textarea "دجاج أو لحم متبل بطريقة خاصة - شاورما قطع -بطاطا-صوص خاص"
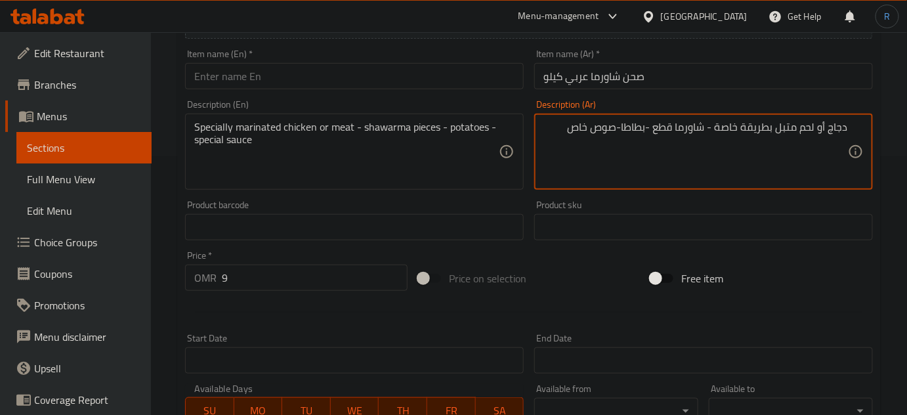
scroll to position [238, 0]
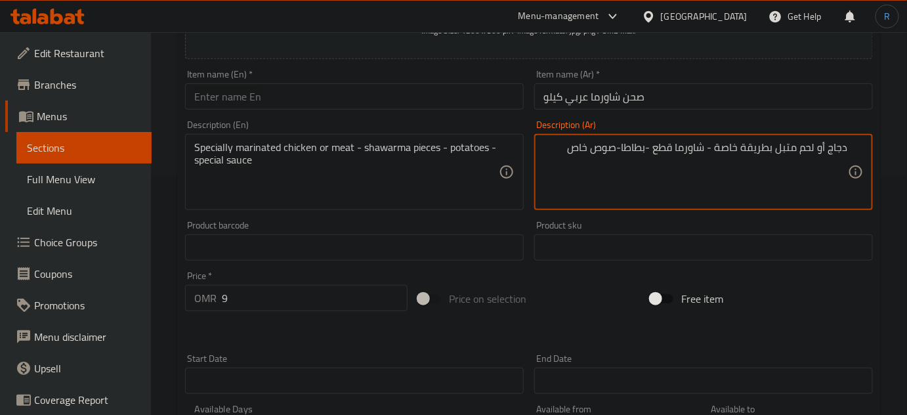
type textarea "دجاج أو لحم متبل بطريقة خاصة - شاورما قطع -بطاطا-صوص خاص"
click at [584, 99] on input "صحن شاورما عربي كيلو" at bounding box center [703, 96] width 339 height 26
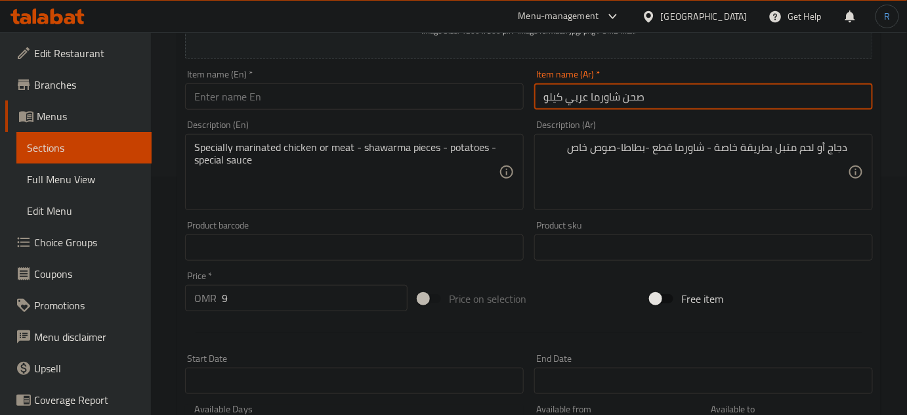
click at [584, 99] on input "صحن شاورما عربي كيلو" at bounding box center [703, 96] width 339 height 26
click at [299, 95] on input "text" at bounding box center [354, 96] width 339 height 26
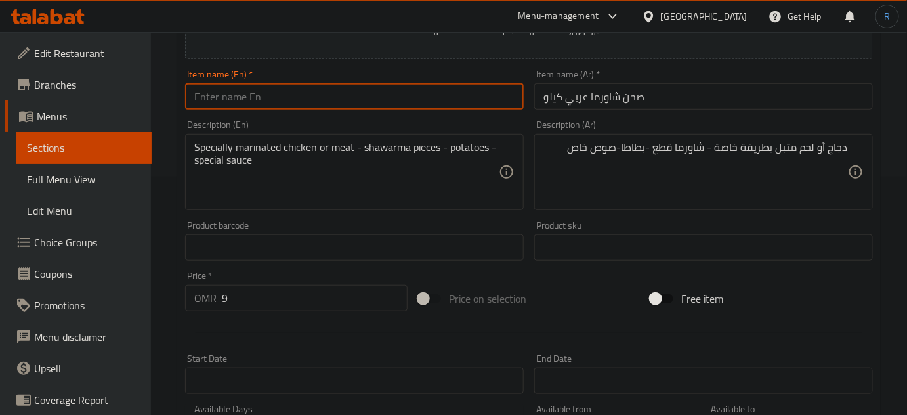
paste input "Arabic shawarma plate, 1 kg"
click at [190, 103] on input "Arabic shawarma plate" at bounding box center [354, 96] width 339 height 26
type input "Kilo Arabic shawarma plate"
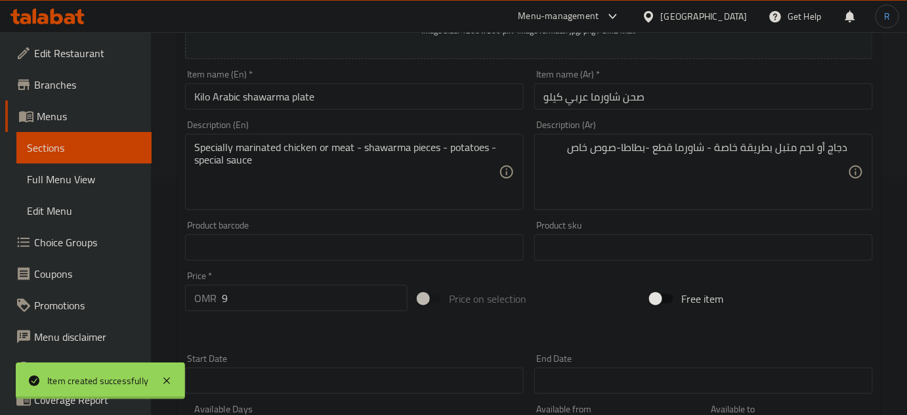
type input "0"
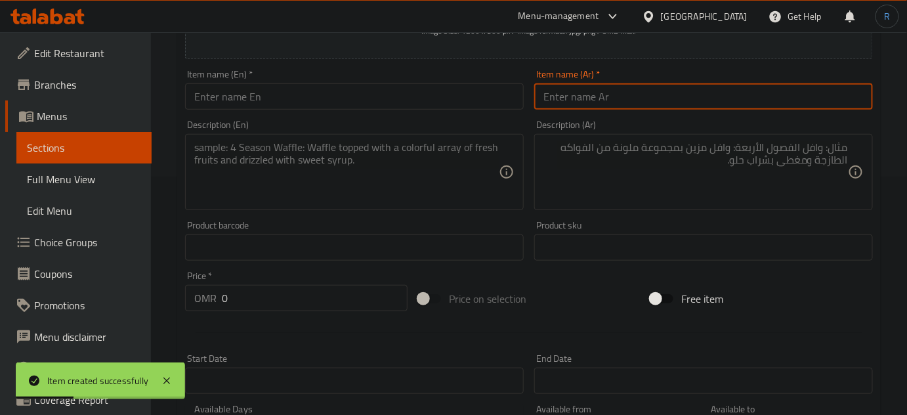
click at [574, 102] on input "text" at bounding box center [703, 96] width 339 height 26
paste input "صحن شاورما كيلو على الفحم"
type input "صحن شاورما كيلو على الفحم"
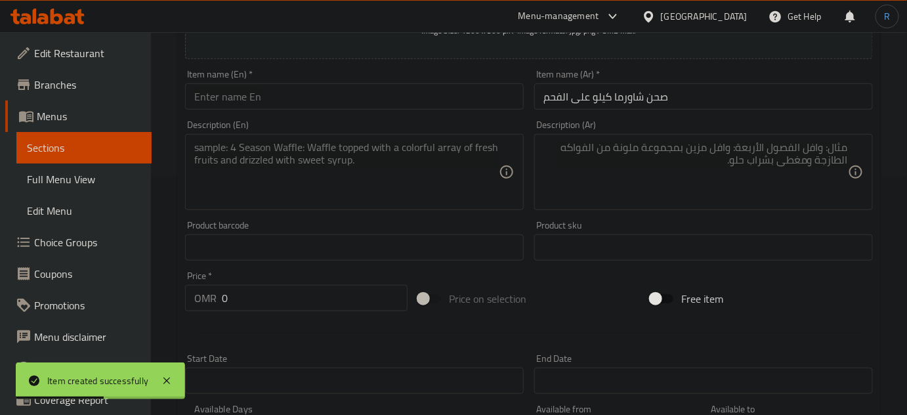
click at [442, 196] on textarea at bounding box center [346, 172] width 305 height 62
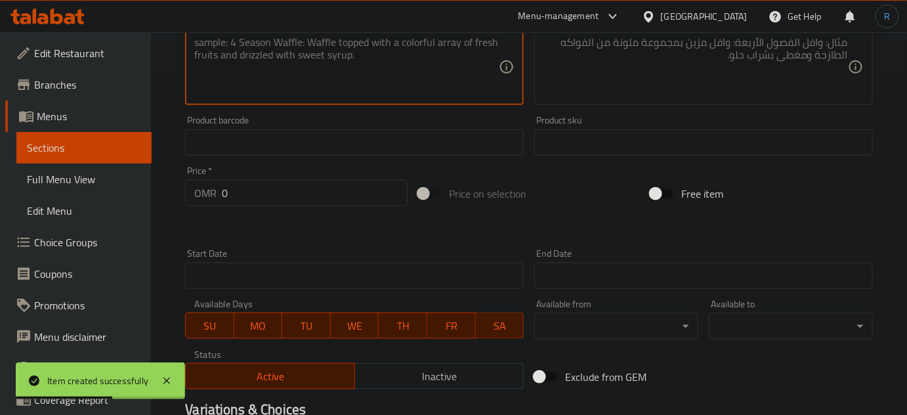
scroll to position [418, 0]
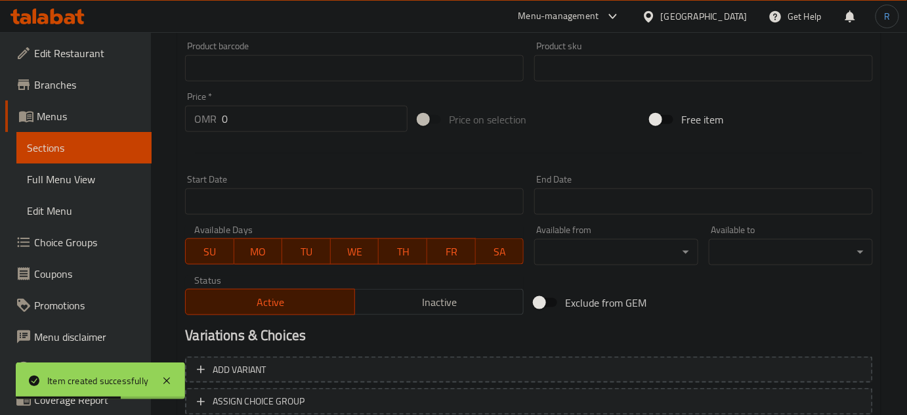
click at [252, 112] on input "0" at bounding box center [315, 119] width 186 height 26
type input "10"
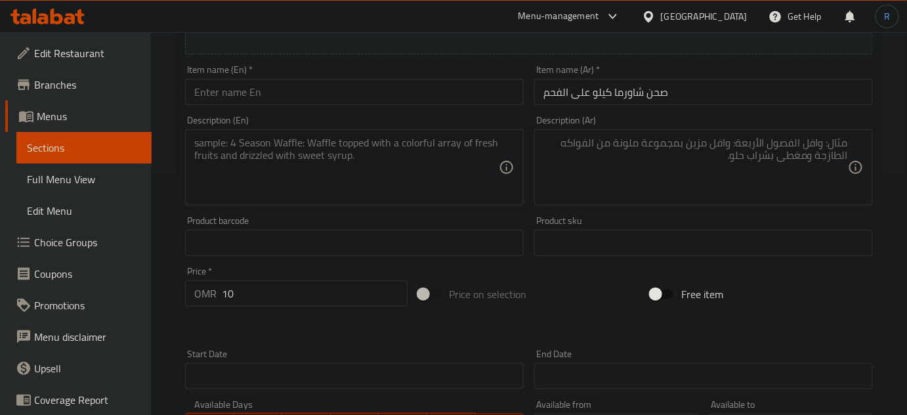
scroll to position [238, 0]
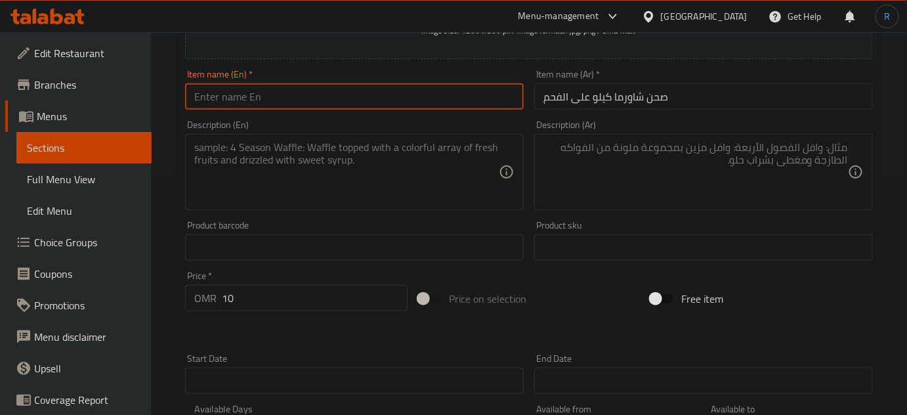
click at [284, 87] on input "text" at bounding box center [354, 96] width 339 height 26
paste input "One kilo shawarma plate on charcoal"
click at [202, 98] on input "One kilo shawarma plate on charcoal" at bounding box center [354, 96] width 339 height 26
click at [313, 97] on input "kilo shawarma plate on charcoal" at bounding box center [354, 96] width 339 height 26
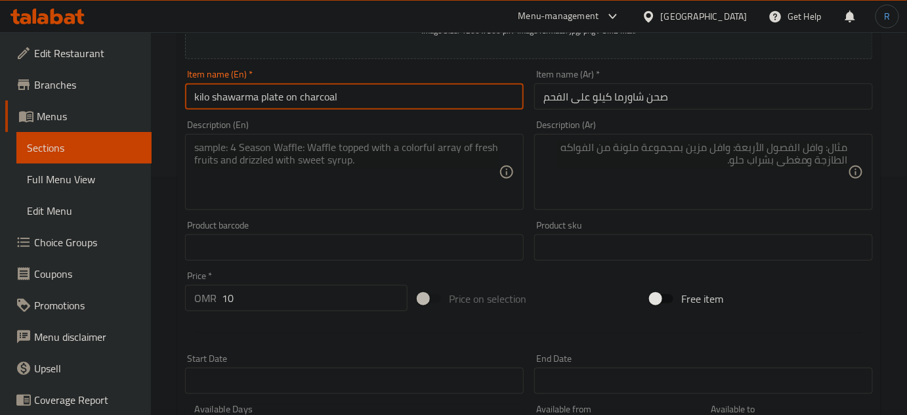
click at [313, 97] on input "kilo shawarma plate on charcoal" at bounding box center [354, 96] width 339 height 26
click at [215, 97] on input "kilo shawarma plate on" at bounding box center [354, 96] width 339 height 26
click at [211, 97] on input "kilo shawarma plate on" at bounding box center [354, 96] width 339 height 26
paste input "charcoal"
click at [344, 96] on input "kilo charcoal shawarma plate on" at bounding box center [354, 96] width 339 height 26
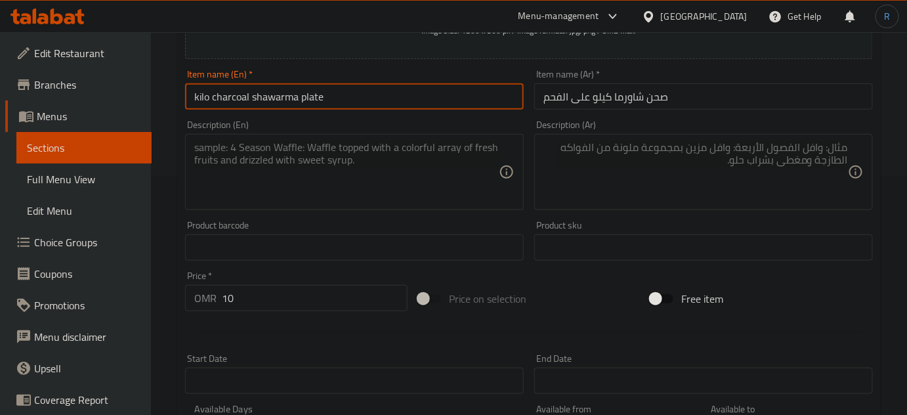
type input "kilo charcoal shawarma plate"
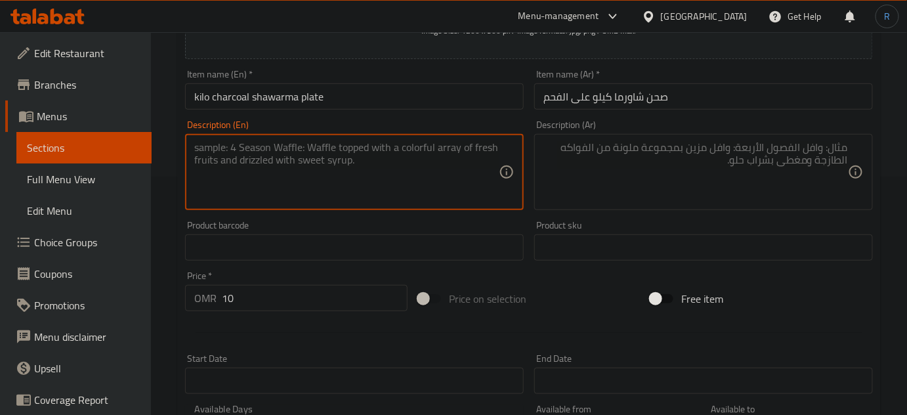
click at [406, 171] on textarea at bounding box center [346, 172] width 305 height 62
paste textarea "Specially marinated chicken or meat - shawarma pieces - potatoes - special sauce"
type textarea "Specially marinated chicken or meat - shawarma pieces - potatoes - special sauce"
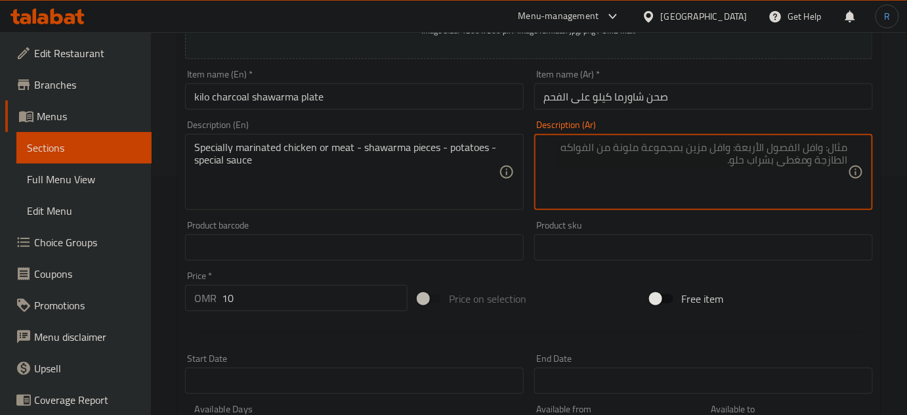
click at [567, 173] on textarea at bounding box center [696, 172] width 305 height 62
paste textarea "دجاج أو لحم متبل بطريقة خاصة - شاورما قطع -بطاطا-صوص خاص"
type textarea "دجاج أو لحم متبل بطريقة خاصة - شاورما قطع -بطاطا-صوص خاص"
click at [458, 98] on input "kilo charcoal shawarma plate" at bounding box center [354, 96] width 339 height 26
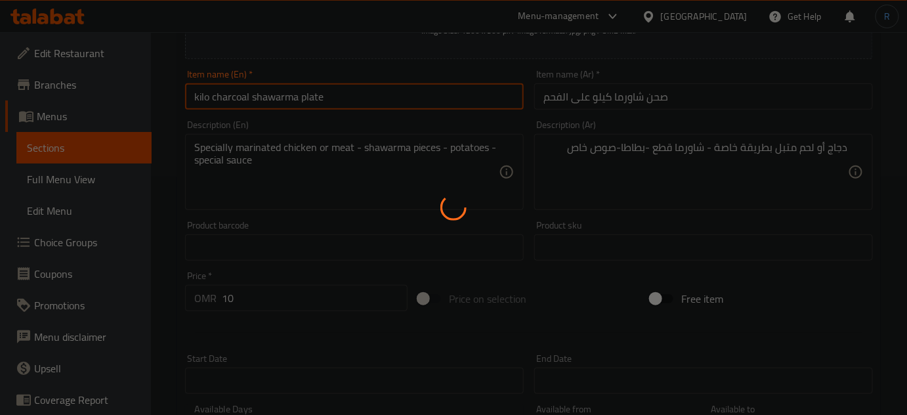
type input "0"
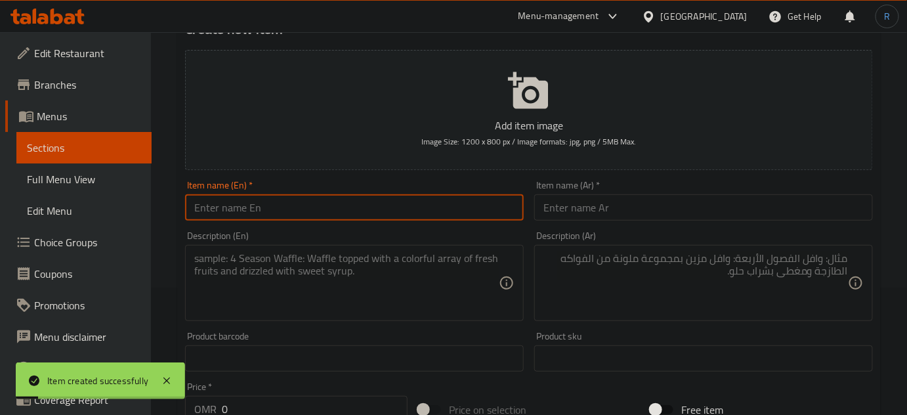
scroll to position [0, 0]
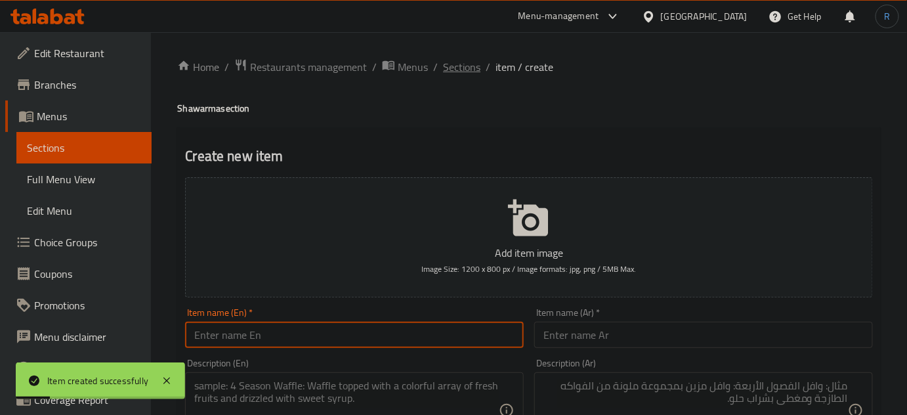
click at [465, 71] on span "Sections" at bounding box center [461, 67] width 37 height 16
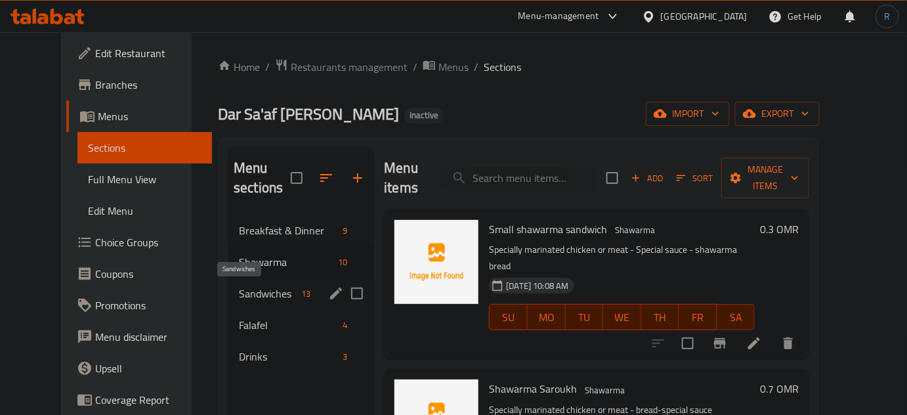
click at [239, 292] on span "Sandwiches" at bounding box center [267, 294] width 57 height 16
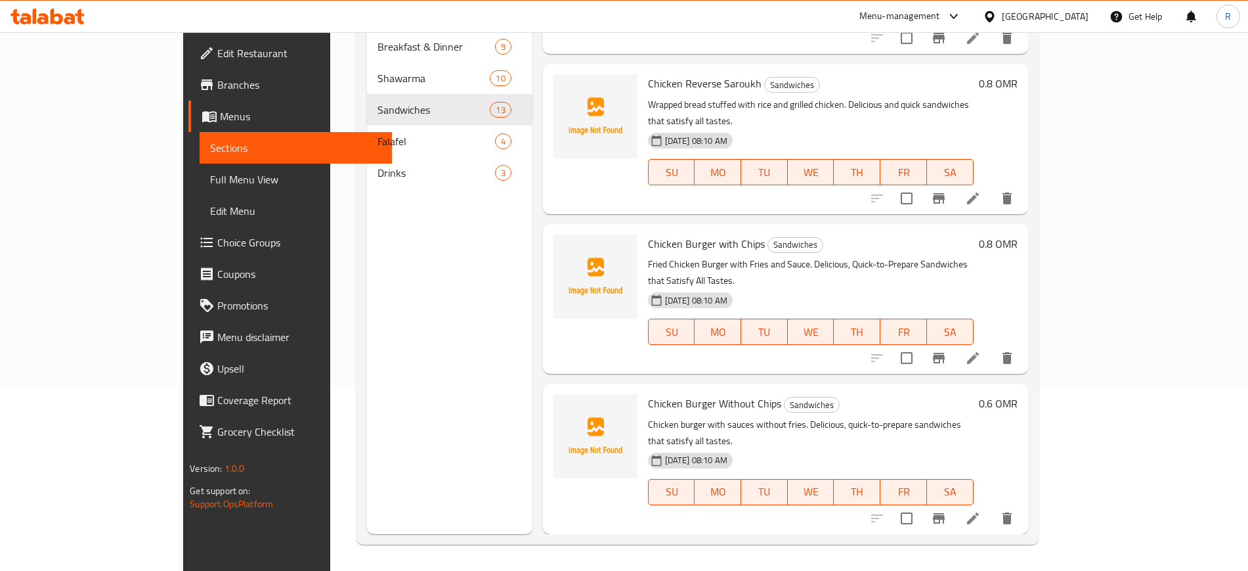
scroll to position [1327, 0]
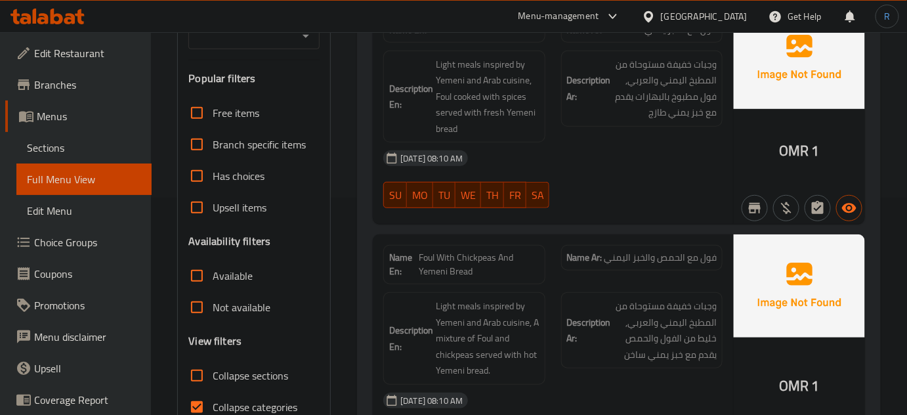
scroll to position [238, 0]
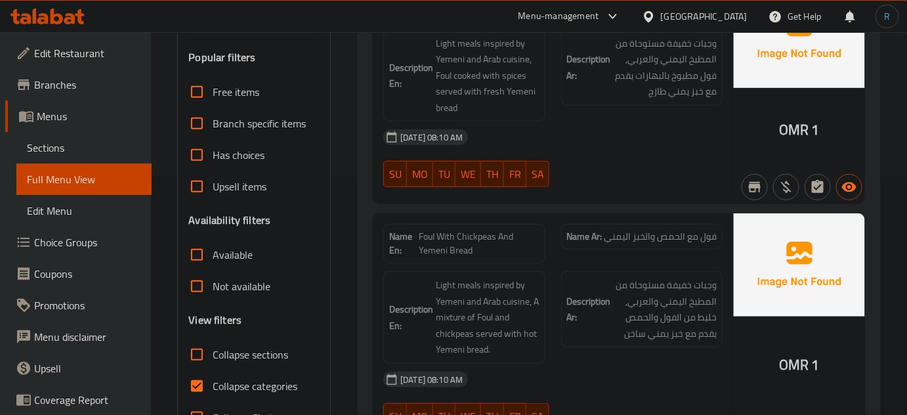
drag, startPoint x: 196, startPoint y: 351, endPoint x: 196, endPoint y: 364, distance: 12.5
click at [196, 351] on input "Collapse sections" at bounding box center [197, 355] width 32 height 32
checkbox input "true"
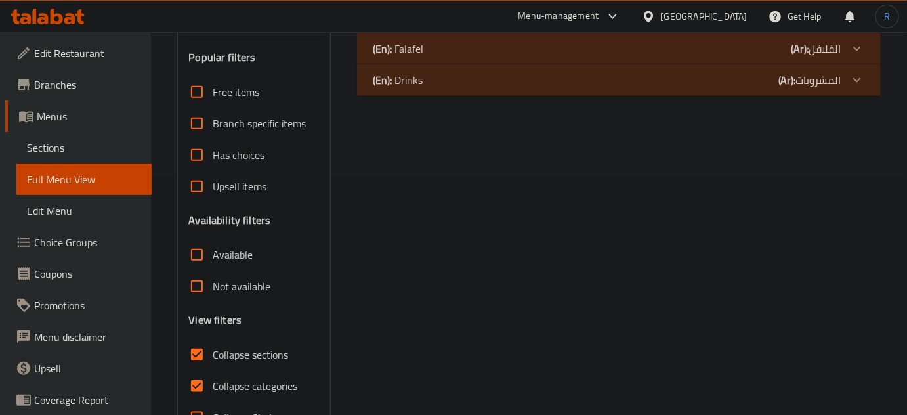
click at [196, 384] on input "Collapse categories" at bounding box center [197, 386] width 32 height 32
checkbox input "false"
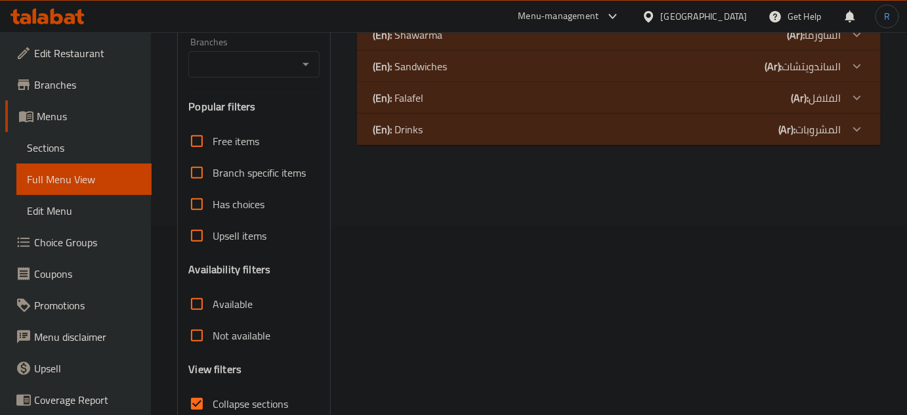
scroll to position [119, 0]
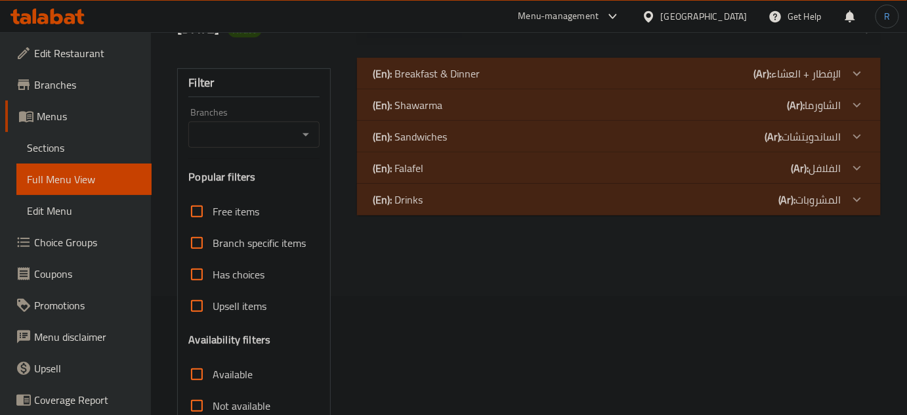
click at [434, 101] on p "(En): Shawarma" at bounding box center [408, 105] width 70 height 16
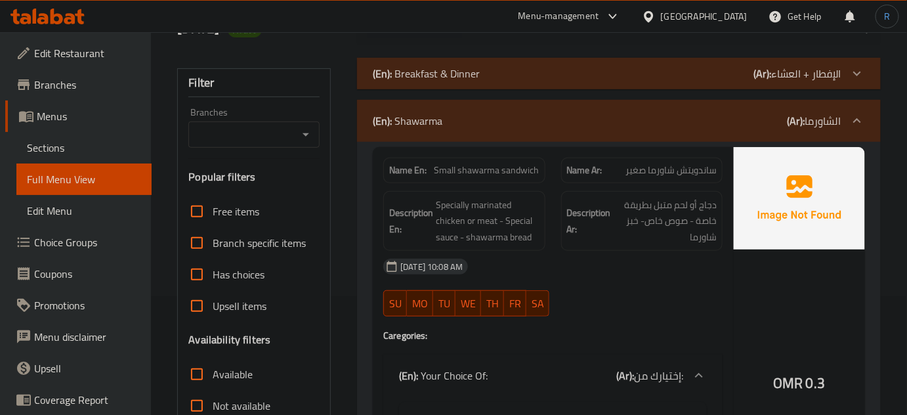
click at [470, 173] on span "Small shawarma sandwich" at bounding box center [487, 170] width 105 height 14
copy span "Small shawarma sandwich"
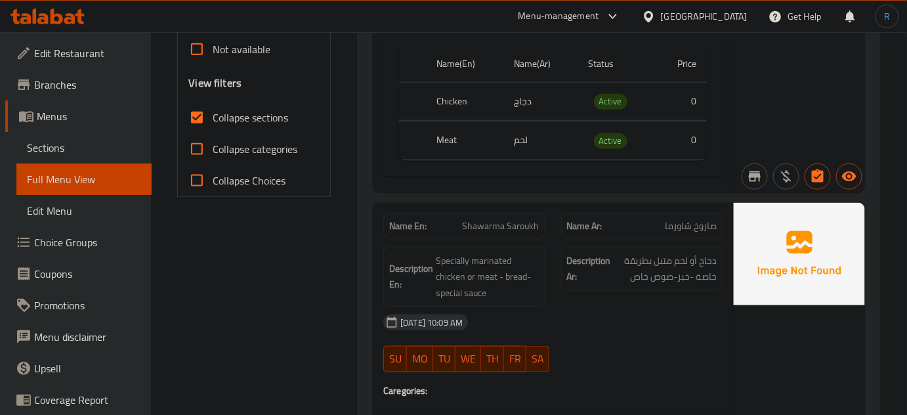
scroll to position [477, 0]
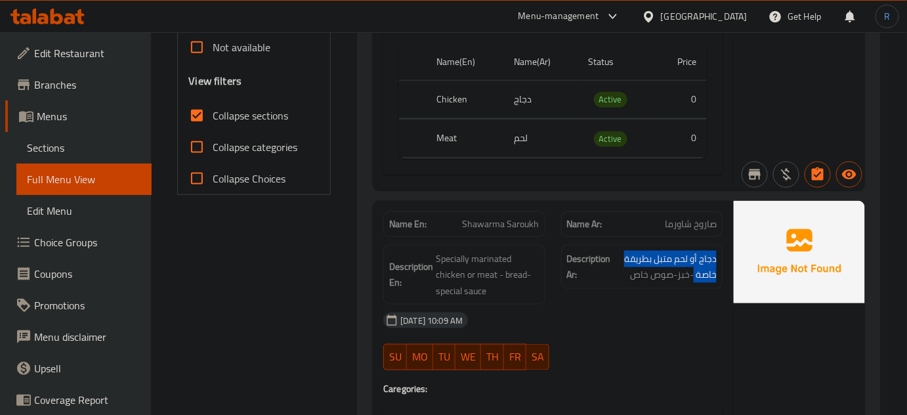
drag, startPoint x: 695, startPoint y: 276, endPoint x: 720, endPoint y: 257, distance: 31.4
click at [720, 257] on div "Description Ar: دجاج أو لحم متبل بطريقة خاصة -خبز-صوص خاص" at bounding box center [642, 267] width 162 height 44
copy span "دجاج أو لحم متبل بطريقة خاصة"
click at [505, 221] on span "Shawarma Saroukh" at bounding box center [501, 224] width 77 height 14
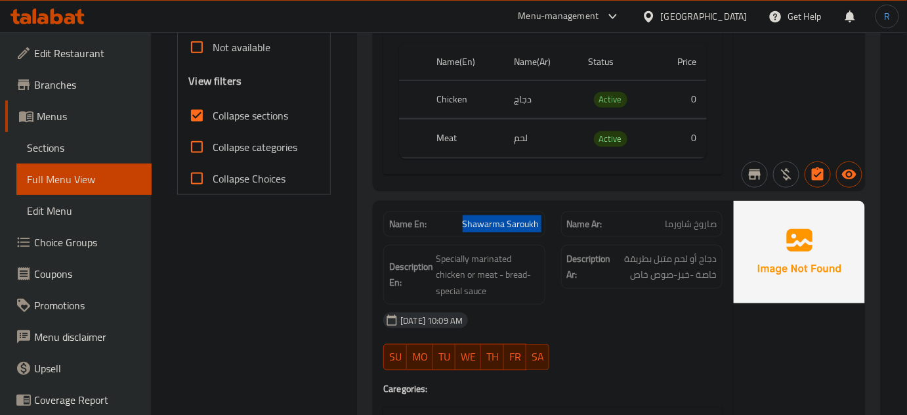
click at [505, 221] on span "Shawarma Saroukh" at bounding box center [501, 224] width 77 height 14
copy span "Shawarma Saroukh"
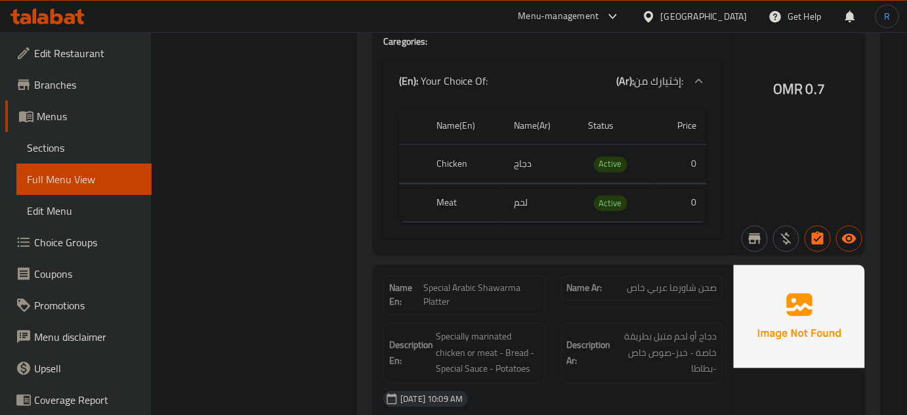
scroll to position [895, 0]
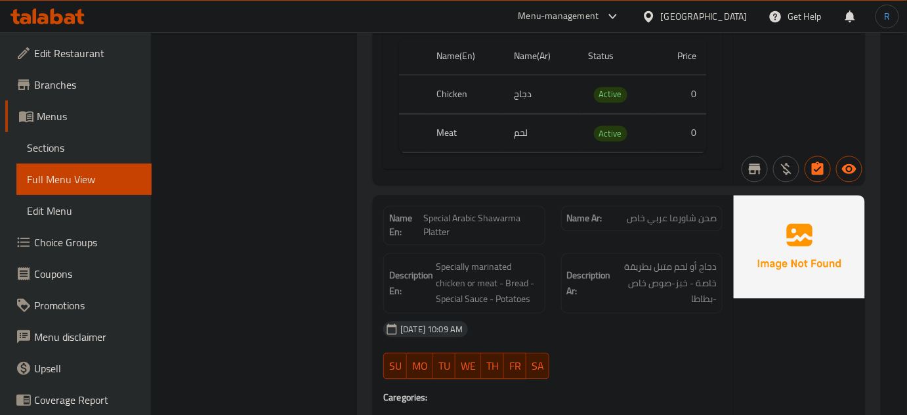
click at [467, 220] on span "Special Arabic Shawarma Platter" at bounding box center [482, 225] width 116 height 28
copy span "Special Arabic Shawarma Platter"
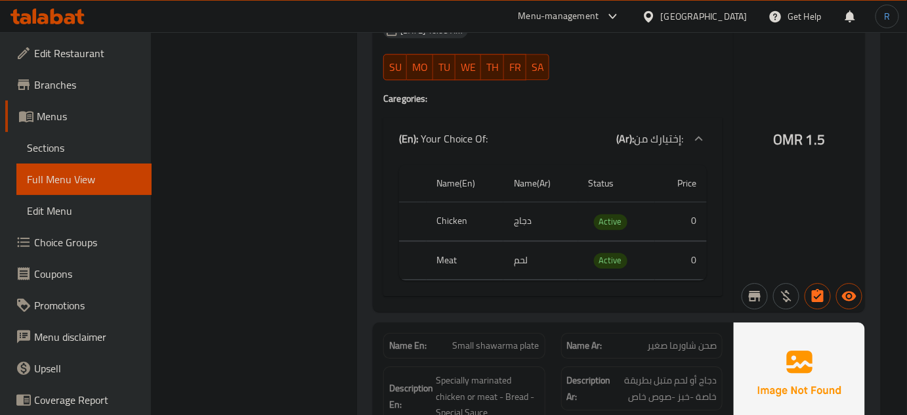
scroll to position [1313, 0]
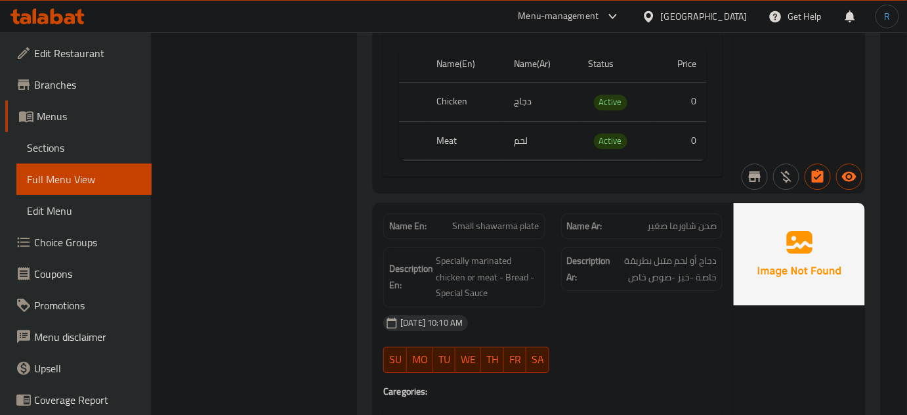
click at [487, 220] on span "Small shawarma plate" at bounding box center [496, 226] width 87 height 14
copy span "Small shawarma plate"
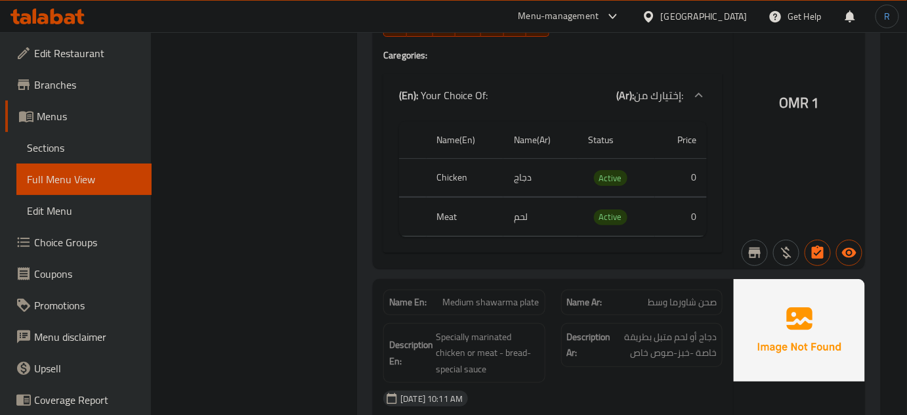
scroll to position [1671, 0]
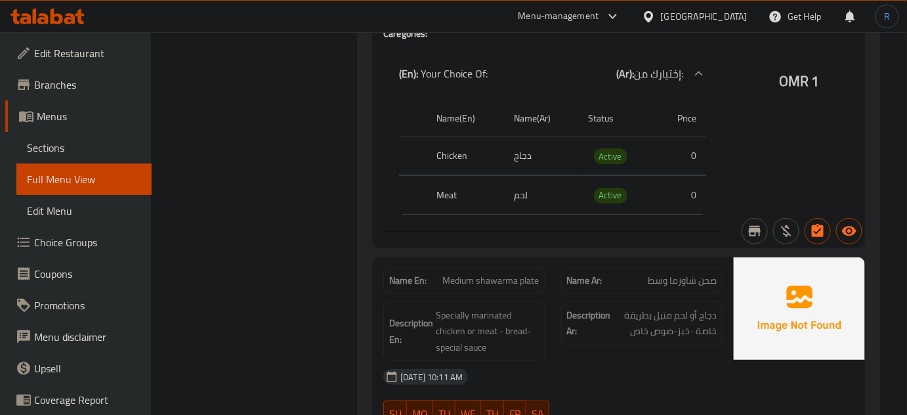
click at [473, 274] on span "Medium shawarma plate" at bounding box center [491, 281] width 97 height 14
copy span "Medium shawarma plate"
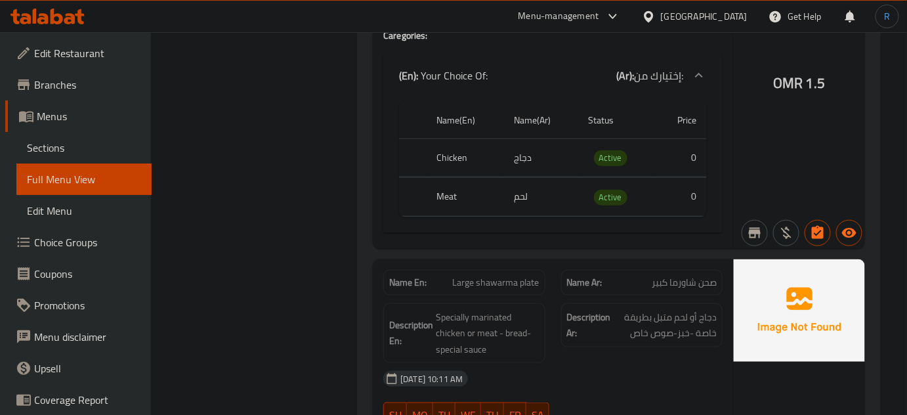
scroll to position [2148, 0]
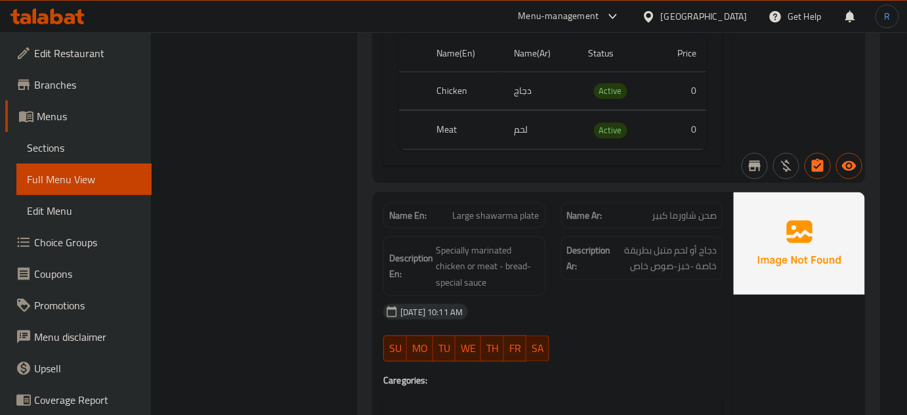
click at [493, 209] on span "Large shawarma plate" at bounding box center [496, 216] width 87 height 14
copy span "Large shawarma plate"
click at [437, 236] on div "Description En: Specially marinated chicken or meat - bread-special sauce" at bounding box center [464, 266] width 162 height 60
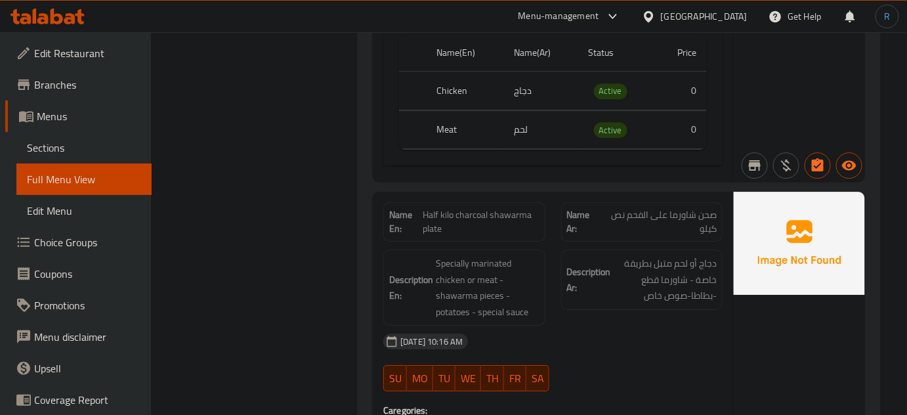
scroll to position [3044, 0]
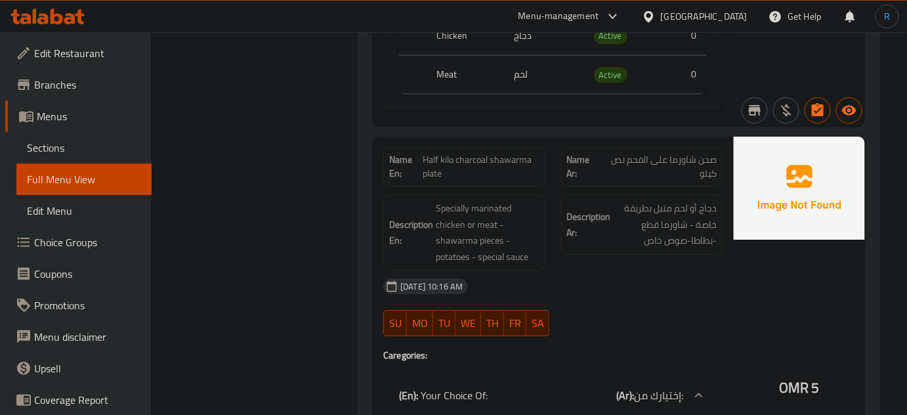
click at [497, 153] on span "Half kilo charcoal shawarma plate" at bounding box center [481, 167] width 116 height 28
copy span "Half kilo charcoal shawarma plate"
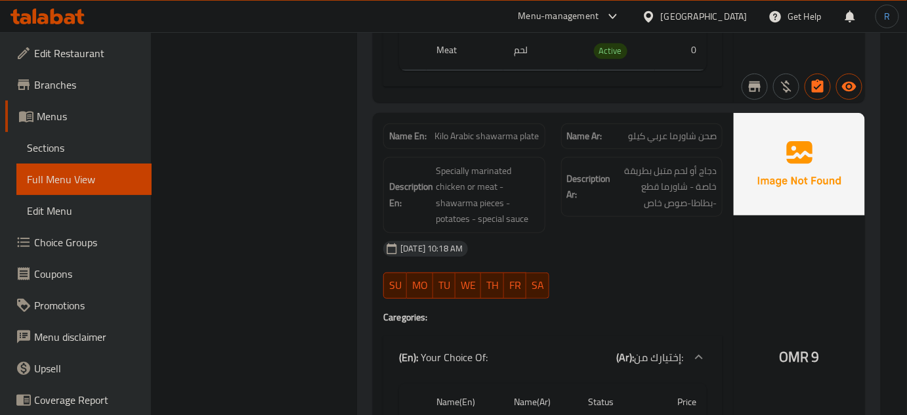
scroll to position [3581, 0]
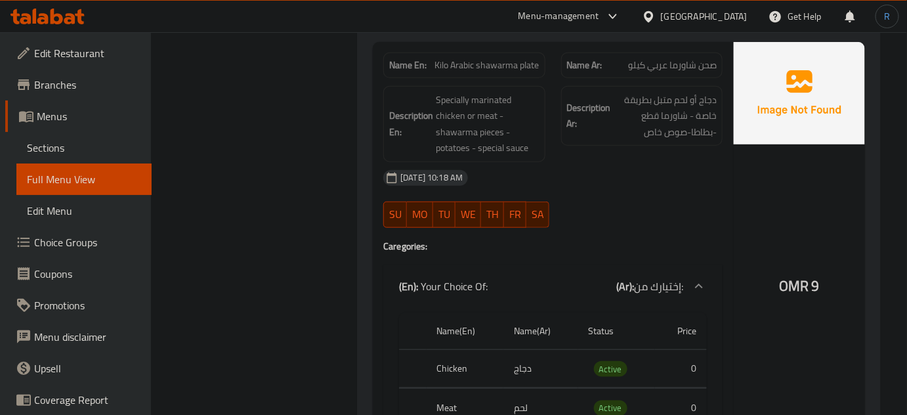
click at [507, 58] on span "Kilo Arabic shawarma plate" at bounding box center [487, 65] width 104 height 14
copy span "Kilo Arabic shawarma plate"
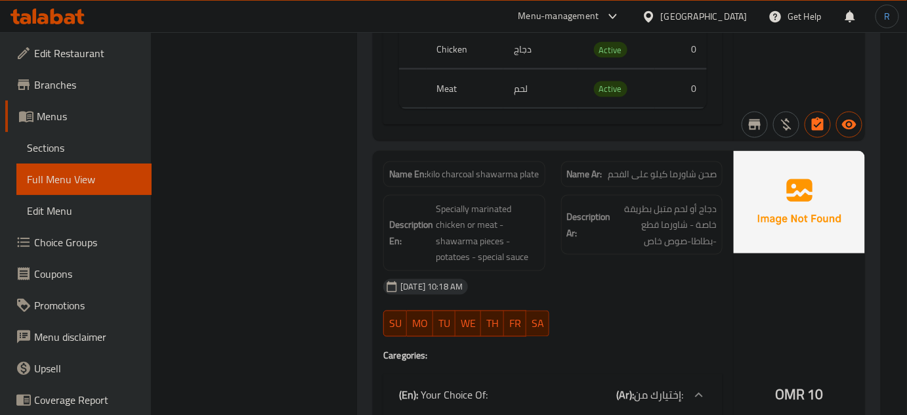
scroll to position [3880, 0]
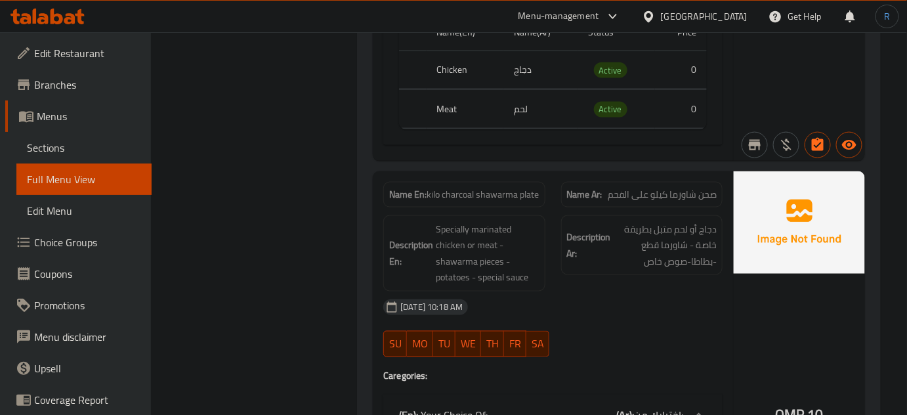
click at [485, 188] on span "kilo charcoal shawarma plate" at bounding box center [483, 195] width 112 height 14
copy span "kilo charcoal shawarma plate"
click at [418, 292] on div "29-09-2025 10:18 AM" at bounding box center [553, 308] width 355 height 32
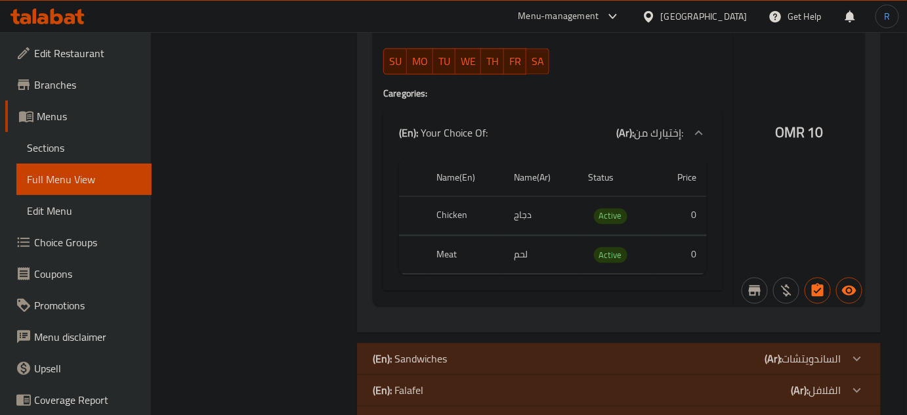
scroll to position [4178, 0]
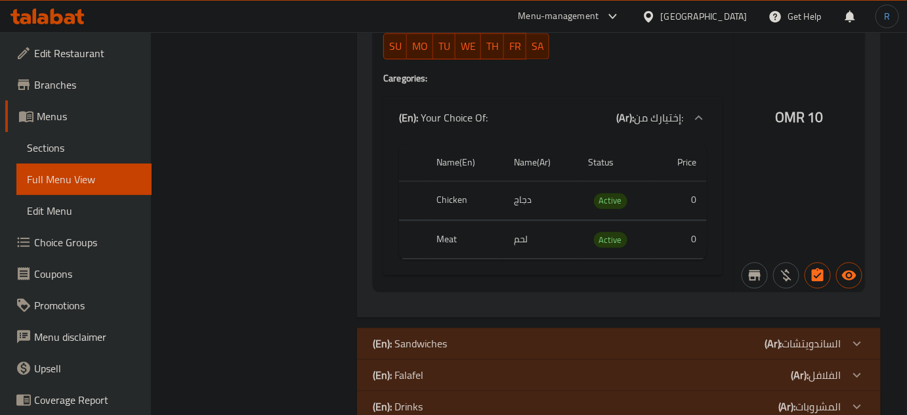
drag, startPoint x: 476, startPoint y: 322, endPoint x: 385, endPoint y: 258, distance: 111.3
click at [476, 328] on div "(En): Sandwiches (Ar): الساندويتشات" at bounding box center [619, 344] width 524 height 32
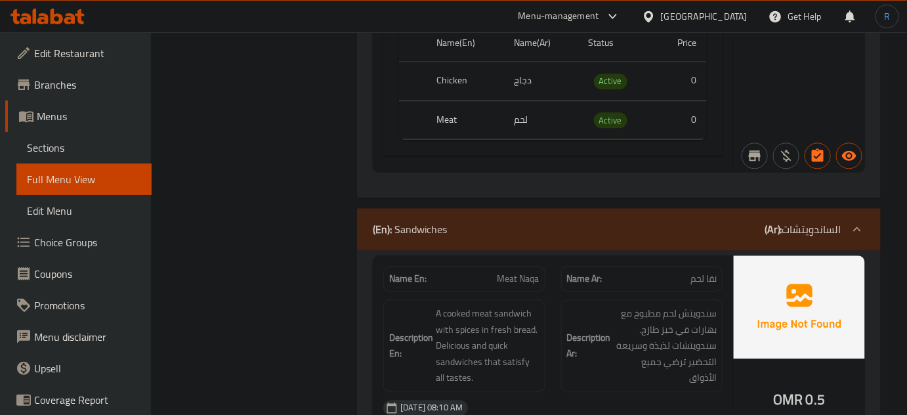
scroll to position [4357, 0]
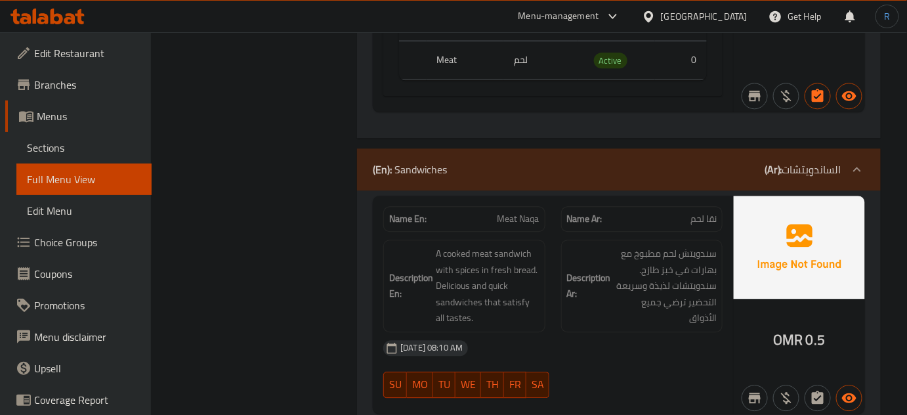
drag, startPoint x: 556, startPoint y: 261, endPoint x: 542, endPoint y: 257, distance: 14.5
click at [556, 261] on div "Description Ar: سندويتش لحم مطبوخ مع بهارات في خبز طازج. سندويتشات لذيذة وسريعة…" at bounding box center [641, 286] width 177 height 108
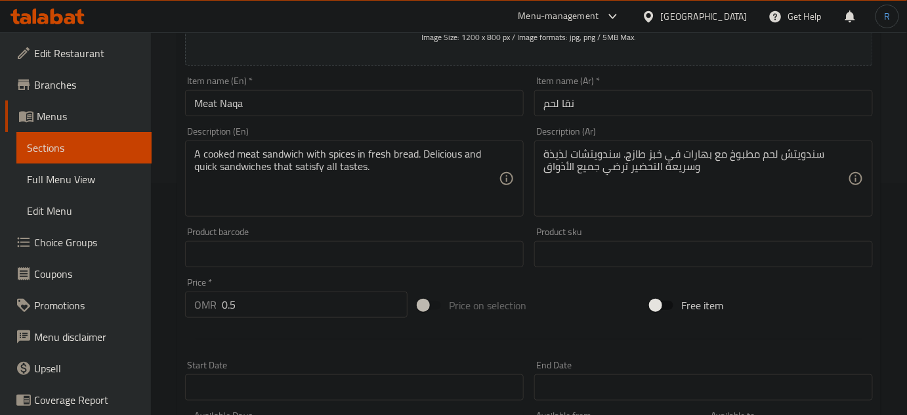
scroll to position [238, 0]
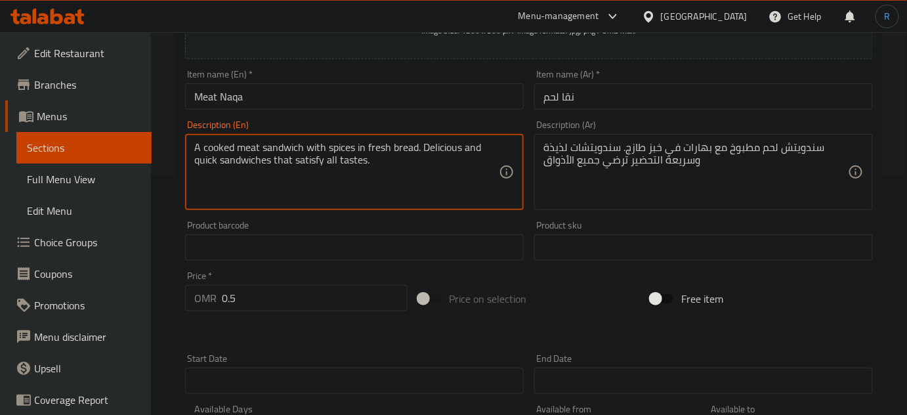
drag, startPoint x: 423, startPoint y: 145, endPoint x: 437, endPoint y: 172, distance: 30.6
type textarea "A cooked meat sandwich with spices in fresh bread."
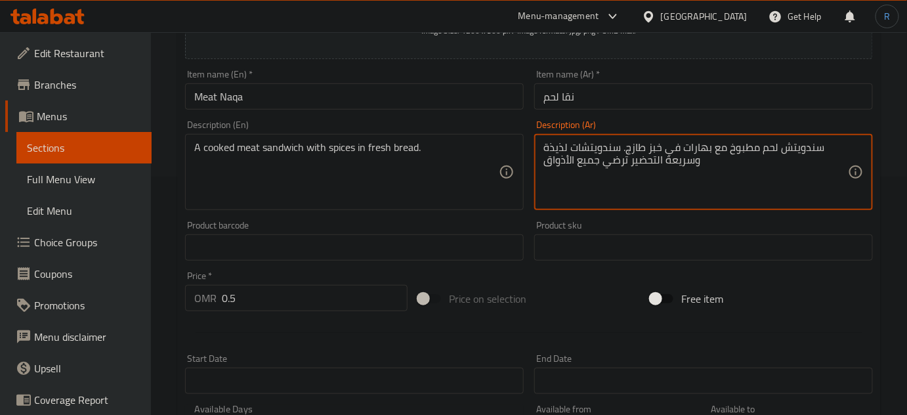
drag, startPoint x: 622, startPoint y: 146, endPoint x: 576, endPoint y: 160, distance: 48.0
click at [557, 148] on textarea "سندويتش لحم مطبوخ مع بهارات في خبز طازج.الأذواق" at bounding box center [696, 172] width 305 height 62
type textarea "سندويتش لحم مطبوخ مع بهارات في خبز طازج."
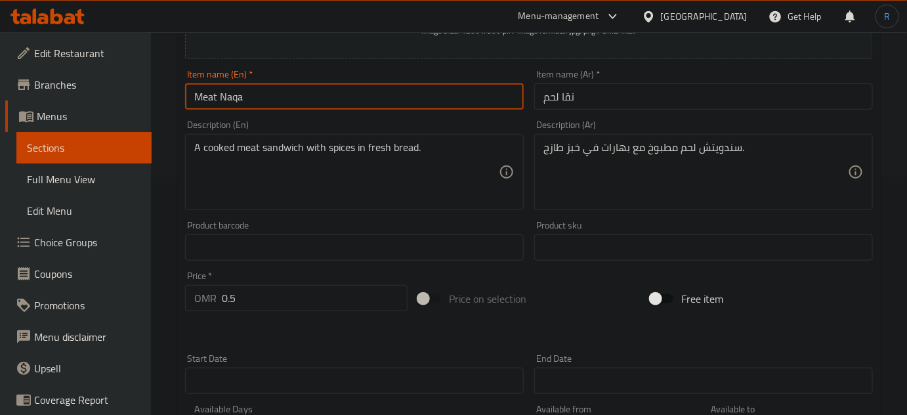
click at [488, 93] on input "Meat Naqa" at bounding box center [354, 96] width 339 height 26
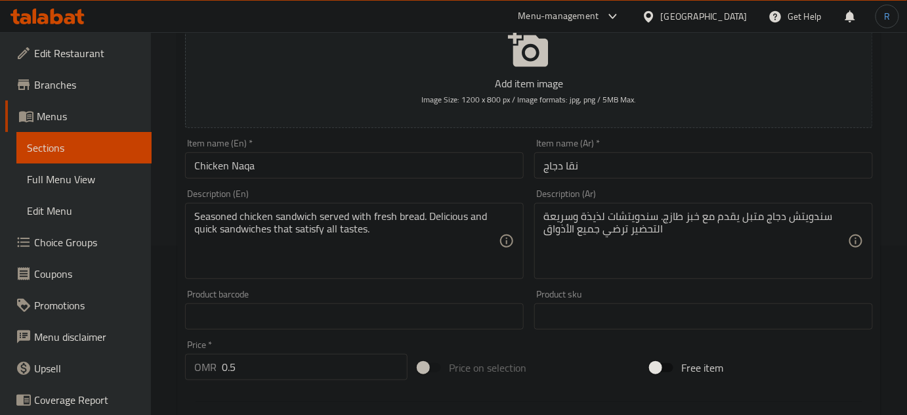
scroll to position [179, 0]
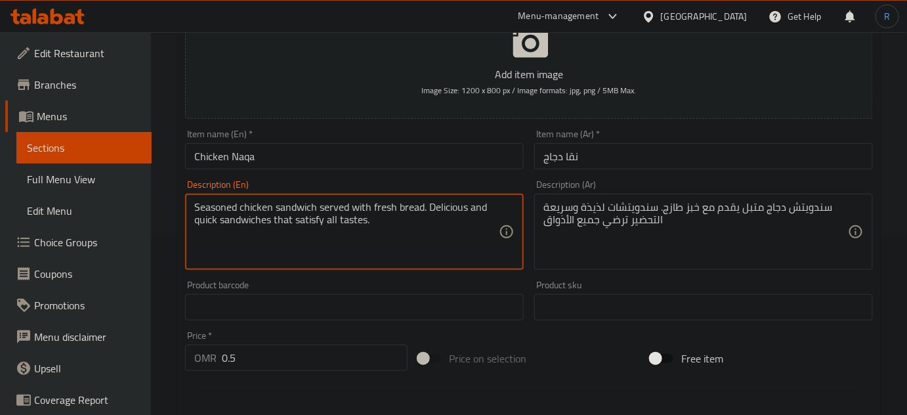
drag, startPoint x: 429, startPoint y: 206, endPoint x: 440, endPoint y: 228, distance: 25.0
type textarea "Seasoned chicken sandwich served with fresh bread."
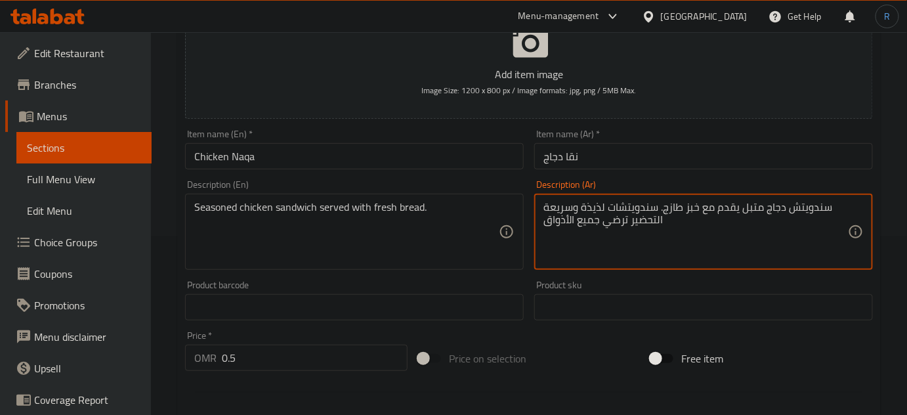
drag, startPoint x: 656, startPoint y: 206, endPoint x: 557, endPoint y: 220, distance: 100.2
click at [544, 207] on textarea "سندويتش دجاج متبل يقدم مع خبز طازج. اق" at bounding box center [696, 232] width 305 height 62
click at [552, 209] on textarea "سندويتش دجاج متبل يقدم مع خبز طازج. اق" at bounding box center [696, 232] width 305 height 62
type textarea "سندويتش دجاج متبل يقدم مع خبز طازج."
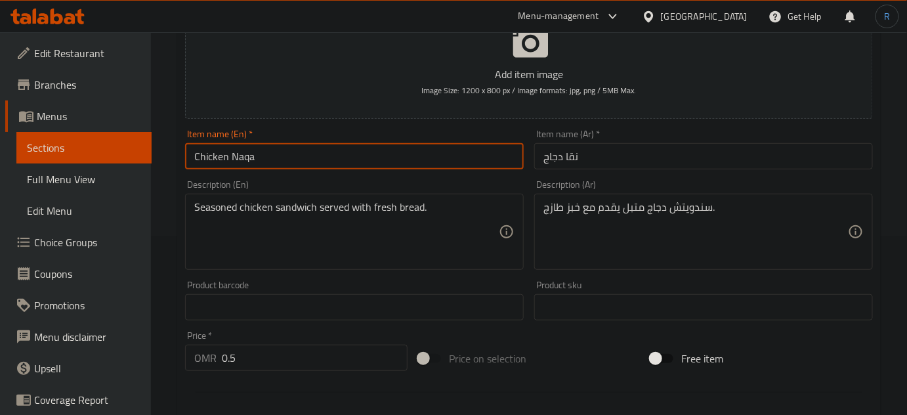
click at [474, 151] on input "Chicken Naqa" at bounding box center [354, 156] width 339 height 26
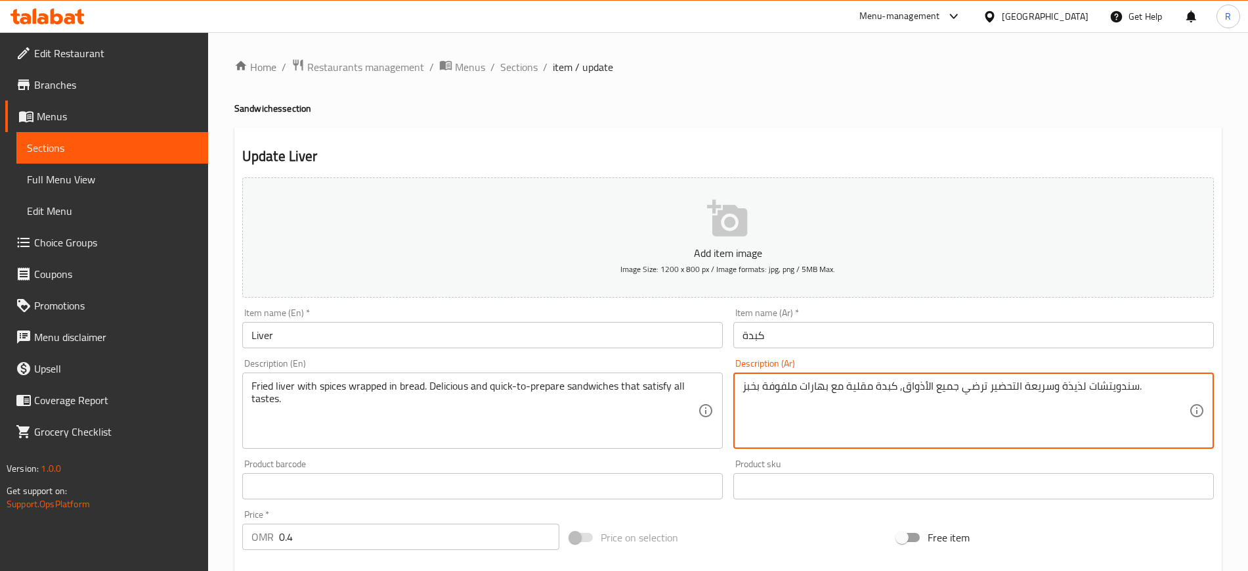
drag, startPoint x: 899, startPoint y: 387, endPoint x: 1135, endPoint y: 385, distance: 236.4
click at [916, 387] on textarea "كبدة مقلية مع بهارات ملفوفة بخبز." at bounding box center [966, 411] width 446 height 62
type textarea "كبدة مقلية مع بهارات ملفوفة بخبز."
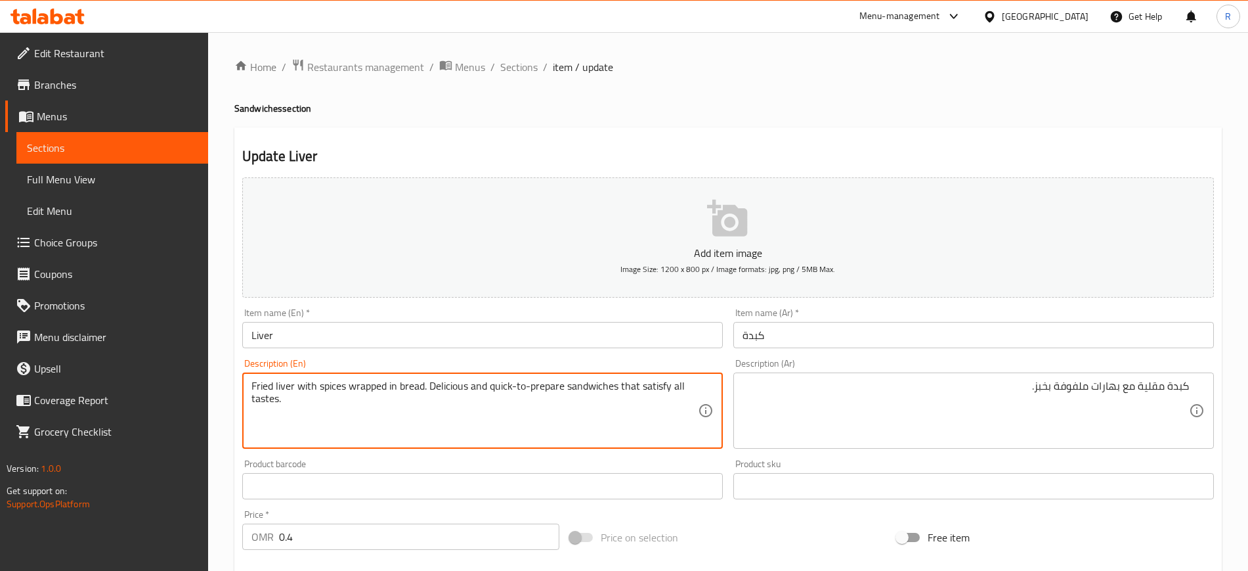
drag, startPoint x: 429, startPoint y: 385, endPoint x: 687, endPoint y: 423, distance: 260.2
type textarea "Fried liver with spices wrapped in bread."
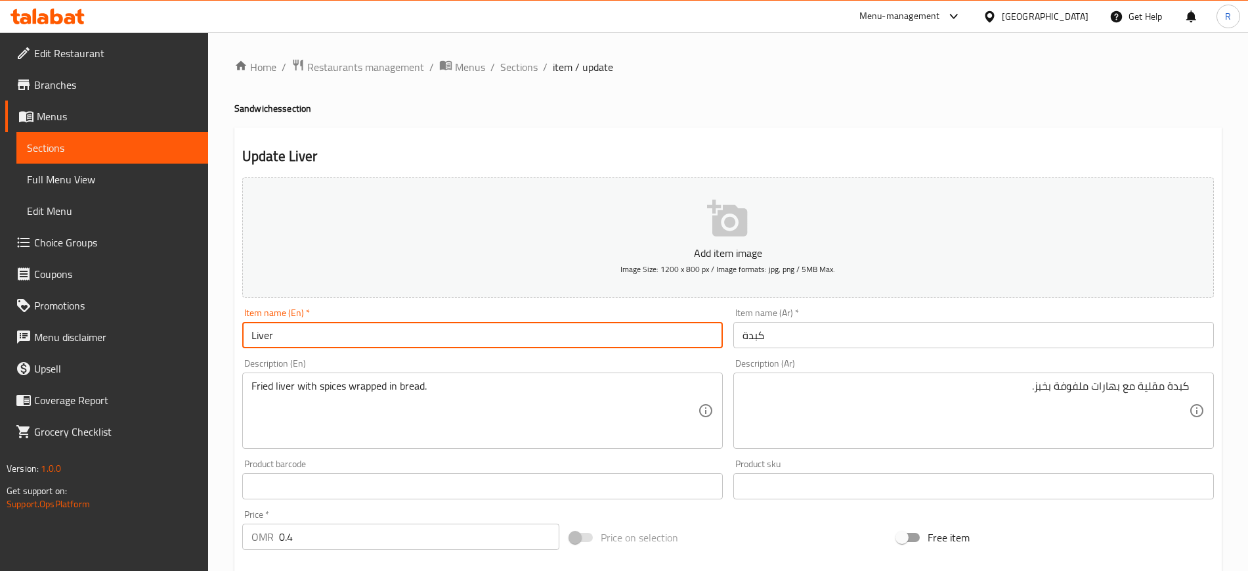
click at [525, 328] on input "Liver" at bounding box center [482, 335] width 481 height 26
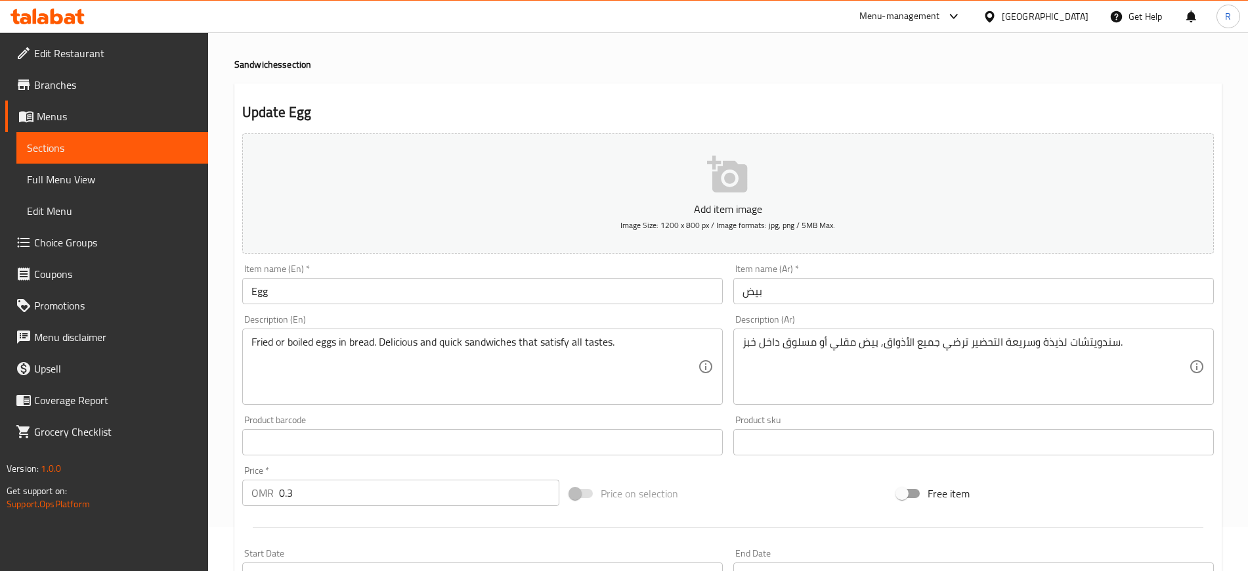
scroll to position [82, 0]
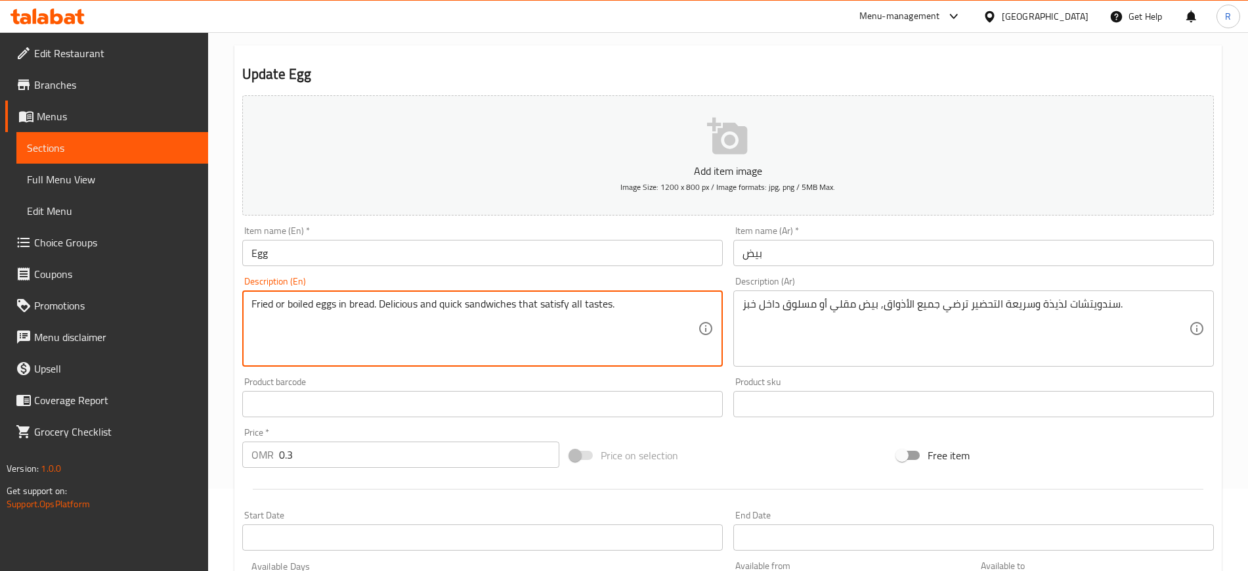
drag, startPoint x: 381, startPoint y: 308, endPoint x: 624, endPoint y: 312, distance: 242.3
type textarea "Fried or boiled eggs in bread."
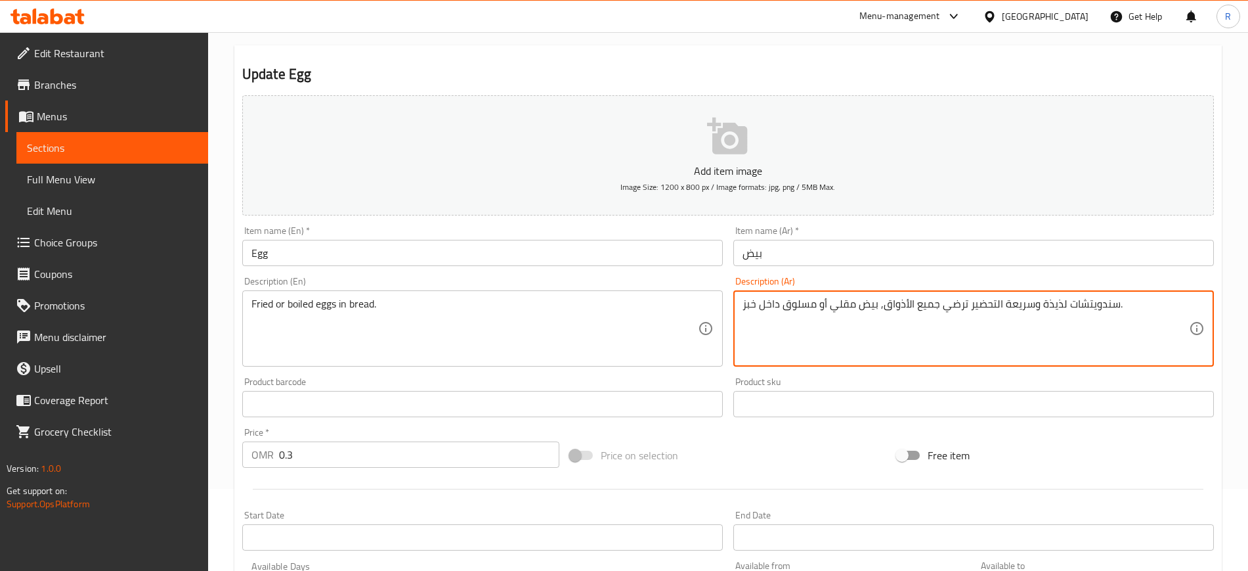
drag, startPoint x: 882, startPoint y: 309, endPoint x: 1114, endPoint y: 309, distance: 231.8
click at [907, 300] on textarea ", بيض مقلي أو مسلوق داخل خبز." at bounding box center [966, 328] width 446 height 62
click at [907, 309] on textarea ", بيض مقلي أو مسلوق داخل خبز." at bounding box center [966, 328] width 446 height 62
click at [907, 311] on textarea ", بيض مقلي أو مسلوق داخل خبز." at bounding box center [966, 328] width 446 height 62
type textarea "بيض مقلي أو مسلوق داخل خبز."
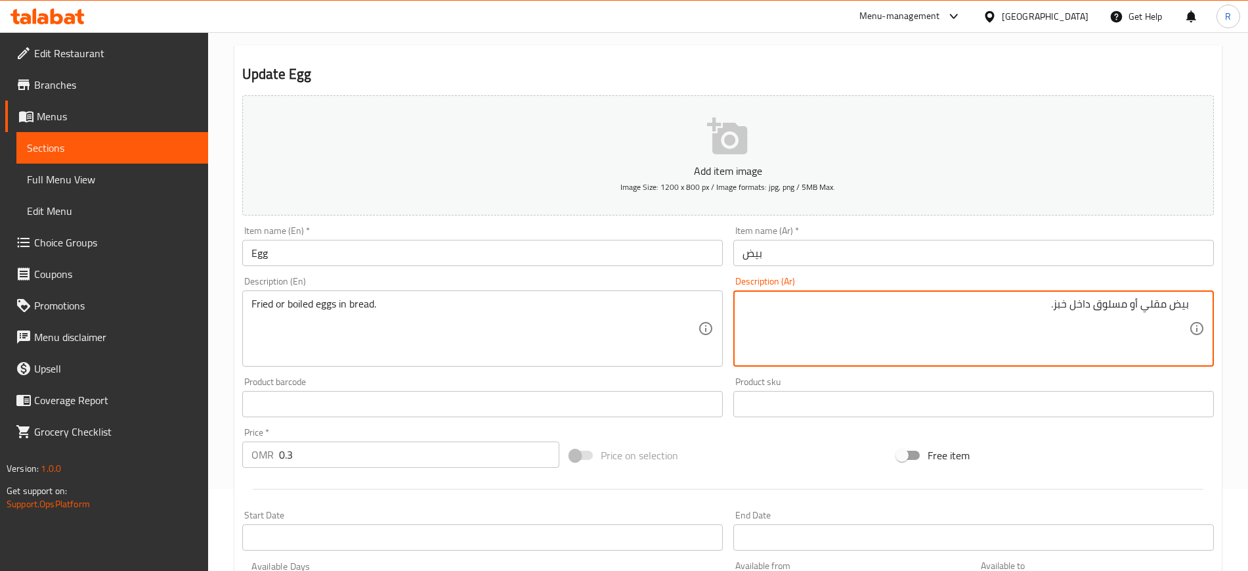
click at [907, 250] on input "بيض" at bounding box center [973, 253] width 481 height 26
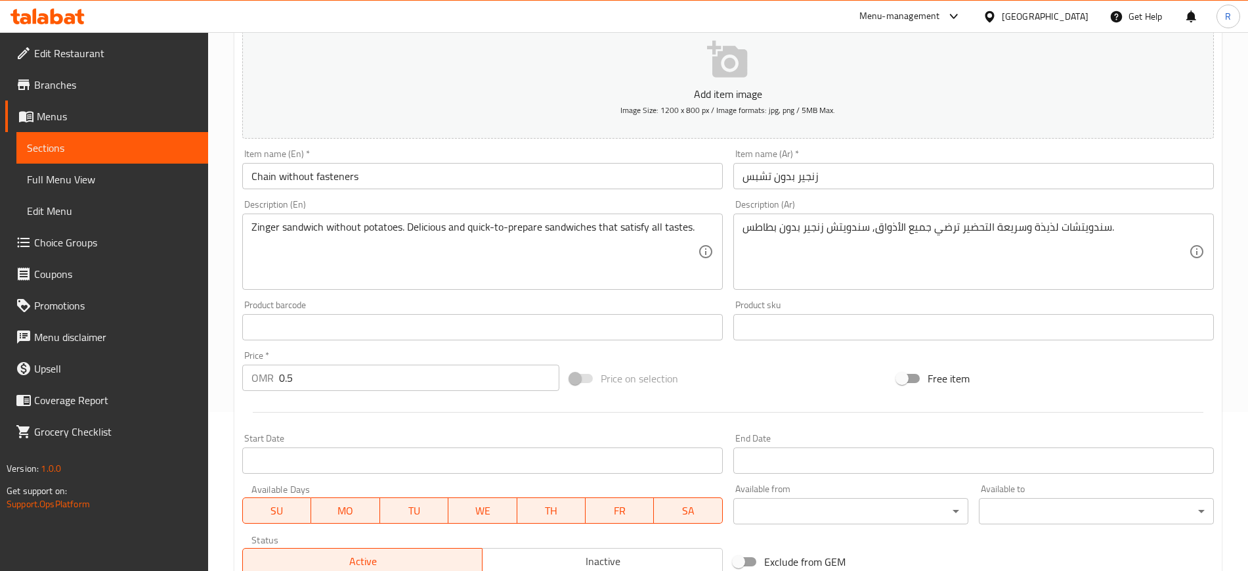
scroll to position [164, 0]
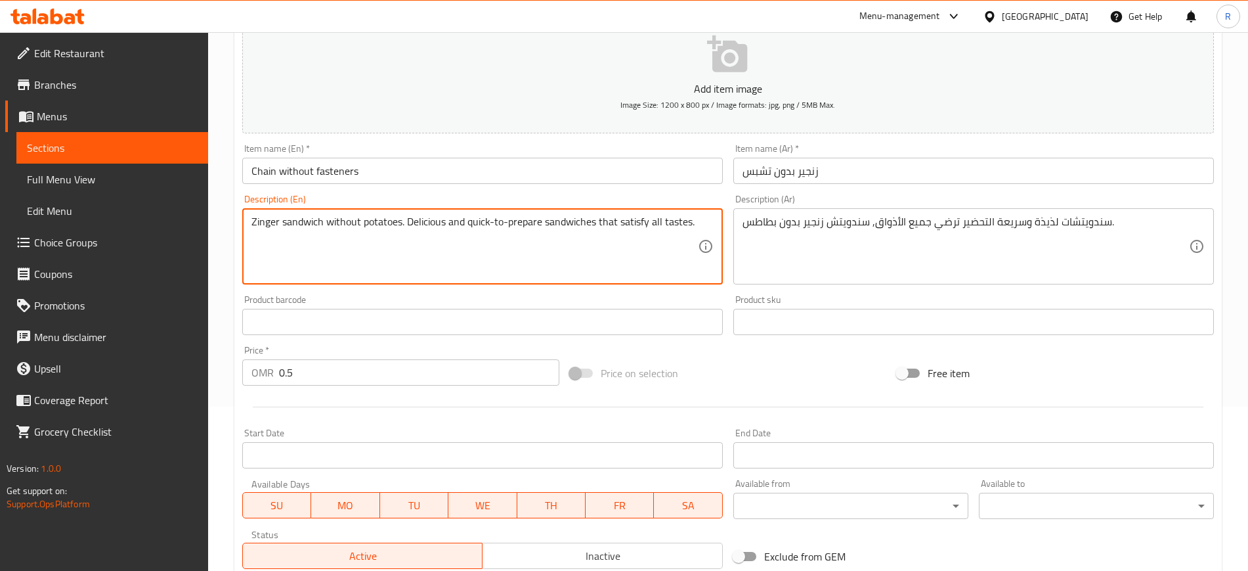
drag, startPoint x: 409, startPoint y: 225, endPoint x: 703, endPoint y: 225, distance: 293.5
type textarea "Zinger sandwich without potatoes."
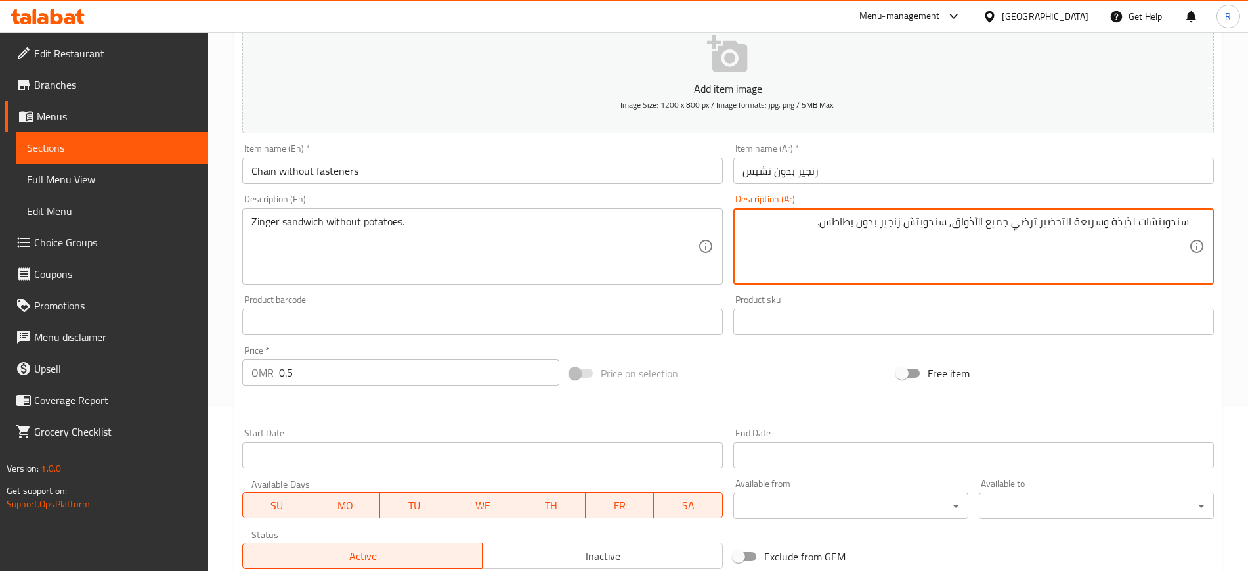
drag, startPoint x: 949, startPoint y: 223, endPoint x: 1189, endPoint y: 223, distance: 239.7
click at [907, 223] on div "سندويتشات لذيذة وسريعة التحضير ترضي جميع الأذواق, سندويتش زنجير بدون بطاطس. Des…" at bounding box center [973, 246] width 481 height 76
type textarea "سندويتش زنجير بدون بطاطس."
click at [907, 169] on input "زنجير بدون تشبس" at bounding box center [973, 171] width 481 height 26
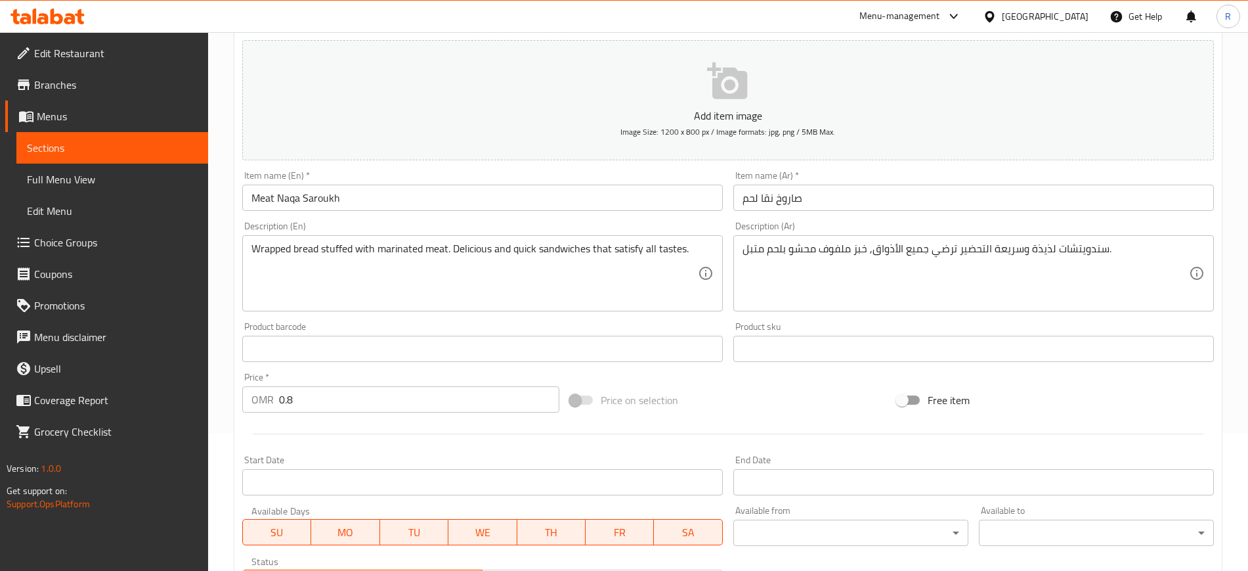
scroll to position [164, 0]
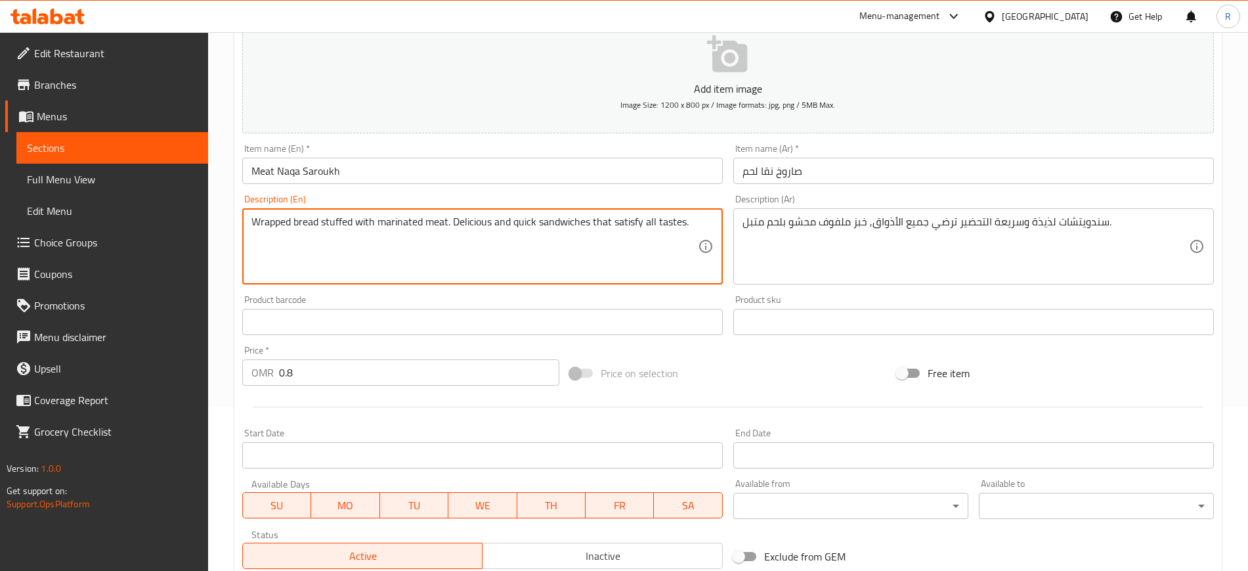
drag, startPoint x: 450, startPoint y: 225, endPoint x: 716, endPoint y: 224, distance: 265.9
type textarea "Wrapped bread stuffed with marinated meat."
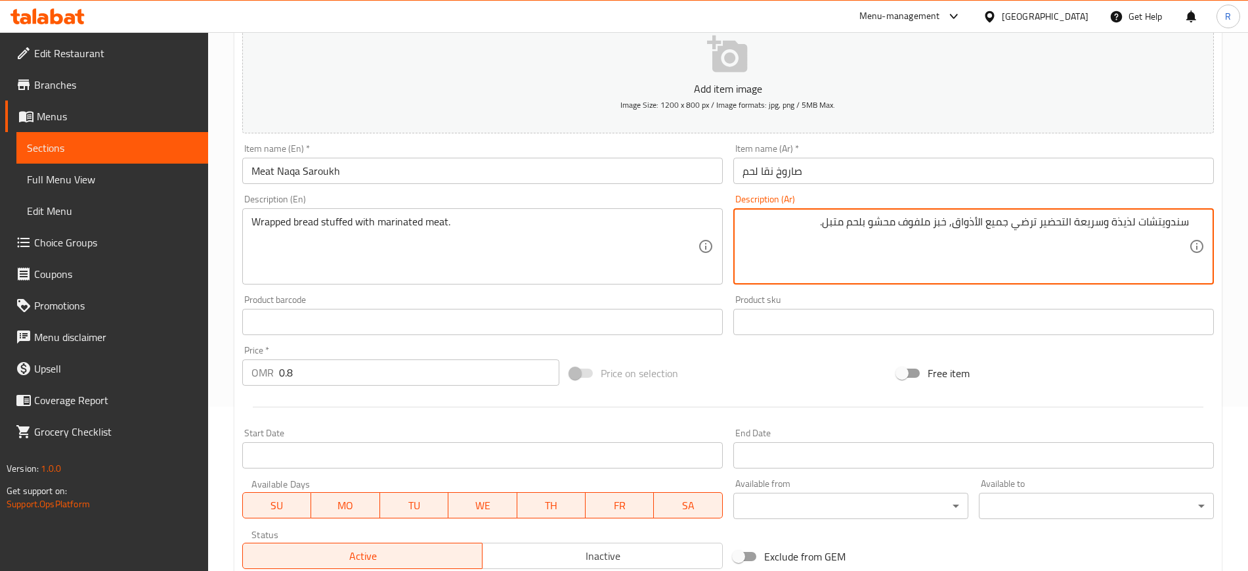
drag, startPoint x: 951, startPoint y: 223, endPoint x: 1206, endPoint y: 221, distance: 255.4
click at [907, 221] on div "سندويتشات لذيذة وسريعة التحضير ترضي جميع الأذواق, خبز ملفوف محشو بلحم متبل. Des…" at bounding box center [973, 246] width 481 height 76
type textarea "خبز ملفوف محشو بلحم متبل."
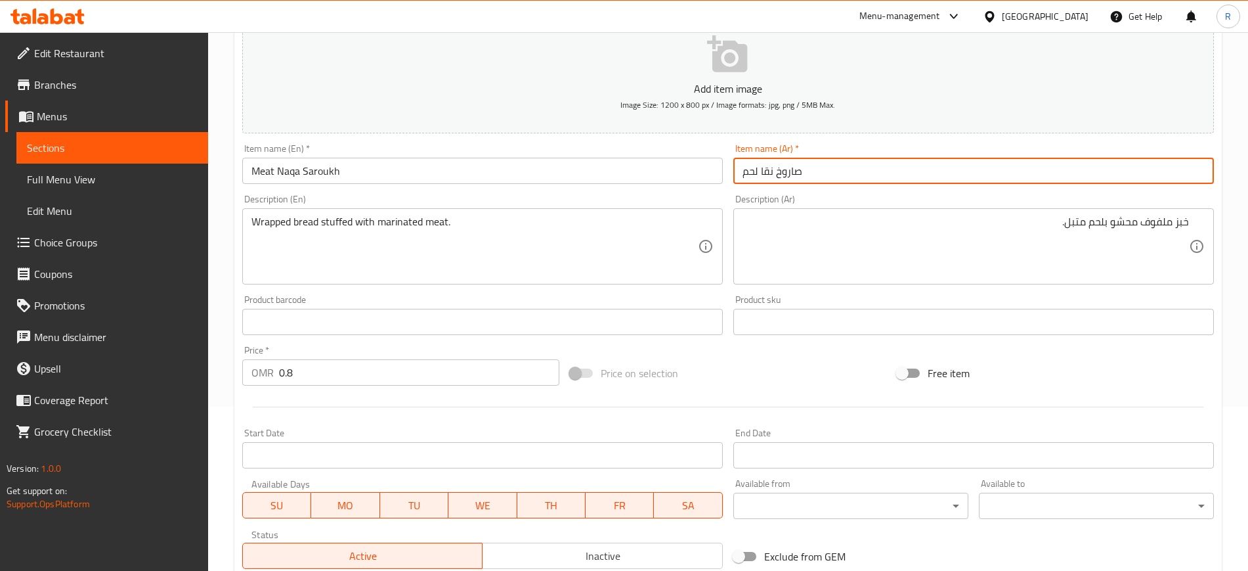
click at [907, 163] on input "صاروخ نقا لحم" at bounding box center [973, 171] width 481 height 26
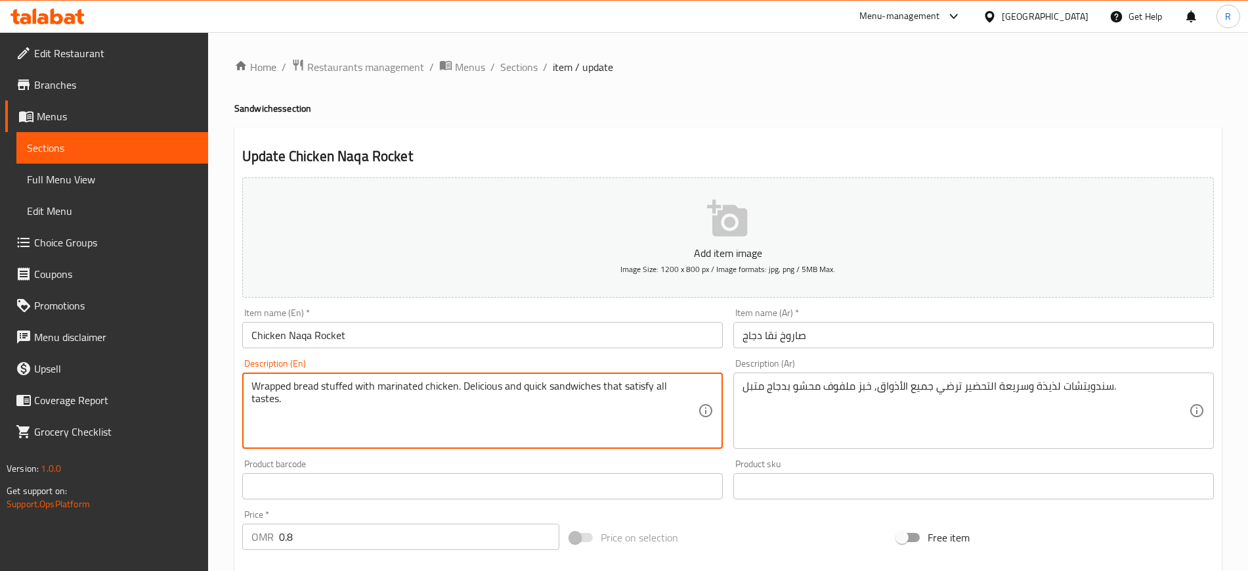
drag, startPoint x: 462, startPoint y: 388, endPoint x: 719, endPoint y: 388, distance: 257.4
type textarea "Wrapped bread stuffed with marinated chicken."
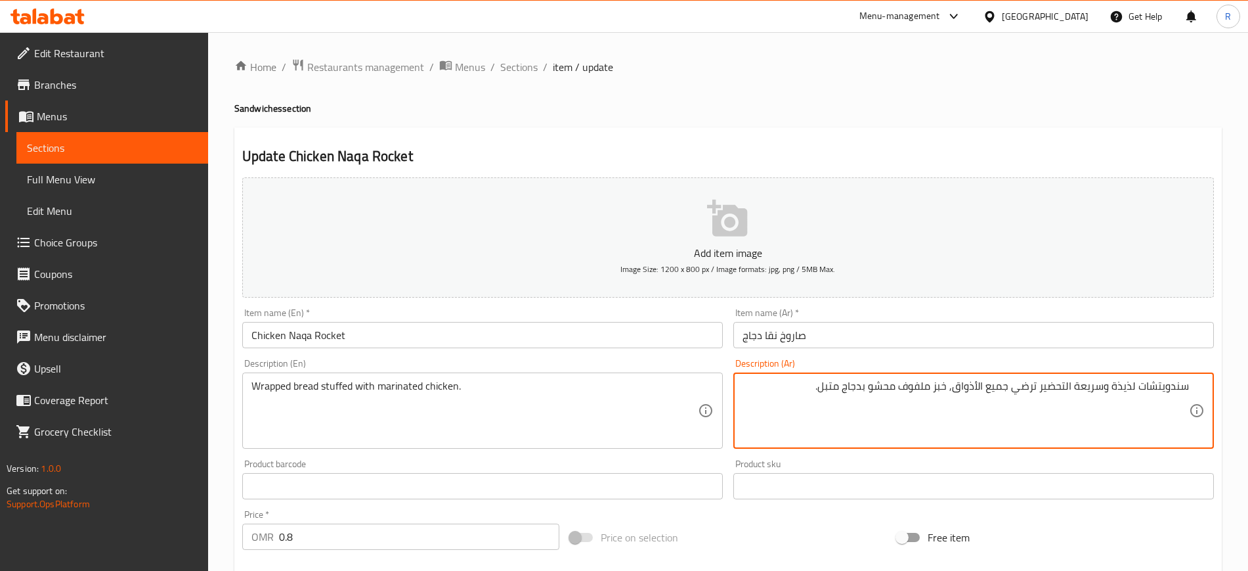
drag, startPoint x: 949, startPoint y: 387, endPoint x: 1211, endPoint y: 383, distance: 261.4
click at [907, 383] on div "سندويتشات لذيذة وسريعة التحضير ترضي جميع الأذواق, خبز ملفوف محشو بدجاج متبل. De…" at bounding box center [973, 410] width 481 height 76
type textarea "خبز ملفوف محشو بدجاج متبل."
click at [907, 339] on input "صاروخ نقا دجاج" at bounding box center [973, 335] width 481 height 26
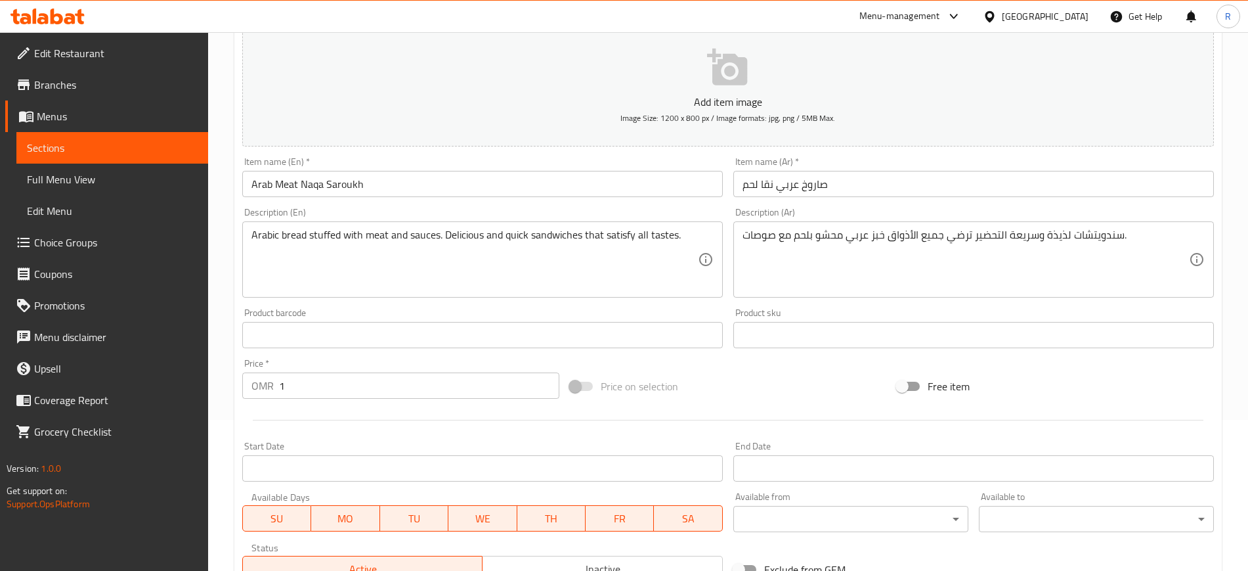
scroll to position [164, 0]
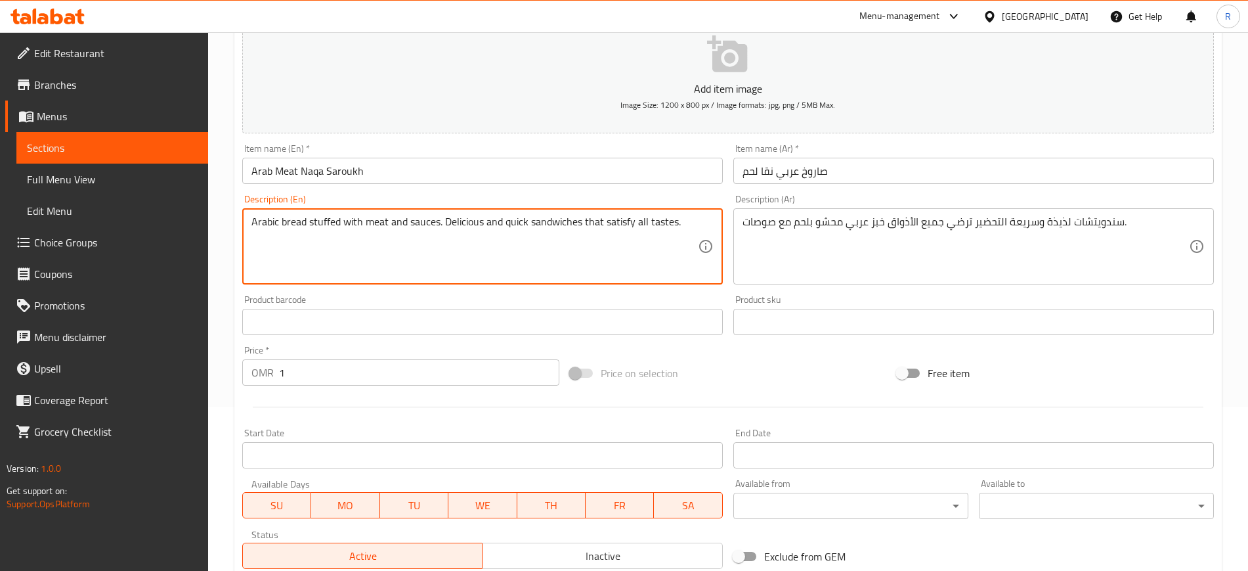
drag, startPoint x: 446, startPoint y: 227, endPoint x: 684, endPoint y: 227, distance: 237.0
type textarea "Arabic bread stuffed with meat and sauces."
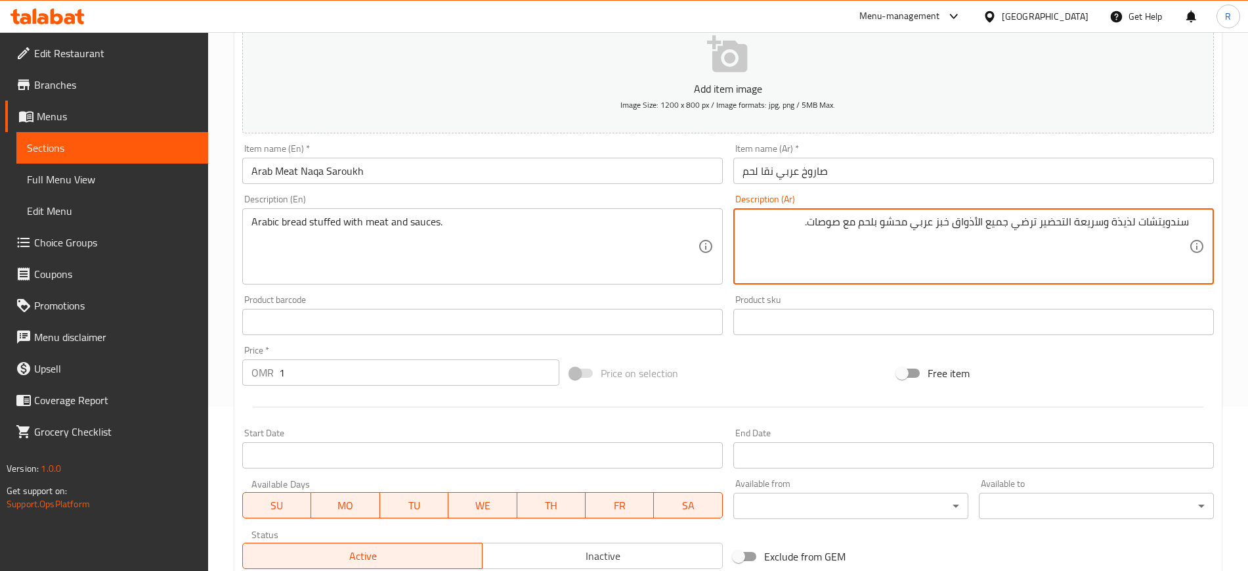
drag, startPoint x: 951, startPoint y: 226, endPoint x: 1198, endPoint y: 225, distance: 247.5
click at [907, 225] on div "سندويتشات لذيذة وسريعة التحضير ترضي جميع الأذواق خبز عربي محشو بلحم مع صوصات. D…" at bounding box center [973, 246] width 481 height 76
type textarea "خبز عربي محشو بلحم مع صوصات."
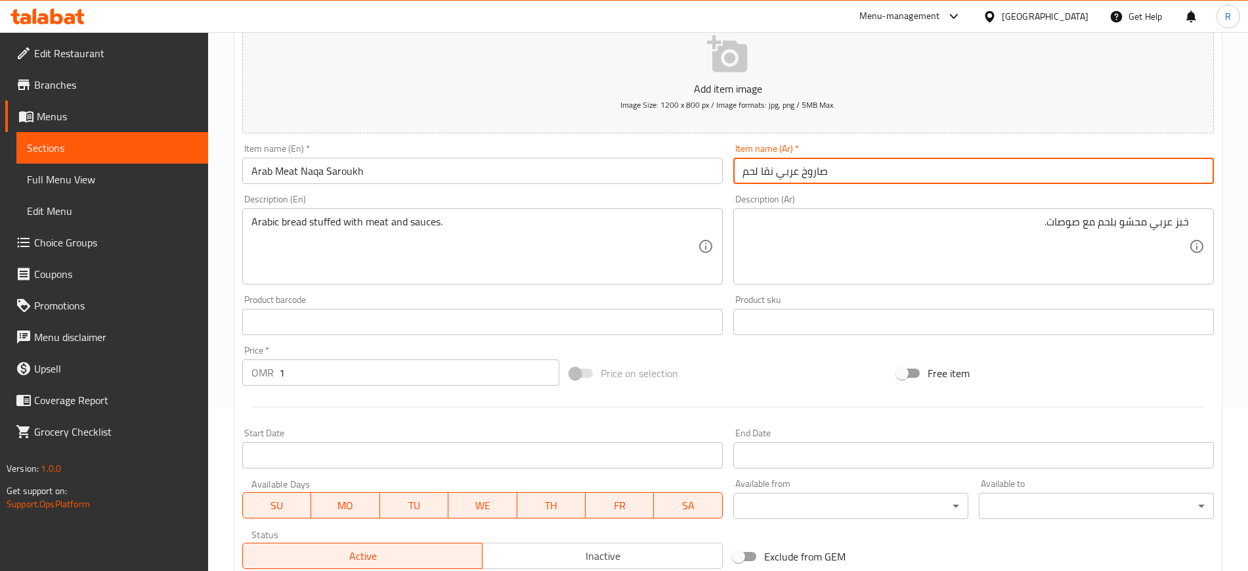
click at [907, 169] on input "صاروخ عربي نقا لحم" at bounding box center [973, 171] width 481 height 26
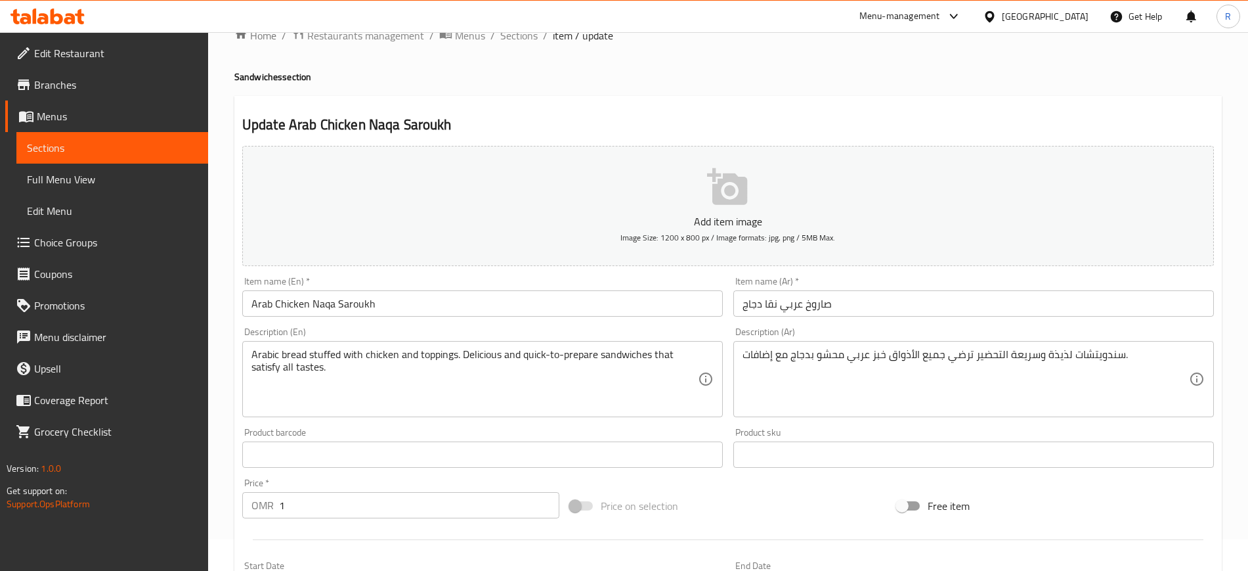
scroll to position [82, 0]
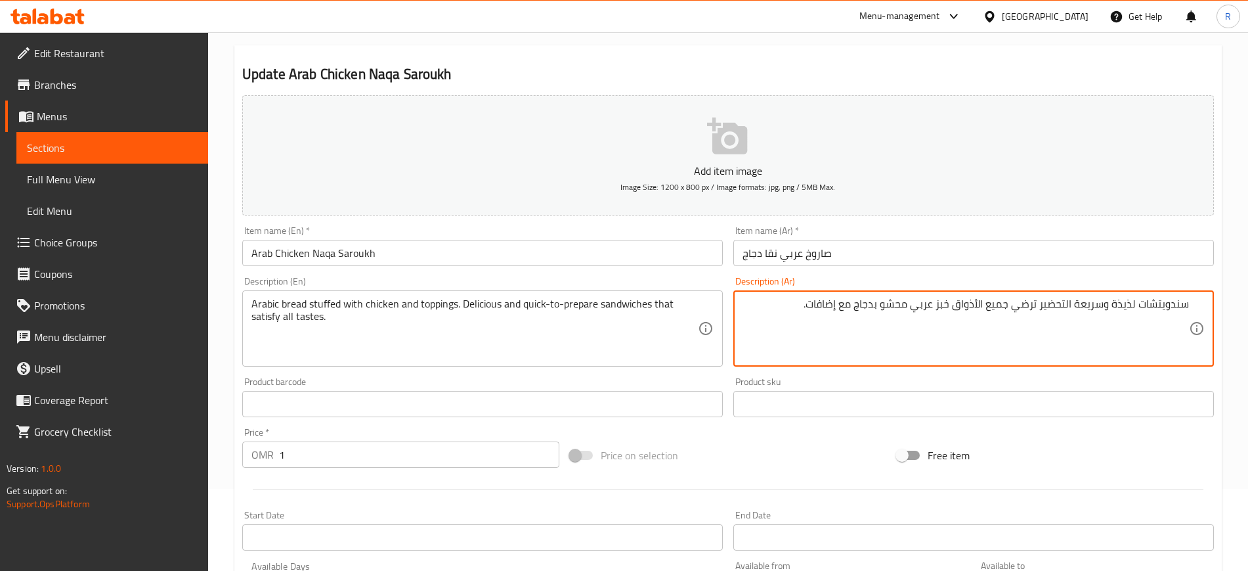
drag, startPoint x: 955, startPoint y: 305, endPoint x: 1213, endPoint y: 305, distance: 258.0
click at [907, 305] on div "سندويتشات لذيذة وسريعة التحضير ترضي جميع الأذواق خبز عربي محشو بدجاج مع إضافات.…" at bounding box center [973, 328] width 481 height 76
type textarea "خبز عربي محشو بدجاج مع إضافات."
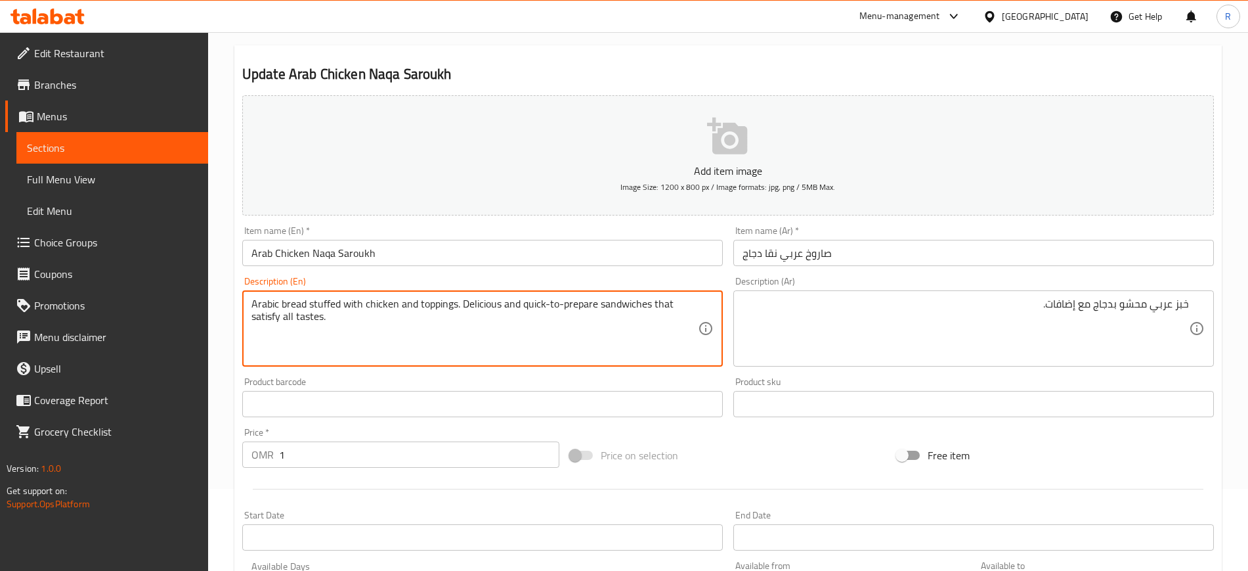
drag, startPoint x: 464, startPoint y: 299, endPoint x: 479, endPoint y: 319, distance: 24.8
type textarea "Arabic bread stuffed with chicken and toppings."
click at [483, 249] on input "Arab Chicken Naqa Saroukh" at bounding box center [482, 253] width 481 height 26
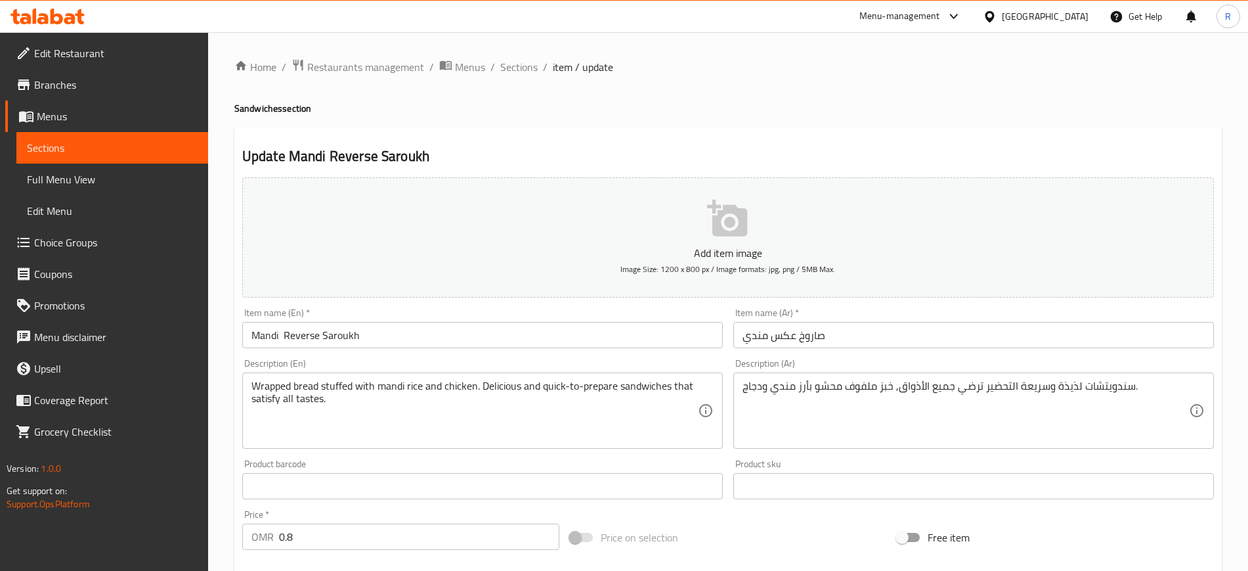
scroll to position [82, 0]
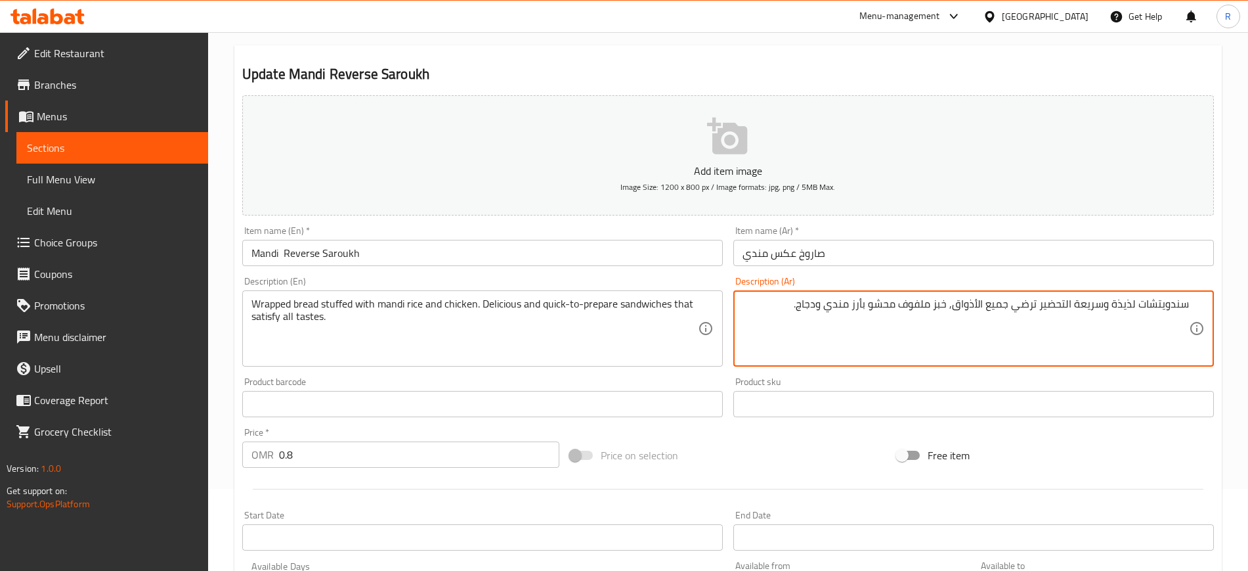
drag, startPoint x: 950, startPoint y: 303, endPoint x: 1231, endPoint y: 303, distance: 281.0
click at [907, 303] on div "Home / Restaurants management / Menus / Sections / item / update Sandwiches sec…" at bounding box center [728, 398] width 1040 height 896
type textarea "خبز ملفوف محشو بأرز مندي ودجاج."
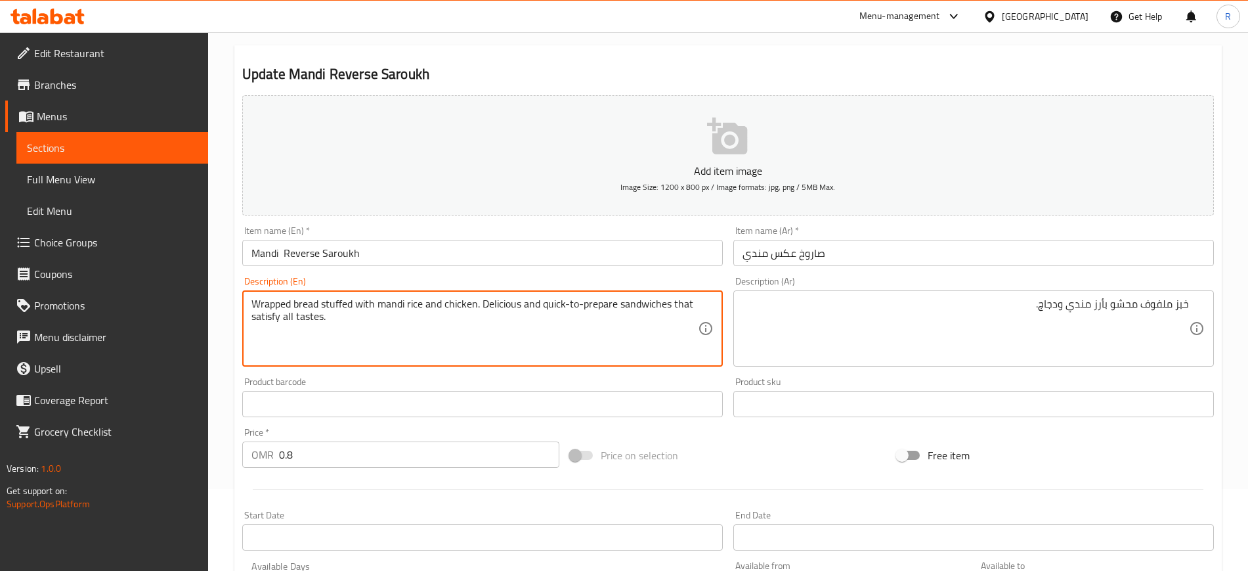
drag, startPoint x: 481, startPoint y: 299, endPoint x: 498, endPoint y: 327, distance: 33.3
type textarea "Wrapped bread stuffed with mandi rice and chicken."
click at [491, 265] on input "Mandi Reverse Saroukh" at bounding box center [482, 253] width 481 height 26
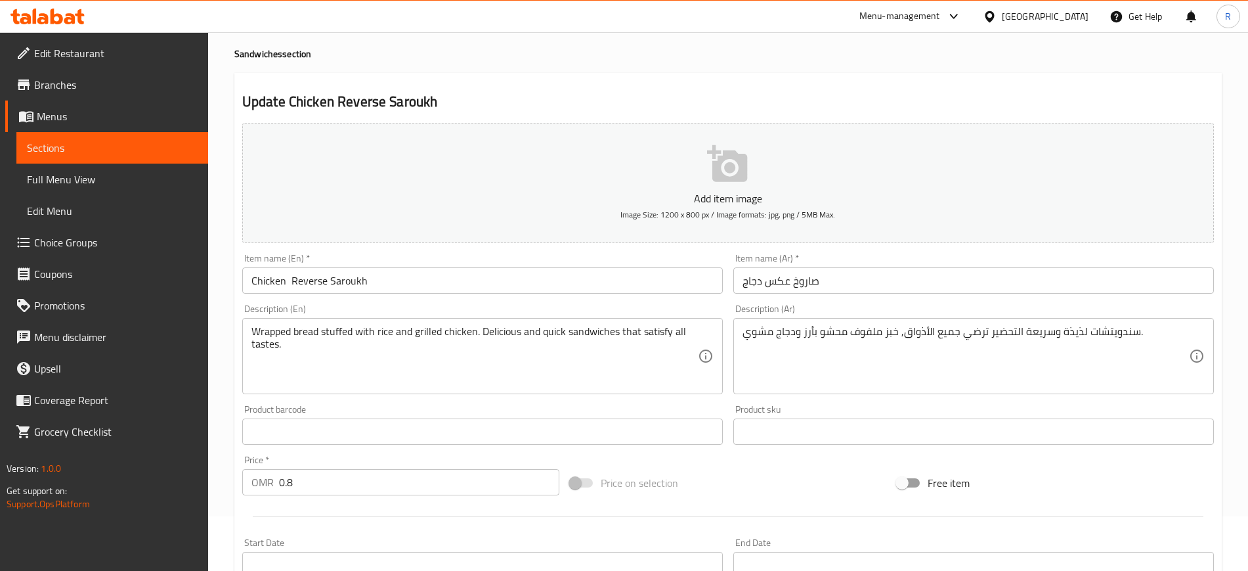
scroll to position [82, 0]
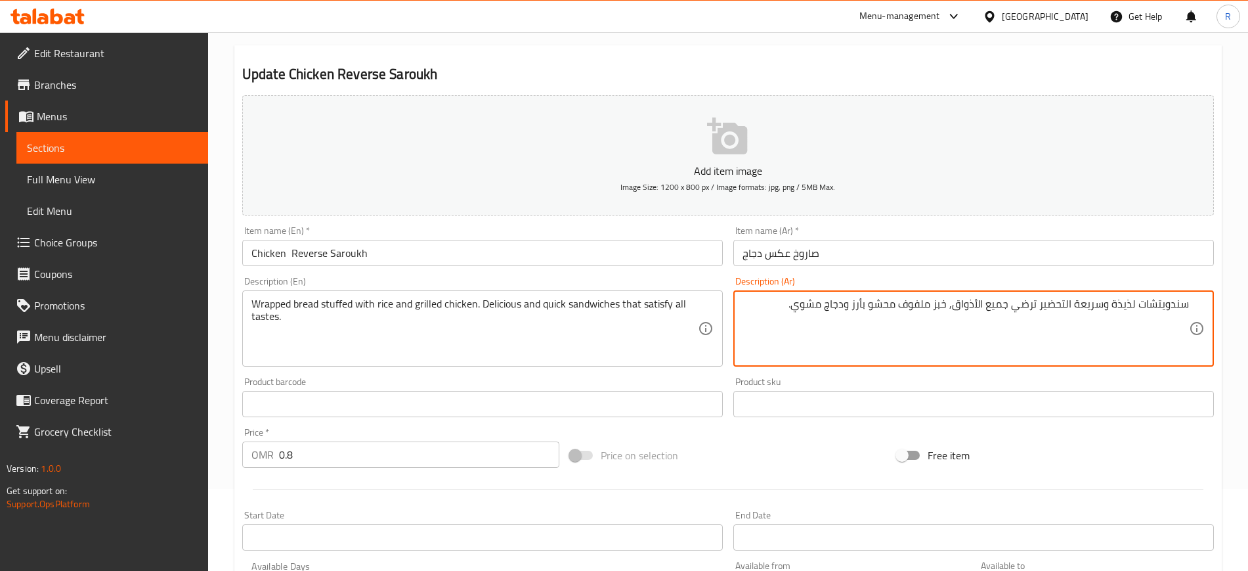
drag, startPoint x: 951, startPoint y: 303, endPoint x: 1201, endPoint y: 303, distance: 250.2
click at [907, 303] on div "سندويتشات لذيذة وسريعة التحضير ترضي جميع الأذواق, خبز ملفوف محشو بأرز ودجاج مشو…" at bounding box center [973, 328] width 481 height 76
type textarea "خبز ملفوف محشو بأرز ودجاج مشوي."
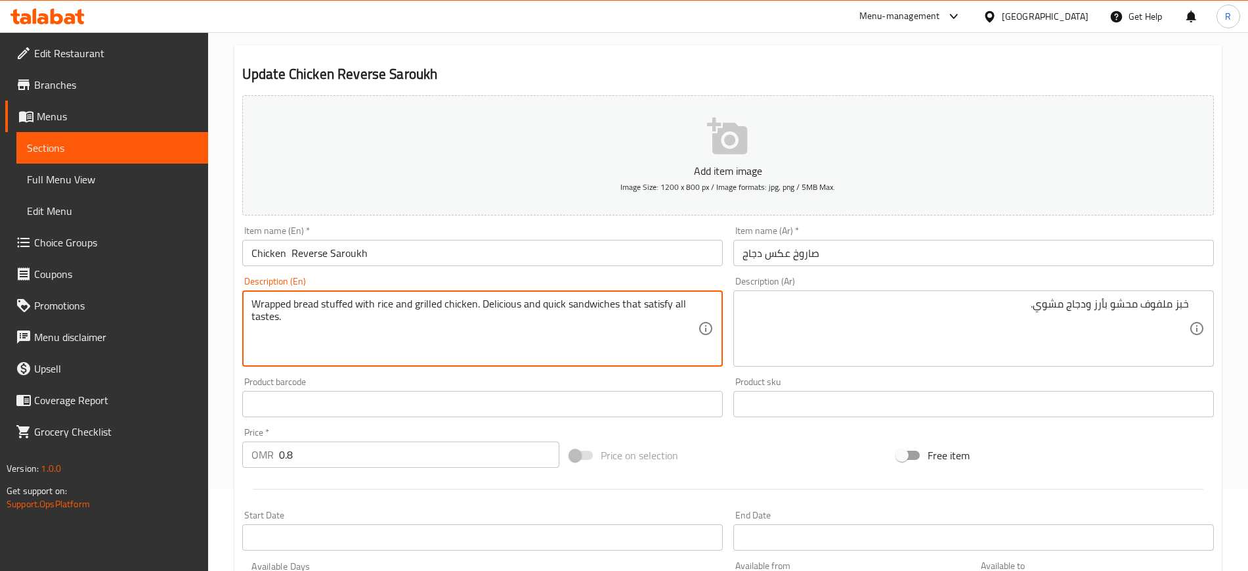
drag, startPoint x: 480, startPoint y: 301, endPoint x: 495, endPoint y: 324, distance: 27.0
type textarea "Wrapped bread stuffed with rice and grilled chicken."
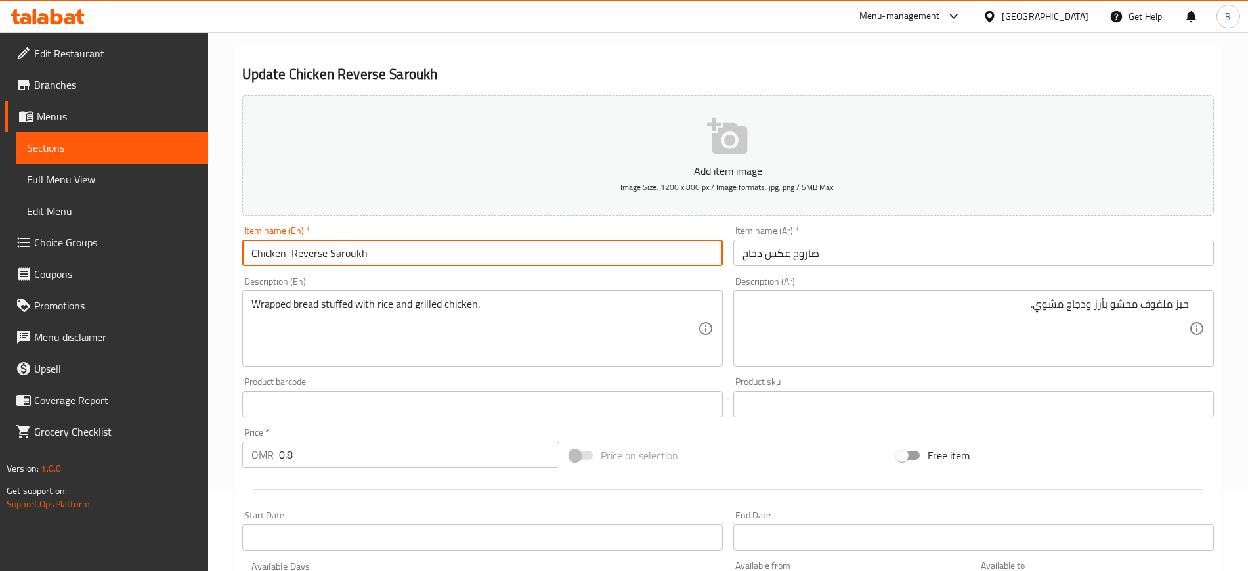
click at [292, 255] on input "Chicken Reverse Saroukh" at bounding box center [482, 253] width 481 height 26
type input "Chicken Reverse Saroukh"
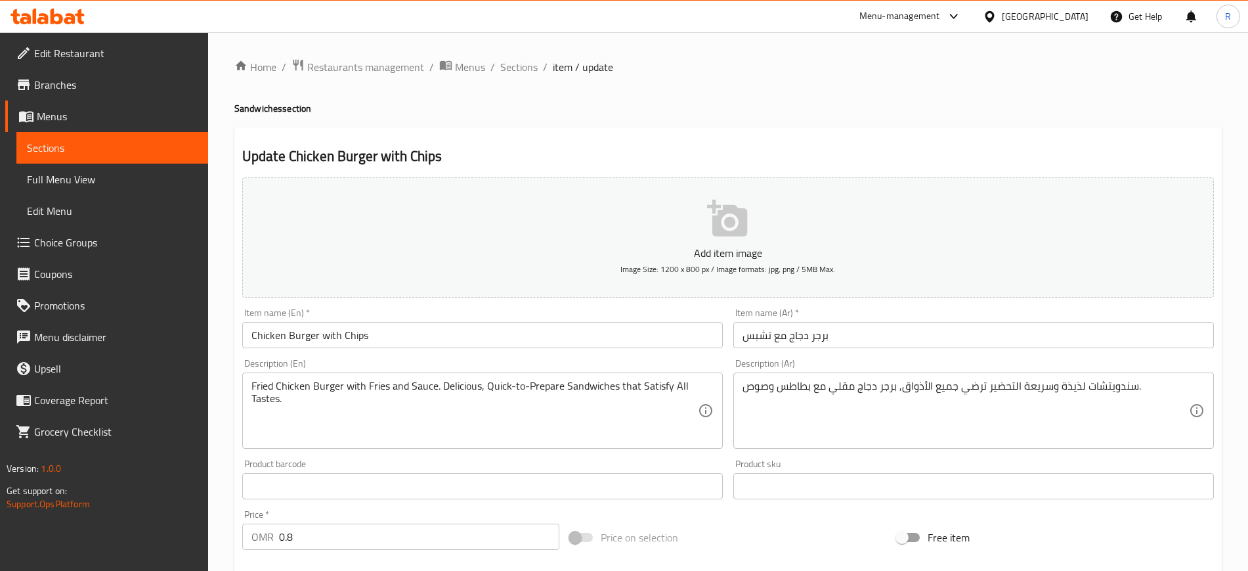
scroll to position [82, 0]
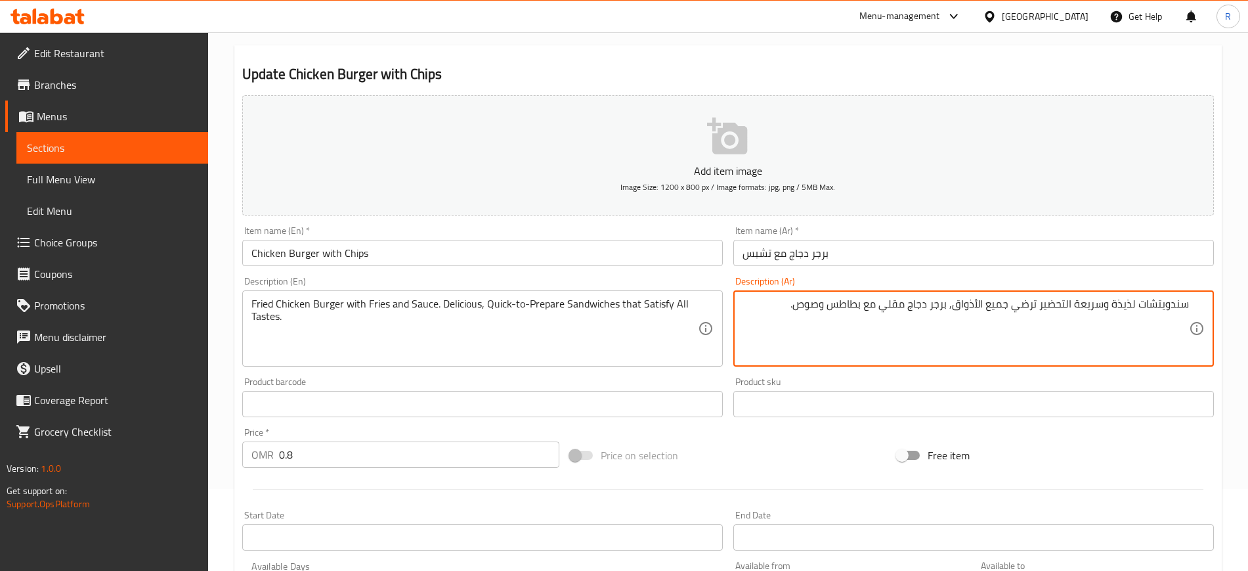
drag, startPoint x: 949, startPoint y: 309, endPoint x: 1201, endPoint y: 310, distance: 251.5
click at [907, 310] on div "سندويتشات لذيذة وسريعة التحضير ترضي جميع الأذواق, برجر دجاج مقلي مع بطاطس وصوص.…" at bounding box center [973, 328] width 481 height 76
type textarea "برجر دجاج مقلي مع بطاطس وصوص."
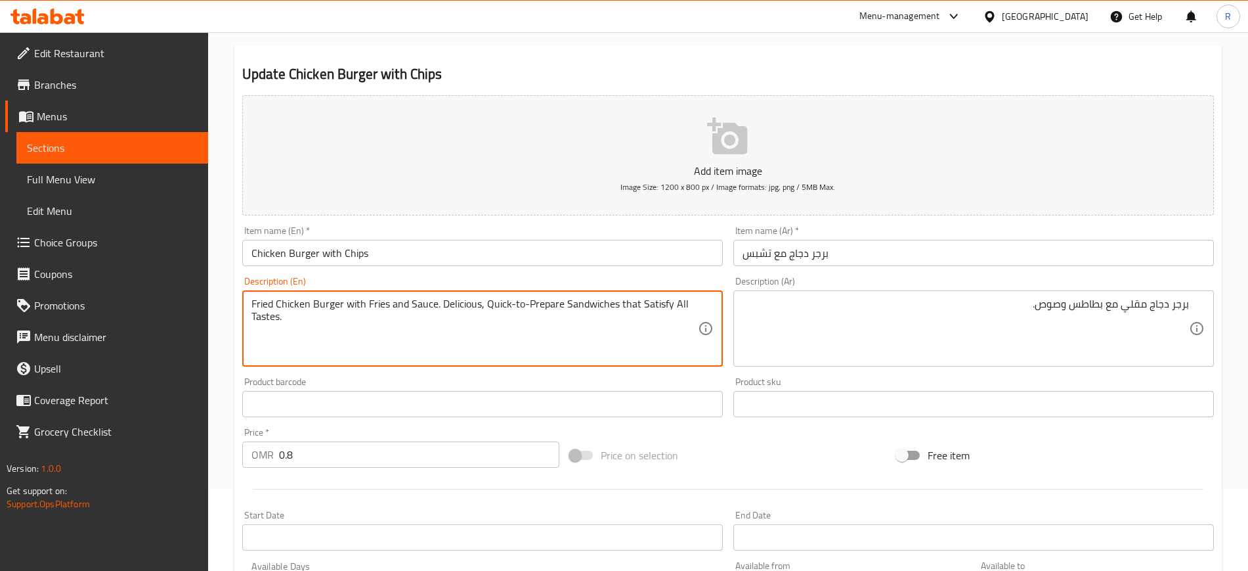
drag, startPoint x: 442, startPoint y: 306, endPoint x: 454, endPoint y: 321, distance: 19.6
type textarea "Fried Chicken Burger with Fries and Sauce."
click at [455, 231] on div "Item name (En)   * Chicken Burger with Chips Item name (En) *" at bounding box center [482, 246] width 481 height 40
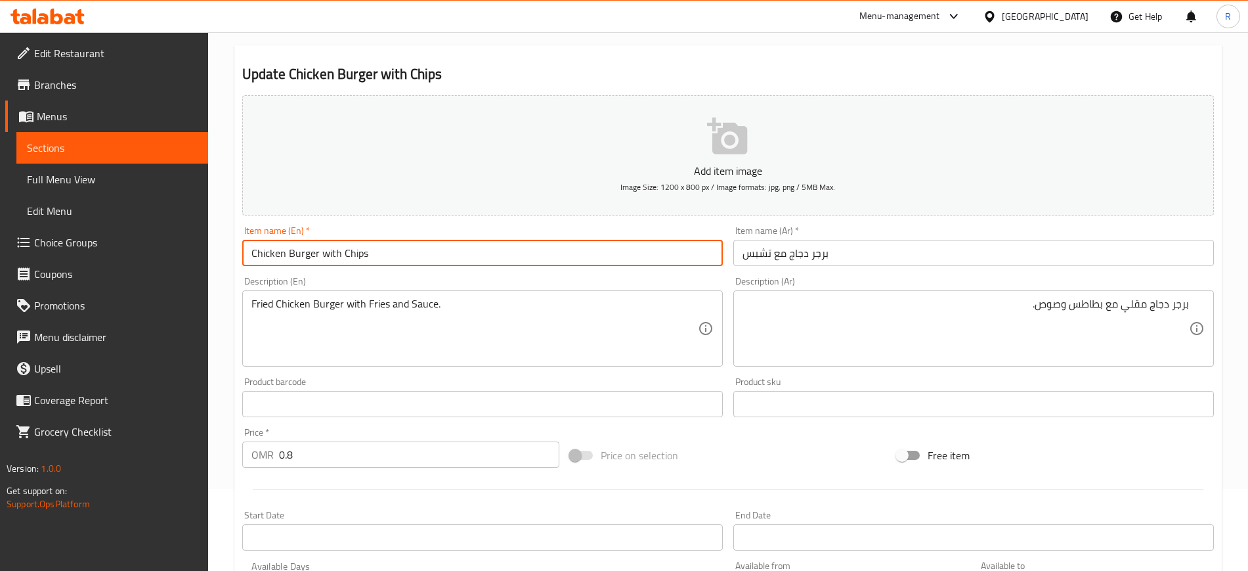
click at [459, 259] on input "Chicken Burger with Chips" at bounding box center [482, 253] width 481 height 26
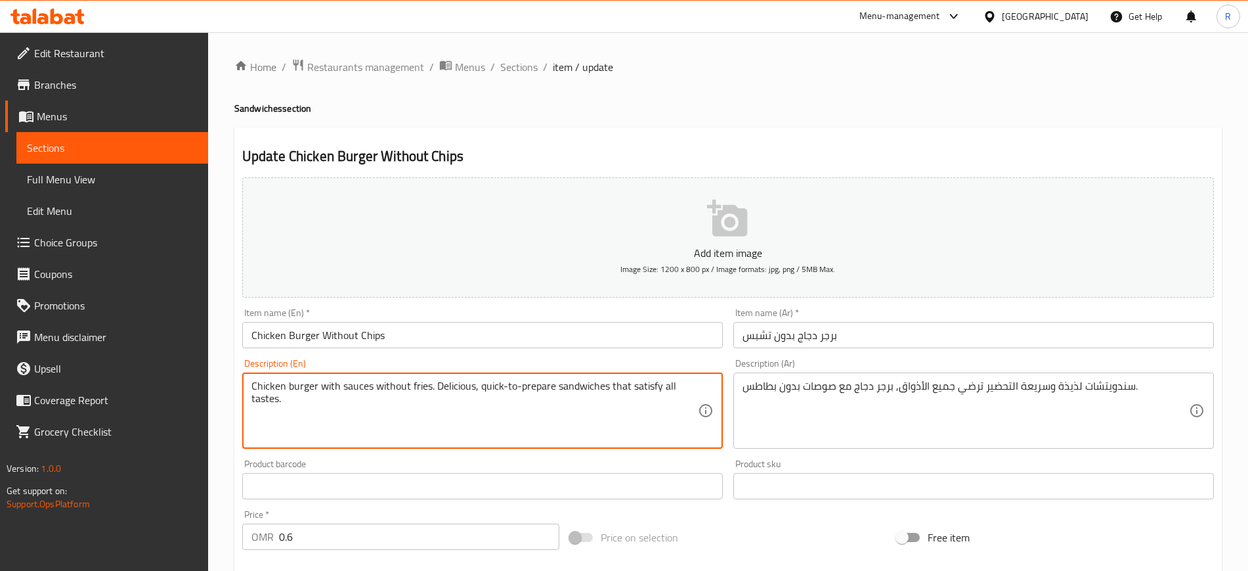
drag, startPoint x: 435, startPoint y: 387, endPoint x: 466, endPoint y: 427, distance: 50.6
type textarea "Chicken burger with sauces without fries."
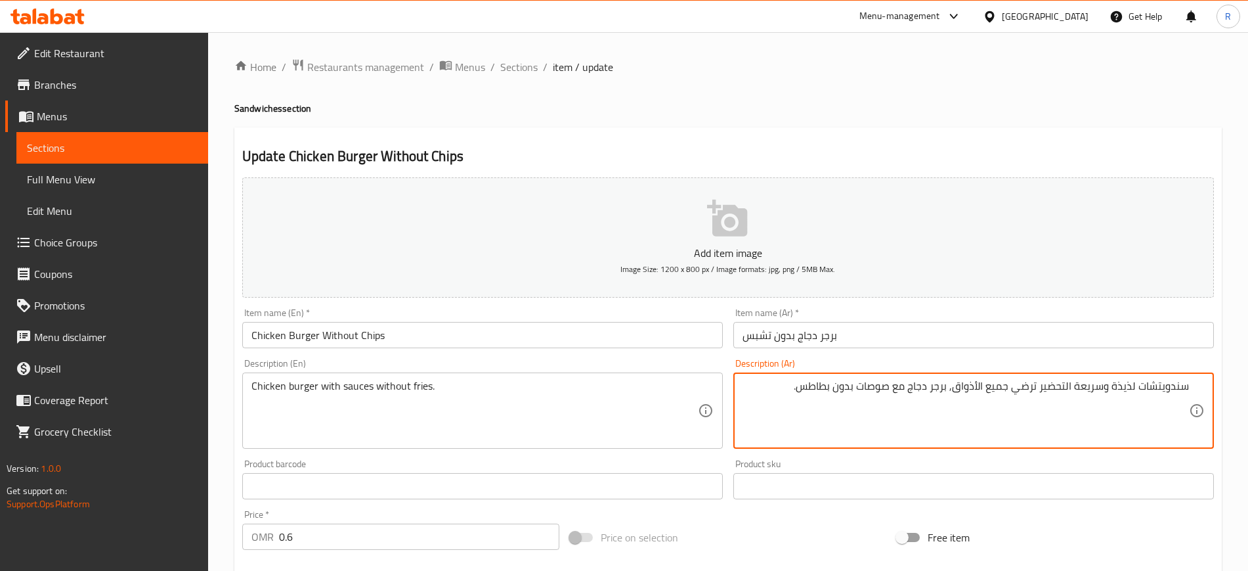
drag, startPoint x: 950, startPoint y: 389, endPoint x: 1234, endPoint y: 389, distance: 283.6
click at [907, 389] on div "Home / Restaurants management / Menus / Sections / item / update Sandwiches sec…" at bounding box center [728, 480] width 1040 height 896
type textarea "برجر دجاج مع صوصات بدون بطاطس."
click at [907, 345] on input "برجر دجاج بدون تشبس" at bounding box center [973, 335] width 481 height 26
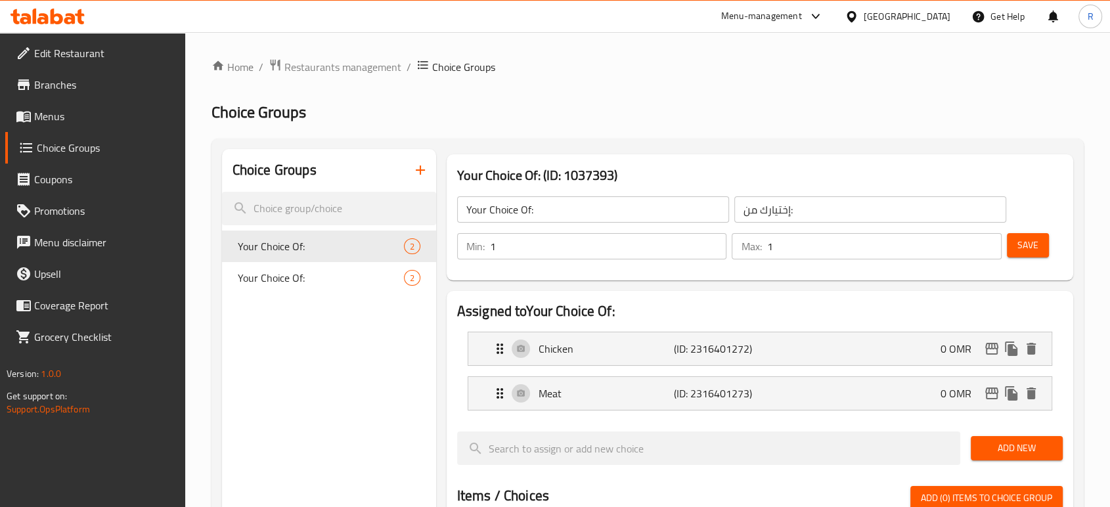
drag, startPoint x: 699, startPoint y: 40, endPoint x: 692, endPoint y: 51, distance: 12.4
click at [699, 40] on div "Home / Restaurants management / Choice Groups Choice Groups Choice Groups Your …" at bounding box center [647, 500] width 924 height 937
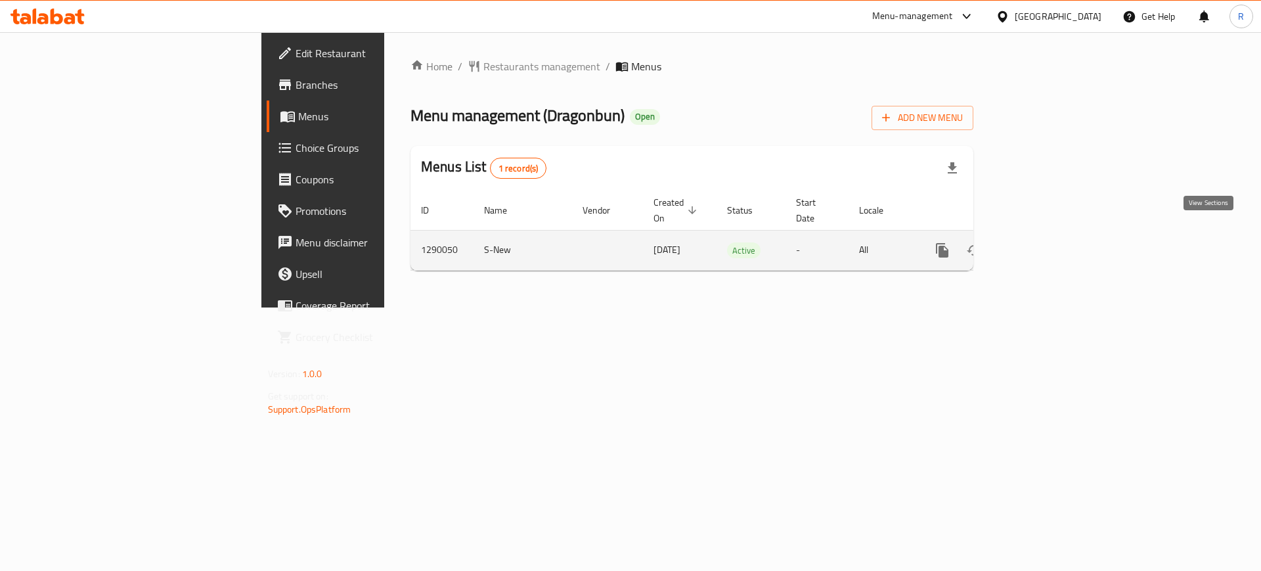
click at [1045, 242] on icon "enhanced table" at bounding box center [1037, 250] width 16 height 16
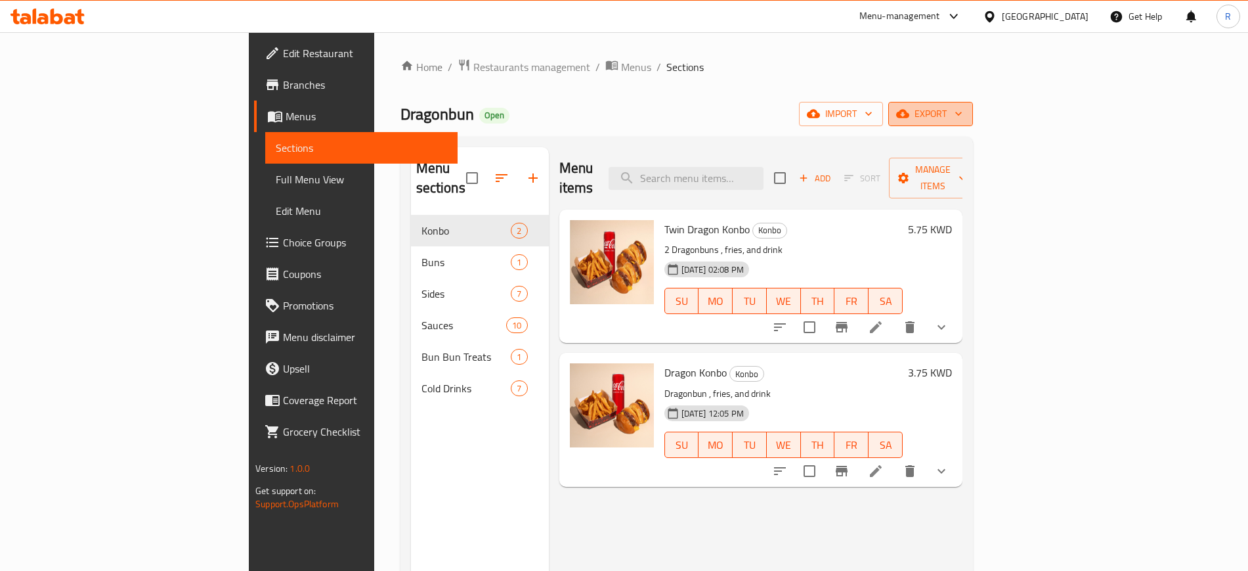
click at [909, 118] on icon "button" at bounding box center [902, 114] width 13 height 9
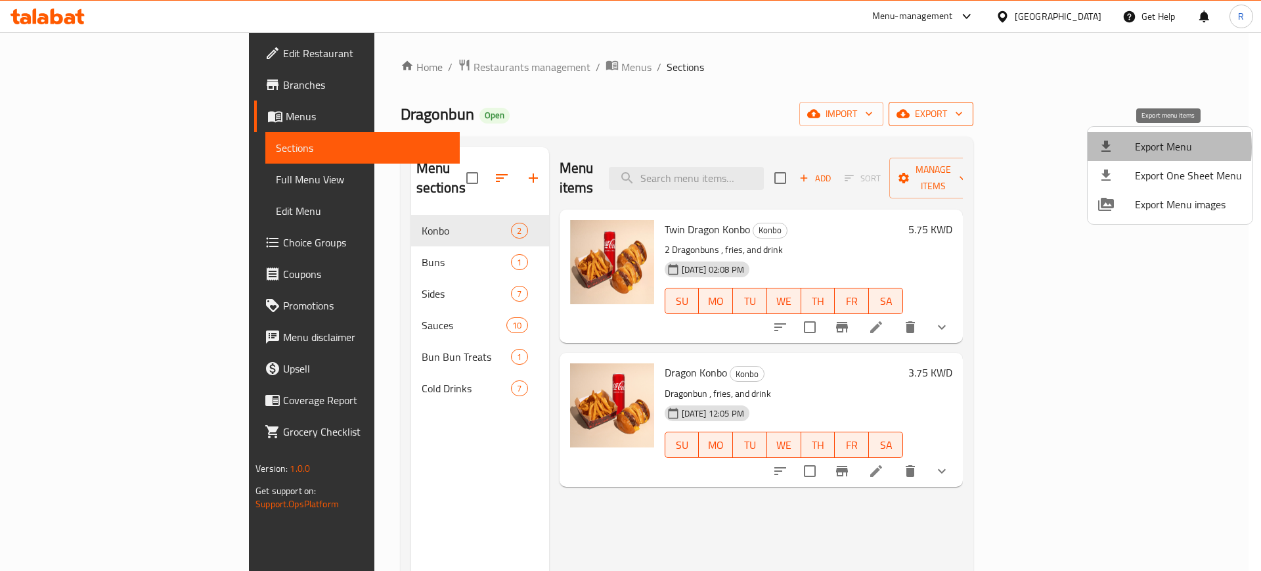
click at [1133, 147] on div at bounding box center [1116, 147] width 37 height 16
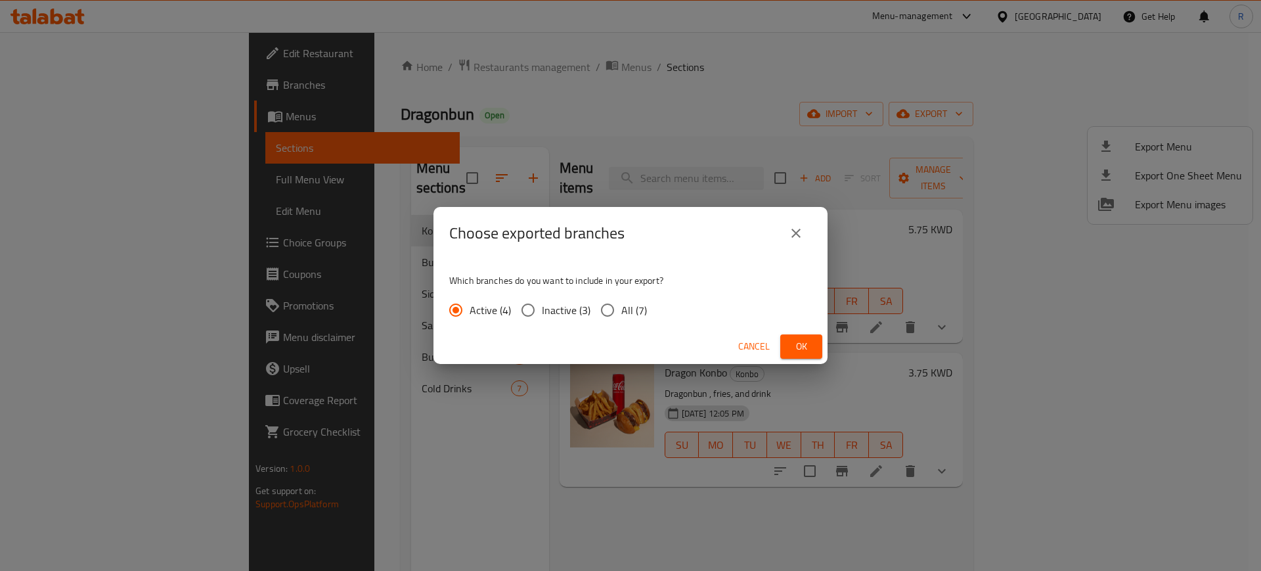
click at [603, 307] on input "All (7)" at bounding box center [608, 310] width 28 height 28
radio input "true"
click at [796, 352] on span "Ok" at bounding box center [801, 346] width 21 height 16
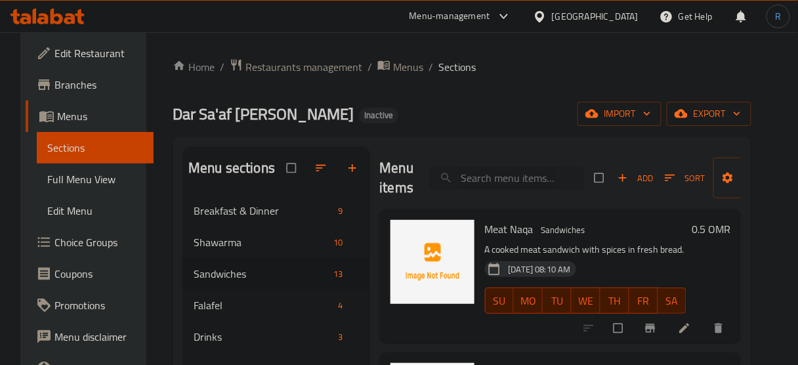
click at [492, 177] on input "search" at bounding box center [506, 178] width 155 height 23
paste input "Chain without fasteners"
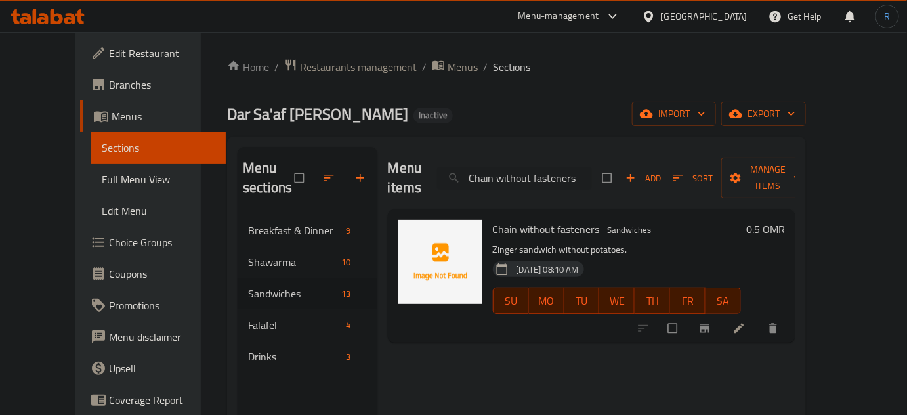
type input "Chain without fasteners"
click at [746, 322] on icon at bounding box center [739, 328] width 13 height 13
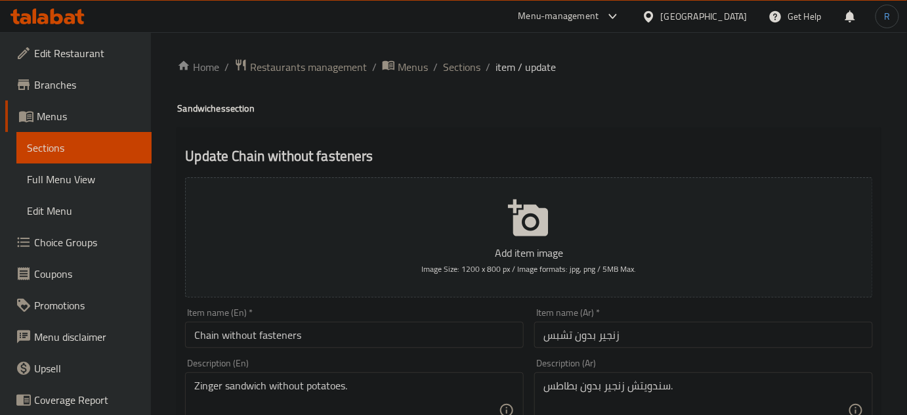
click at [583, 341] on input "زنجير بدون تشبس" at bounding box center [703, 335] width 339 height 26
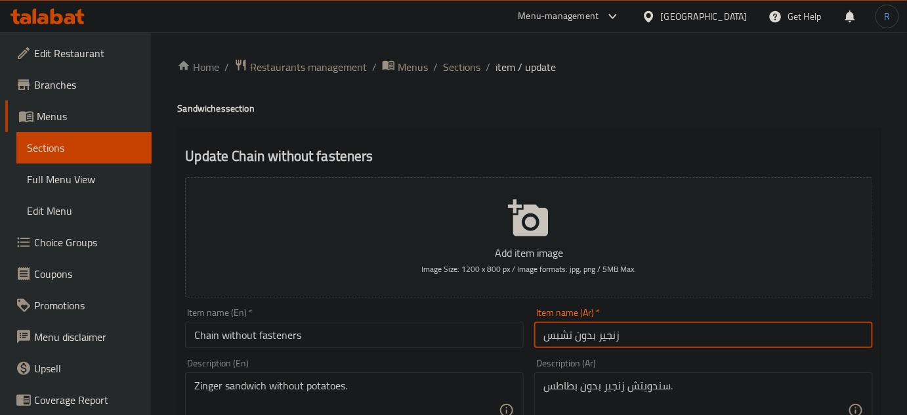
click at [583, 341] on input "زنجير بدون تشبس" at bounding box center [703, 335] width 339 height 26
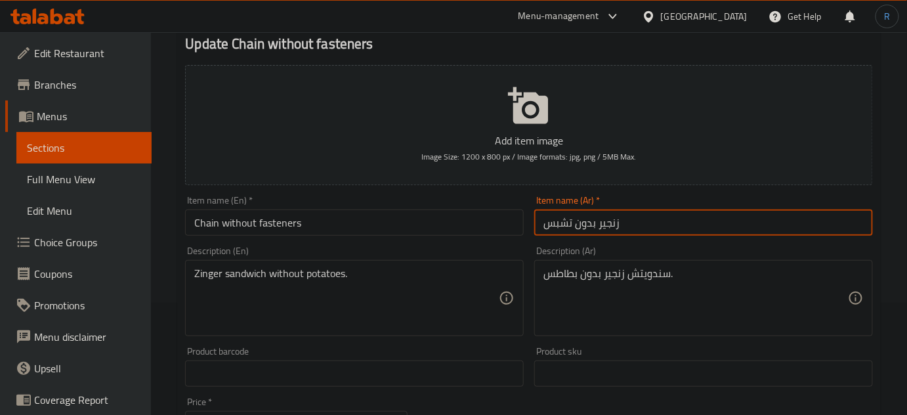
scroll to position [179, 0]
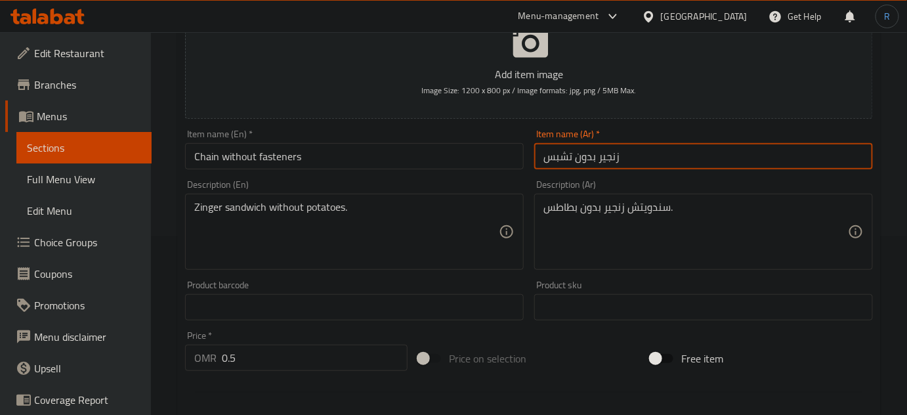
click at [314, 155] on input "Chain without fasteners" at bounding box center [354, 156] width 339 height 26
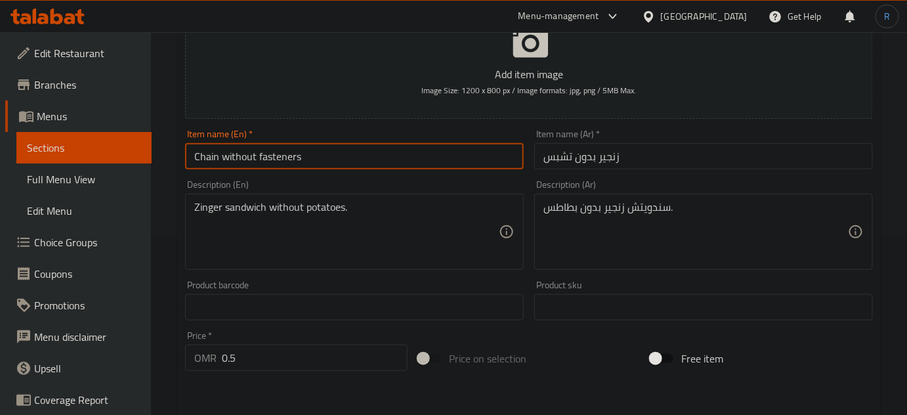
click at [314, 155] on input "Chain without fasteners" at bounding box center [354, 156] width 339 height 26
click at [314, 155] on input "Zinger Without Chips" at bounding box center [354, 156] width 339 height 26
type input "Zinger Without Chips"
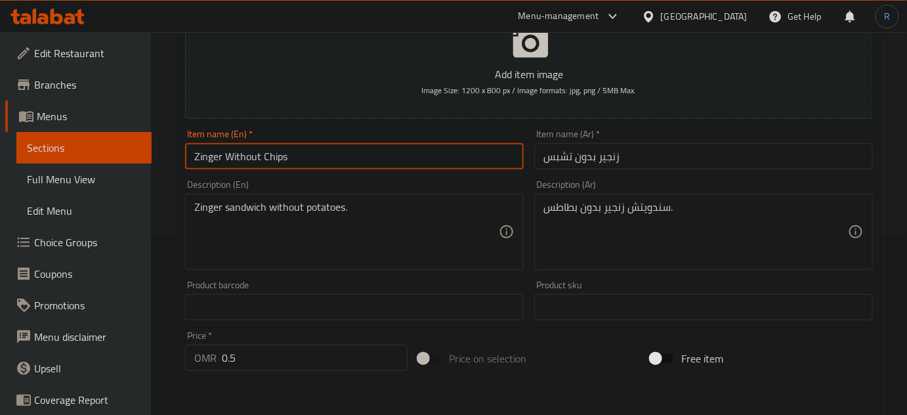
click at [328, 159] on input "Zinger Without Chips" at bounding box center [354, 156] width 339 height 26
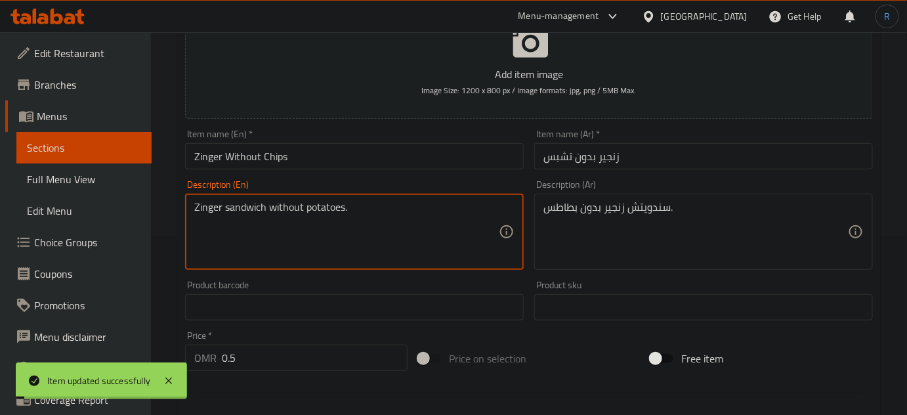
click at [325, 204] on textarea "Zinger sandwich without potatoes." at bounding box center [346, 232] width 305 height 62
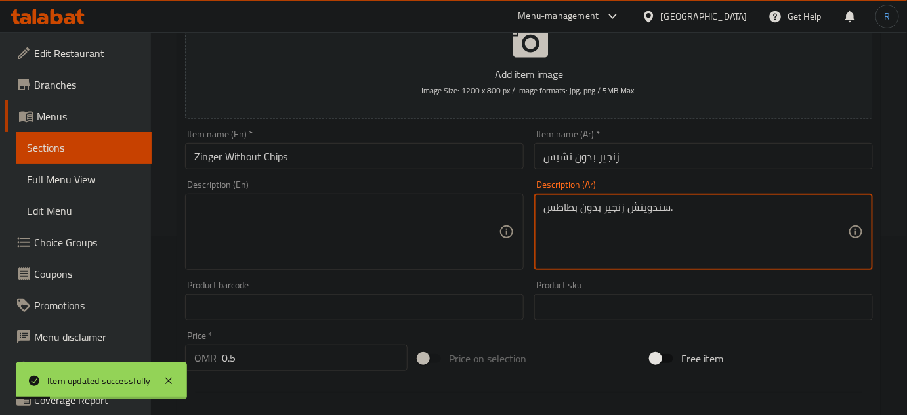
click at [616, 215] on textarea "سندويتش زنجير بدون بطاطس." at bounding box center [696, 232] width 305 height 62
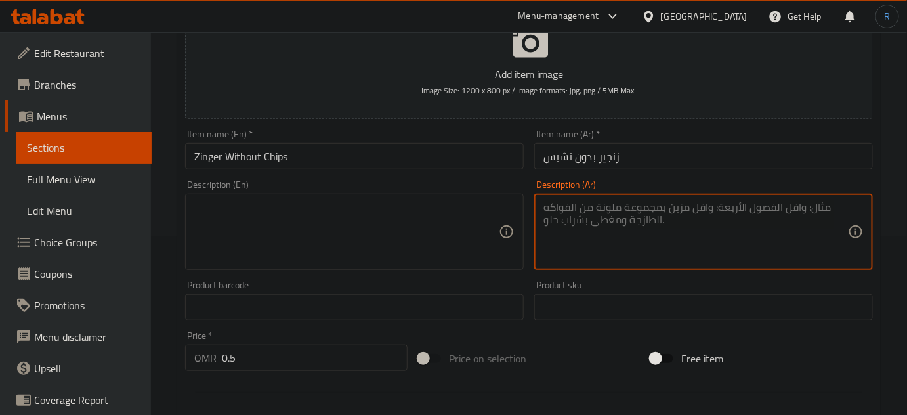
click at [327, 230] on textarea at bounding box center [346, 232] width 305 height 62
paste textarea "Fried Marinated Chicken Zinger, served in Classic bread"
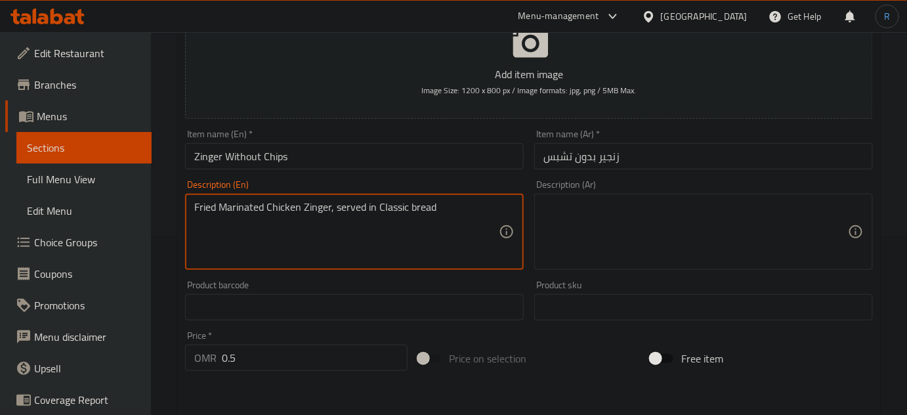
type textarea "Fried Marinated Chicken Zinger, served in Classic bread"
click at [596, 242] on textarea at bounding box center [696, 232] width 305 height 62
paste textarea "دجاج زنجر متبل مقلي، يقدم في خبز كلاسيكي"
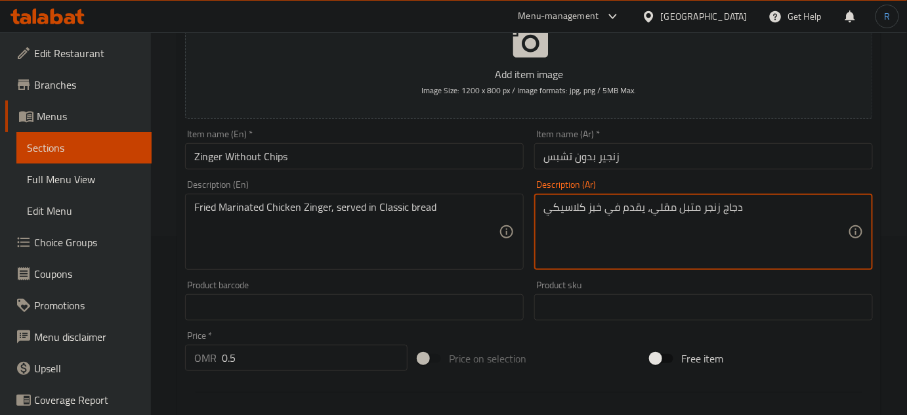
click at [402, 159] on input "Zinger Without Chips" at bounding box center [354, 156] width 339 height 26
type textarea "دجاج زنجر متبل مقلي، يقدم في خبز كلاسيك"
click at [404, 149] on input "Zinger Without Chips" at bounding box center [354, 156] width 339 height 26
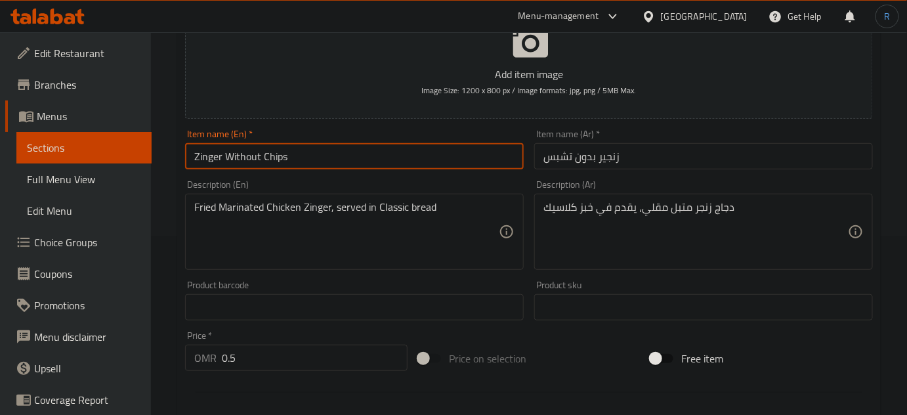
click at [404, 149] on input "Zinger Without Chips" at bounding box center [354, 156] width 339 height 26
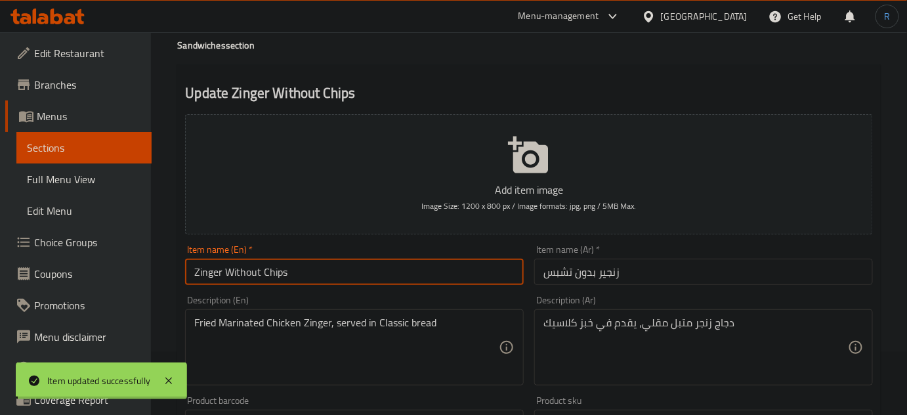
scroll to position [0, 0]
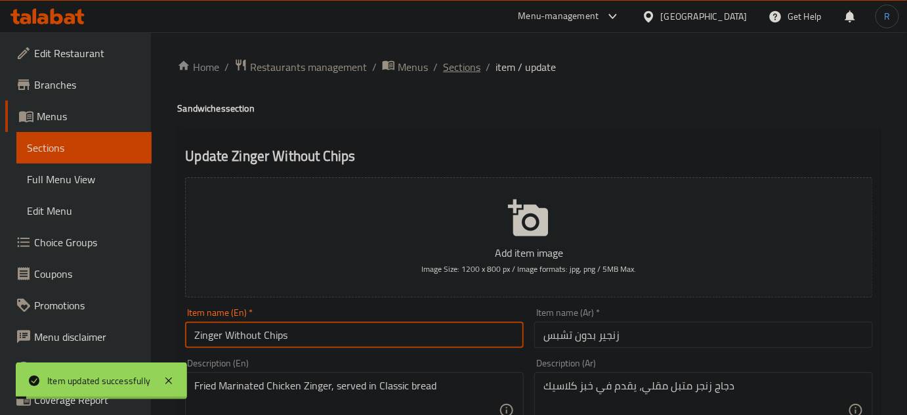
click at [460, 71] on span "Sections" at bounding box center [461, 67] width 37 height 16
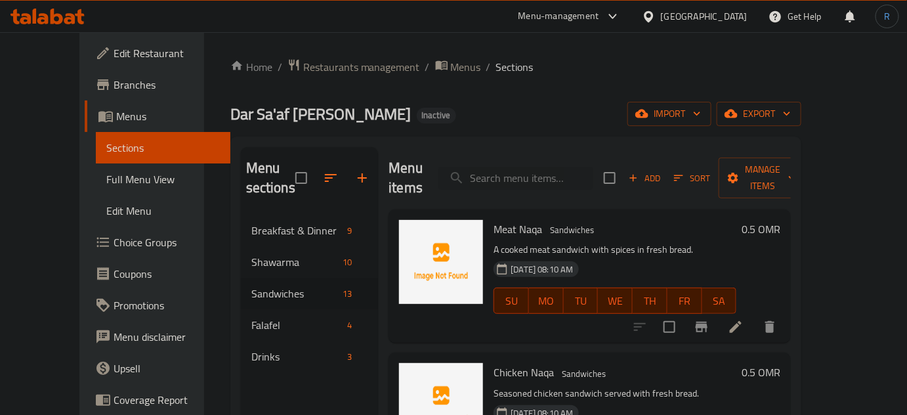
click at [502, 141] on div "Menu sections Breakfast & Dinner 9 Shawarma 10 Sandwiches 13 Falafel 4 Drinks 3…" at bounding box center [516, 355] width 572 height 436
click at [504, 169] on input "search" at bounding box center [516, 178] width 155 height 23
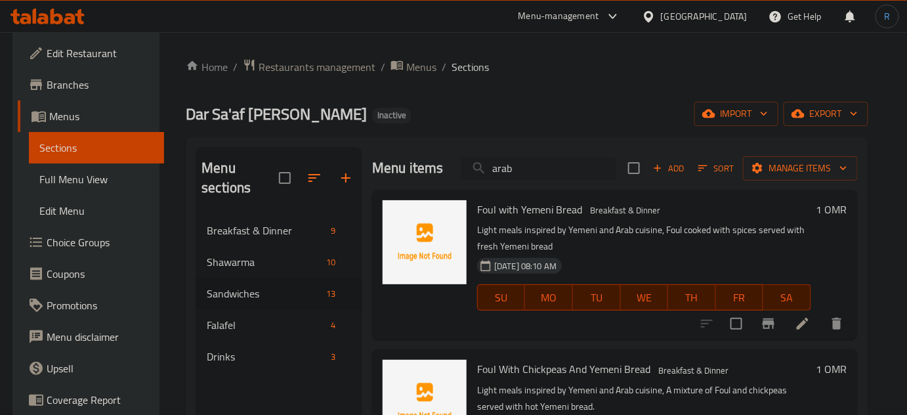
click at [563, 174] on input "arab" at bounding box center [538, 168] width 155 height 23
paste input "Falafel and Hummus with Yemeni Bread"
click at [563, 174] on input "arab" at bounding box center [538, 168] width 155 height 23
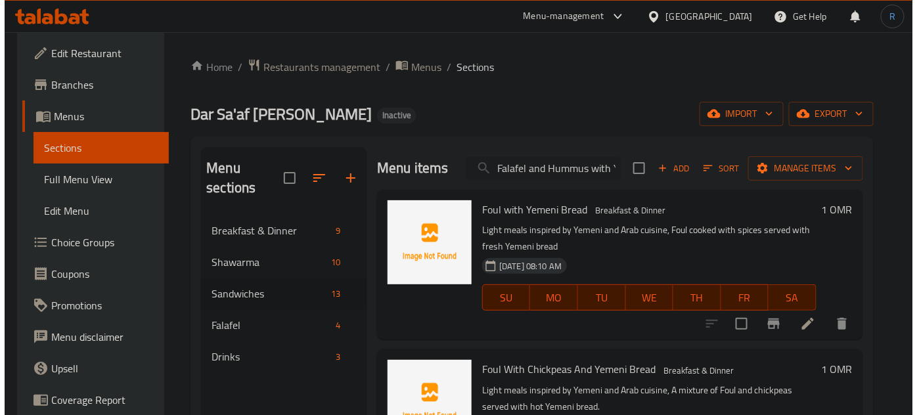
scroll to position [0, 58]
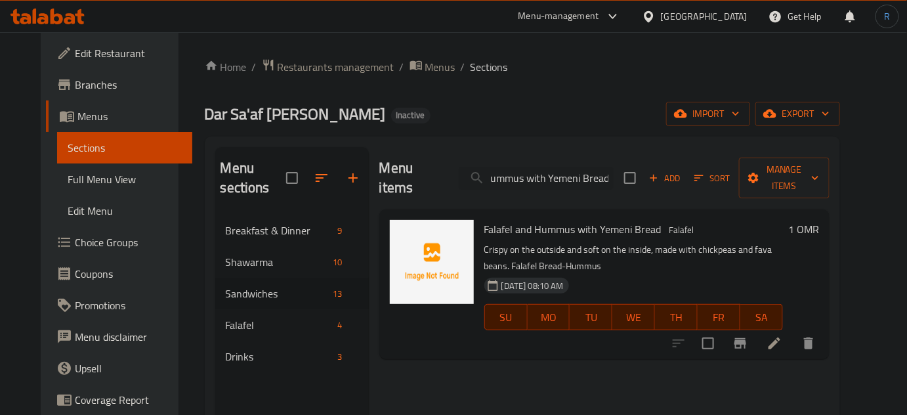
type input "Falafel and Hummus with Yemeni Bread"
click at [783, 336] on icon at bounding box center [775, 344] width 16 height 16
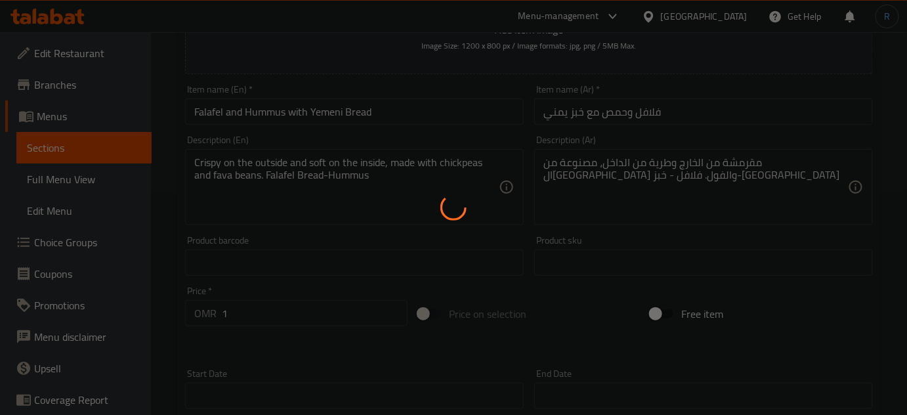
scroll to position [238, 0]
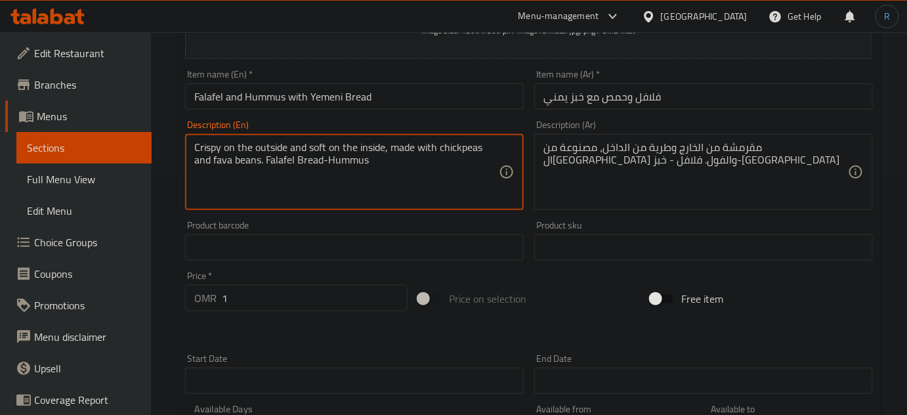
drag, startPoint x: 374, startPoint y: 162, endPoint x: 267, endPoint y: 159, distance: 106.4
type textarea "Crispy on the outside and soft on the inside, made with chickpeas and fava bean…"
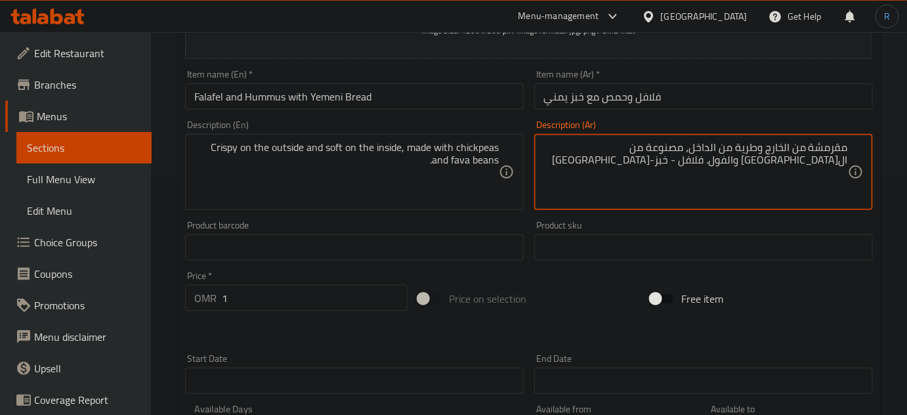
drag, startPoint x: 760, startPoint y: 160, endPoint x: 849, endPoint y: 160, distance: 89.3
click at [849, 160] on div "مقرمشة من الخارج وطرية من الداخل، مصنوعة من الحمص والفول. فلافل - خبز-حمص Descr…" at bounding box center [703, 172] width 339 height 76
type textarea "مقرمشة من الخارج وطرية من الداخل، مصنوعة من ال[GEOGRAPHIC_DATA] والفول."
click at [747, 99] on input "فلافل وحمص مع خبز يمني" at bounding box center [703, 96] width 339 height 26
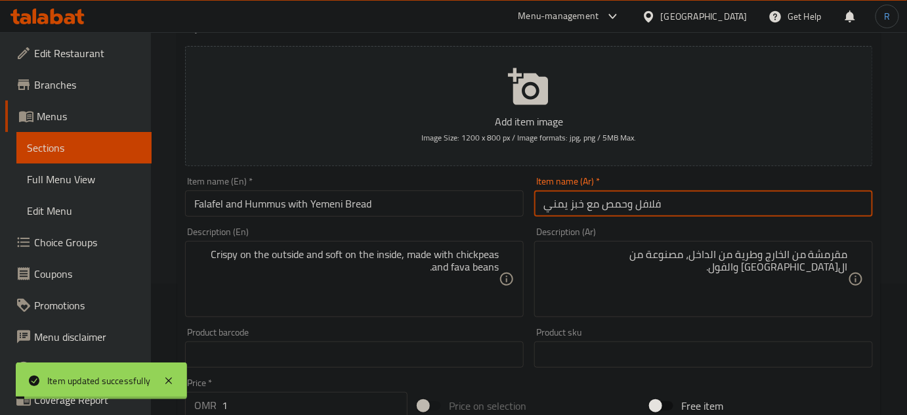
scroll to position [0, 0]
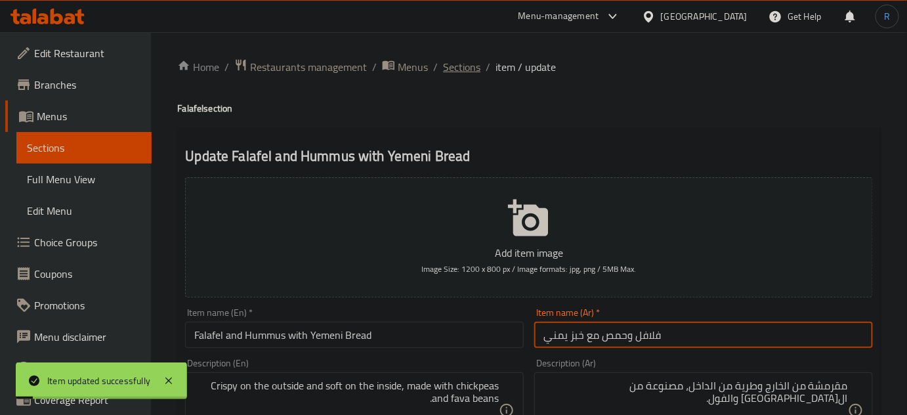
click at [448, 71] on span "Sections" at bounding box center [461, 67] width 37 height 16
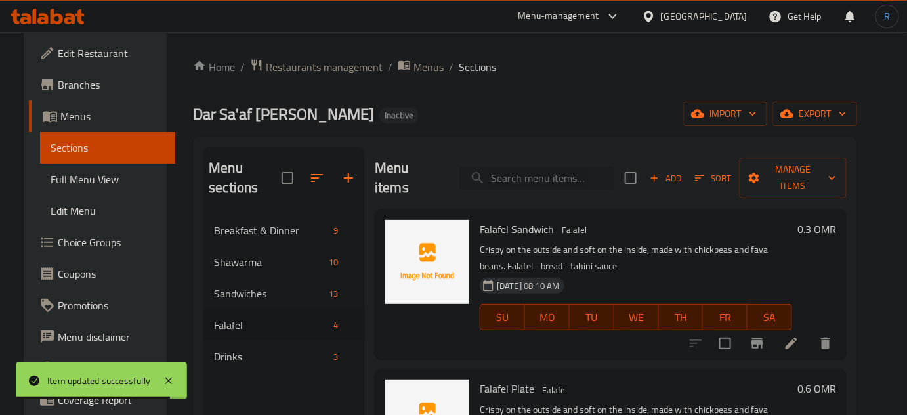
click at [520, 167] on input "search" at bounding box center [537, 178] width 155 height 23
paste input "Hala Milk Pudding"
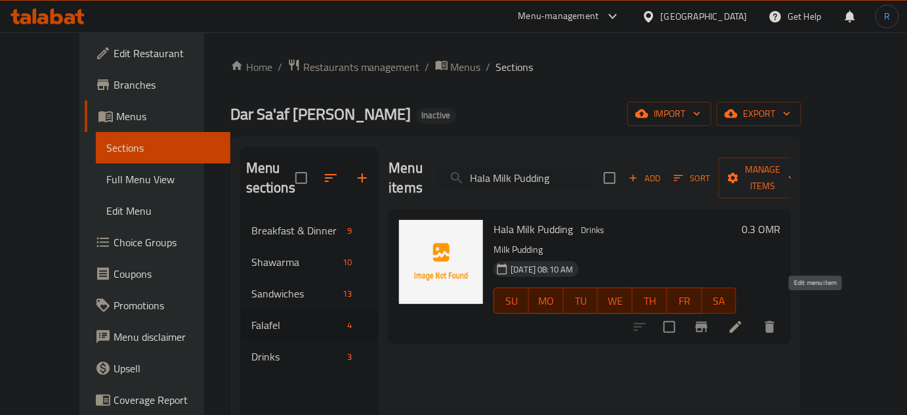
type input "Hala Milk Pudding"
click at [744, 319] on icon at bounding box center [736, 327] width 16 height 16
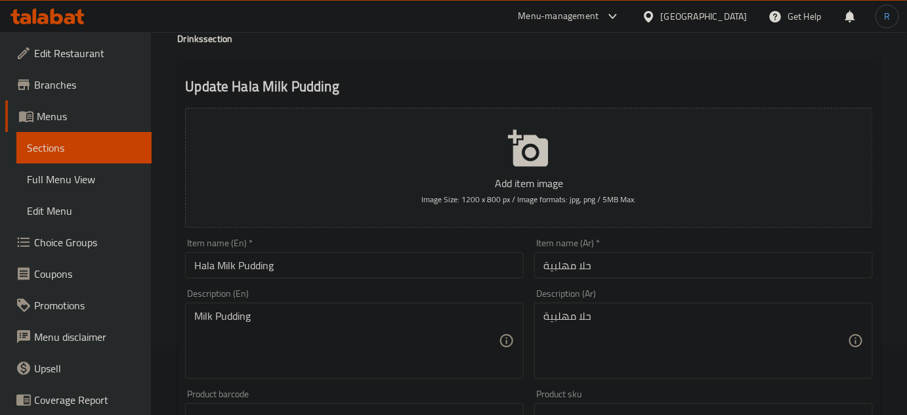
scroll to position [119, 0]
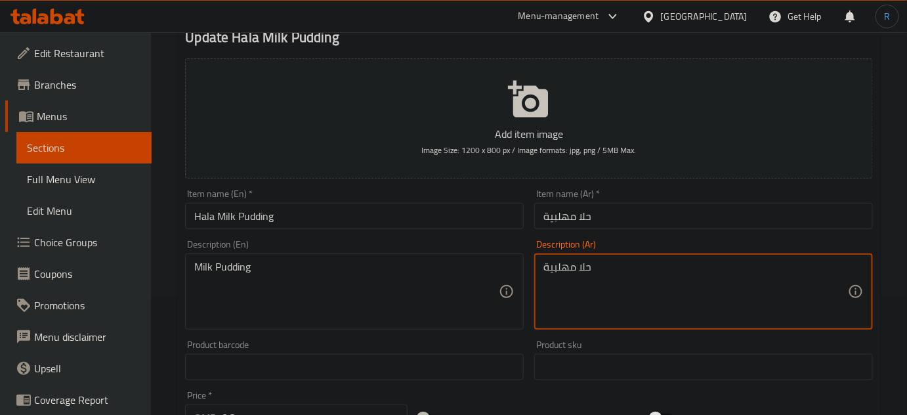
click at [563, 272] on textarea "حلا مهلبية" at bounding box center [696, 292] width 305 height 62
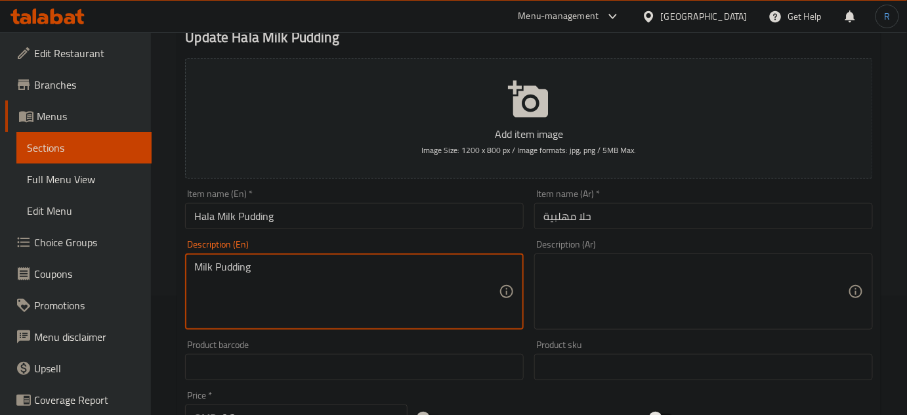
click at [228, 272] on textarea "Milk Pudding" at bounding box center [346, 292] width 305 height 62
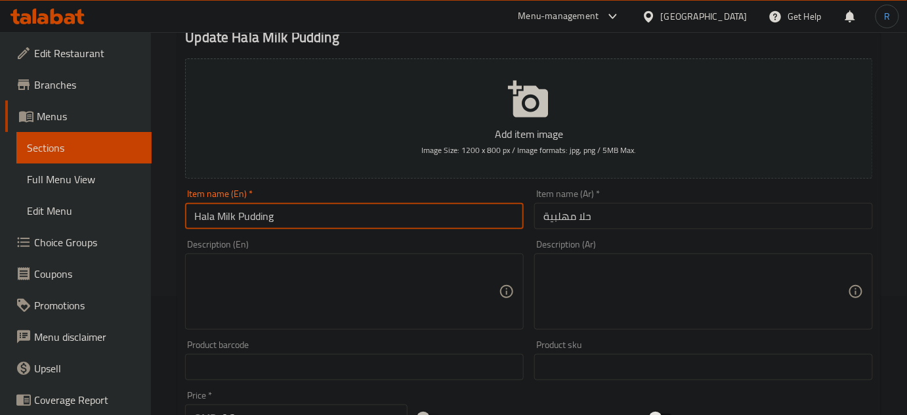
click at [309, 216] on input "Hala Milk Pudding" at bounding box center [354, 216] width 339 height 26
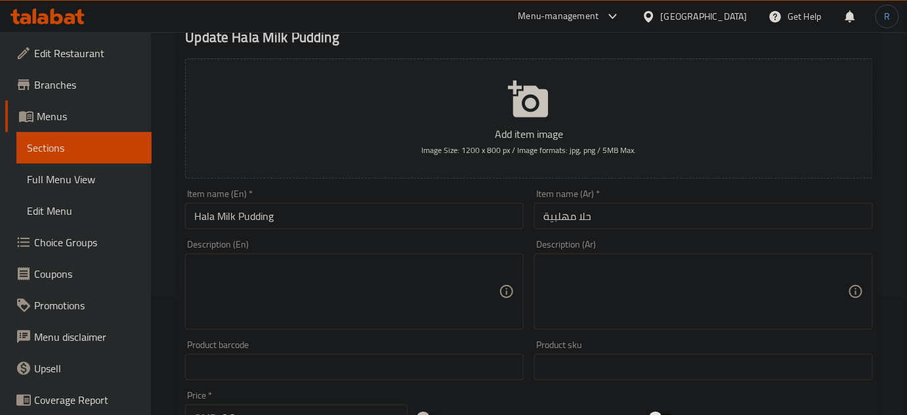
click at [562, 216] on input "حلا مهلبية" at bounding box center [703, 216] width 339 height 26
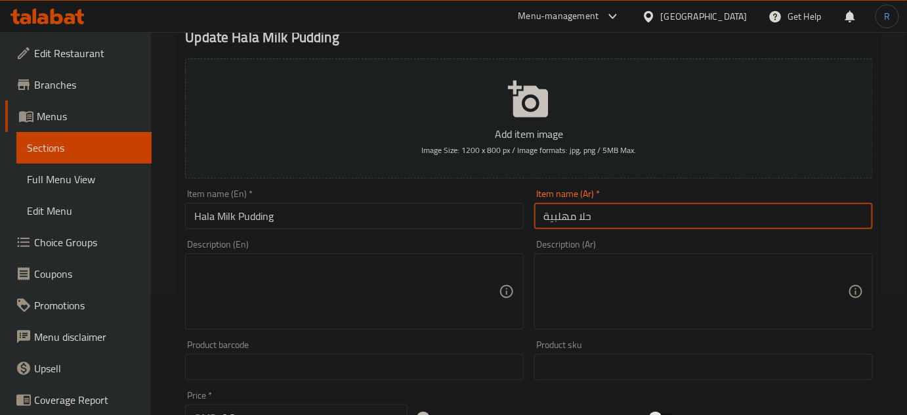
click at [562, 216] on input "حلا مهلبية" at bounding box center [703, 216] width 339 height 26
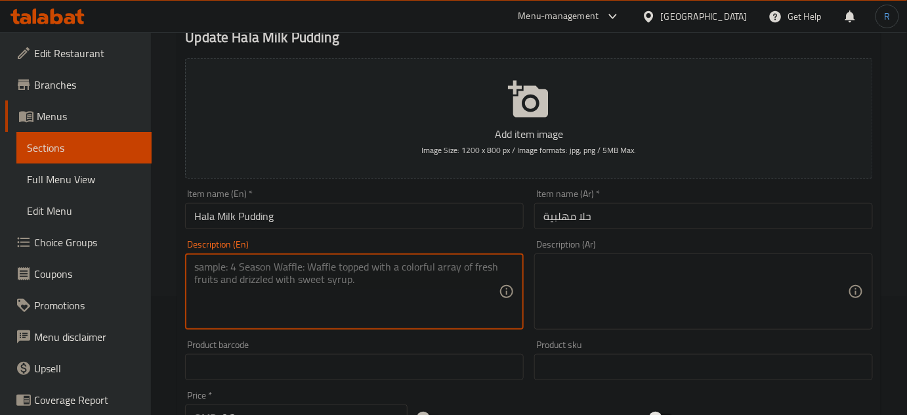
click at [331, 271] on textarea at bounding box center [346, 292] width 305 height 62
paste textarea "Classic dessert. Rich milk, sugar and vanilla flavor."
type textarea "Classic dessert. Rich milk, sugar and vanilla flavor."
click at [569, 311] on textarea at bounding box center [696, 292] width 305 height 62
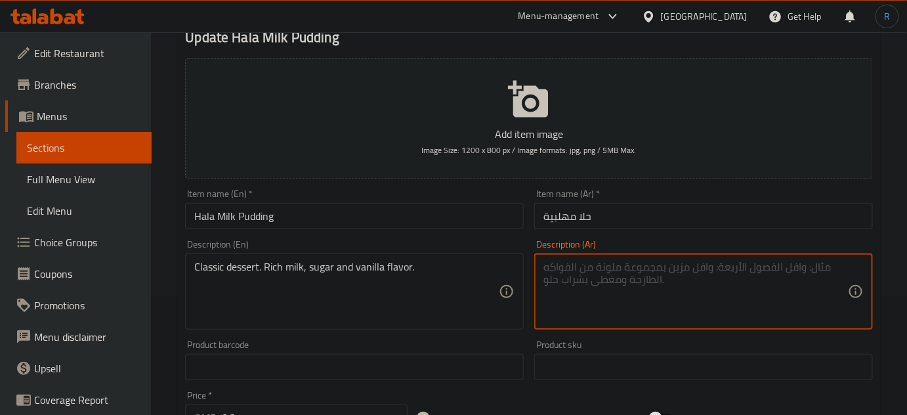
paste textarea "حلوى كلاسيكية. حليب غني، سكر ونكهة الفانيليا."
click at [683, 266] on textarea "حلوى كلاسيكية. حليب غني، سكر ونكهة الفانيليا." at bounding box center [696, 292] width 305 height 62
type textarea "حلوى كلاسيك. حليب غني، سكر ونكهة الفانيليا."
click at [407, 217] on input "Hala Milk Pudding" at bounding box center [354, 216] width 339 height 26
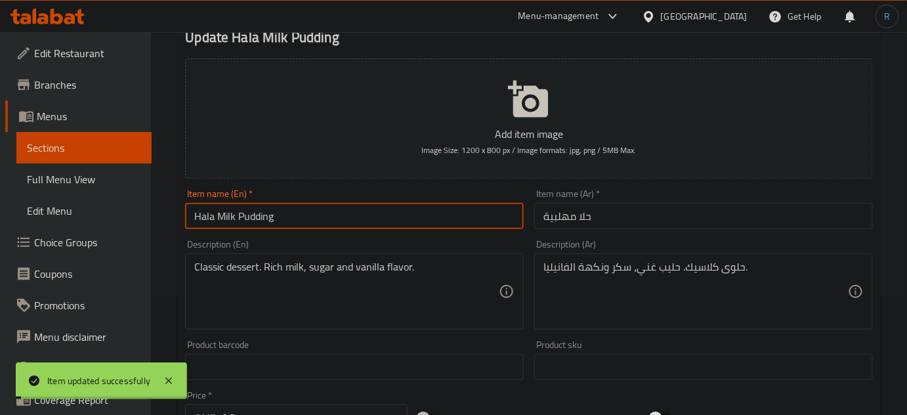
click at [353, 216] on input "Hala Milk Pudding" at bounding box center [354, 216] width 339 height 26
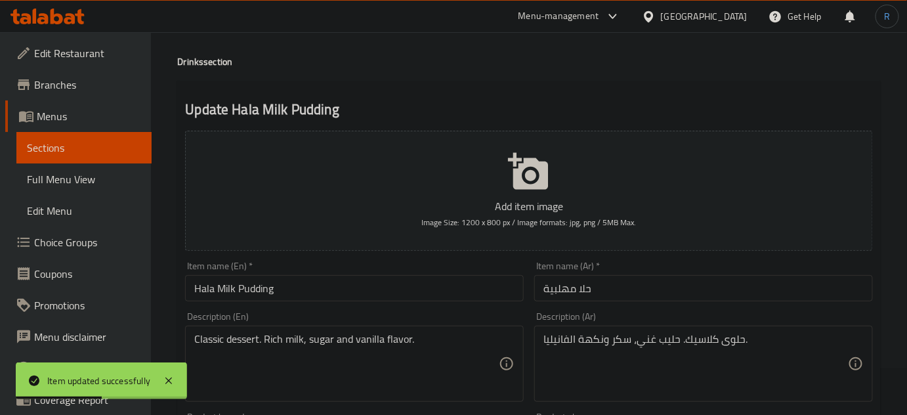
scroll to position [0, 0]
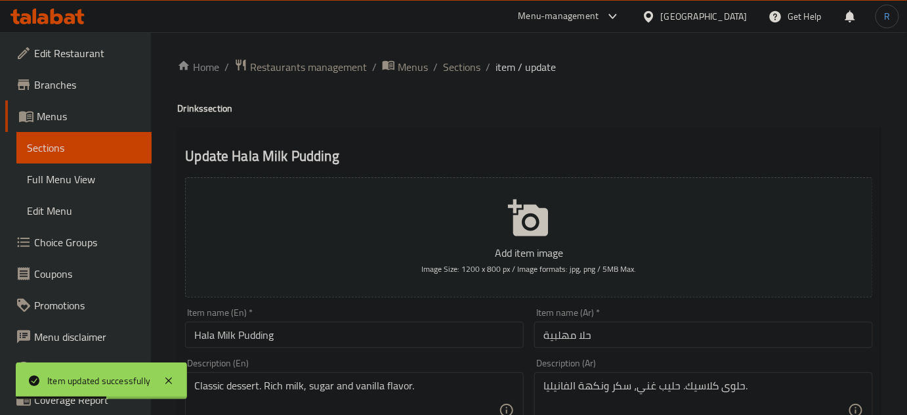
click at [460, 59] on span "Sections" at bounding box center [461, 67] width 37 height 16
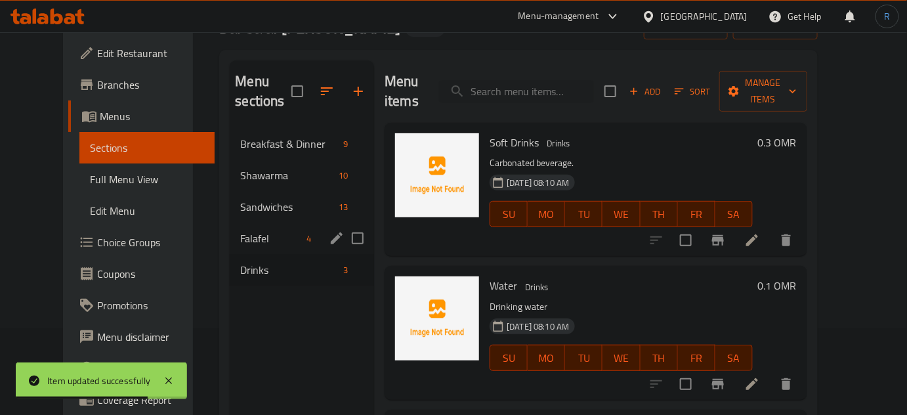
scroll to position [119, 0]
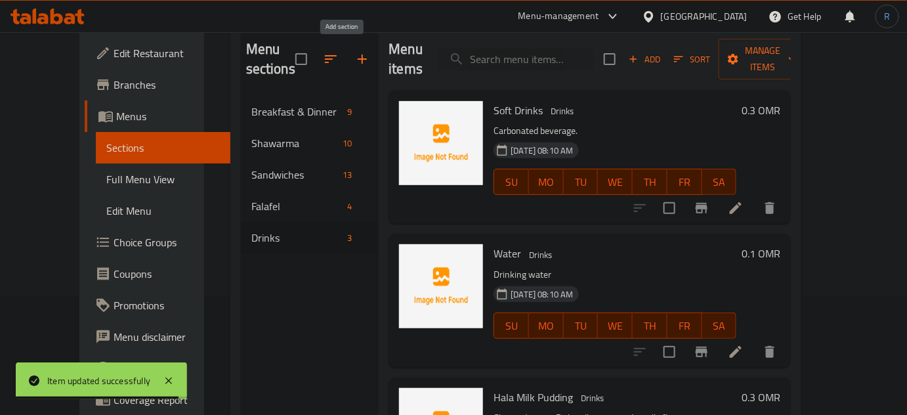
click at [358, 59] on icon "button" at bounding box center [362, 58] width 9 height 9
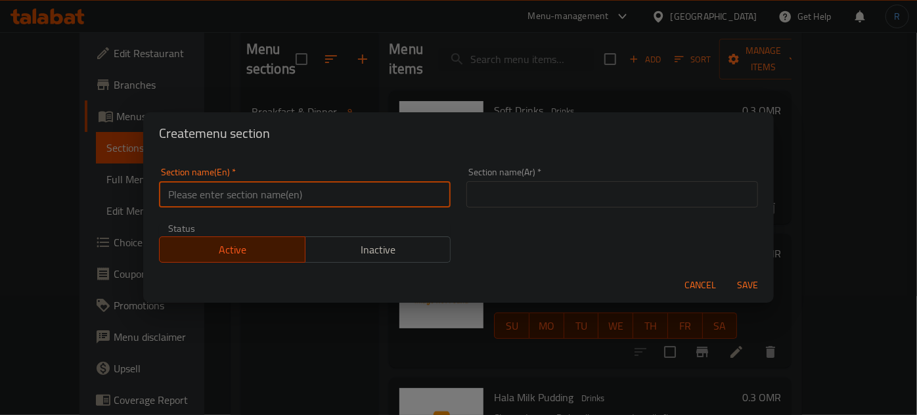
click at [329, 207] on input "text" at bounding box center [305, 194] width 292 height 26
type input "Desserts"
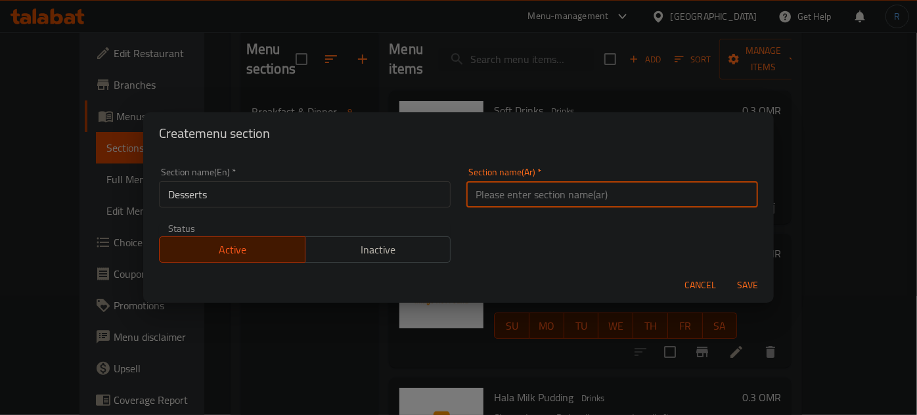
click at [520, 194] on input "text" at bounding box center [612, 194] width 292 height 26
type input "الحلويات"
click at [726, 273] on button "Save" at bounding box center [747, 285] width 42 height 24
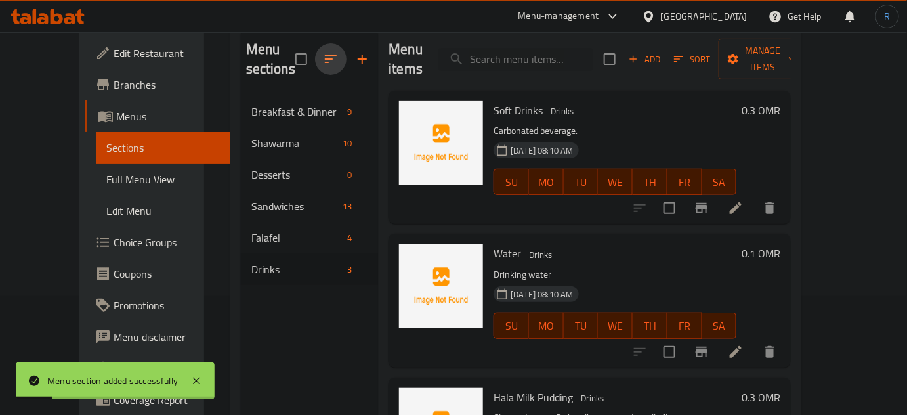
click at [323, 57] on icon "button" at bounding box center [331, 59] width 16 height 16
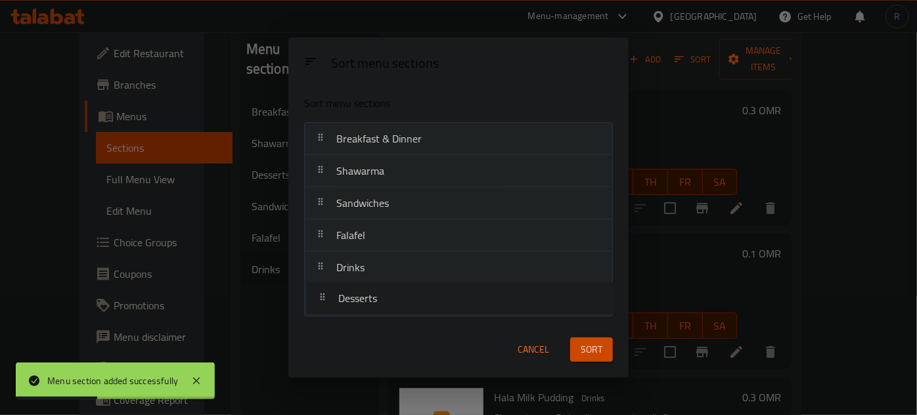
drag, startPoint x: 371, startPoint y: 202, endPoint x: 373, endPoint y: 301, distance: 98.5
click at [373, 301] on nav "Breakfast & Dinner Shawarma Desserts Sandwiches Falafel Drinks" at bounding box center [458, 219] width 309 height 194
click at [590, 355] on span "Sort" at bounding box center [591, 349] width 22 height 16
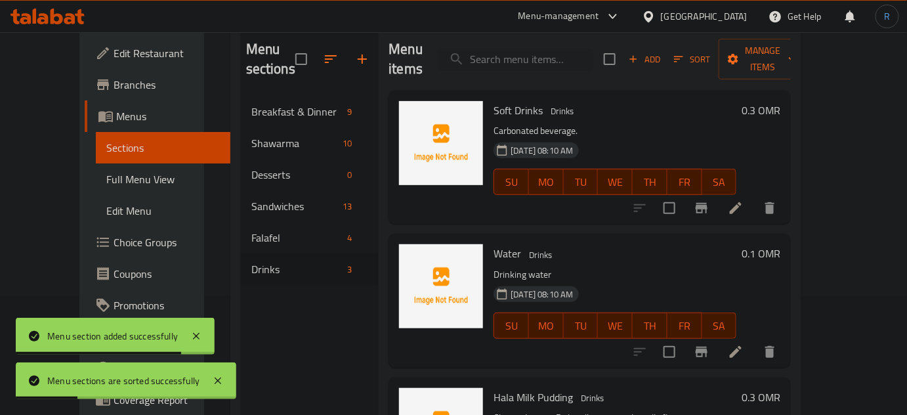
scroll to position [48, 0]
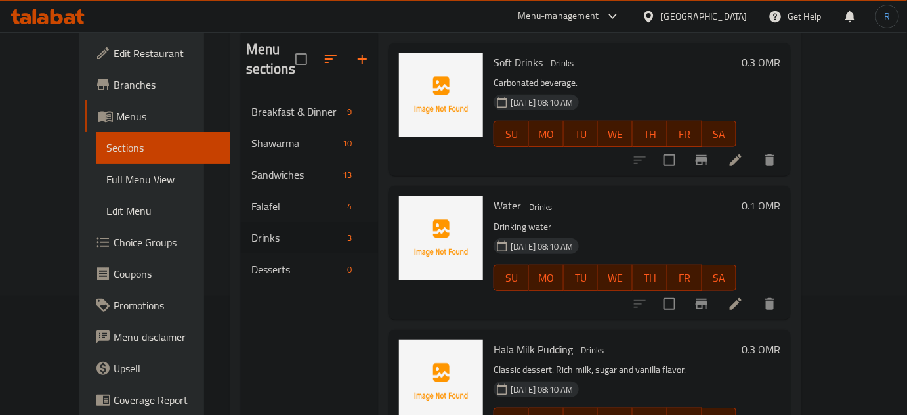
click at [494, 339] on span "Hala Milk Pudding" at bounding box center [533, 349] width 79 height 20
copy h6 "Hala Milk Pudding"
click at [494, 339] on span "Hala Milk Pudding" at bounding box center [533, 349] width 79 height 20
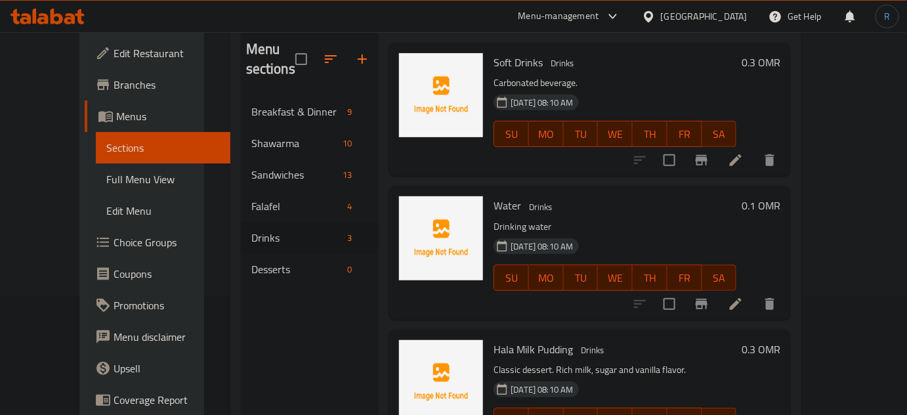
click at [670, 196] on h6 "Water Drinks" at bounding box center [615, 205] width 243 height 18
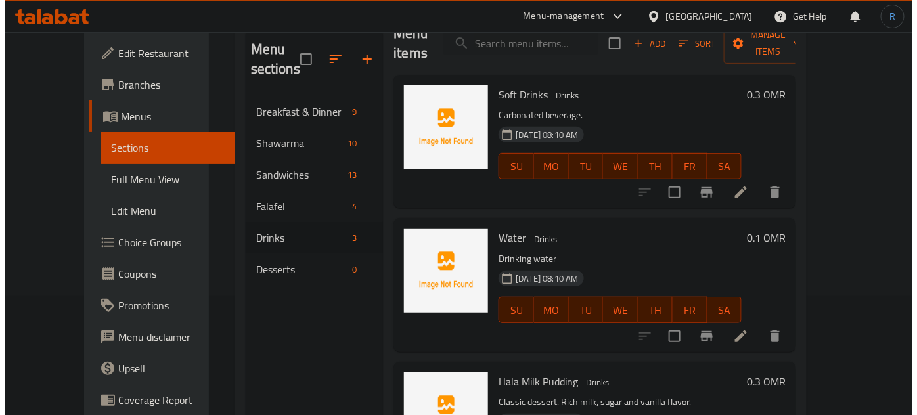
scroll to position [0, 0]
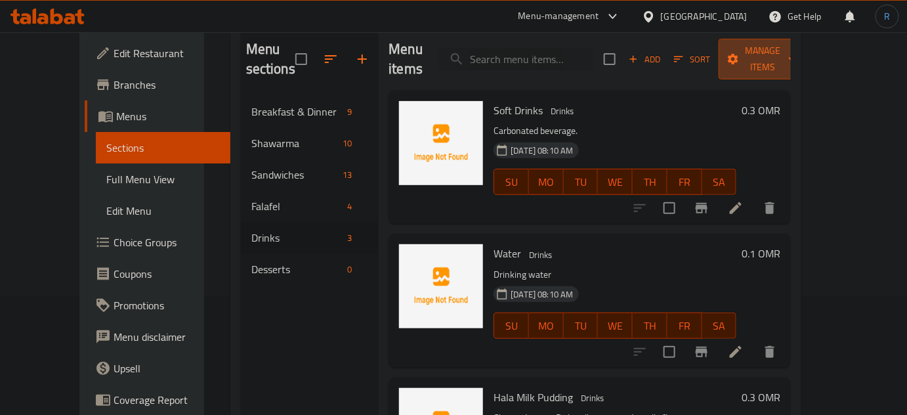
click at [796, 57] on span "Manage items" at bounding box center [762, 59] width 67 height 33
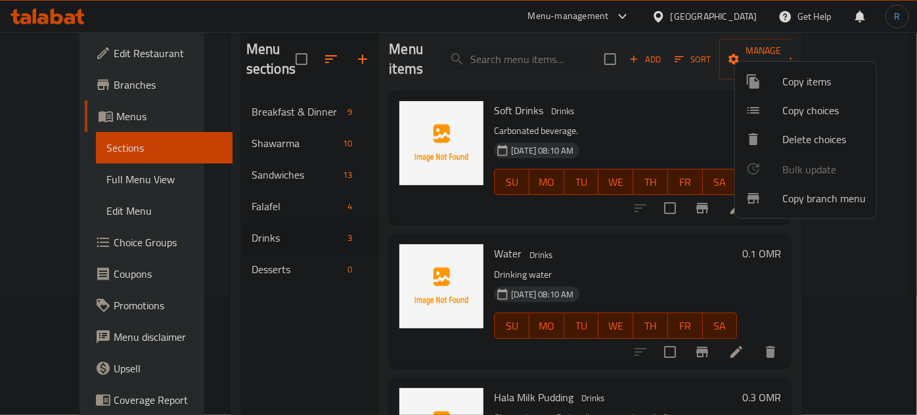
click at [791, 78] on span "Copy items" at bounding box center [823, 82] width 83 height 16
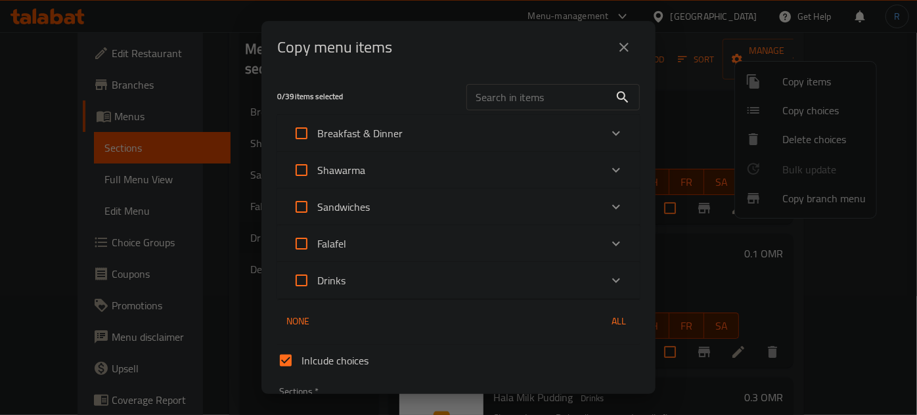
click at [376, 280] on div "Drinks" at bounding box center [446, 281] width 307 height 32
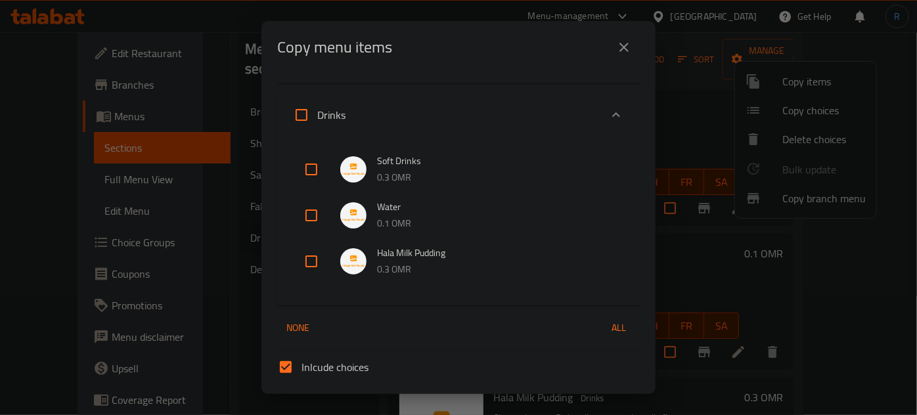
click at [307, 265] on input "checkbox" at bounding box center [311, 262] width 32 height 32
checkbox input "true"
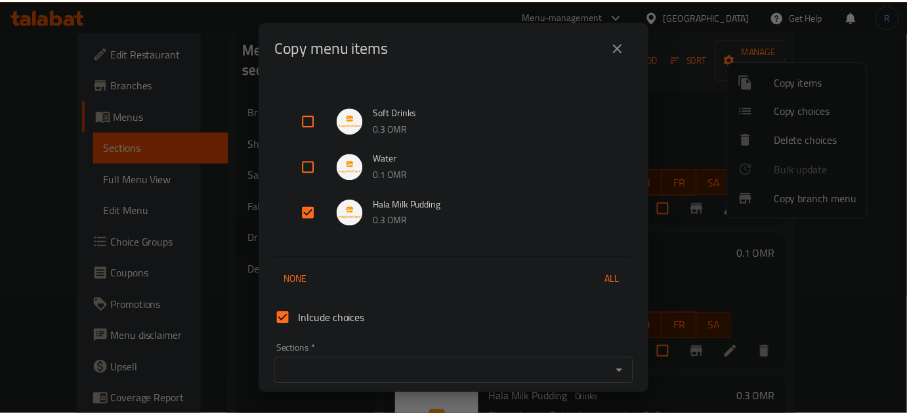
scroll to position [279, 0]
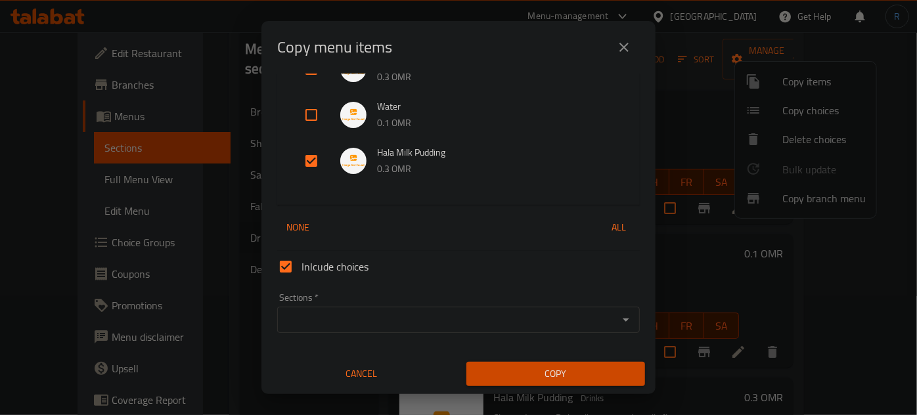
click at [397, 329] on div "Sections *" at bounding box center [458, 320] width 362 height 26
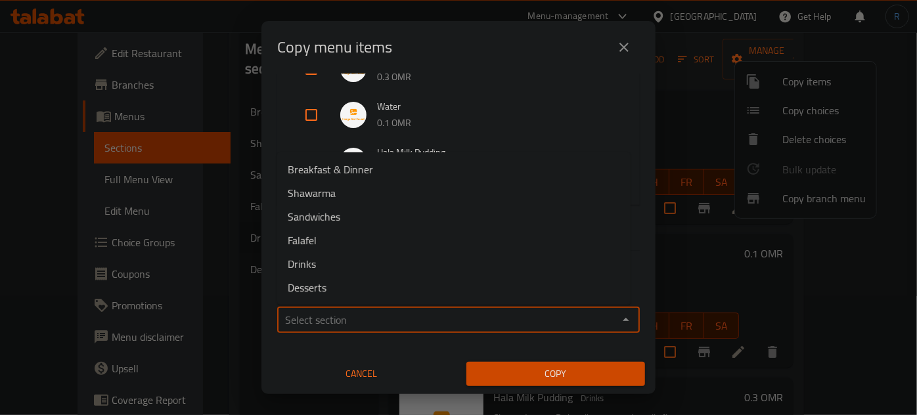
click at [376, 323] on input "Sections   *" at bounding box center [447, 320] width 333 height 18
click at [364, 288] on li "Desserts" at bounding box center [453, 288] width 353 height 24
type input "Desserts"
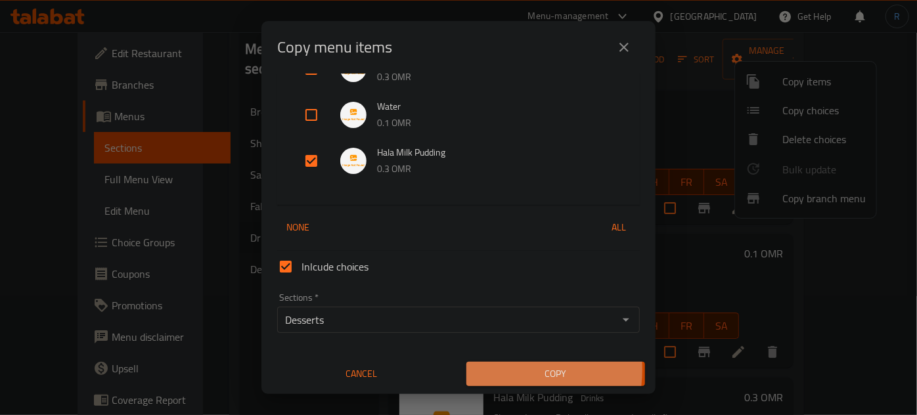
click at [487, 369] on span "Copy" at bounding box center [556, 374] width 158 height 16
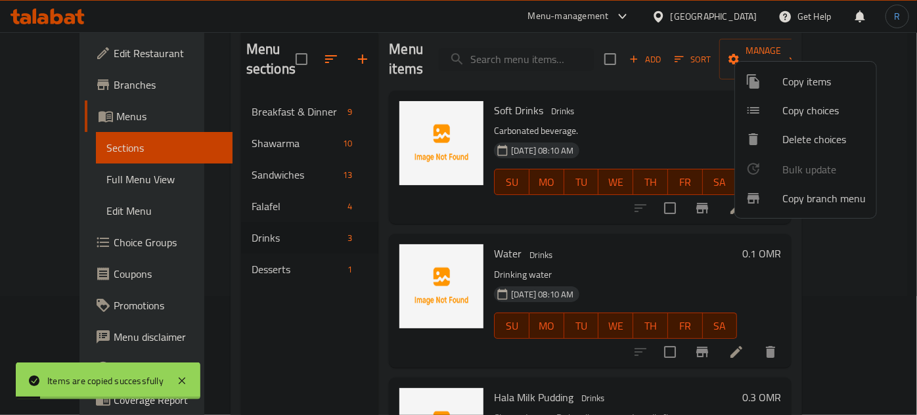
click at [615, 239] on div at bounding box center [458, 207] width 917 height 415
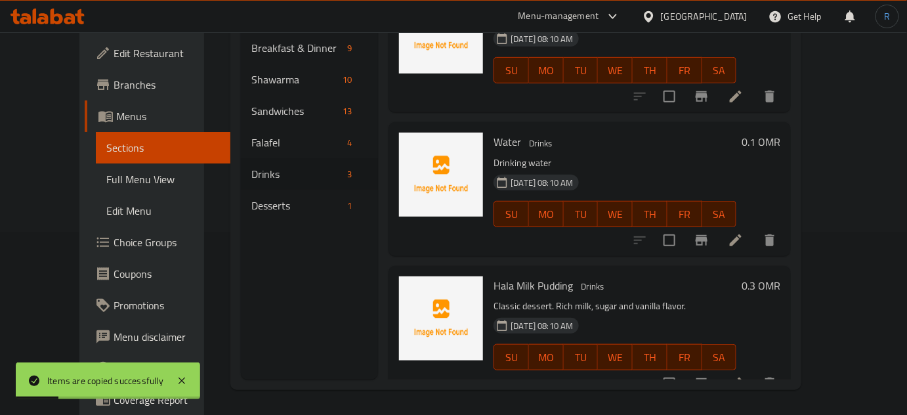
scroll to position [184, 0]
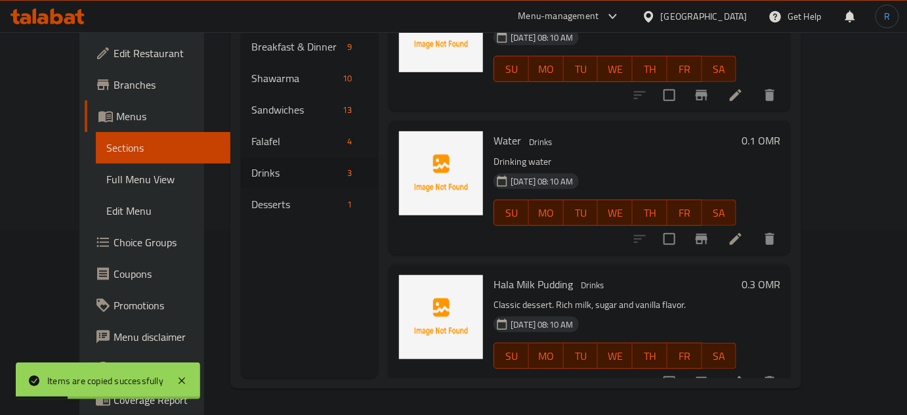
click at [775, 376] on icon "delete" at bounding box center [770, 382] width 9 height 12
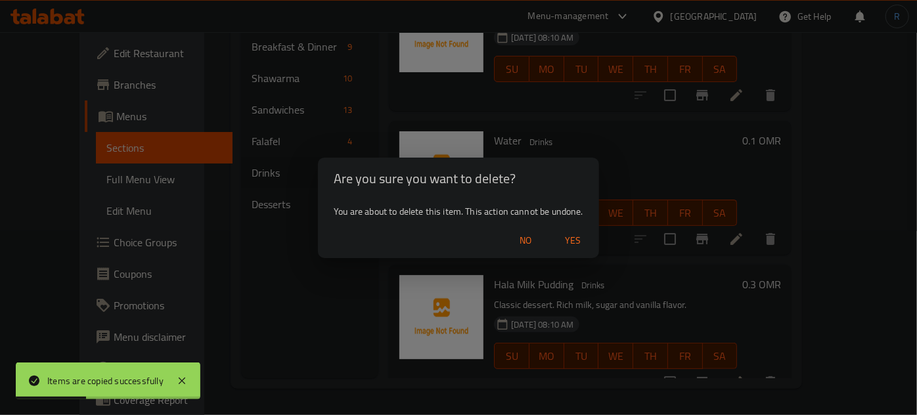
click at [571, 242] on span "Yes" at bounding box center [573, 240] width 32 height 16
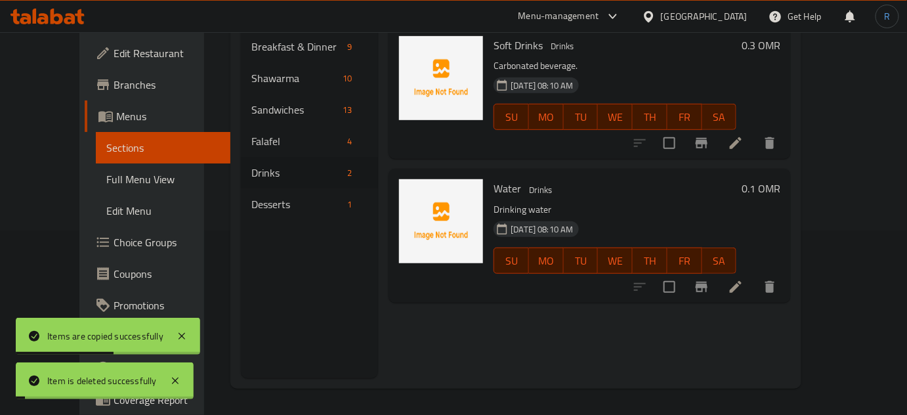
scroll to position [0, 0]
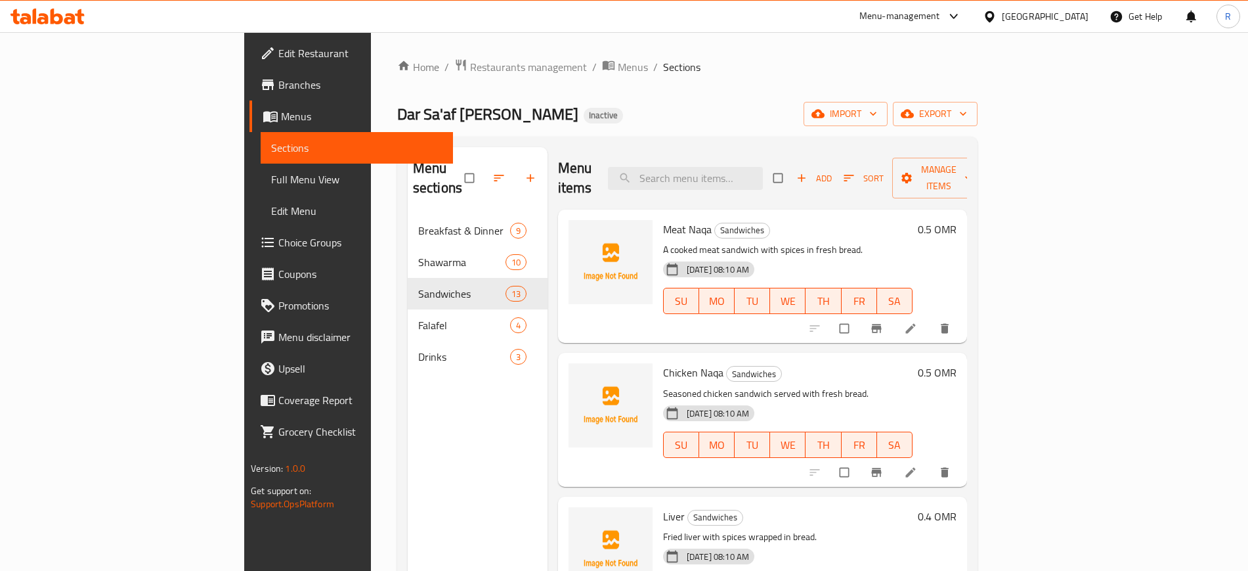
click at [271, 181] on span "Full Menu View" at bounding box center [356, 179] width 171 height 16
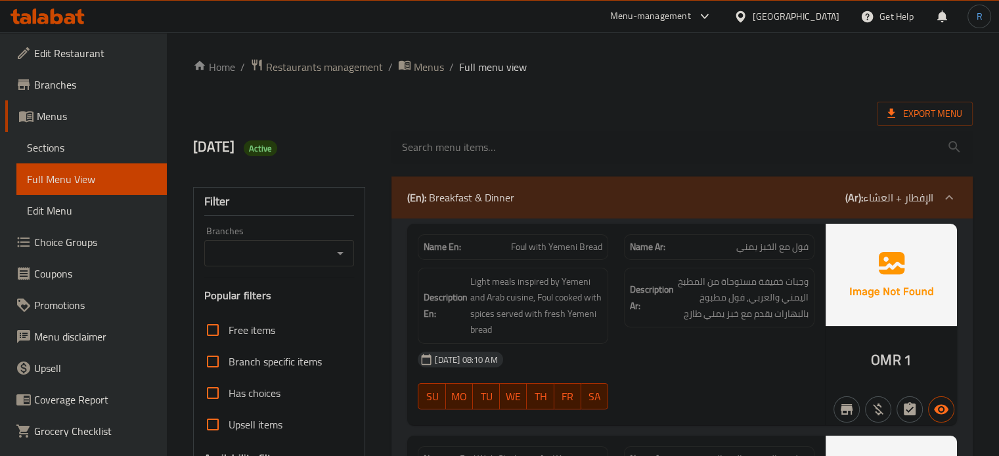
scroll to position [263, 0]
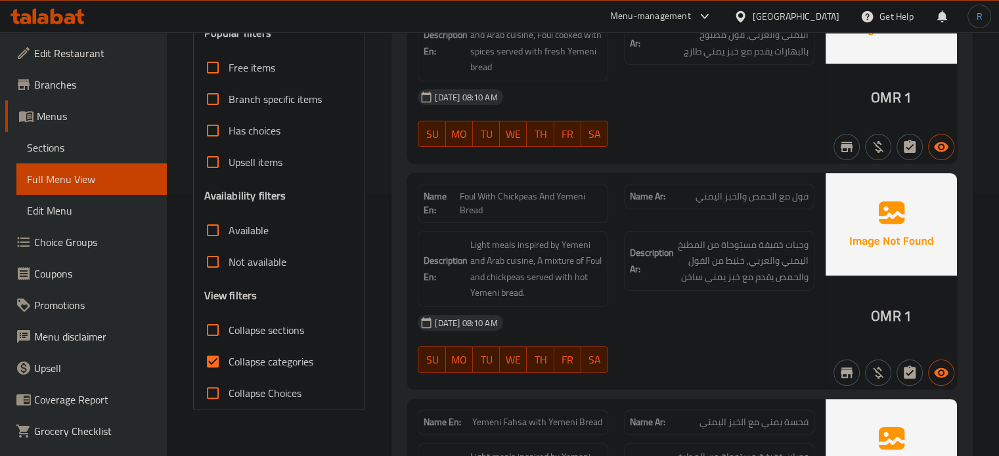
click at [212, 334] on input "Collapse sections" at bounding box center [213, 331] width 32 height 32
checkbox input "true"
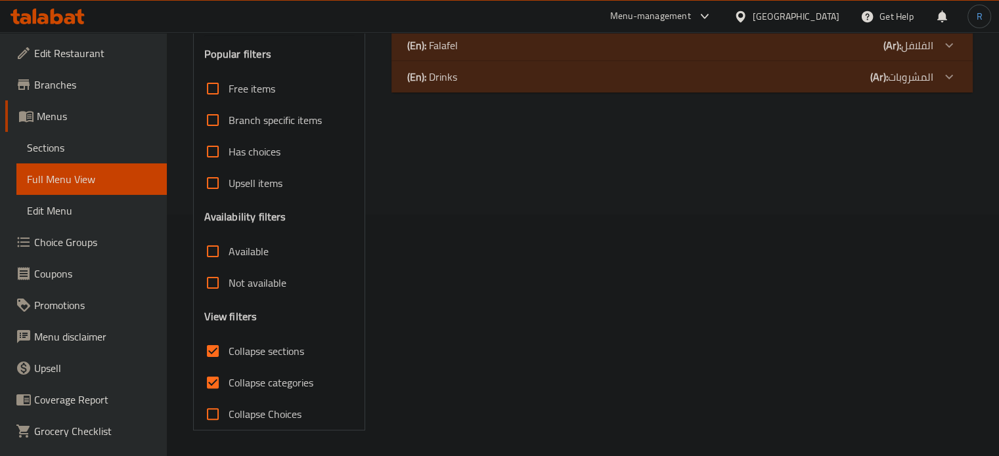
scroll to position [110, 0]
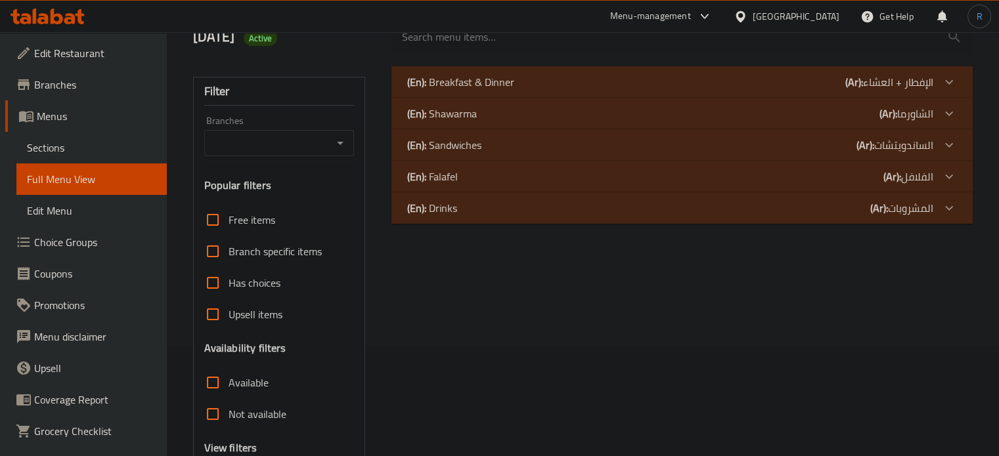
click at [461, 152] on p "(En): Sandwiches" at bounding box center [444, 145] width 74 height 16
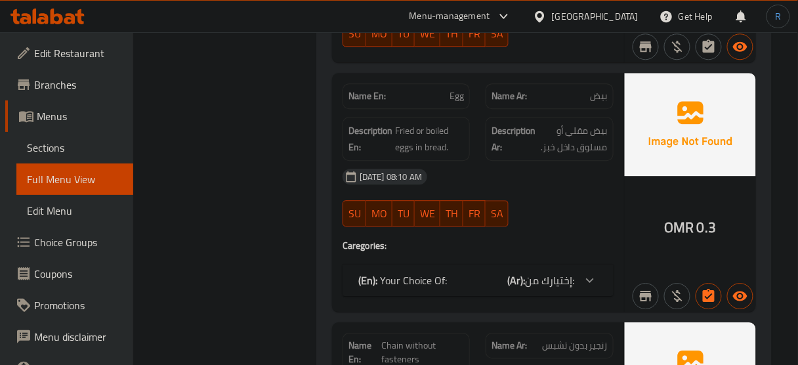
scroll to position [846, 0]
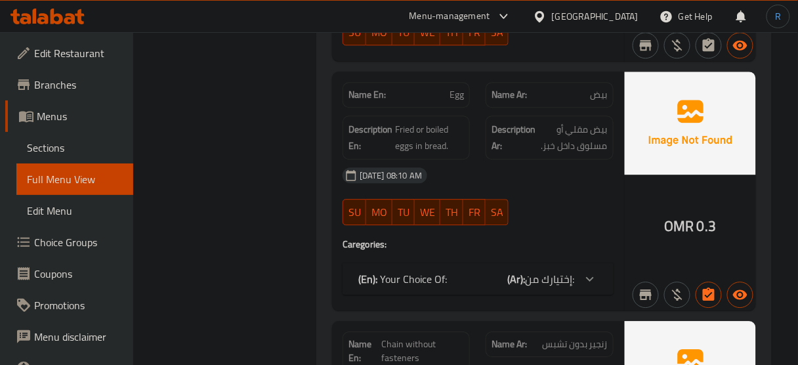
click at [479, 271] on div "(En): Your Choice Of: (Ar): إختيارك من:" at bounding box center [466, 279] width 216 height 16
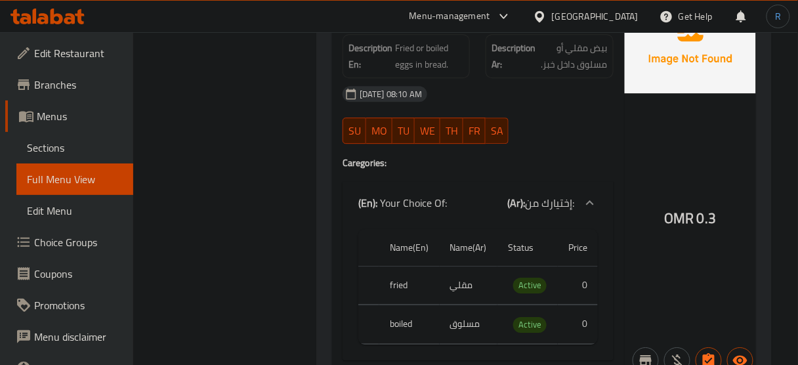
scroll to position [951, 0]
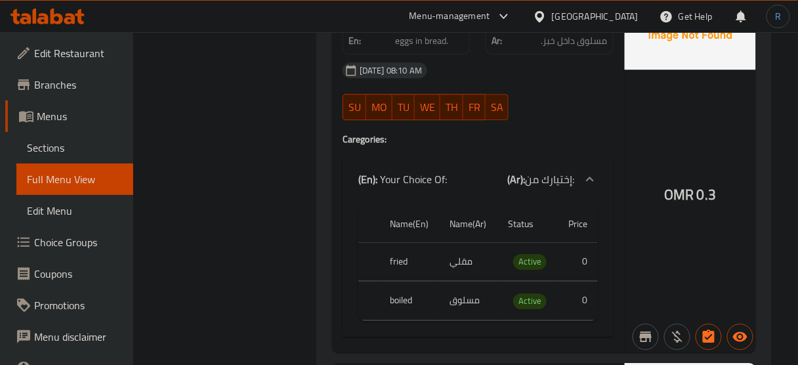
click at [634, 132] on div "OMR 0.3" at bounding box center [690, 159] width 131 height 385
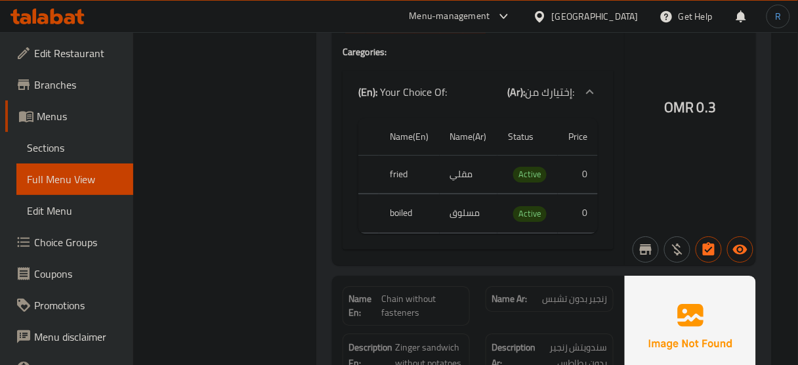
scroll to position [1056, 0]
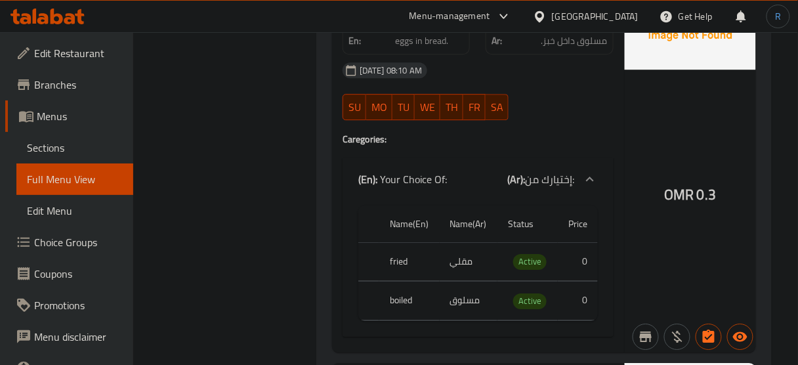
scroll to position [1108, 0]
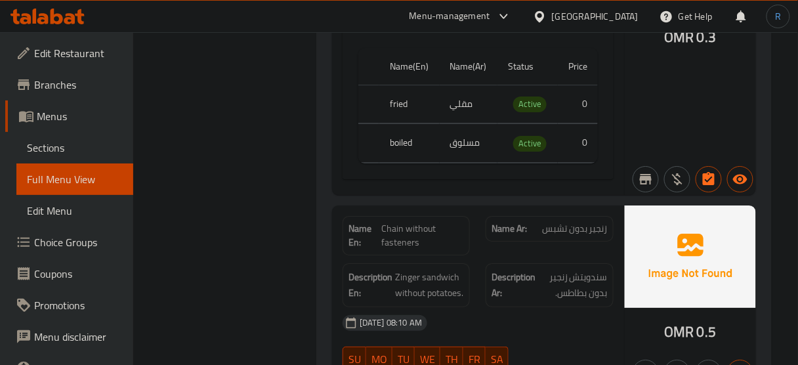
click at [404, 222] on span "Chain without fasteners" at bounding box center [422, 236] width 83 height 28
copy span "Chain without fasteners"
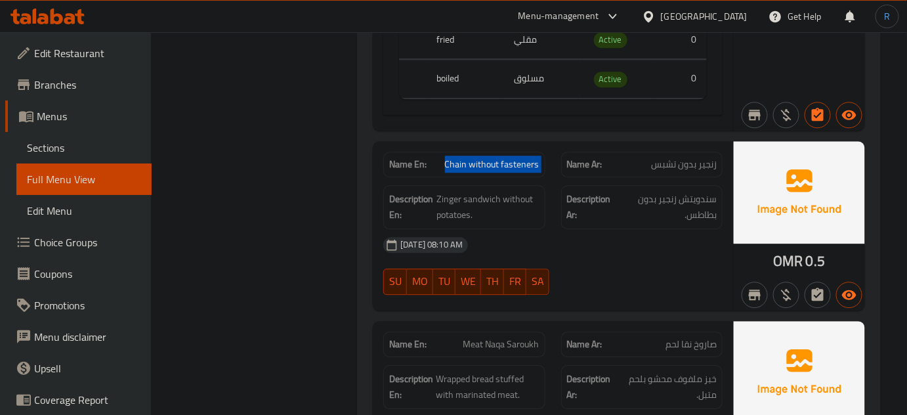
click at [481, 164] on span "Chain without fasteners" at bounding box center [492, 165] width 95 height 14
click at [528, 243] on div "29-09-2025 08:10 AM" at bounding box center [553, 245] width 355 height 32
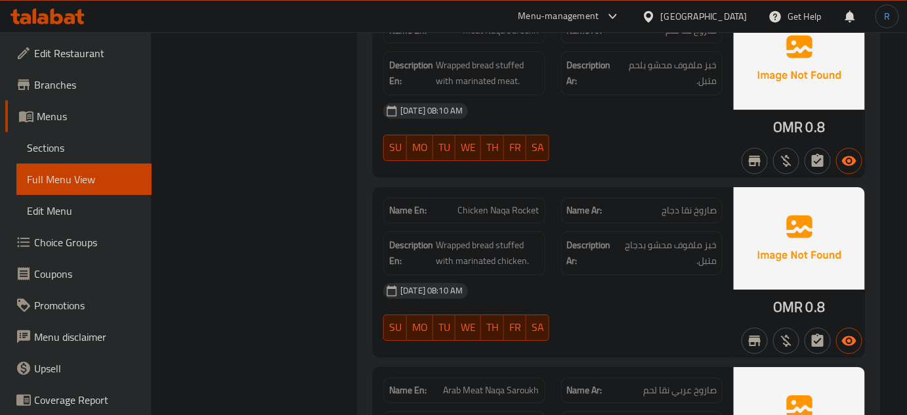
scroll to position [1466, 0]
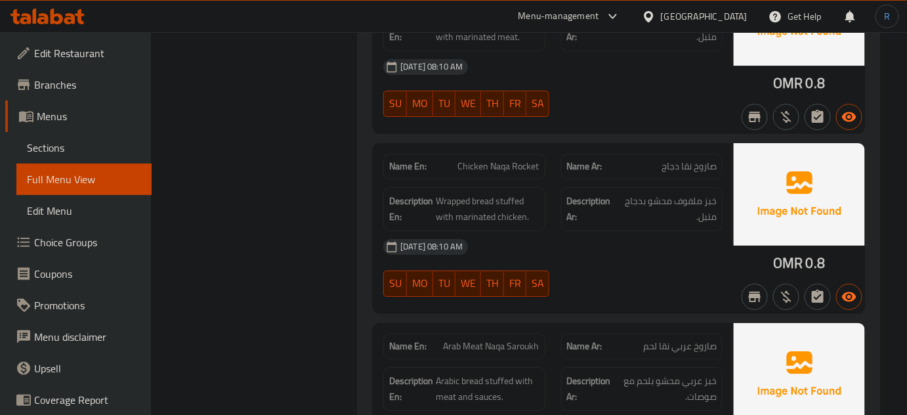
click at [680, 345] on span "صاروخ عربي نقا لحم" at bounding box center [680, 346] width 74 height 14
copy span "عربي"
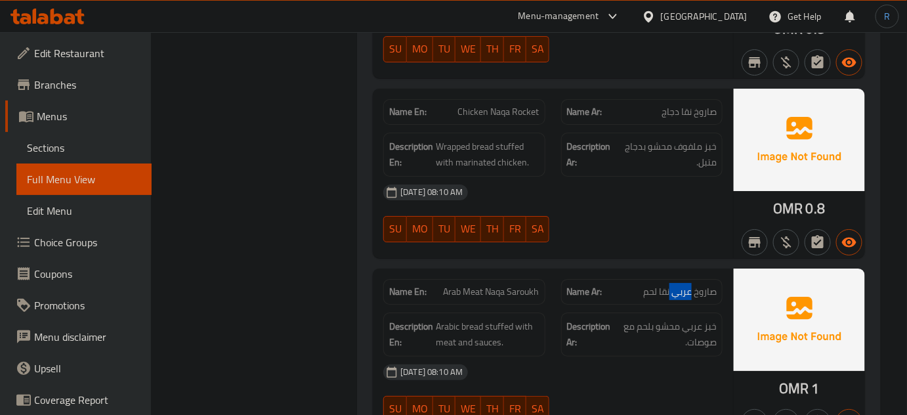
scroll to position [1586, 0]
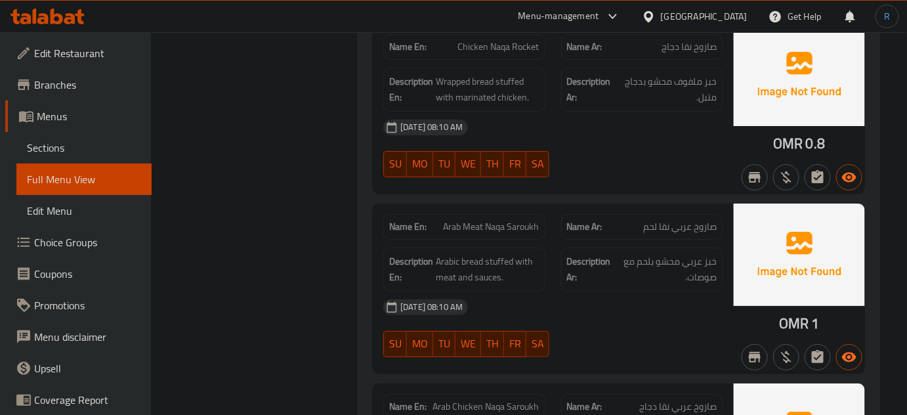
click at [509, 223] on span "Arab Meat Naqa Saroukh" at bounding box center [492, 227] width 96 height 14
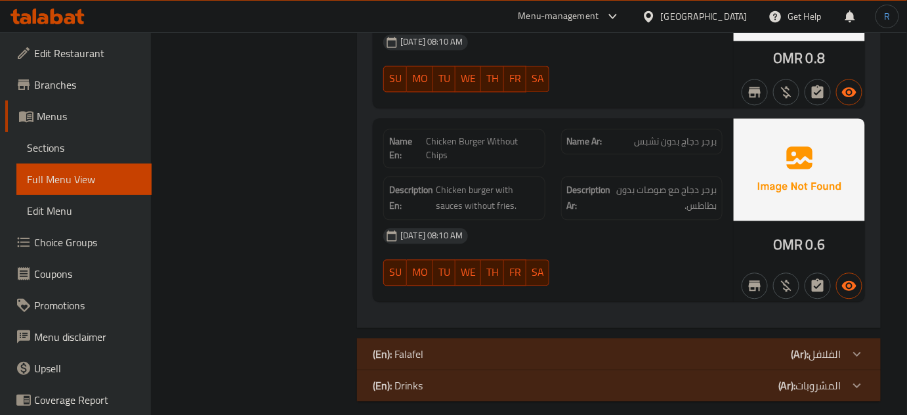
scroll to position [2605, 0]
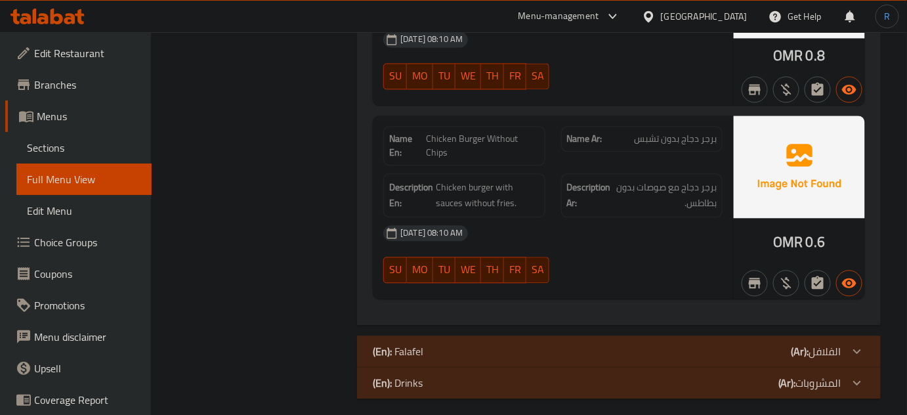
click at [502, 344] on div "(En): Falafel (Ar): الفلافل" at bounding box center [607, 351] width 469 height 16
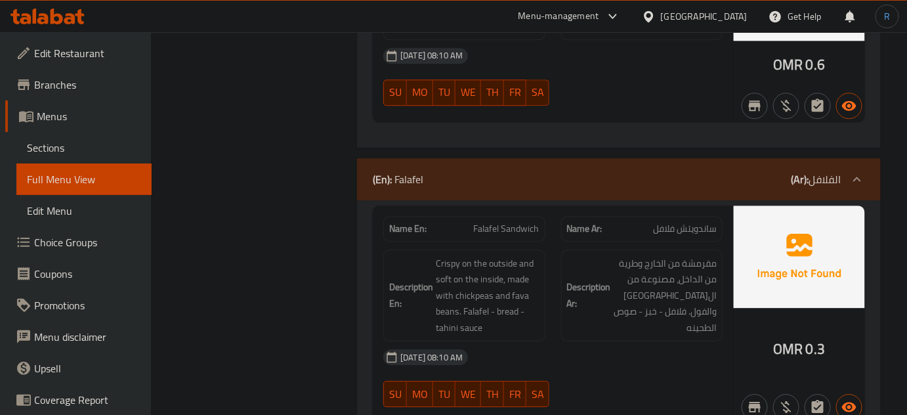
scroll to position [2784, 0]
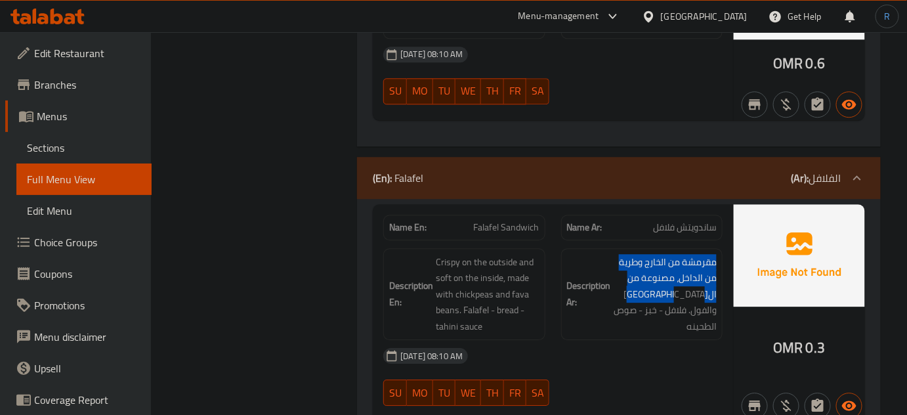
drag, startPoint x: 662, startPoint y: 283, endPoint x: 722, endPoint y: 239, distance: 74.2
click at [722, 248] on div "Description Ar: مقرمشة من الخارج وطرية من الداخل، مصنوعة من الحمص والفول. فلافل…" at bounding box center [642, 294] width 162 height 93
copy span "مقرمشة من الخارج وطرية من الداخل، مصنوعة من الحمص والفول"
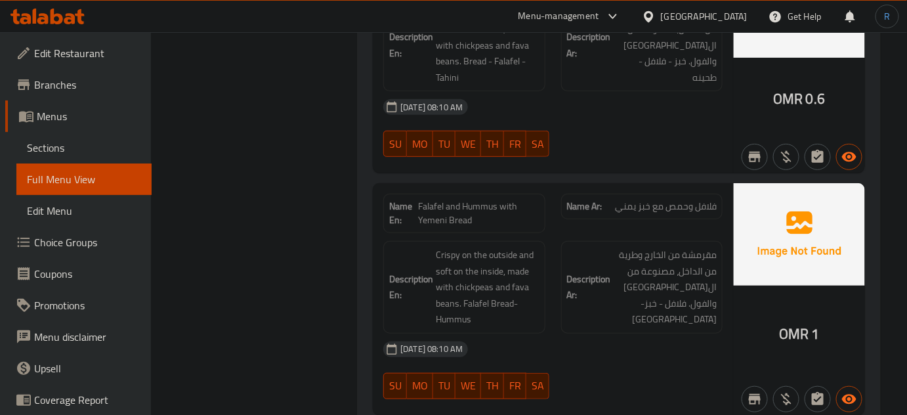
scroll to position [3489, 0]
click at [475, 200] on span "Falafel and Hummus with Yemeni Bread" at bounding box center [479, 214] width 121 height 28
copy span "Falafel and Hummus with Yemeni Bread"
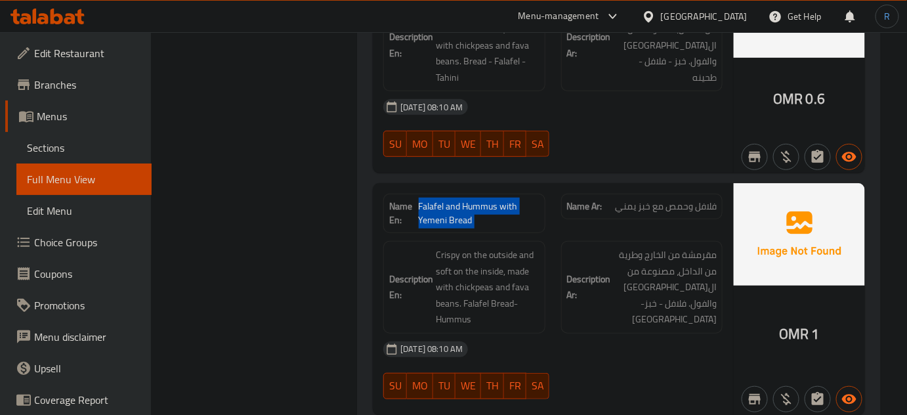
click at [450, 206] on span "Falafel and Hummus with Yemeni Bread" at bounding box center [479, 214] width 121 height 28
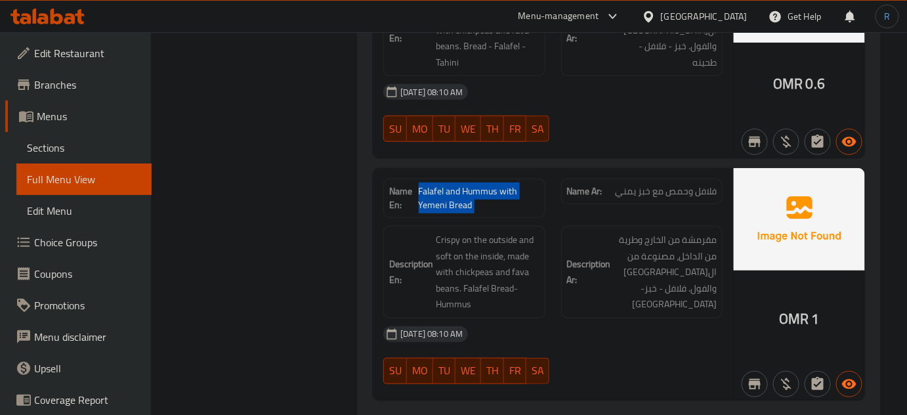
scroll to position [3570, 0]
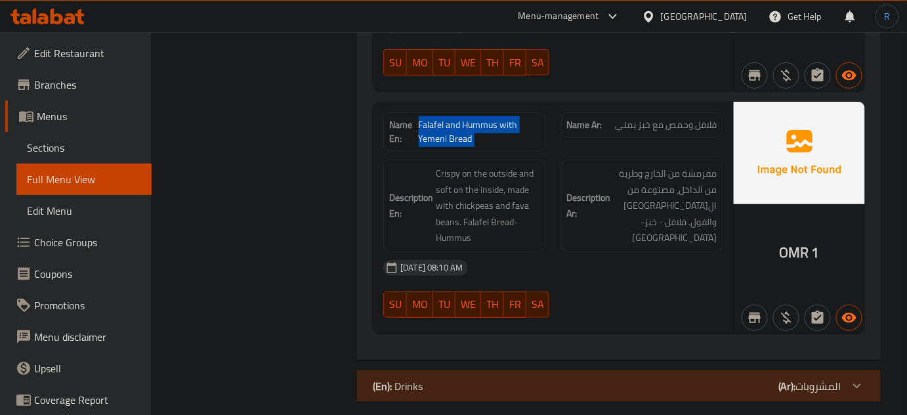
click at [457, 378] on div "(En): Drinks (Ar): المشروبات" at bounding box center [607, 386] width 469 height 16
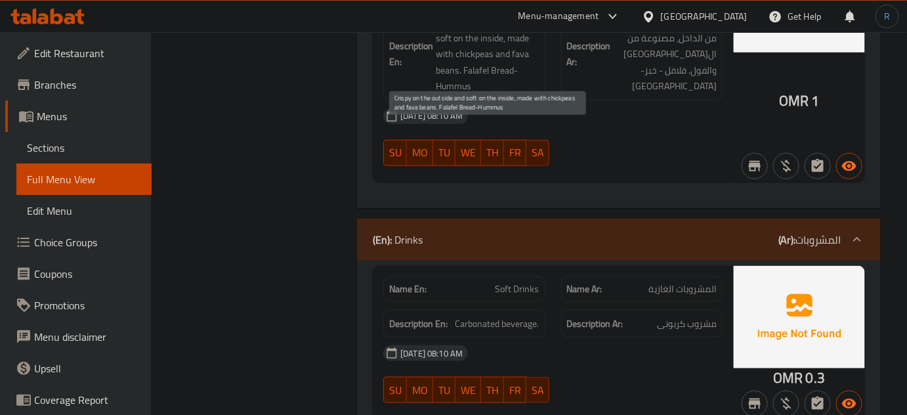
scroll to position [3750, 0]
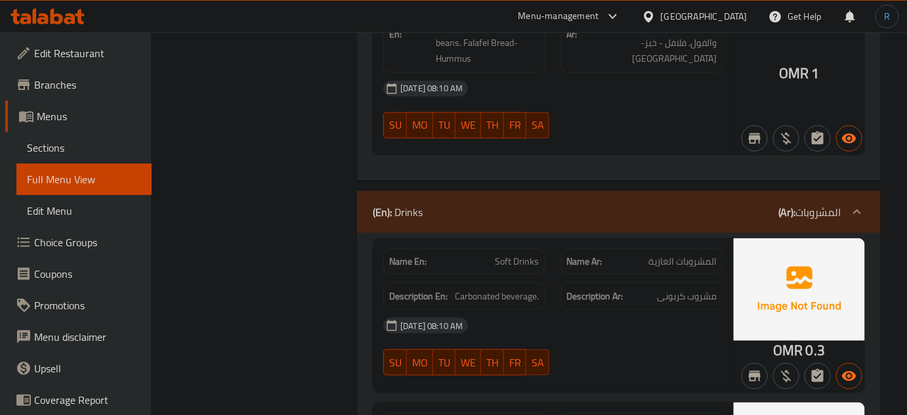
click at [511, 255] on span "Soft Drinks" at bounding box center [518, 262] width 44 height 14
copy span "Soft Drinks"
click at [488, 288] on span "Carbonated beverage." at bounding box center [498, 296] width 84 height 16
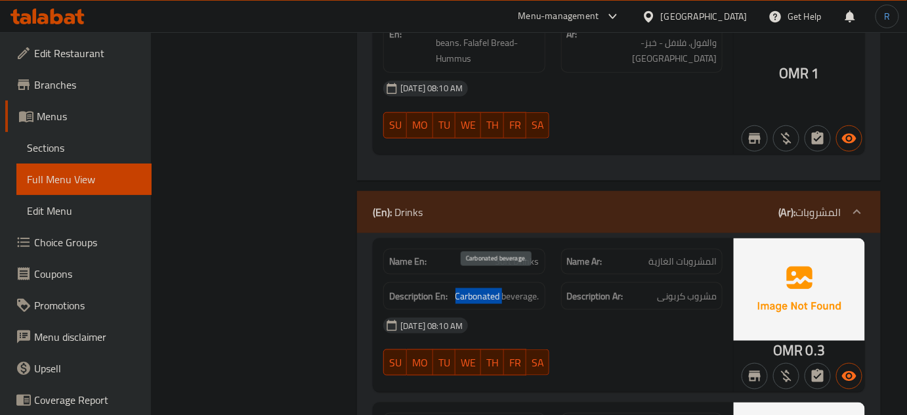
click at [488, 288] on span "Carbonated beverage." at bounding box center [498, 296] width 84 height 16
copy span "Carbonated beverage."
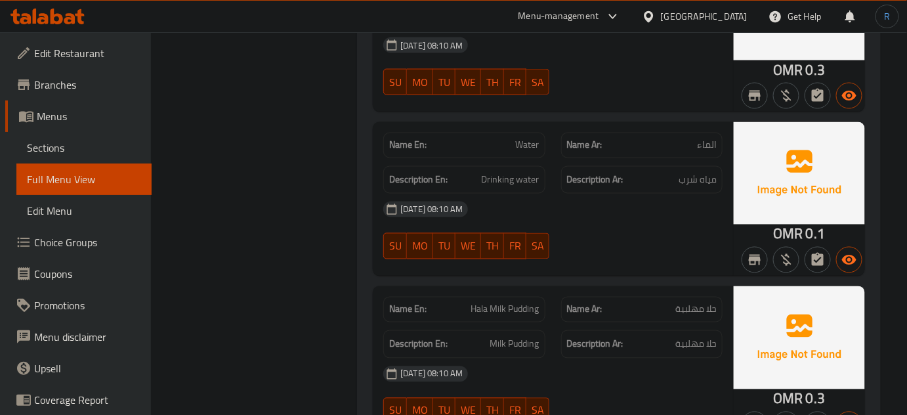
scroll to position [4048, 0]
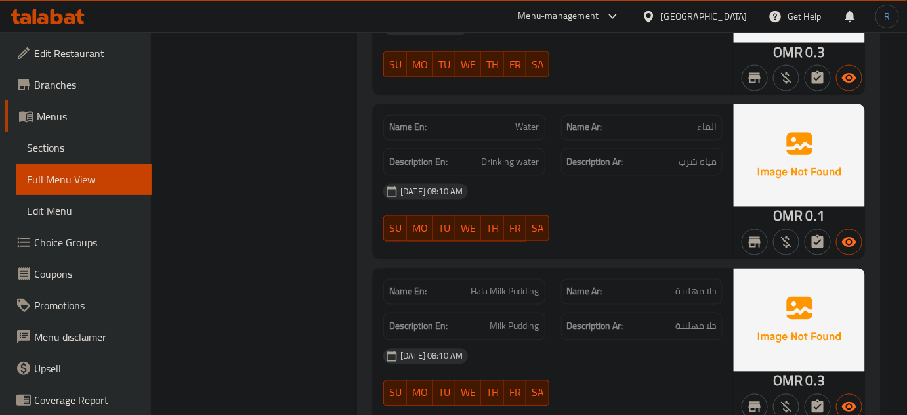
click at [518, 285] on span "Hala Milk Pudding" at bounding box center [505, 292] width 68 height 14
copy span "Hala Milk Pudding"
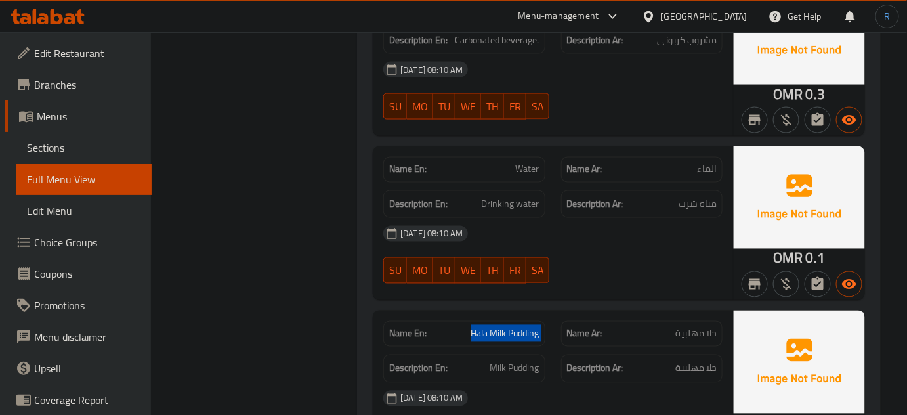
scroll to position [3917, 0]
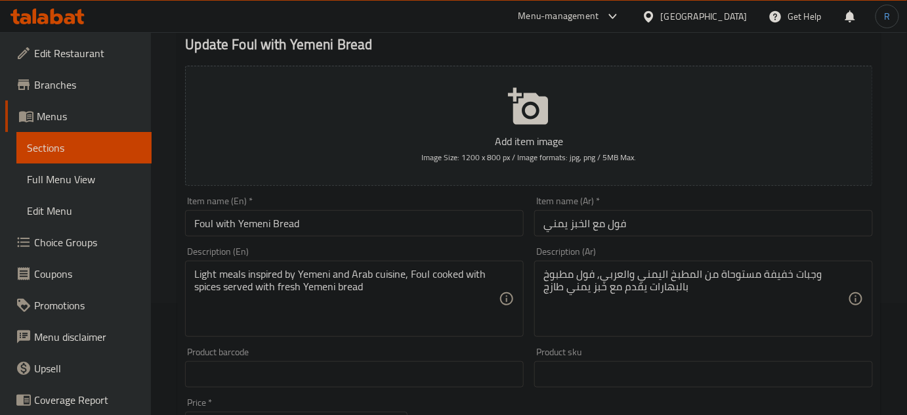
scroll to position [119, 0]
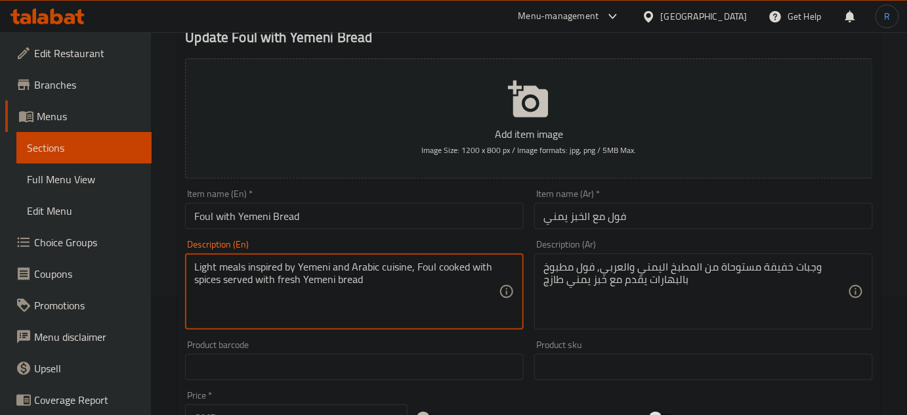
click at [362, 267] on textarea "Light meals inspired by Yemeni and Arabic cuisine, Foul cooked with spices serv…" at bounding box center [346, 292] width 305 height 62
type textarea "Light meals inspired by Yemeni and Arabic cuisine, Foul cooked with spices serv…"
click at [346, 230] on div "Item name (En)   * Foul with Yemeni Bread Item name (En) *" at bounding box center [354, 209] width 349 height 51
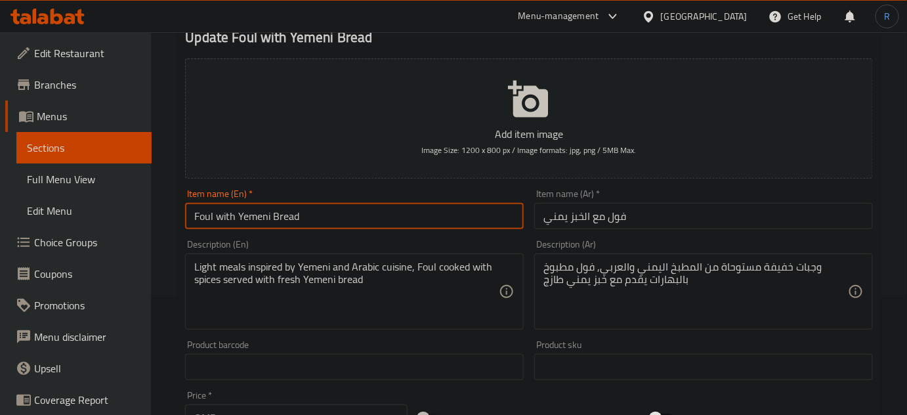
click at [345, 222] on input "Foul with Yemeni Bread" at bounding box center [354, 216] width 339 height 26
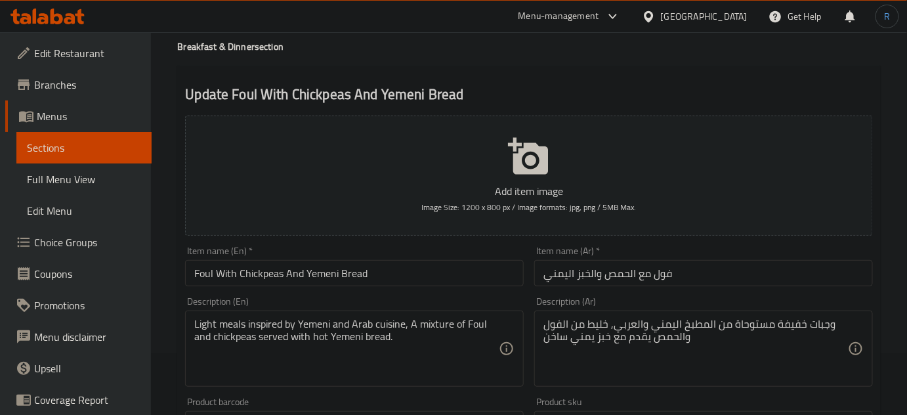
scroll to position [179, 0]
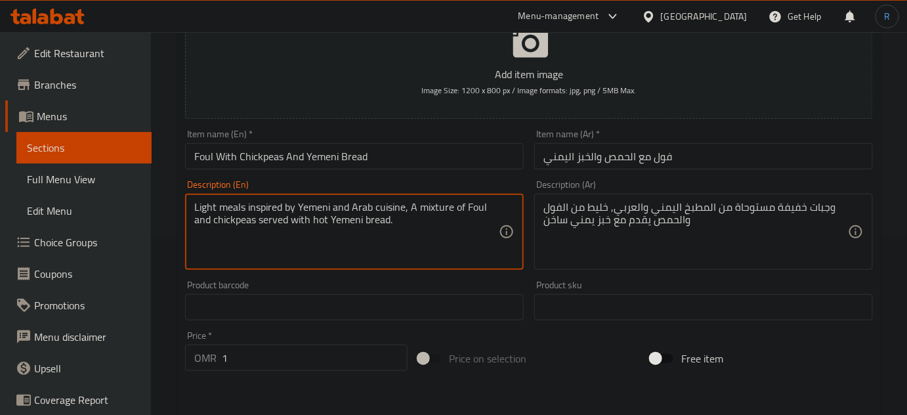
click at [355, 204] on textarea "Light meals inspired by Yemeni and Arab cuisine, A mixture of Foul and chickpea…" at bounding box center [346, 232] width 305 height 62
paste textarea "ic"
type textarea "Light meals inspired by Yemeni and Arabic cuisine, A mixture of Foul and chickp…"
click at [389, 158] on input "Foul With Chickpeas And Yemeni Bread" at bounding box center [354, 156] width 339 height 26
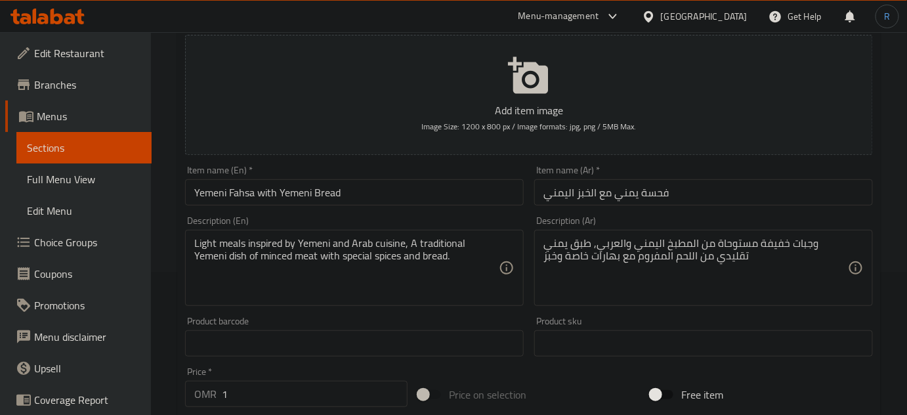
scroll to position [179, 0]
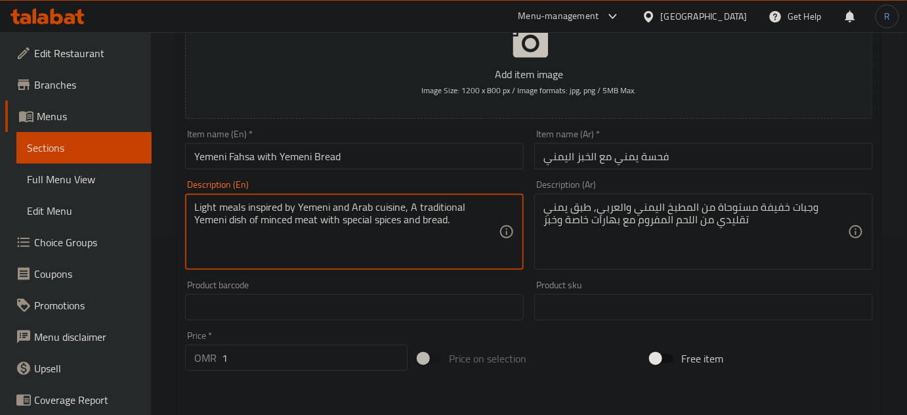
click at [357, 205] on textarea "Light meals inspired by Yemeni and Arab cuisine, A traditional Yemeni dish of m…" at bounding box center [346, 232] width 305 height 62
paste textarea "ic"
type textarea "Light meals inspired by Yemeni and Arabic cuisine, A traditional Yemeni dish of…"
click at [373, 163] on input "Yemeni Fahsa with Yemeni Bread" at bounding box center [354, 156] width 339 height 26
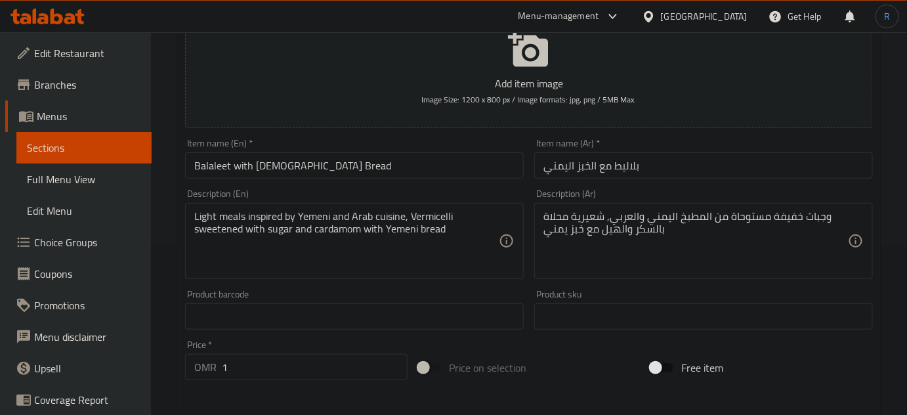
scroll to position [179, 0]
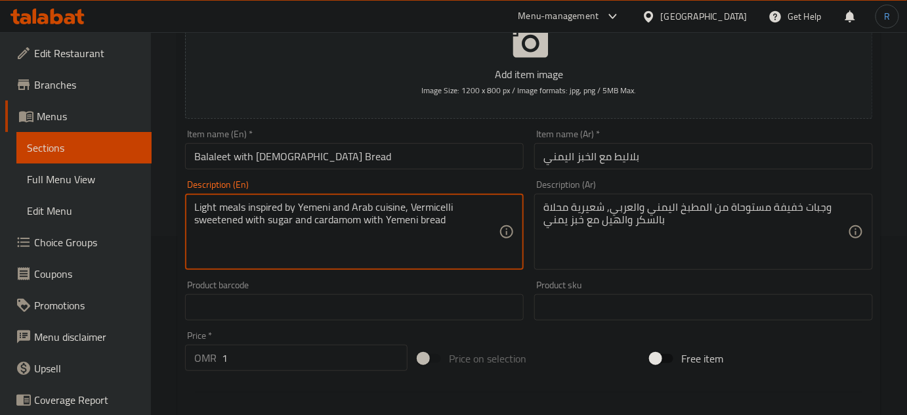
click at [362, 207] on textarea "Light meals inspired by Yemeni and Arab cuisine, Vermicelli sweetened with suga…" at bounding box center [346, 232] width 305 height 62
paste textarea "ic"
type textarea "Light meals inspired by Yemeni and Arabic cuisine, Vermicelli sweetened with su…"
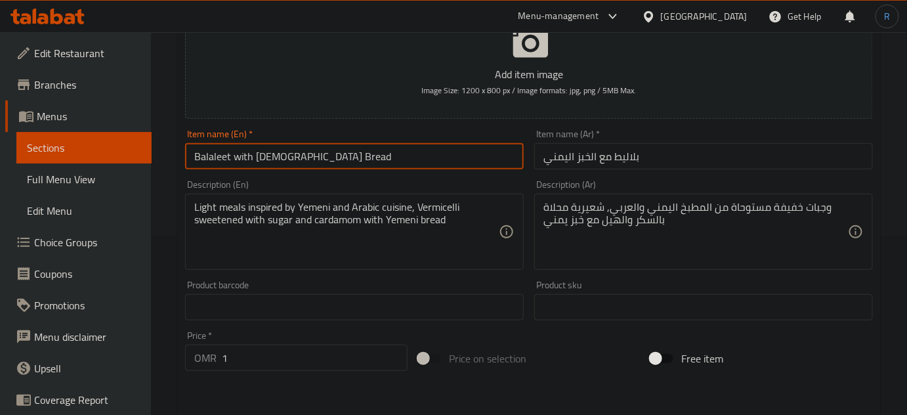
click at [372, 158] on input "Balaleet with [DEMOGRAPHIC_DATA] Bread" at bounding box center [354, 156] width 339 height 26
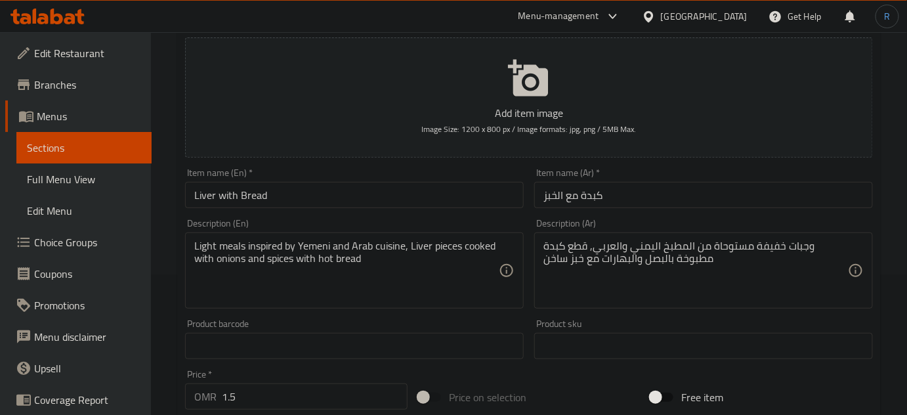
scroll to position [238, 0]
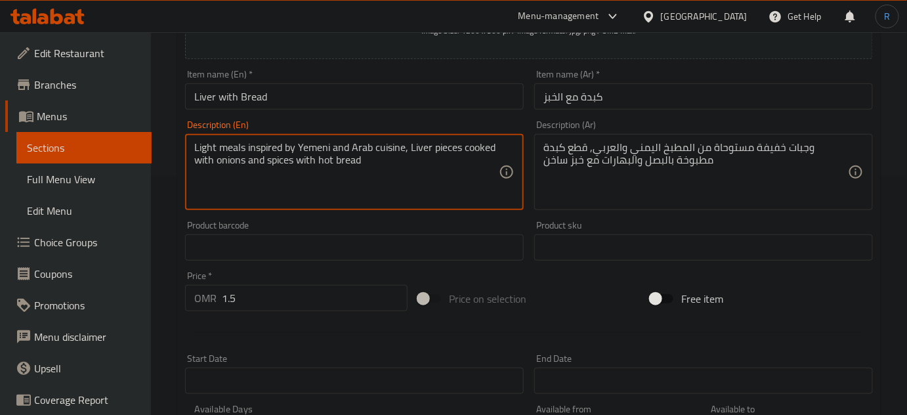
click at [367, 144] on textarea "Light meals inspired by Yemeni and Arab cuisine, Liver pieces cooked with onion…" at bounding box center [346, 172] width 305 height 62
paste textarea "ic"
type textarea "Light meals inspired by Yemeni and Arabic cuisine, Liver pieces cooked with oni…"
click at [367, 104] on input "Liver with Bread" at bounding box center [354, 96] width 339 height 26
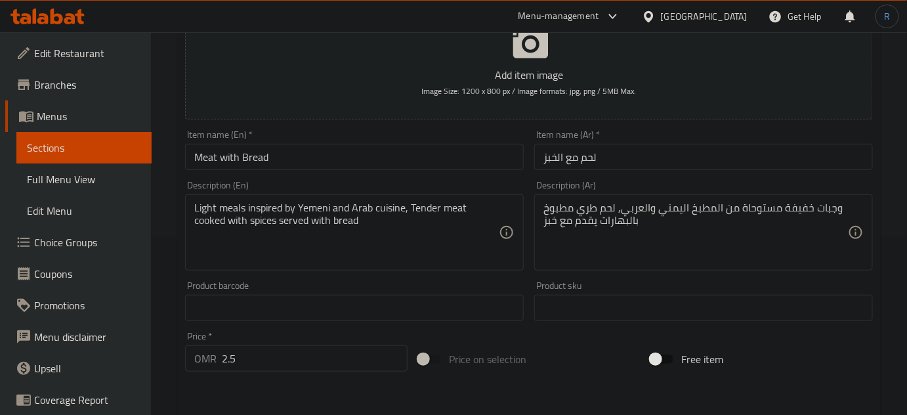
scroll to position [179, 0]
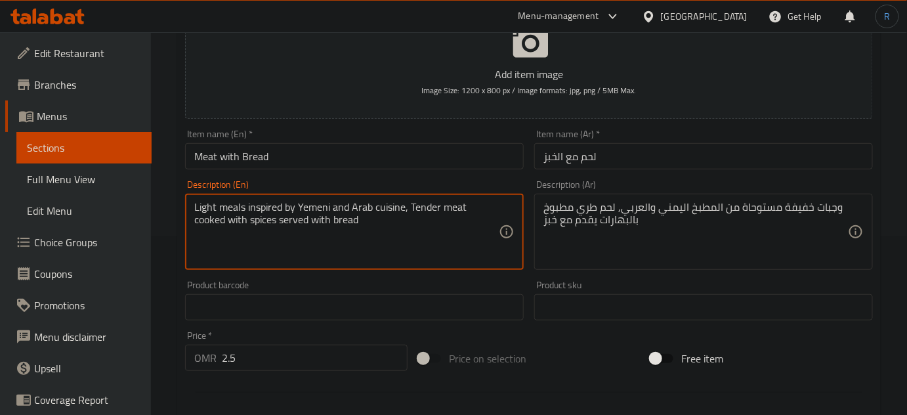
click at [358, 204] on textarea "Light meals inspired by Yemeni and Arab cuisine, Tender meat cooked with spices…" at bounding box center [346, 232] width 305 height 62
paste textarea "ic"
type textarea "Light meals inspired by Yemeni and Arabic cuisine, Tender meat cooked with spic…"
click at [358, 148] on input "Meat with Bread" at bounding box center [354, 156] width 339 height 26
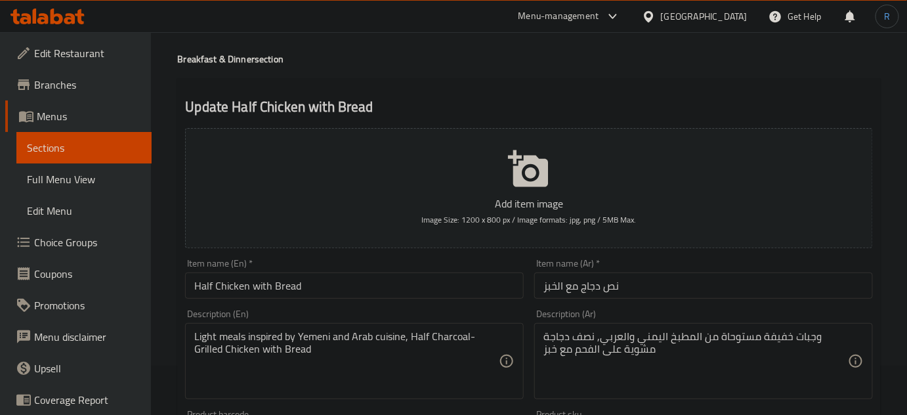
scroll to position [119, 0]
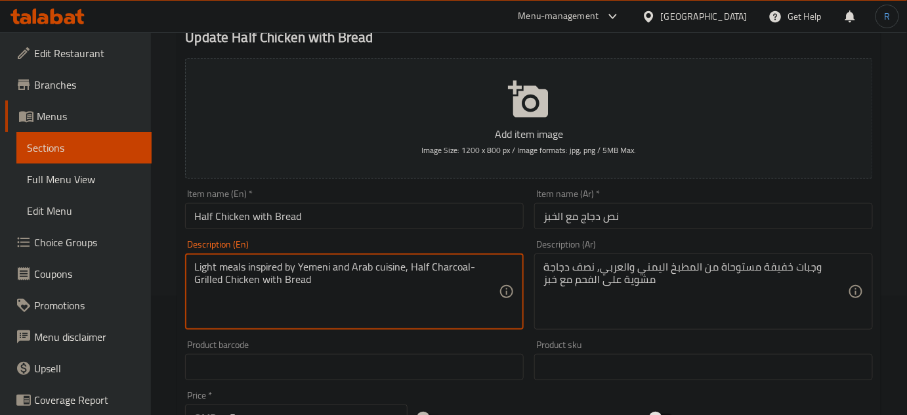
click at [360, 265] on textarea "Light meals inspired by Yemeni and Arab cuisine, Half Charcoal-Grilled Chicken …" at bounding box center [346, 292] width 305 height 62
paste textarea "ic"
type textarea "Light meals inspired by Yemeni and Arabic cuisine, Half Charcoal-Grilled Chicke…"
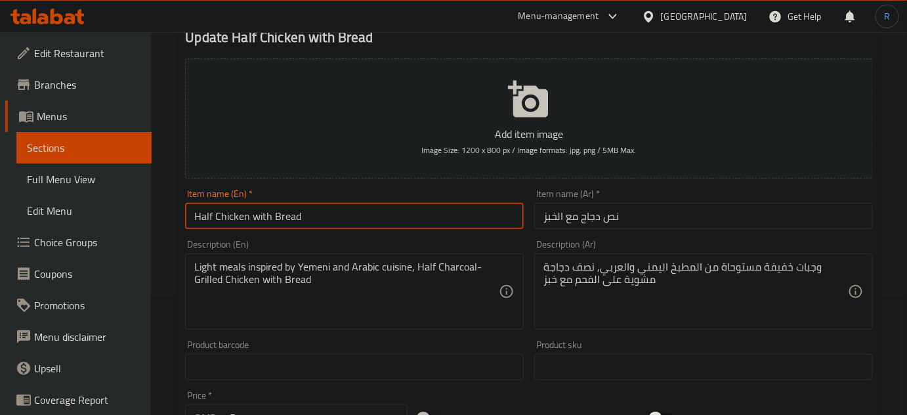
click at [360, 220] on input "Half Chicken with Bread" at bounding box center [354, 216] width 339 height 26
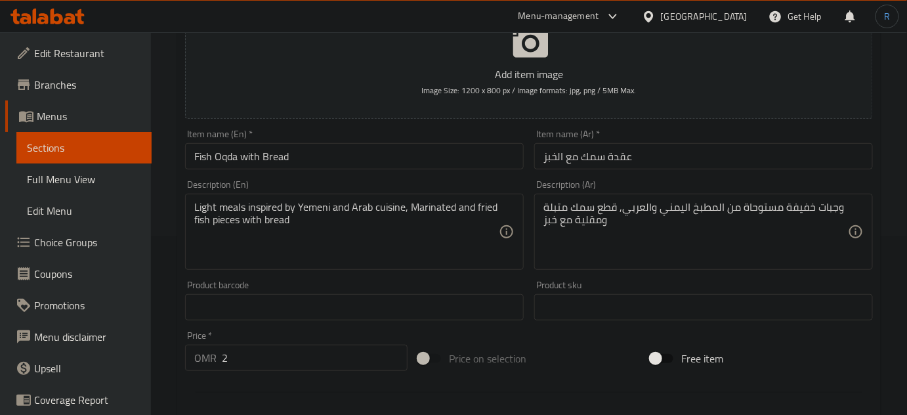
scroll to position [179, 0]
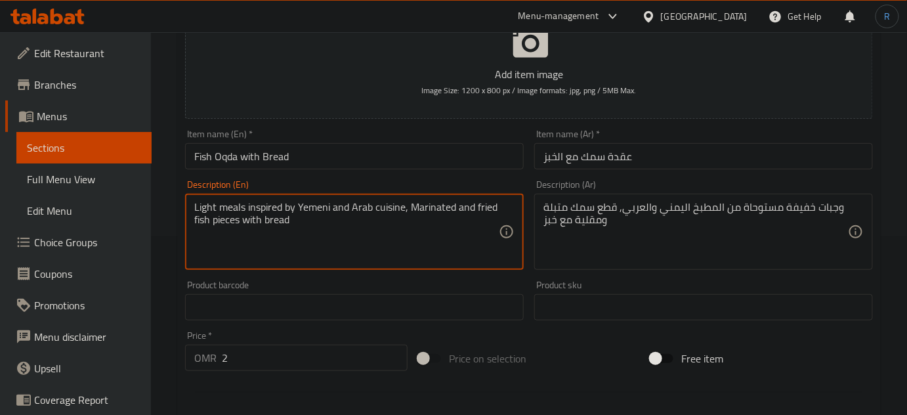
click at [360, 209] on textarea "Light meals inspired by Yemeni and Arab cuisine, Marinated and fried fish piece…" at bounding box center [346, 232] width 305 height 62
paste textarea "ic"
type textarea "Light meals inspired by Yemeni and Arabic cuisine, Marinated and fried fish pie…"
click at [361, 166] on input "Fish Oqda with Bread" at bounding box center [354, 156] width 339 height 26
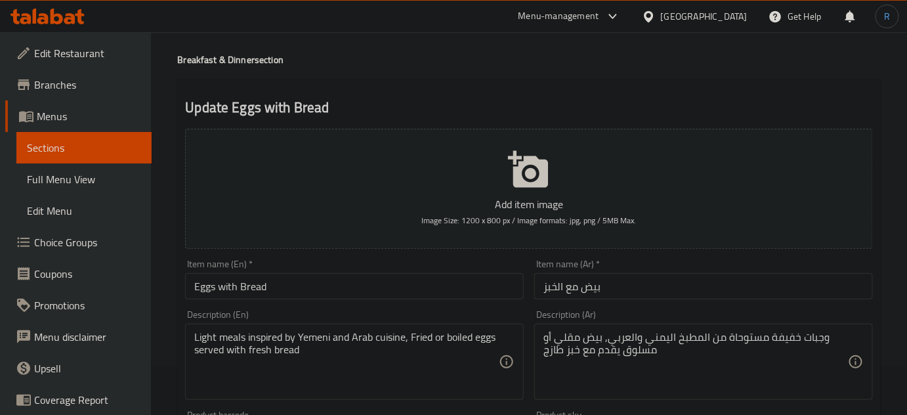
scroll to position [119, 0]
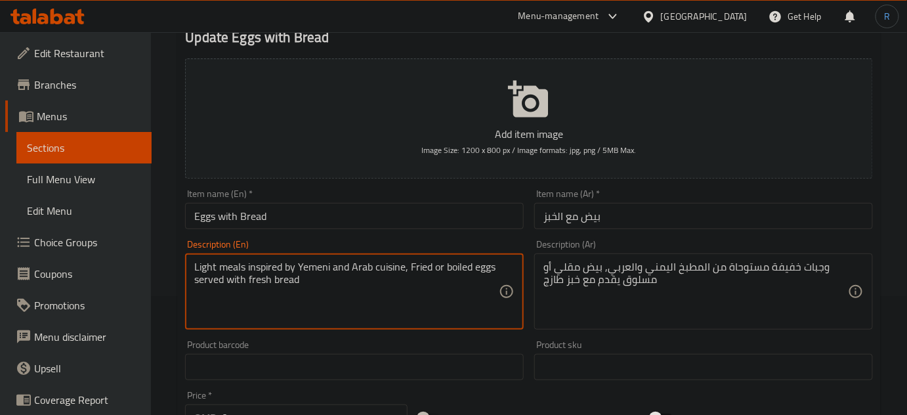
click at [366, 266] on textarea "Light meals inspired by Yemeni and Arab cuisine, Fried or boiled eggs served wi…" at bounding box center [346, 292] width 305 height 62
paste textarea "ic"
paste textarea "Arabic"
type textarea "Light meals inspired by Yemeni and Arabic cuisine, Fried or boiled eggs served …"
click at [366, 228] on input "Eggs with Bread" at bounding box center [354, 216] width 339 height 26
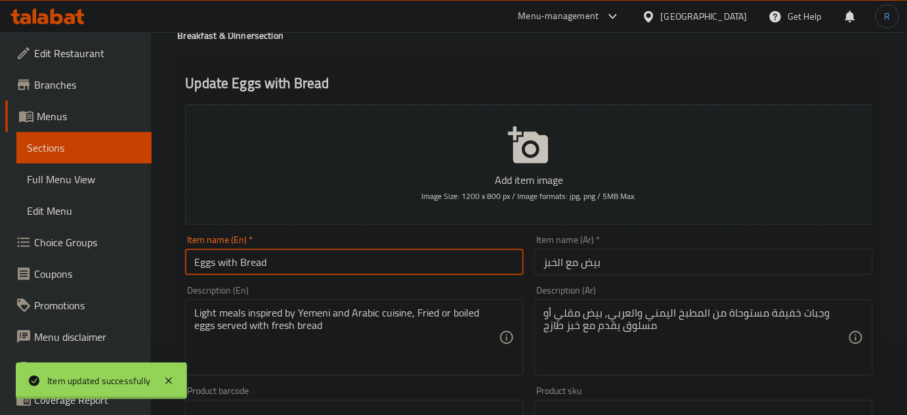
scroll to position [0, 0]
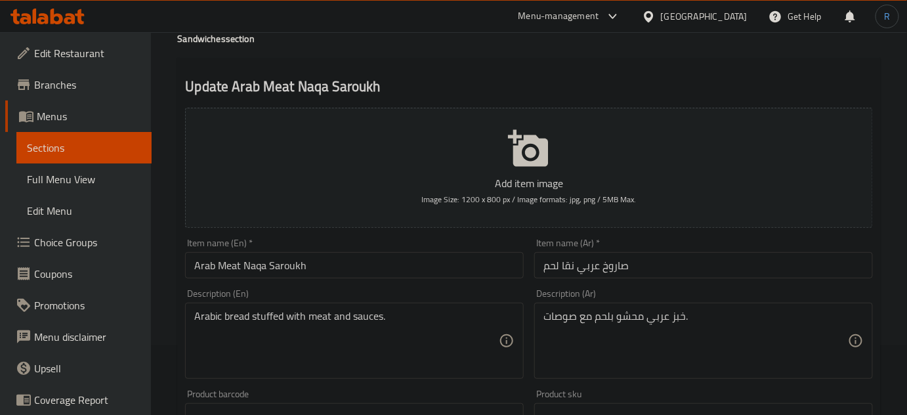
scroll to position [238, 0]
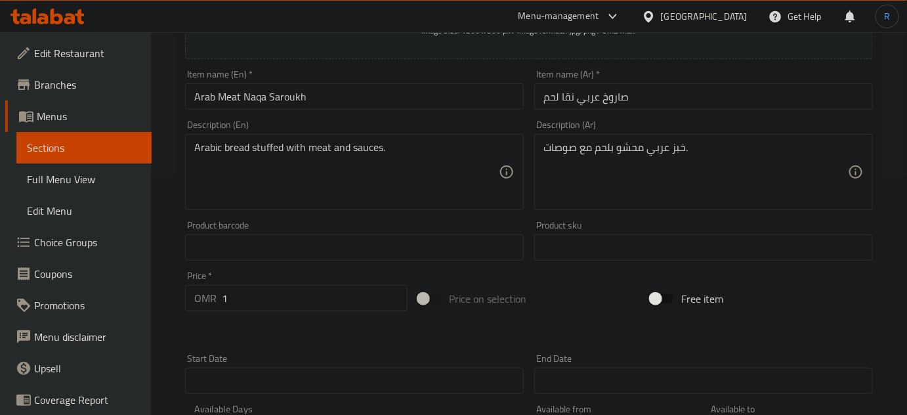
click at [206, 94] on input "Arab Meat Naqa Saroukh" at bounding box center [354, 96] width 339 height 26
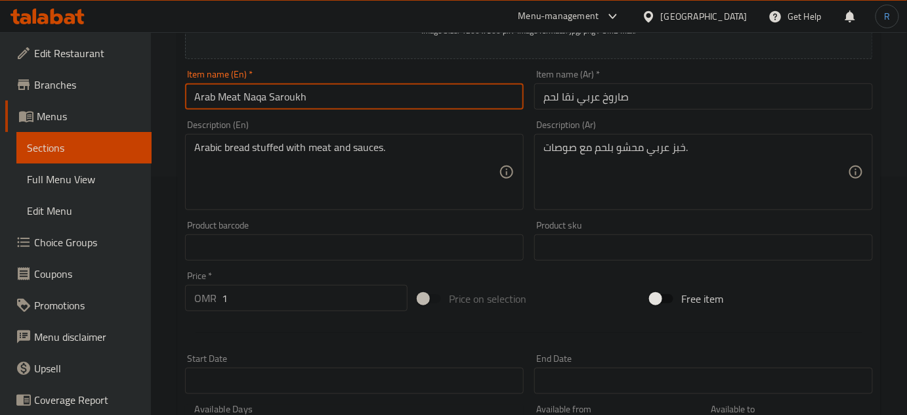
click at [206, 94] on input "Arab Meat Naqa Saroukh" at bounding box center [354, 96] width 339 height 26
paste input "ic"
click at [355, 91] on input "Arabic Meat Naqa Saroukh" at bounding box center [354, 96] width 339 height 26
type input "Arabic Meat Naqa Saroukh"
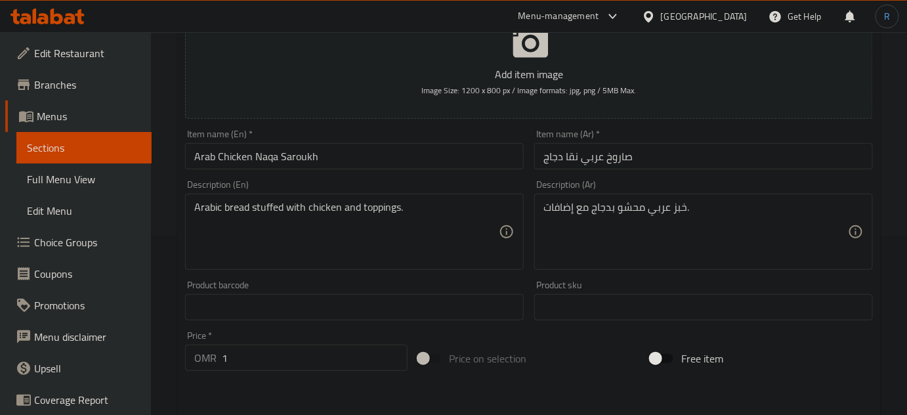
scroll to position [179, 0]
click at [203, 154] on input "Arab Chicken Naqa Saroukh" at bounding box center [354, 156] width 339 height 26
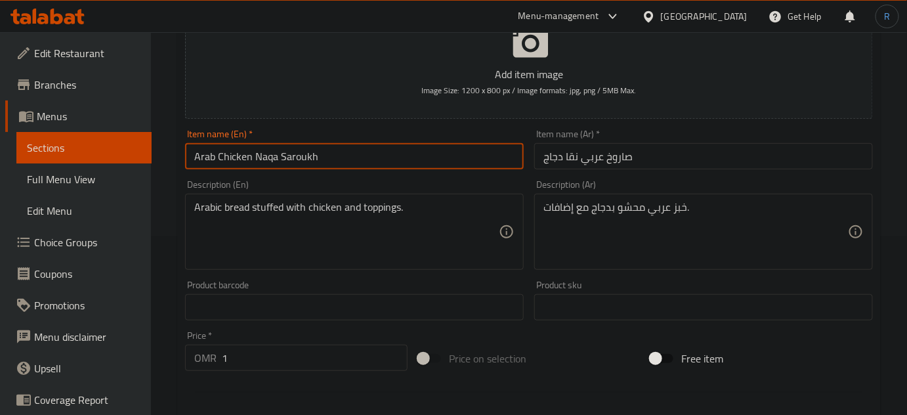
click at [203, 154] on input "Arab Chicken Naqa Saroukh" at bounding box center [354, 156] width 339 height 26
paste input "ic"
type input "Arabic Chicken Naqa Saroukh"
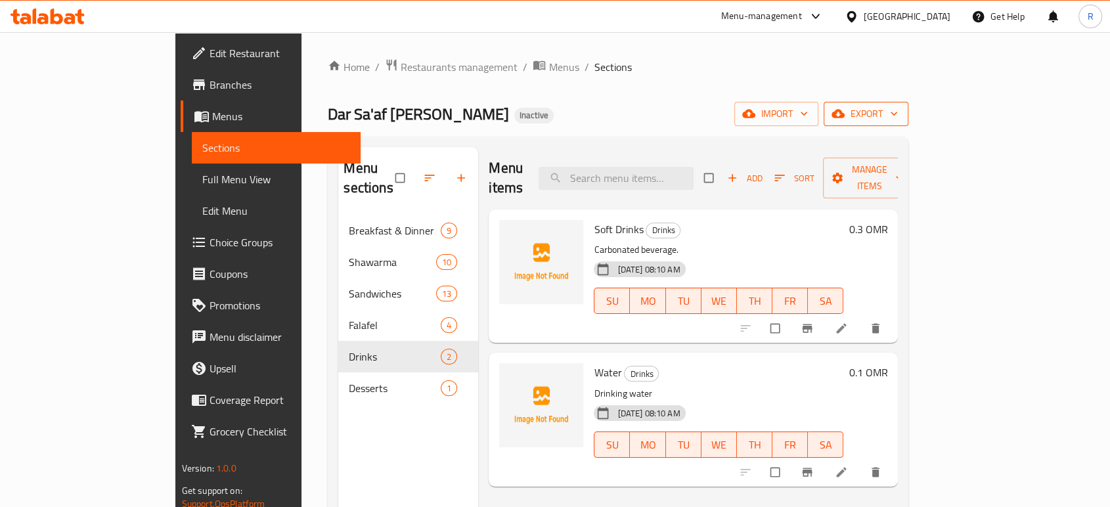
click at [844, 112] on icon "button" at bounding box center [837, 114] width 13 height 9
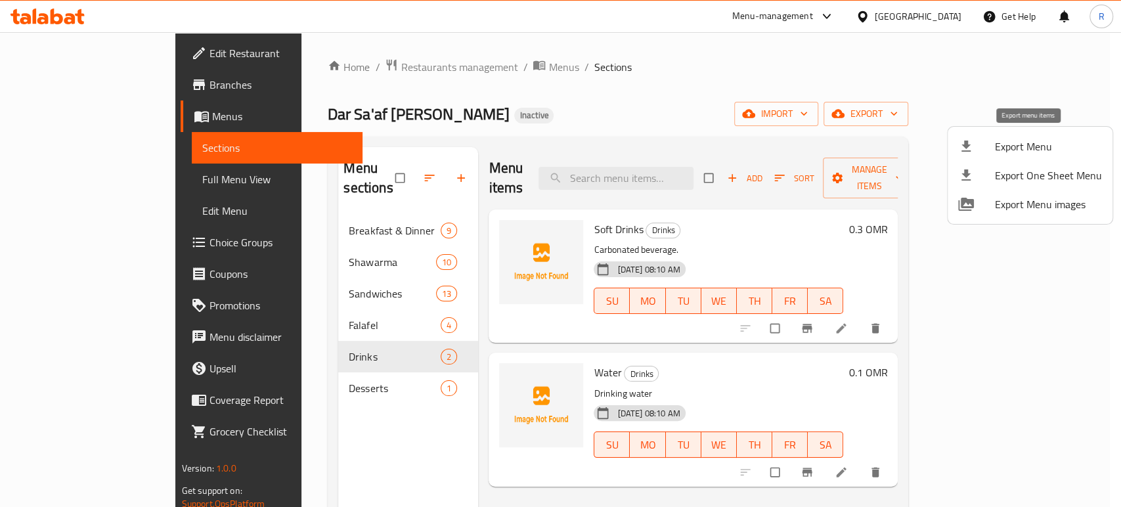
click at [907, 151] on div at bounding box center [976, 147] width 37 height 16
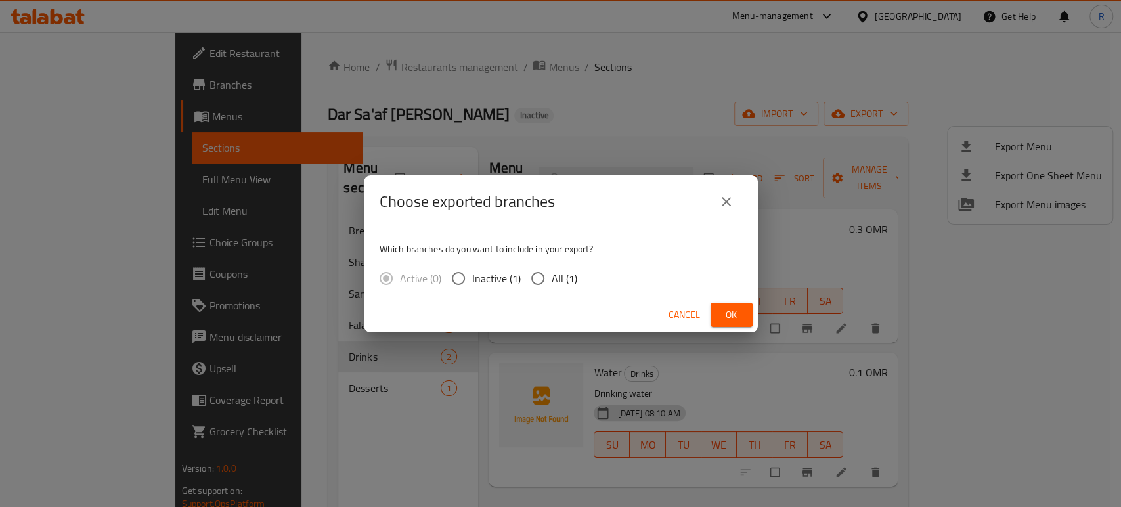
click at [537, 282] on input "All (1)" at bounding box center [538, 279] width 28 height 28
radio input "true"
click at [739, 317] on span "Ok" at bounding box center [731, 315] width 21 height 16
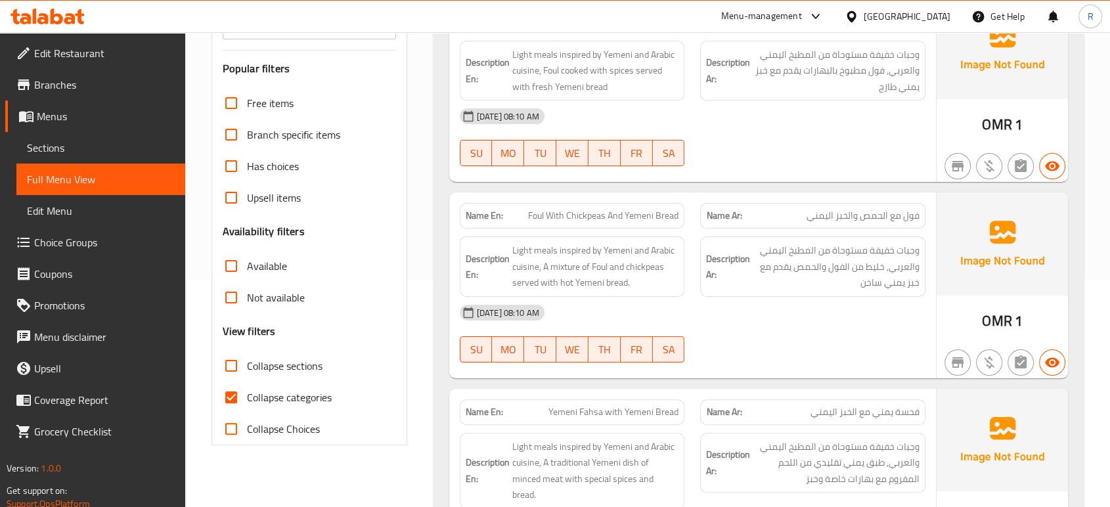
scroll to position [364, 0]
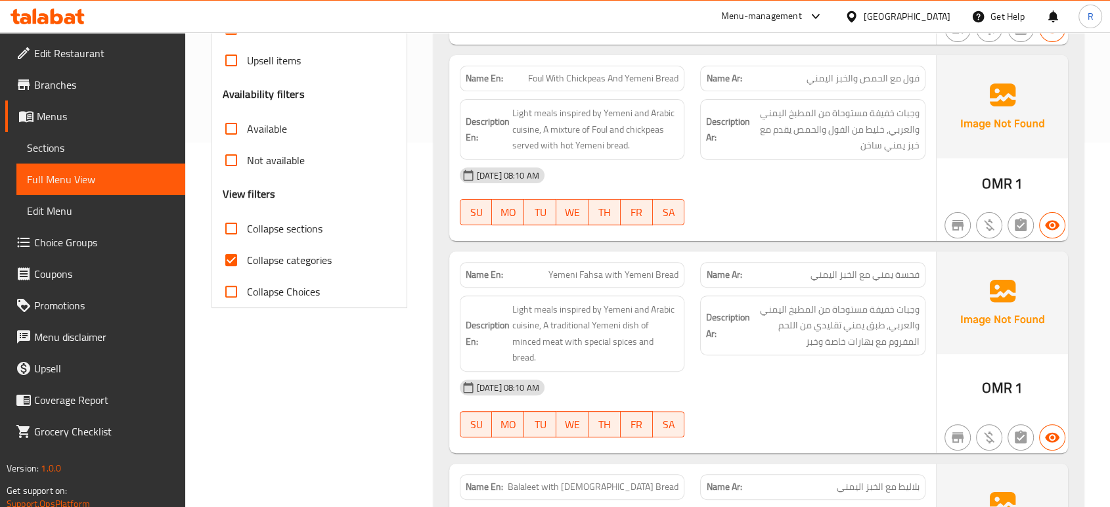
click at [242, 260] on input "Collapse categories" at bounding box center [231, 260] width 32 height 32
checkbox input "false"
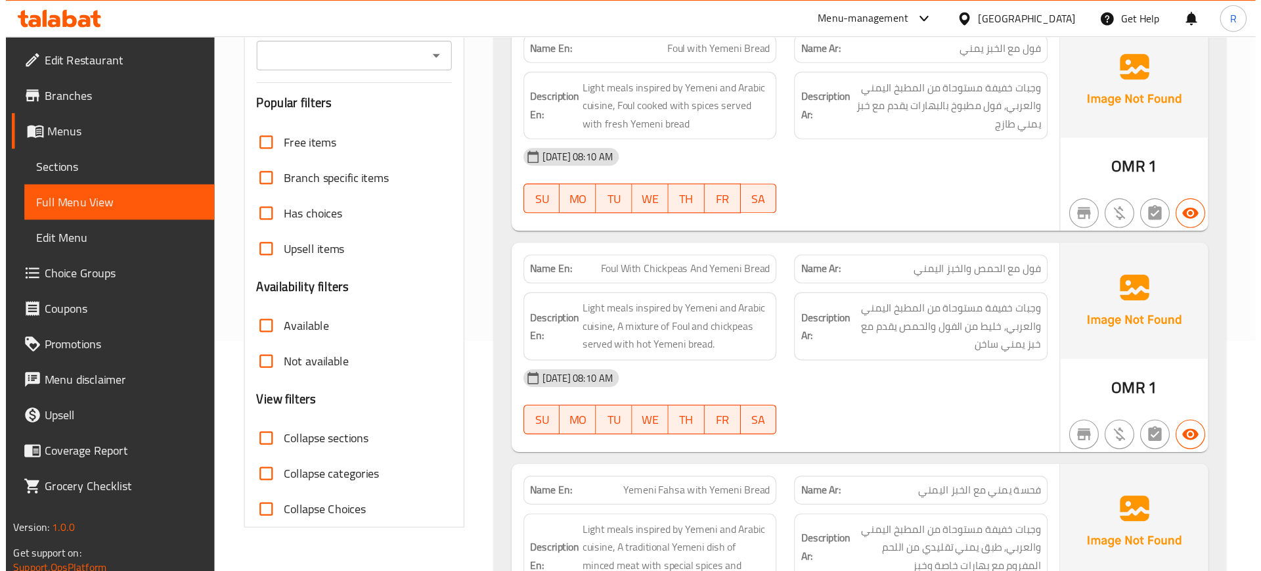
scroll to position [0, 0]
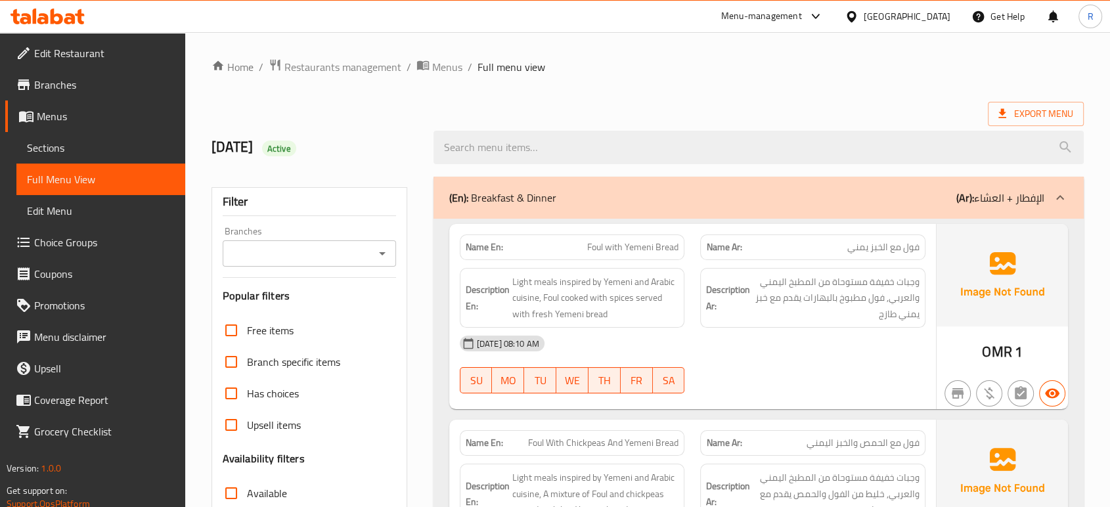
drag, startPoint x: 878, startPoint y: 50, endPoint x: 988, endPoint y: 56, distance: 110.5
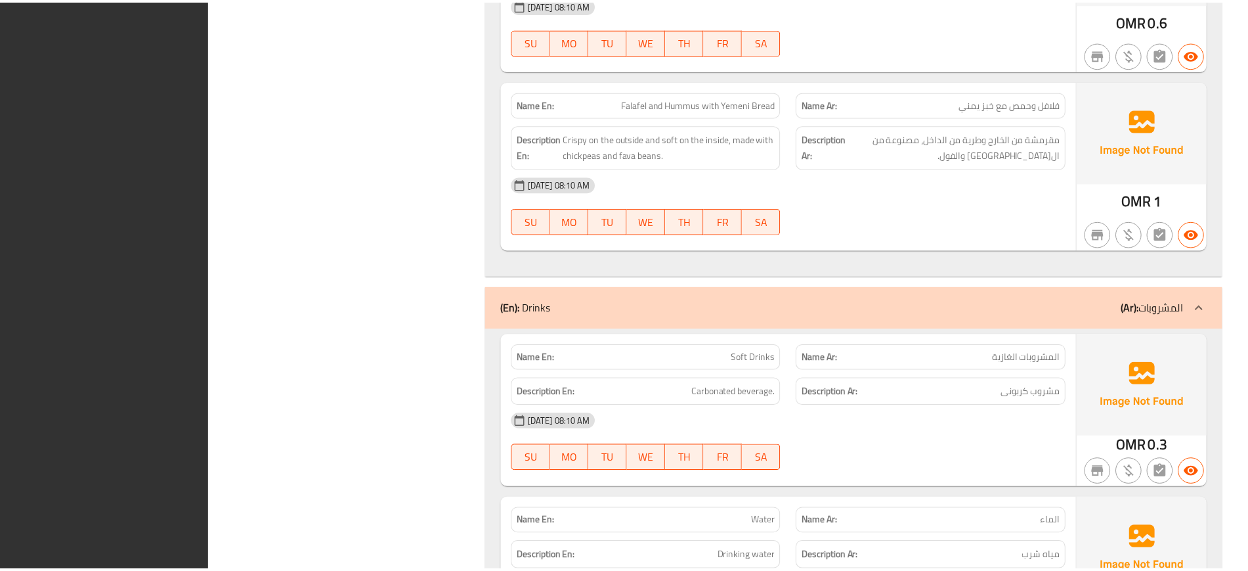
scroll to position [9519, 0]
